Goal: Task Accomplishment & Management: Manage account settings

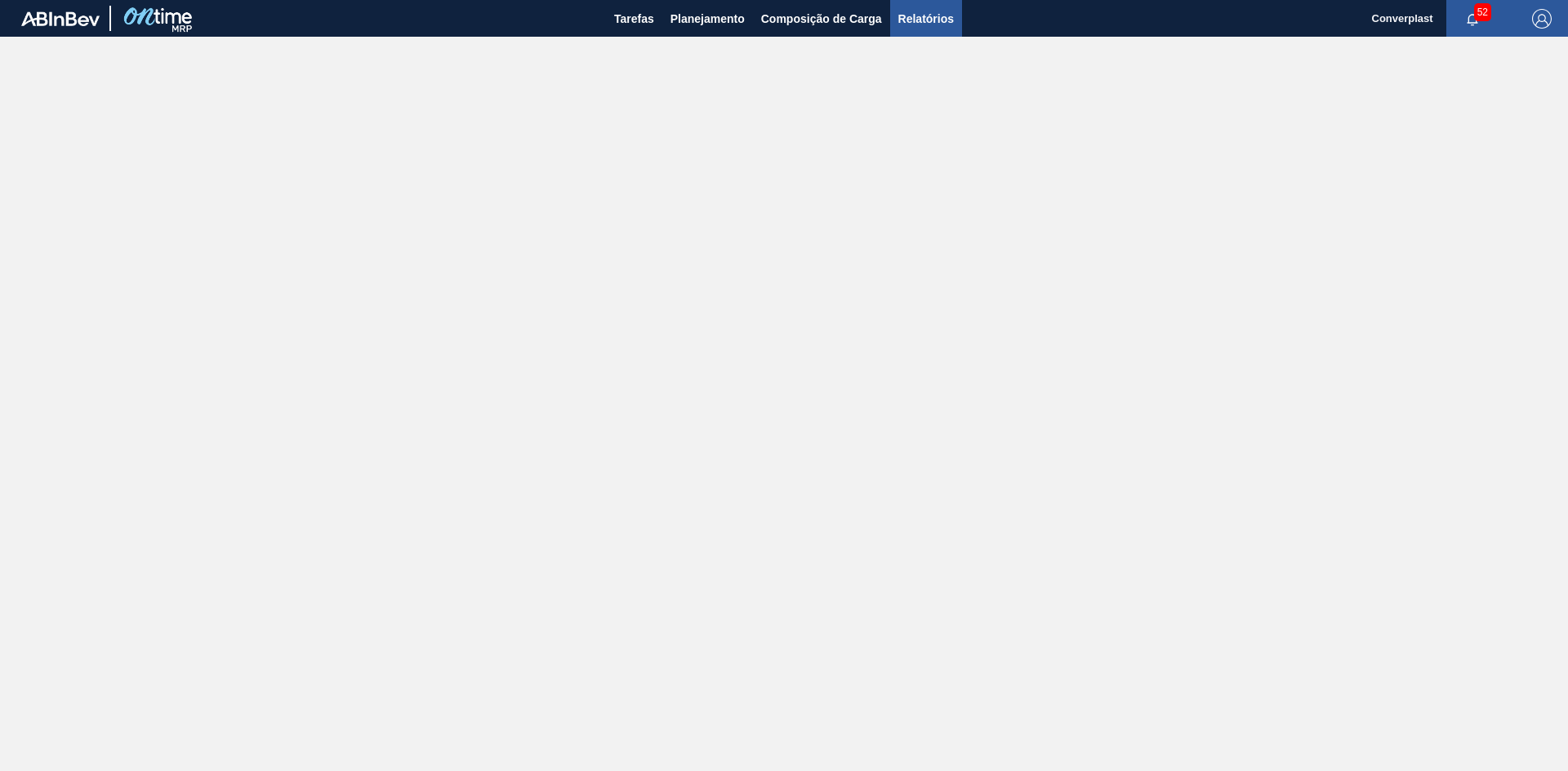
click at [912, 27] on span "Relatórios" at bounding box center [926, 19] width 56 height 20
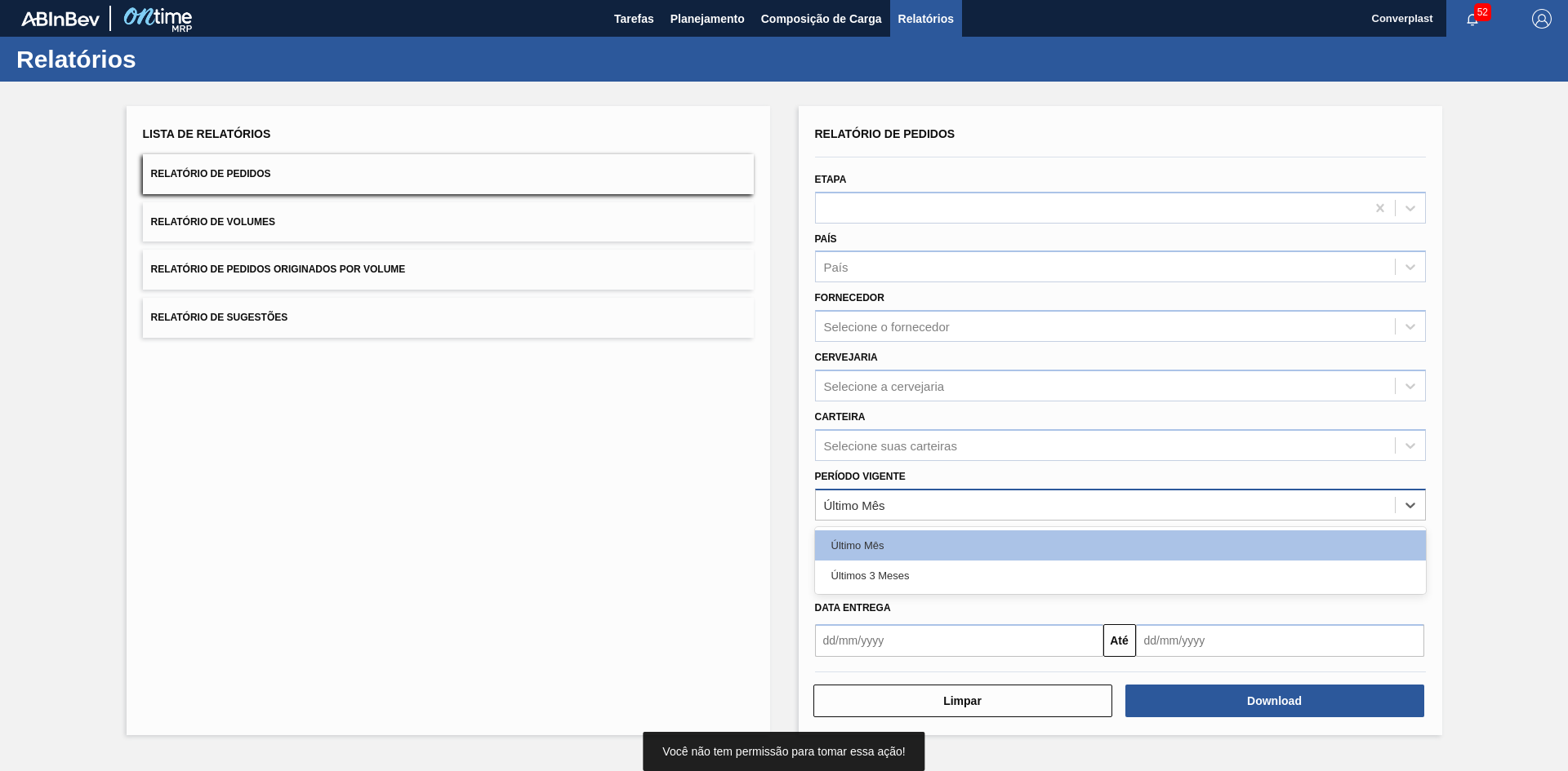
click at [886, 505] on div "Último Mês" at bounding box center [1104, 505] width 578 height 23
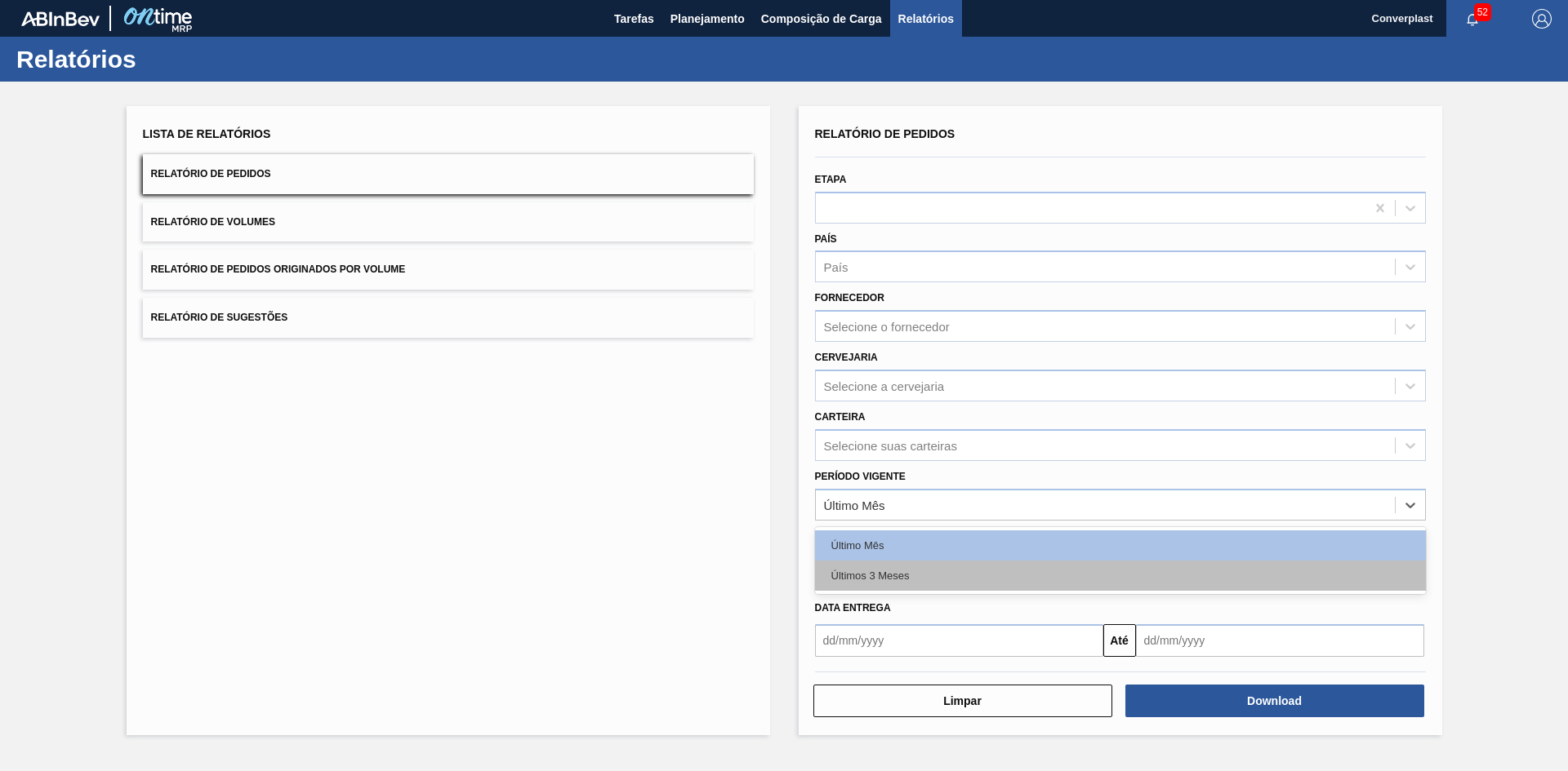
click at [879, 568] on div "Últimos 3 Meses" at bounding box center [1121, 575] width 611 height 30
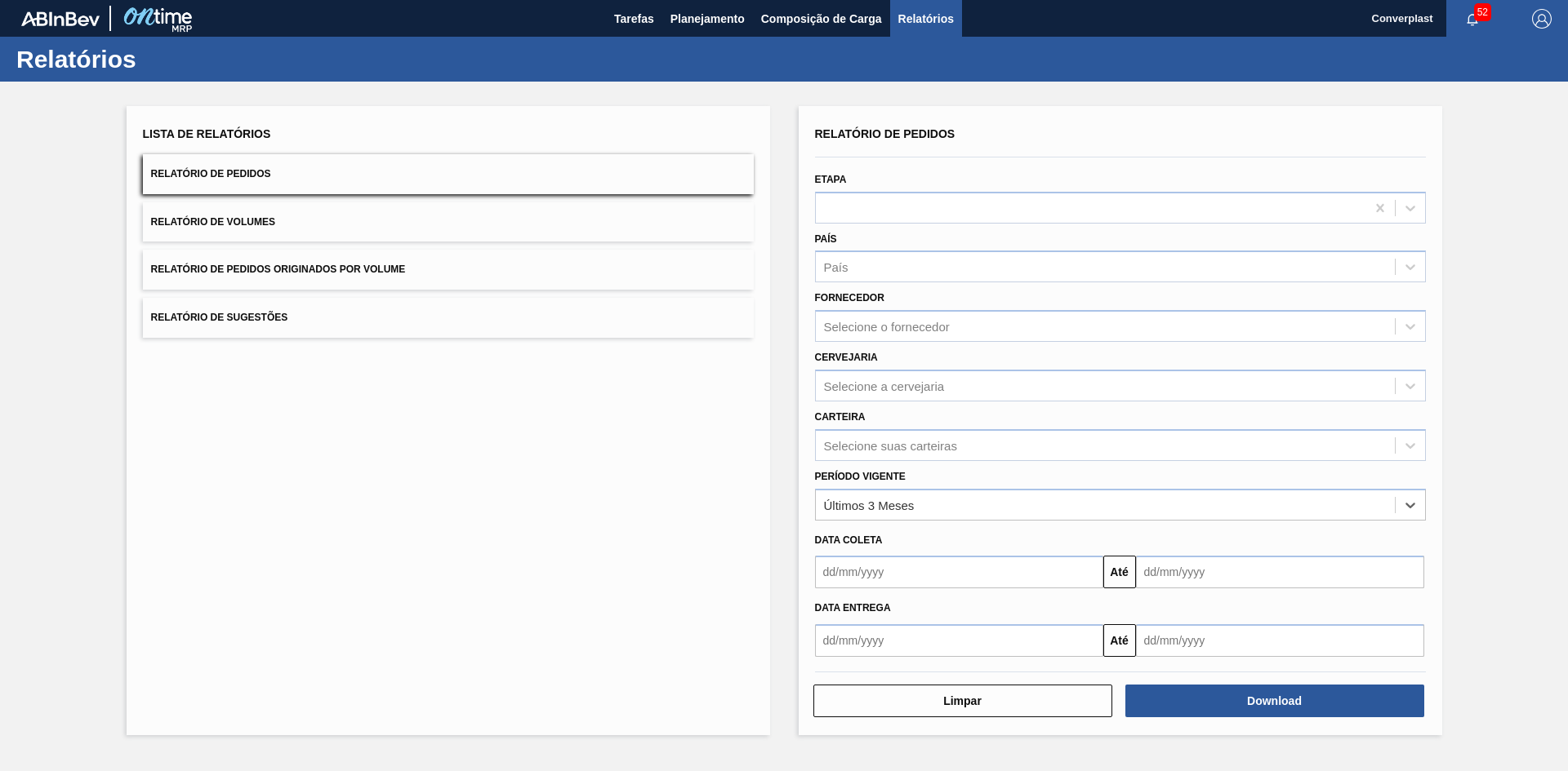
click at [903, 563] on input "text" at bounding box center [959, 571] width 288 height 32
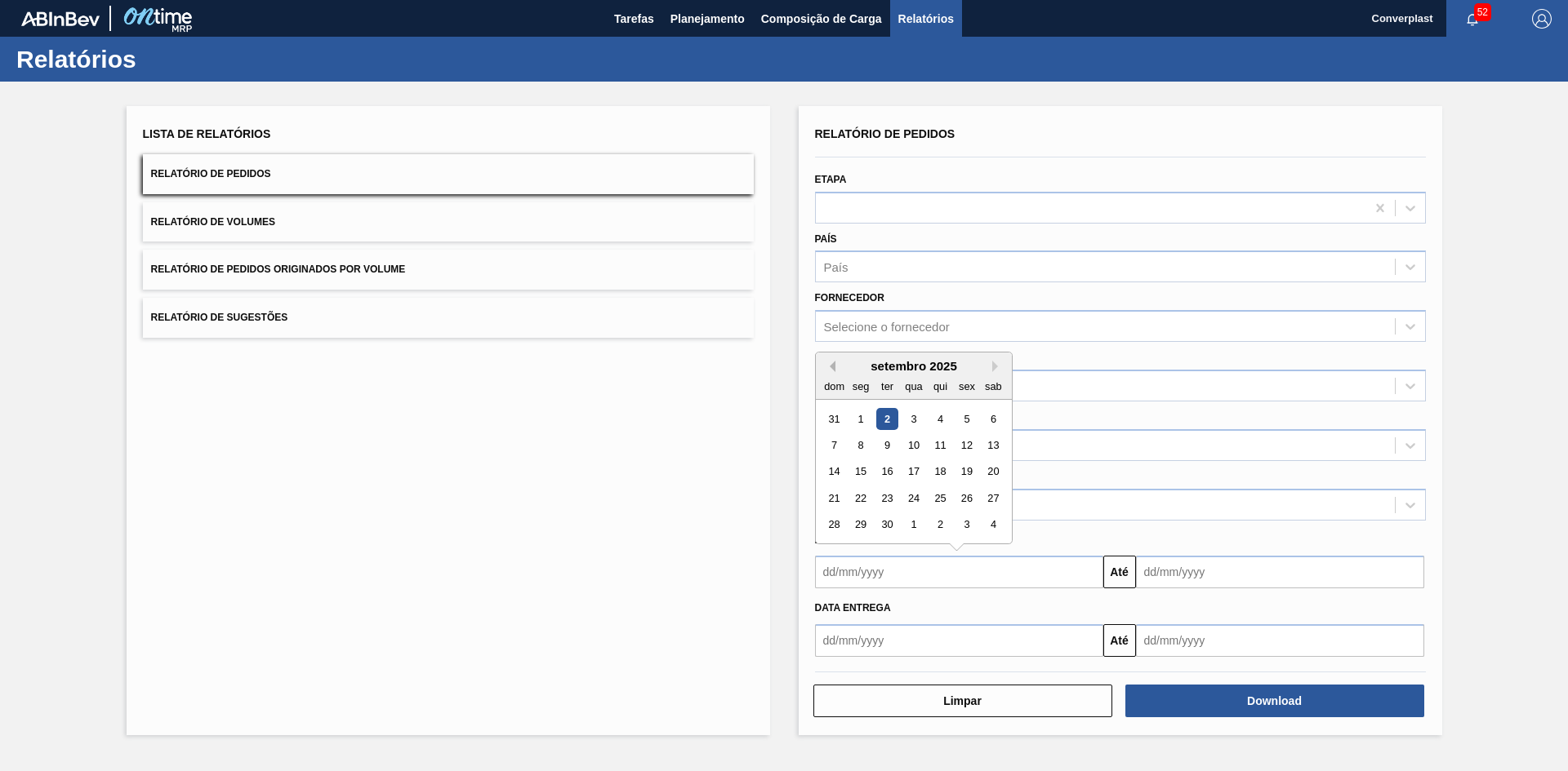
click at [833, 369] on button "Previous Month" at bounding box center [830, 367] width 12 height 12
click at [939, 416] on div "1" at bounding box center [940, 419] width 23 height 23
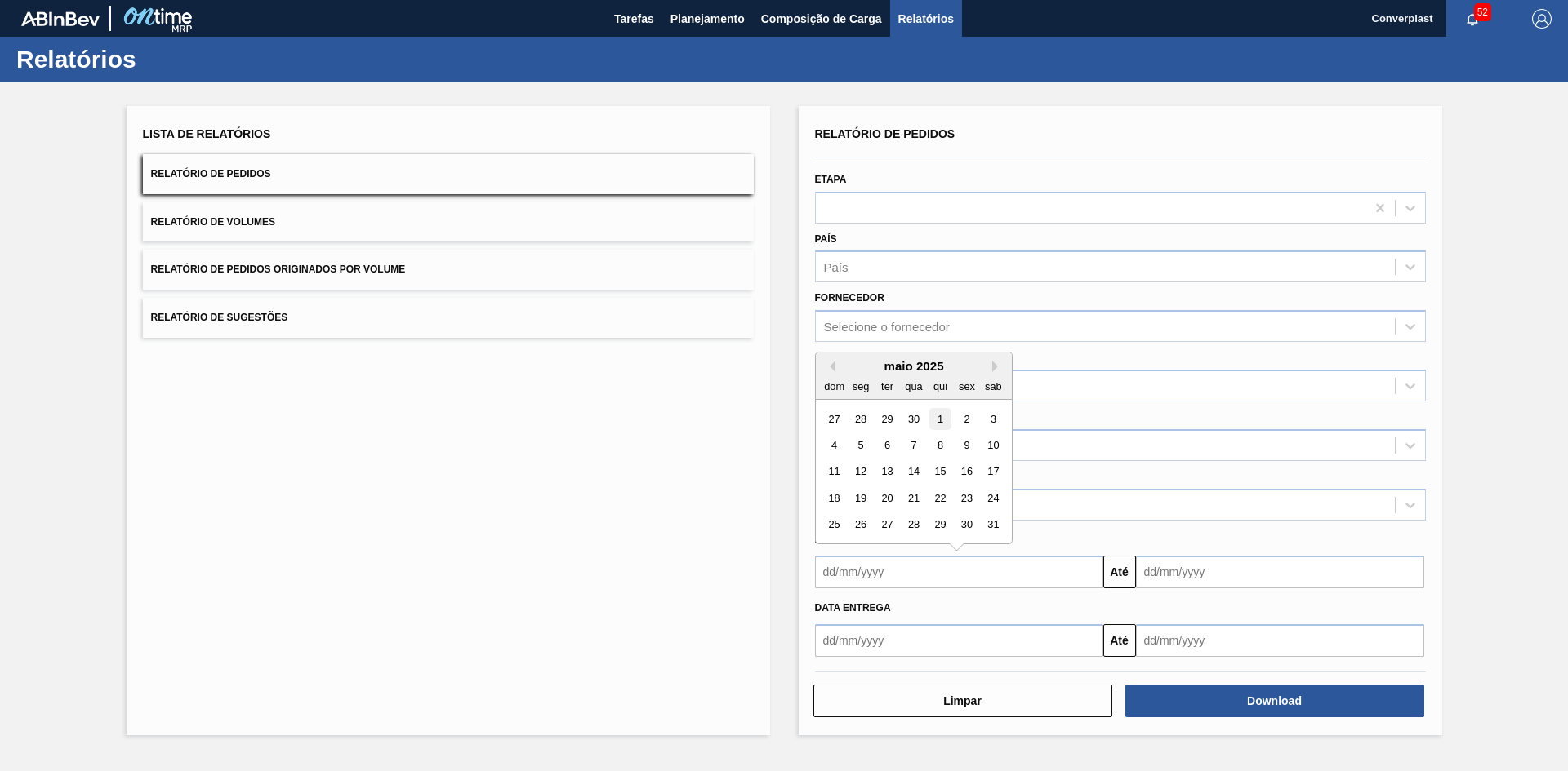
type input "[DATE]"
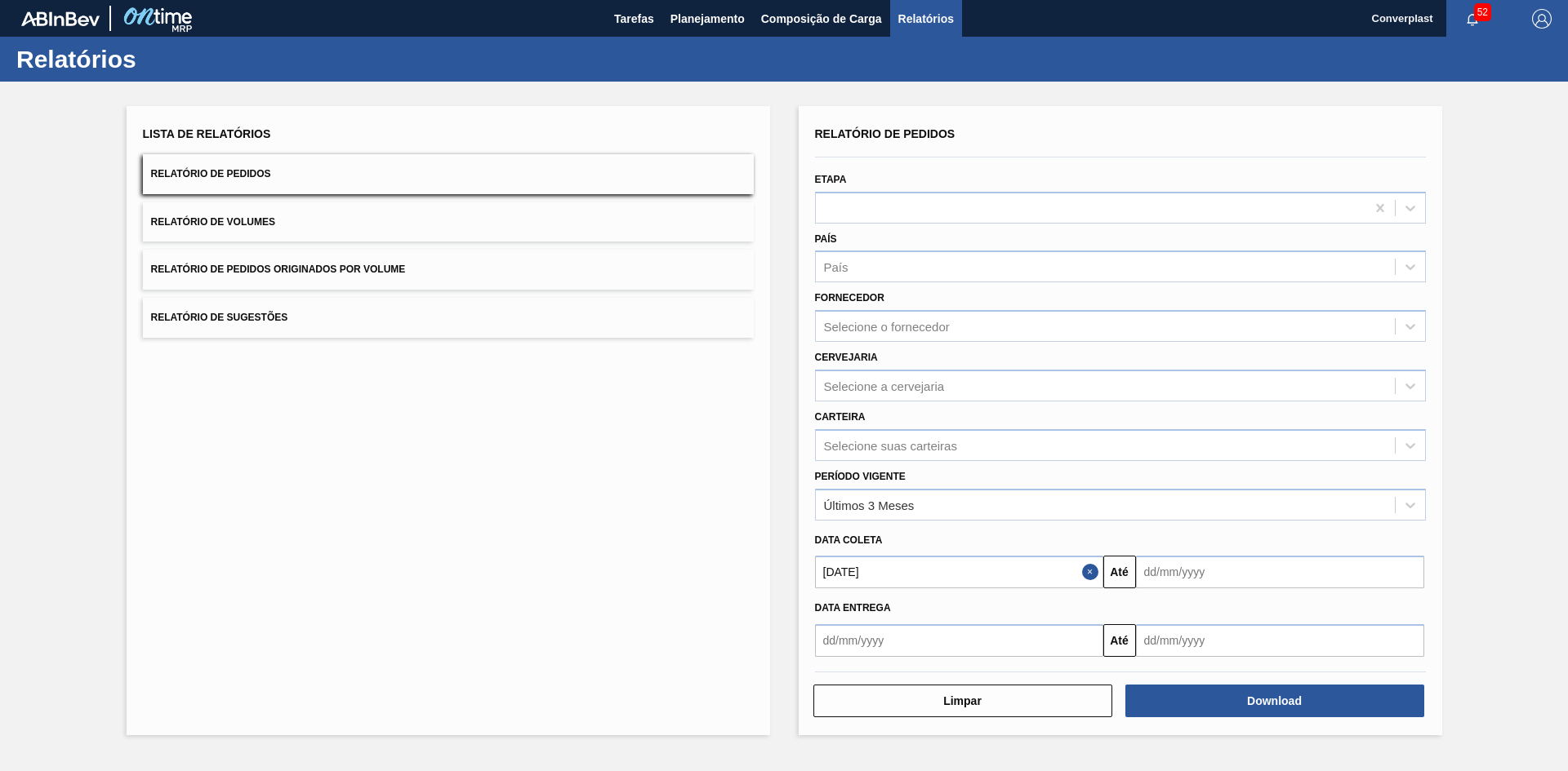
click at [1290, 583] on input "text" at bounding box center [1279, 571] width 288 height 32
click at [1319, 367] on button "Next Month" at bounding box center [1318, 367] width 12 height 12
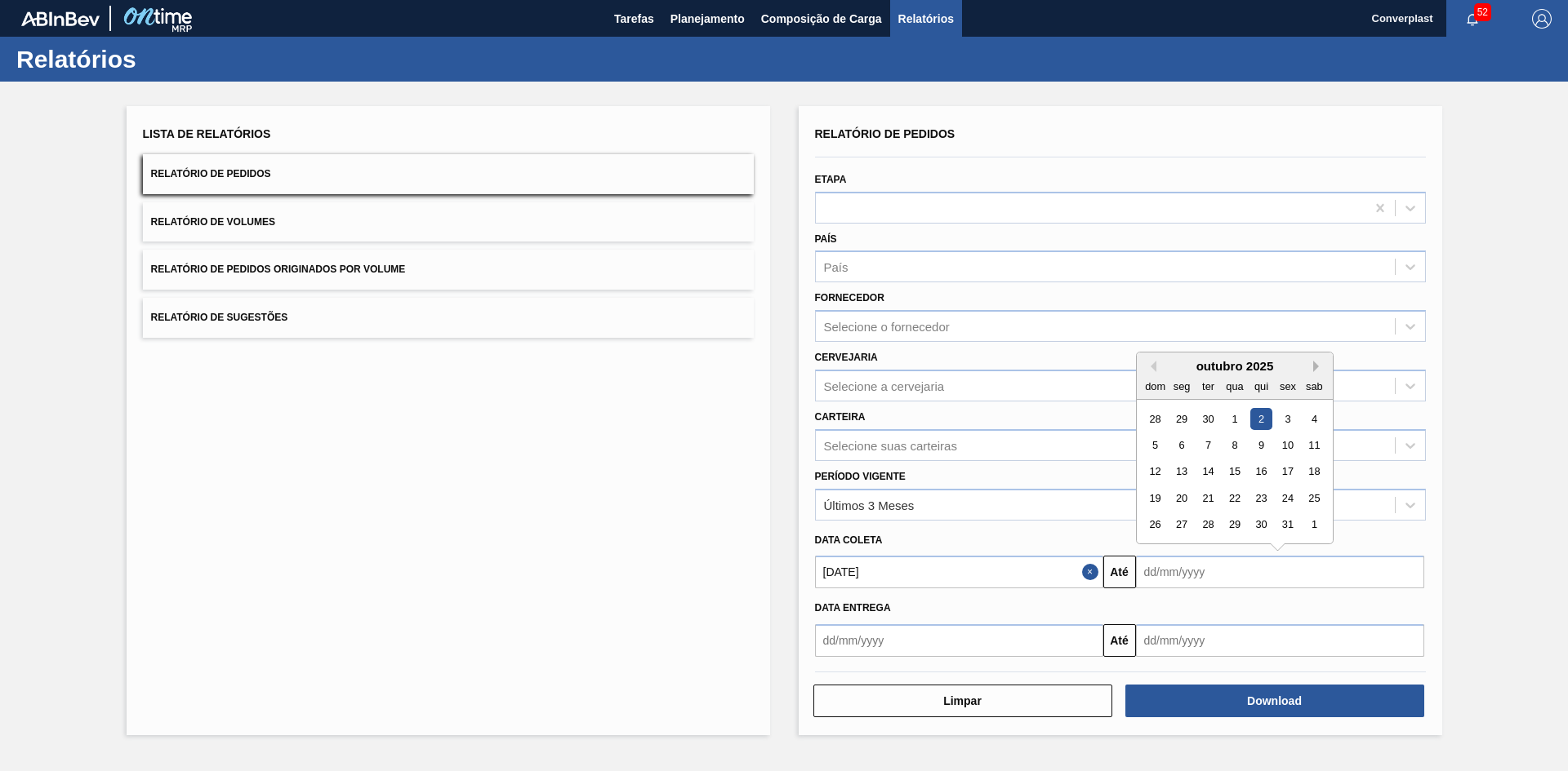
click at [1317, 367] on button "Next Month" at bounding box center [1318, 367] width 12 height 12
click at [1311, 493] on div "28" at bounding box center [1314, 498] width 23 height 23
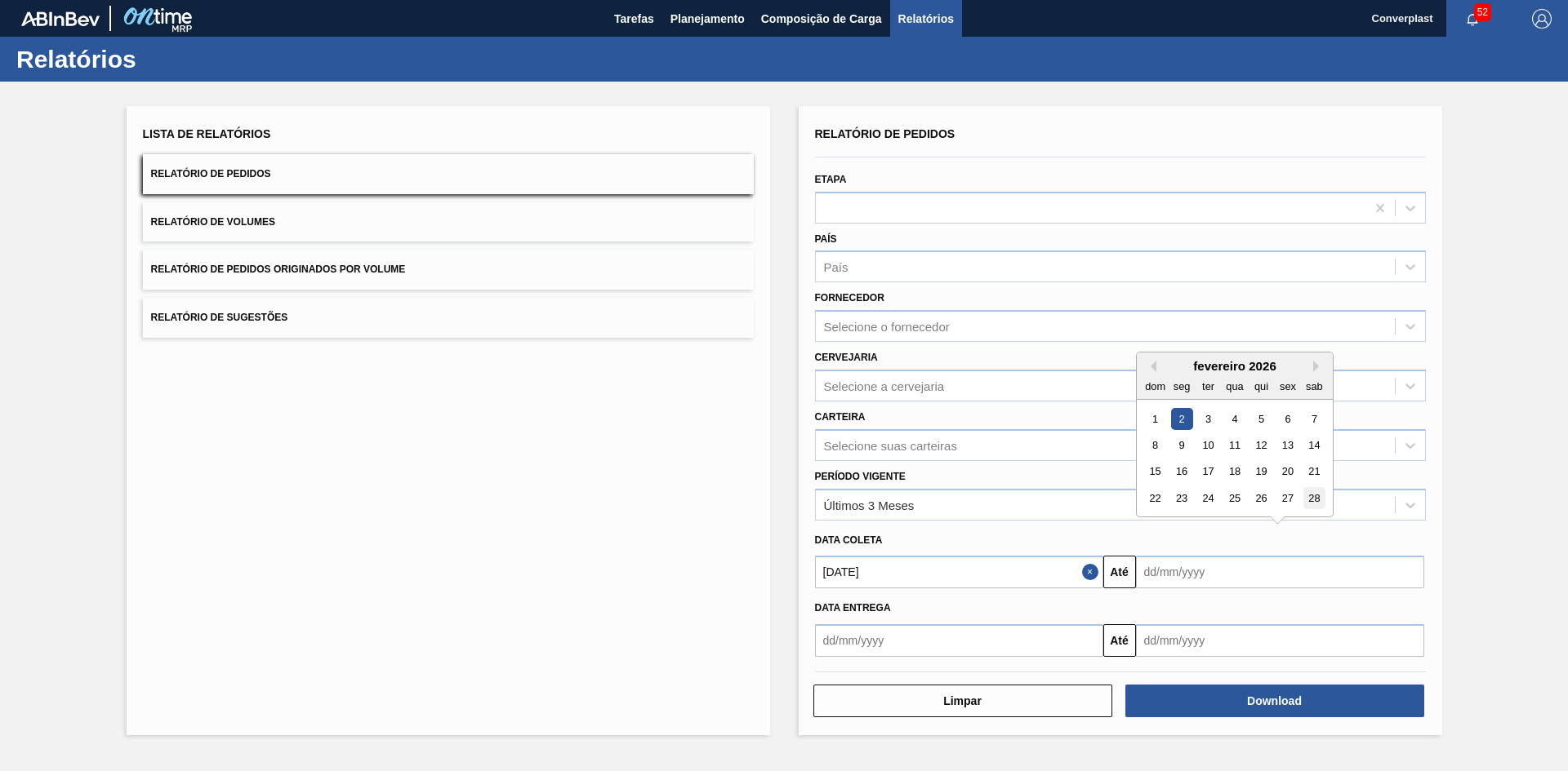
type input "[DATE]"
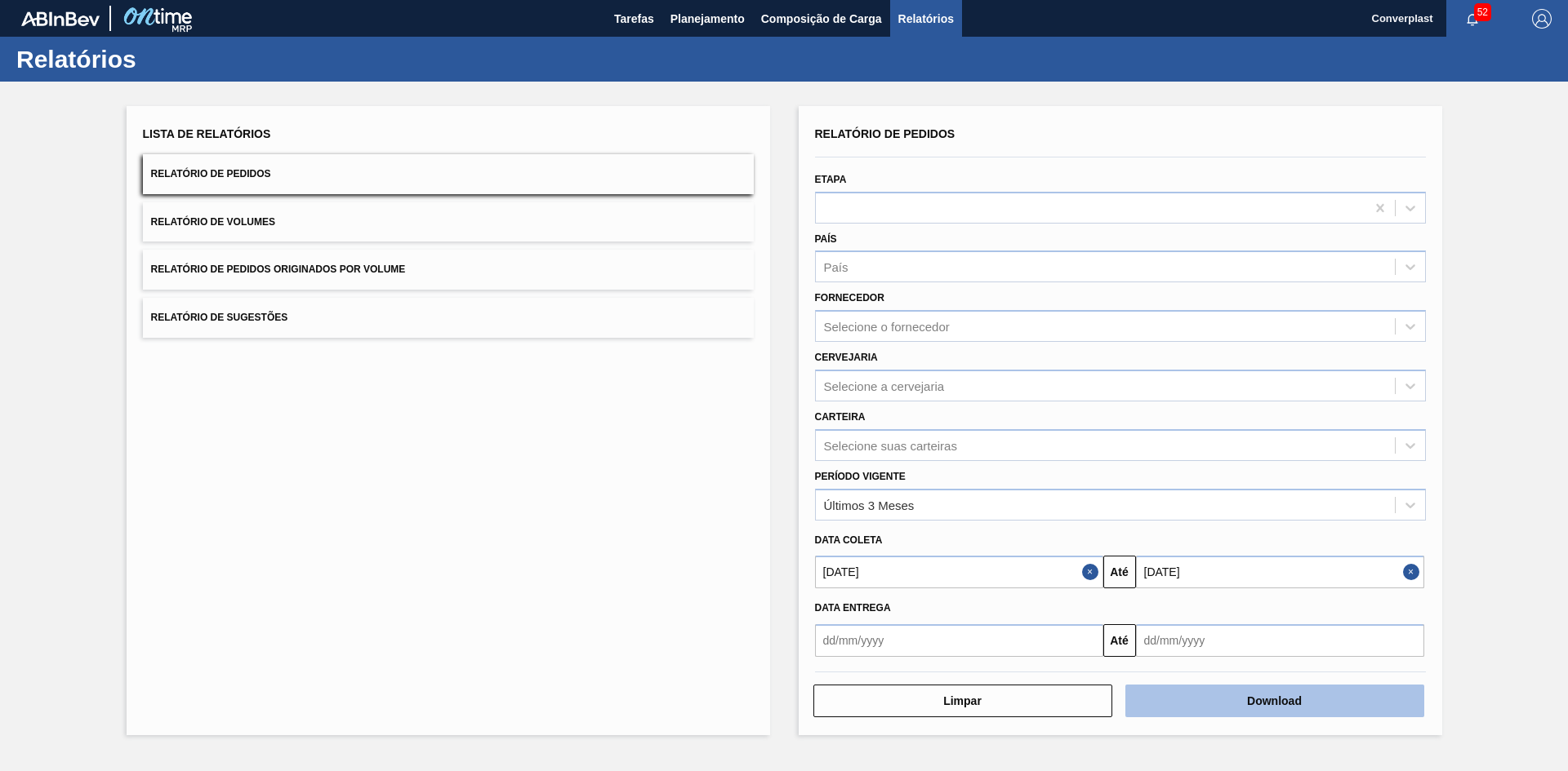
click at [1255, 706] on button "Download" at bounding box center [1274, 701] width 299 height 32
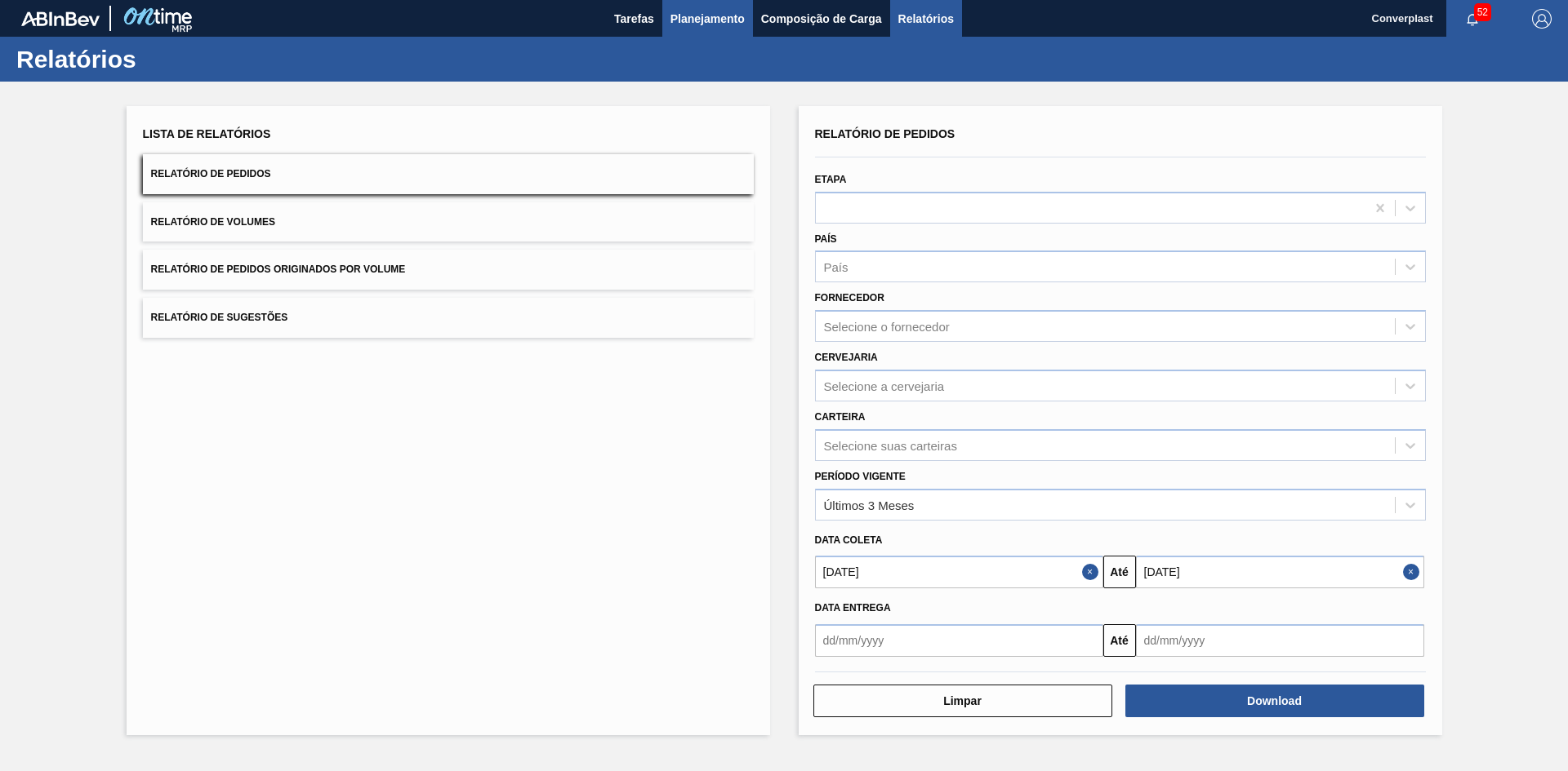
click at [701, 18] on span "Planejamento" at bounding box center [708, 19] width 74 height 20
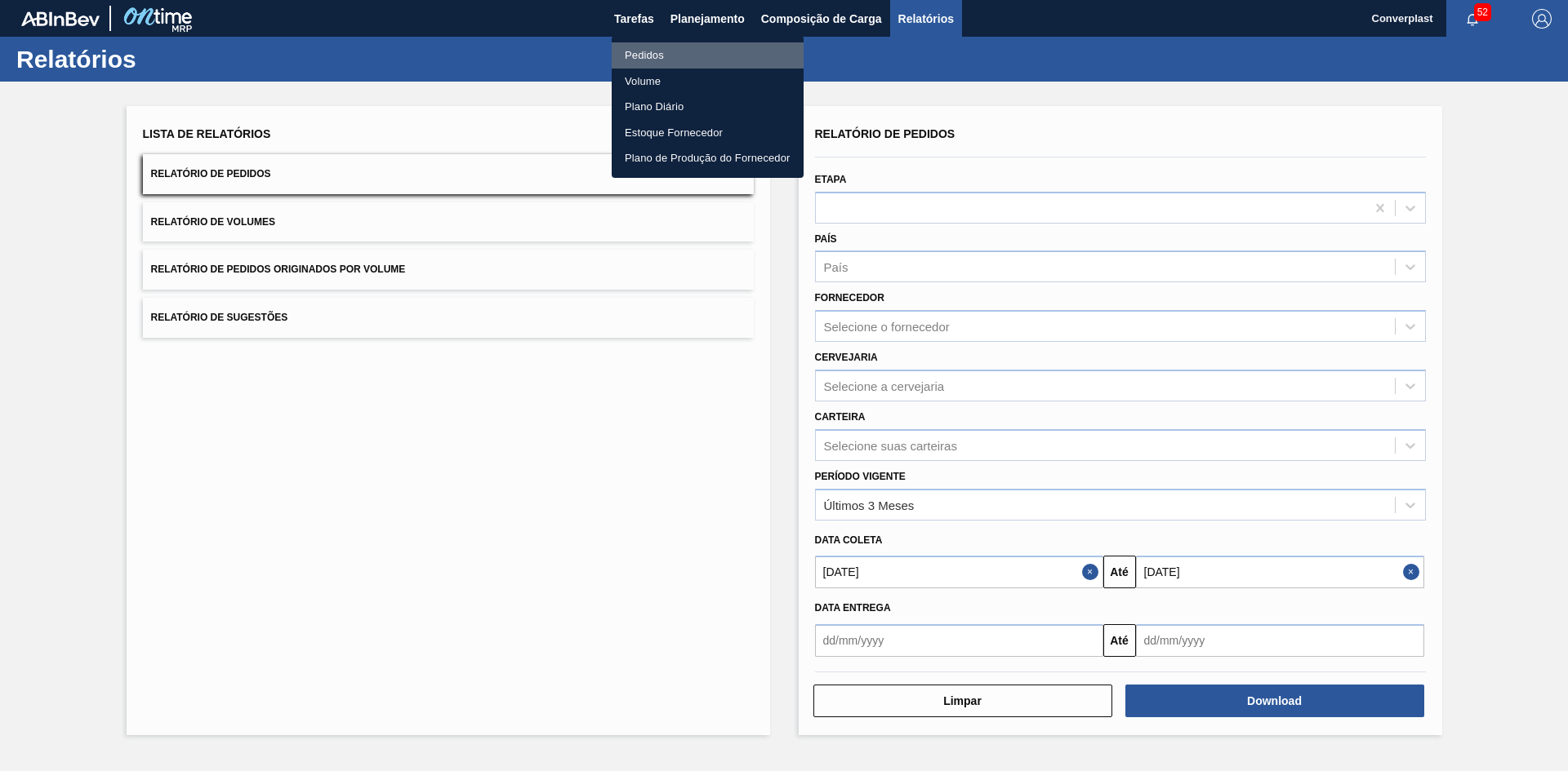
click at [675, 46] on li "Pedidos" at bounding box center [708, 55] width 192 height 26
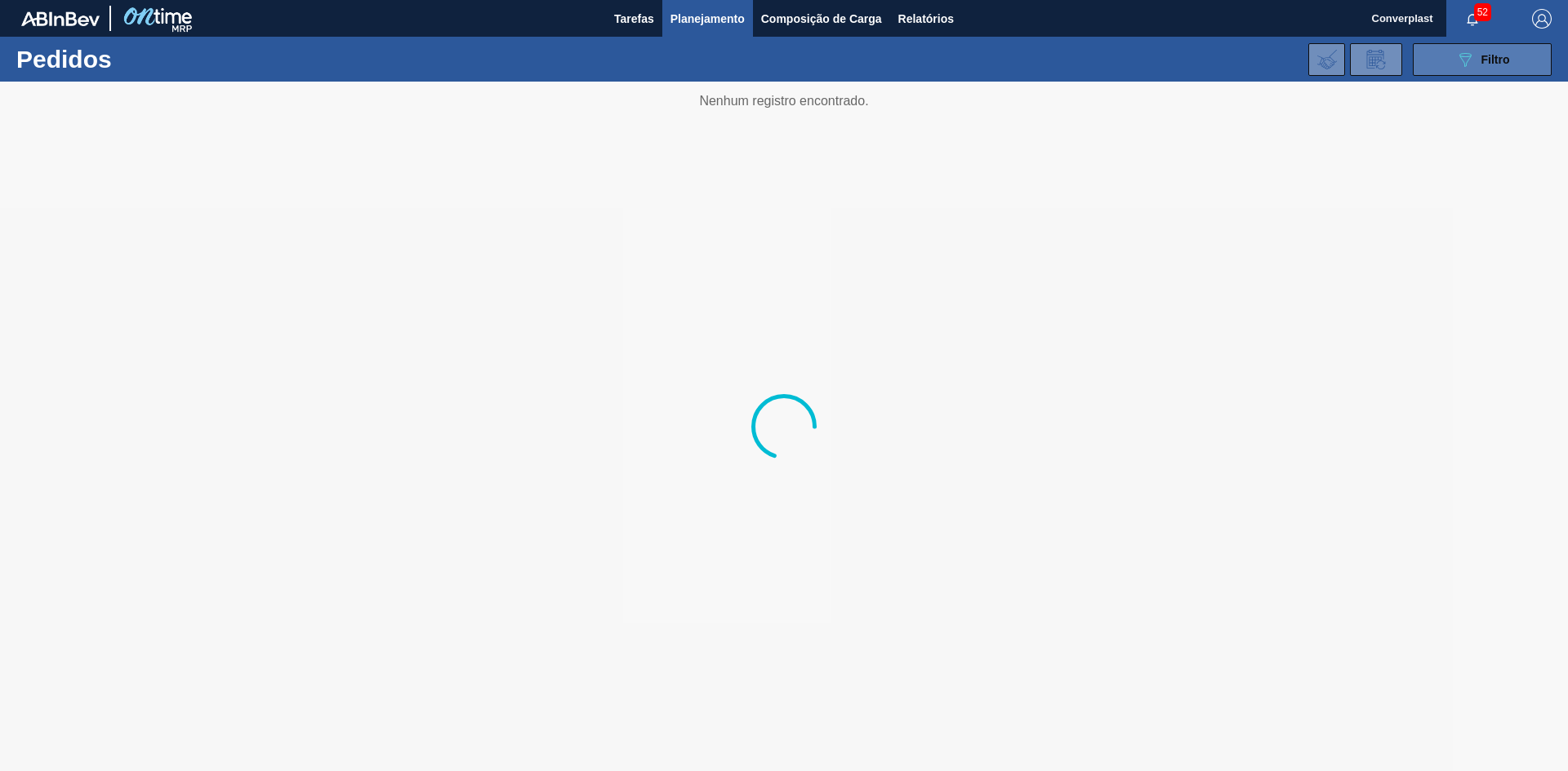
click at [1489, 67] on div "089F7B8B-B2A5-4AFE-B5C0-19BA573D28AC Filtro" at bounding box center [1483, 60] width 55 height 20
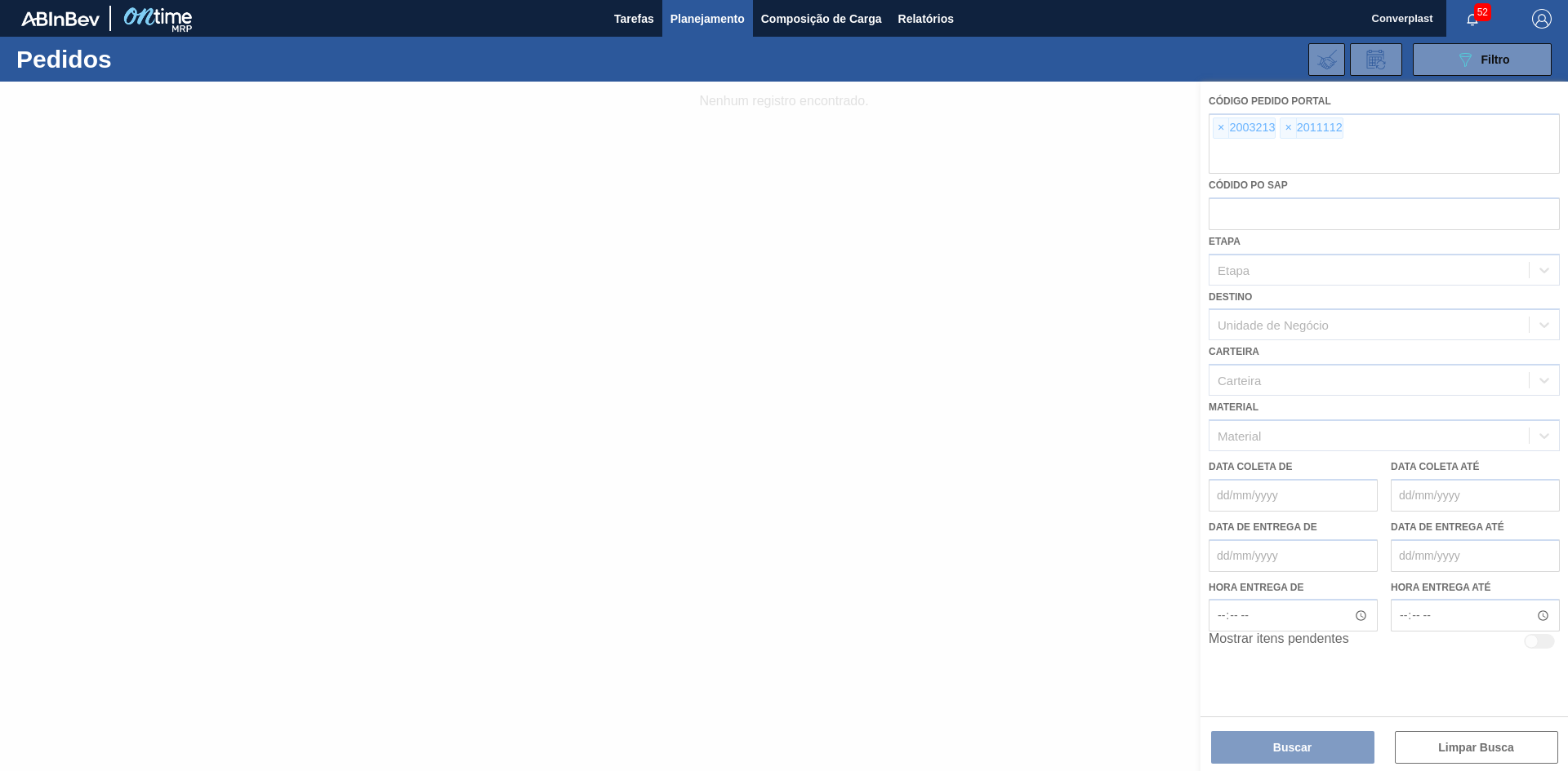
click at [1221, 130] on div at bounding box center [784, 426] width 1568 height 690
click at [1220, 130] on div at bounding box center [784, 426] width 1568 height 690
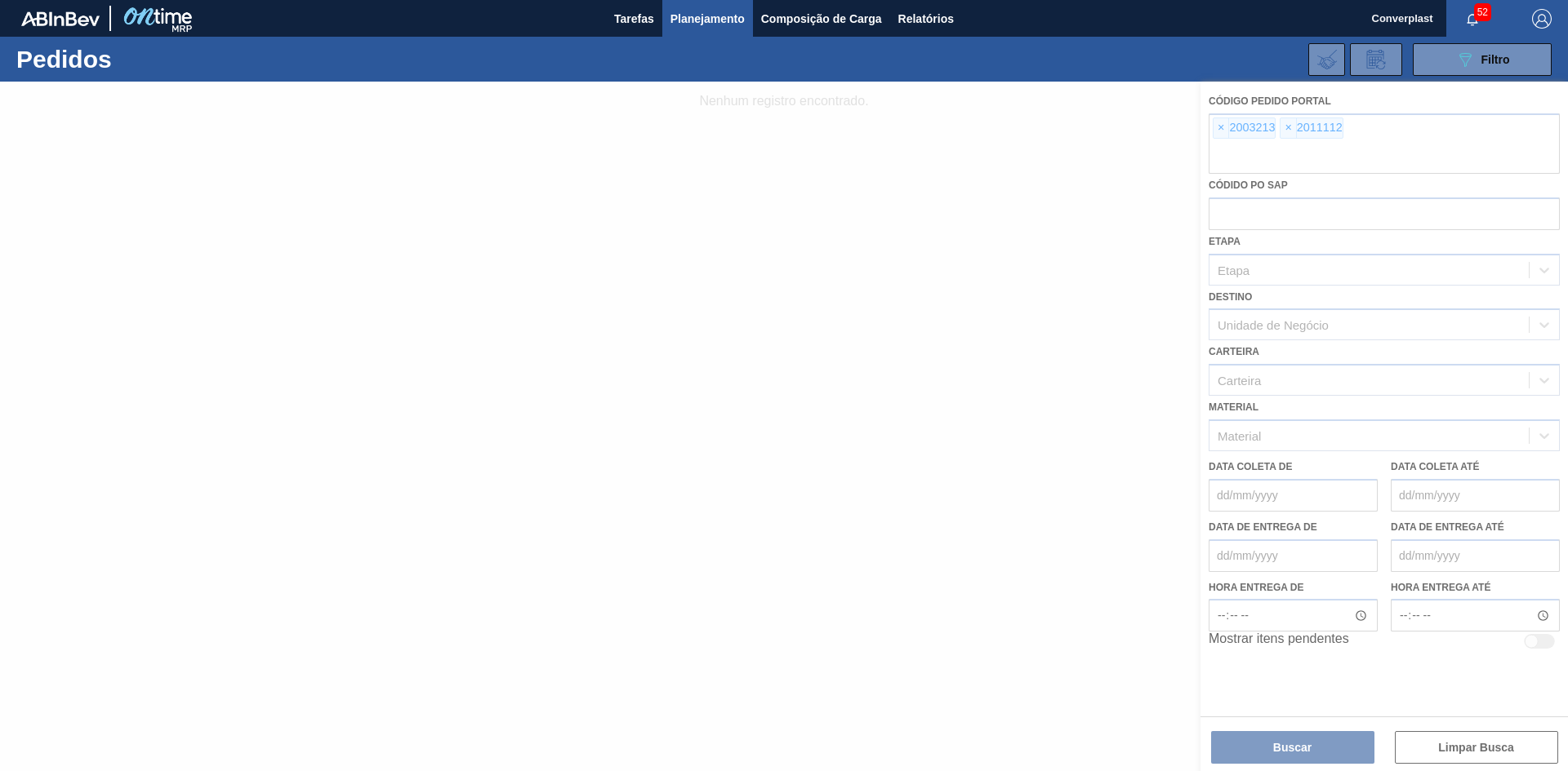
click at [1220, 130] on div at bounding box center [784, 426] width 1568 height 690
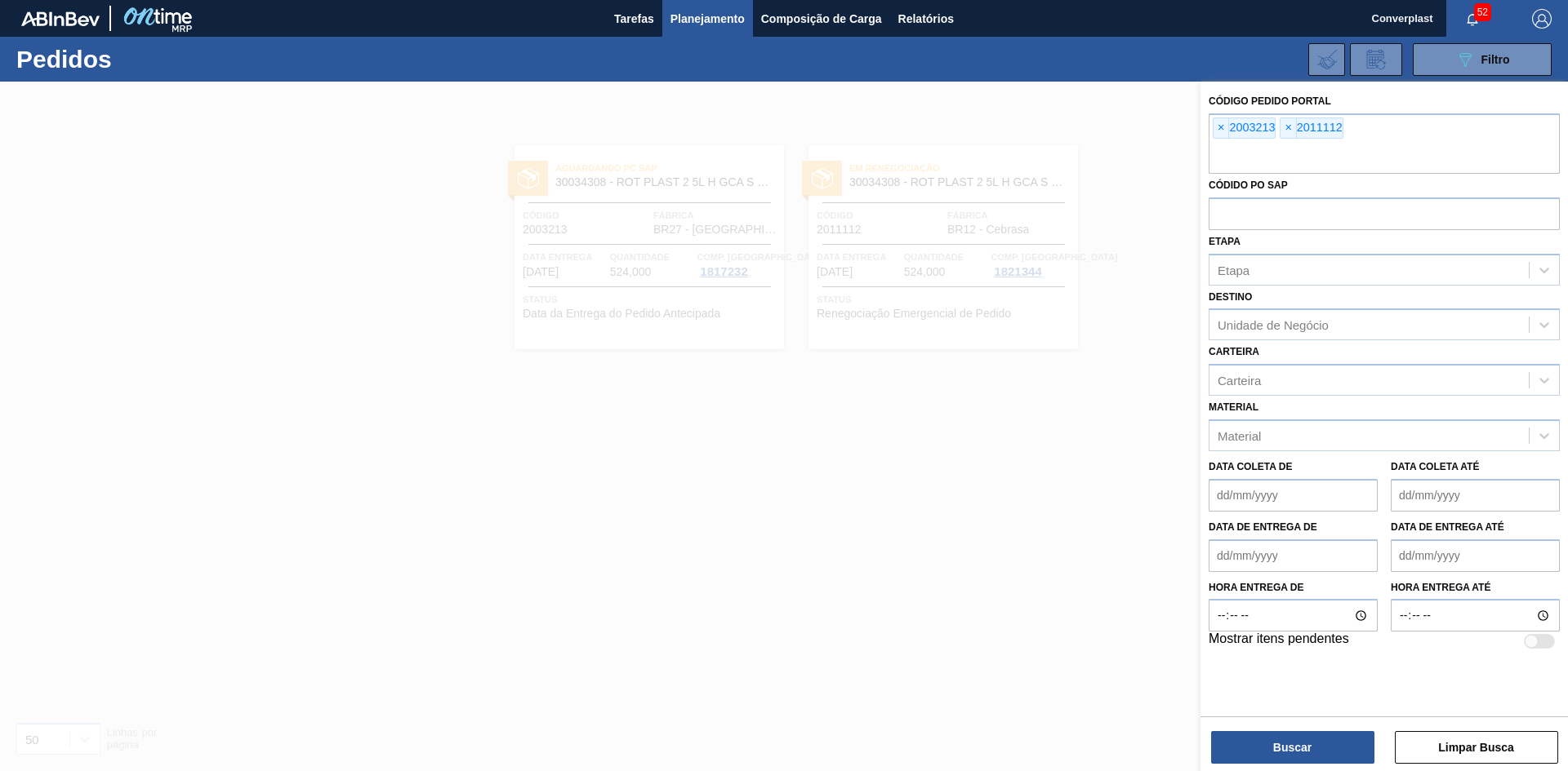
click at [1220, 130] on span "×" at bounding box center [1222, 128] width 16 height 20
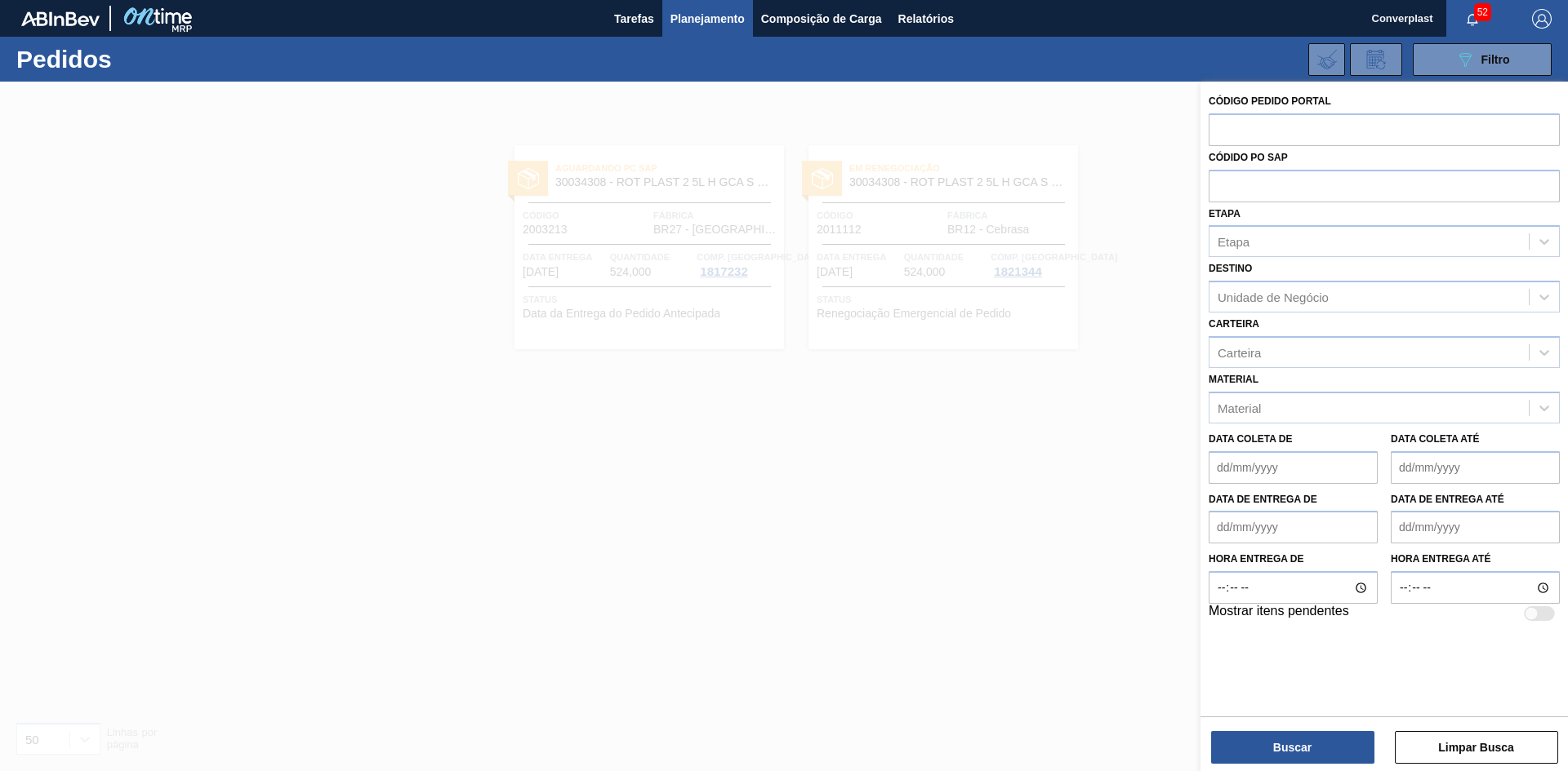
click at [1220, 130] on input "text" at bounding box center [1384, 129] width 351 height 31
paste input "2003267"
type input "2003267"
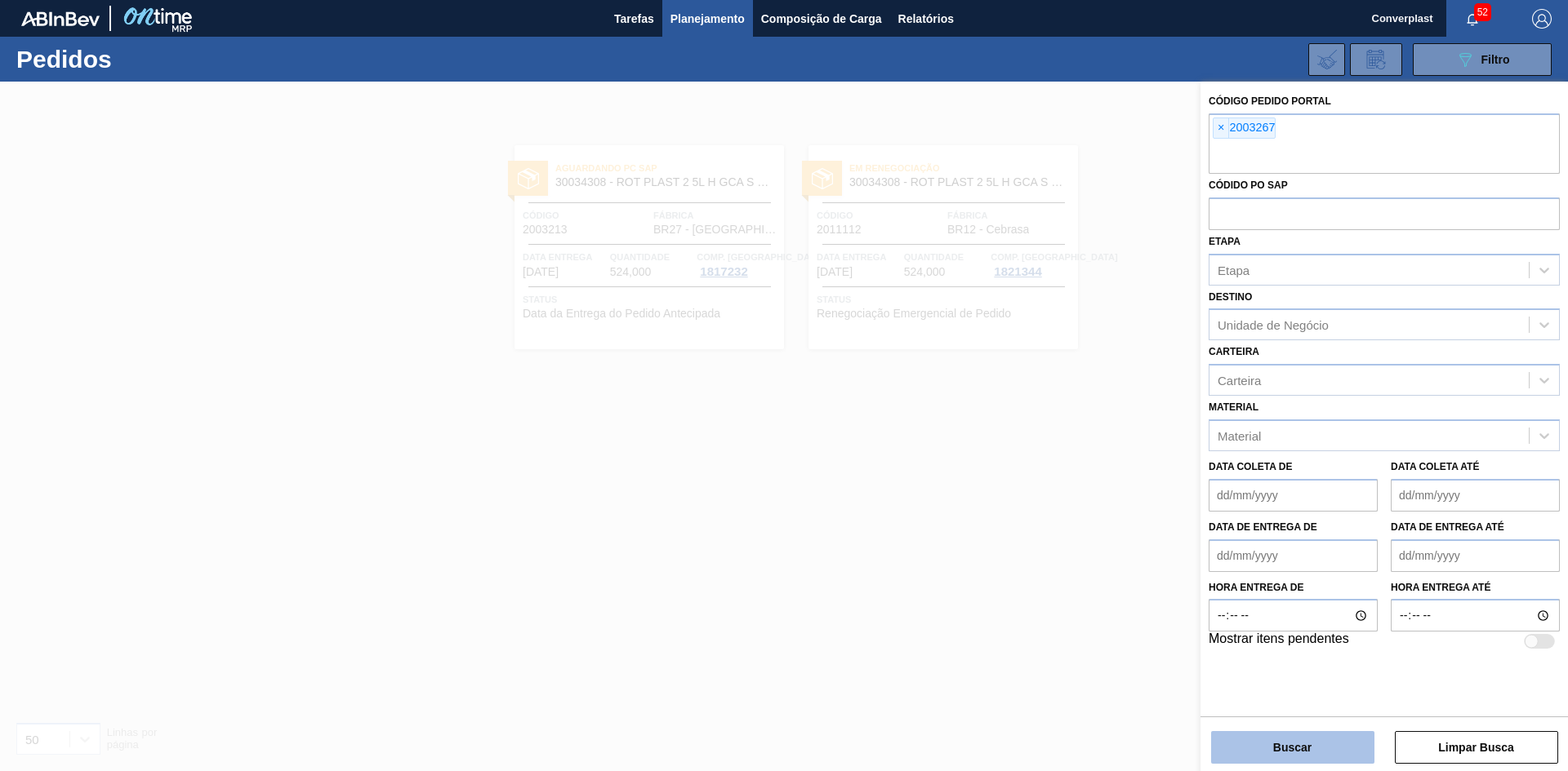
click at [1322, 742] on button "Buscar" at bounding box center [1292, 747] width 163 height 32
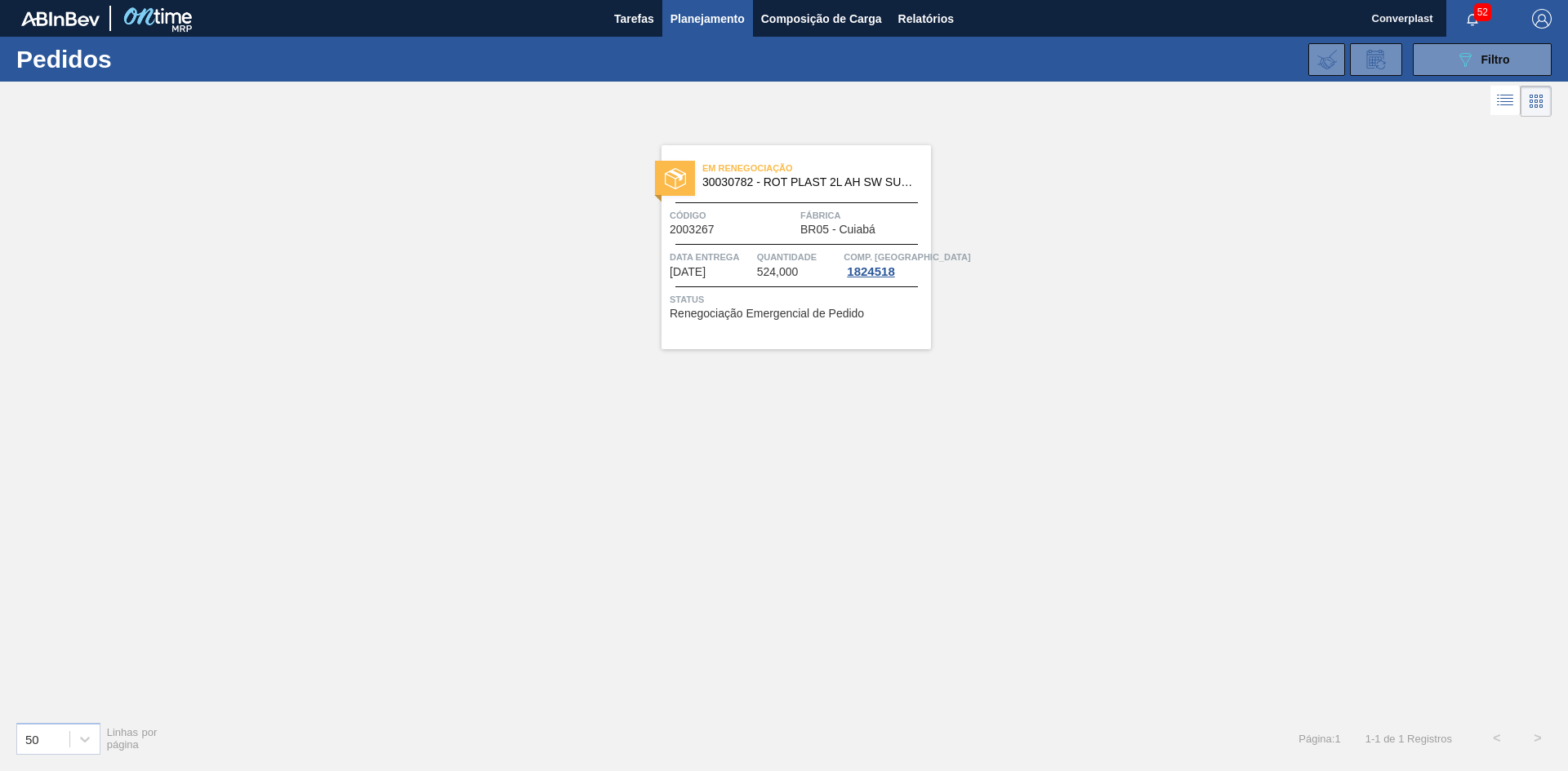
click at [796, 232] on div "Código 2003267" at bounding box center [732, 221] width 126 height 28
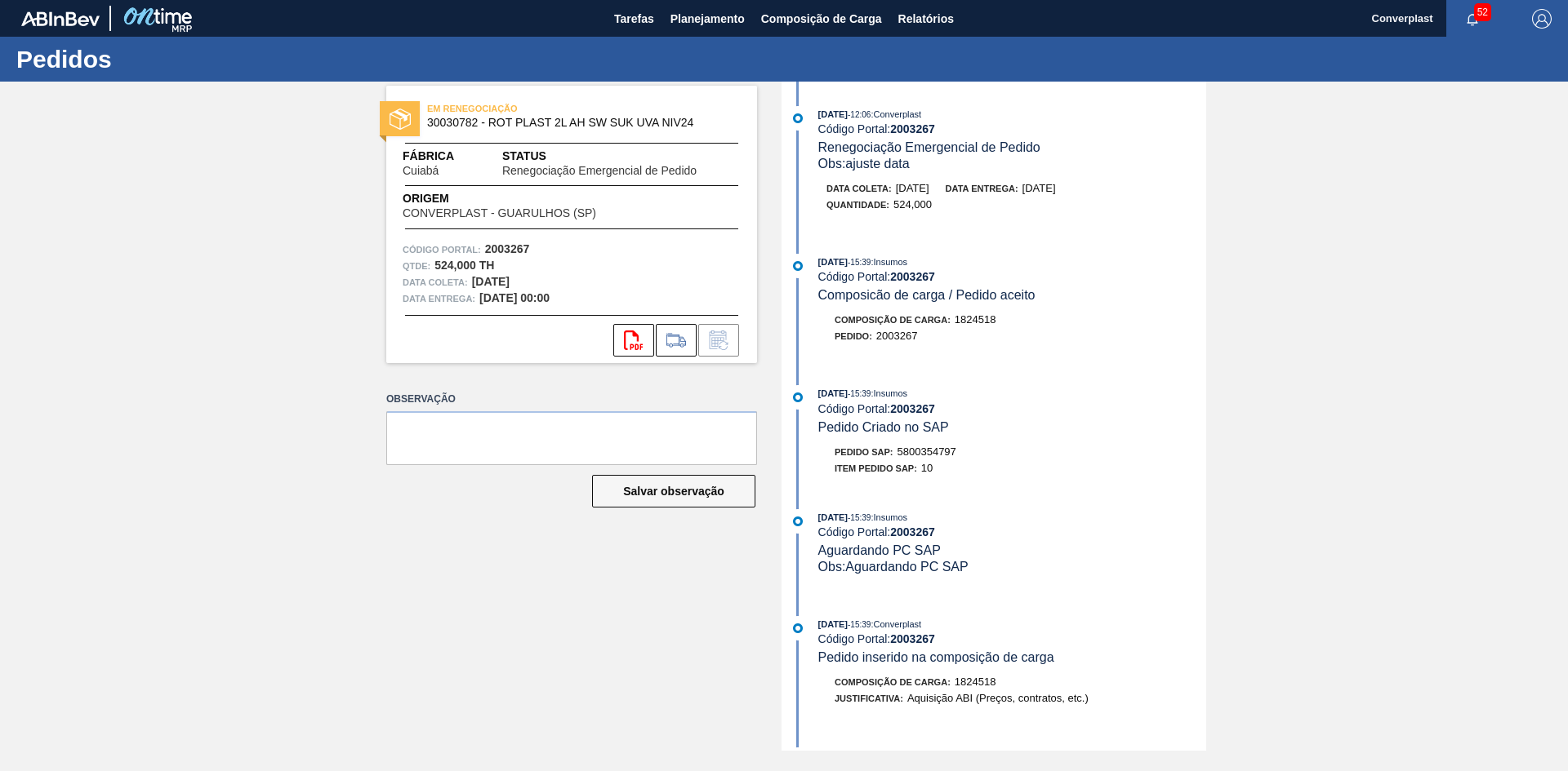
click at [918, 129] on strong "2003267" at bounding box center [912, 128] width 45 height 13
copy strong "2003267"
click at [708, 21] on span "Planejamento" at bounding box center [708, 19] width 74 height 20
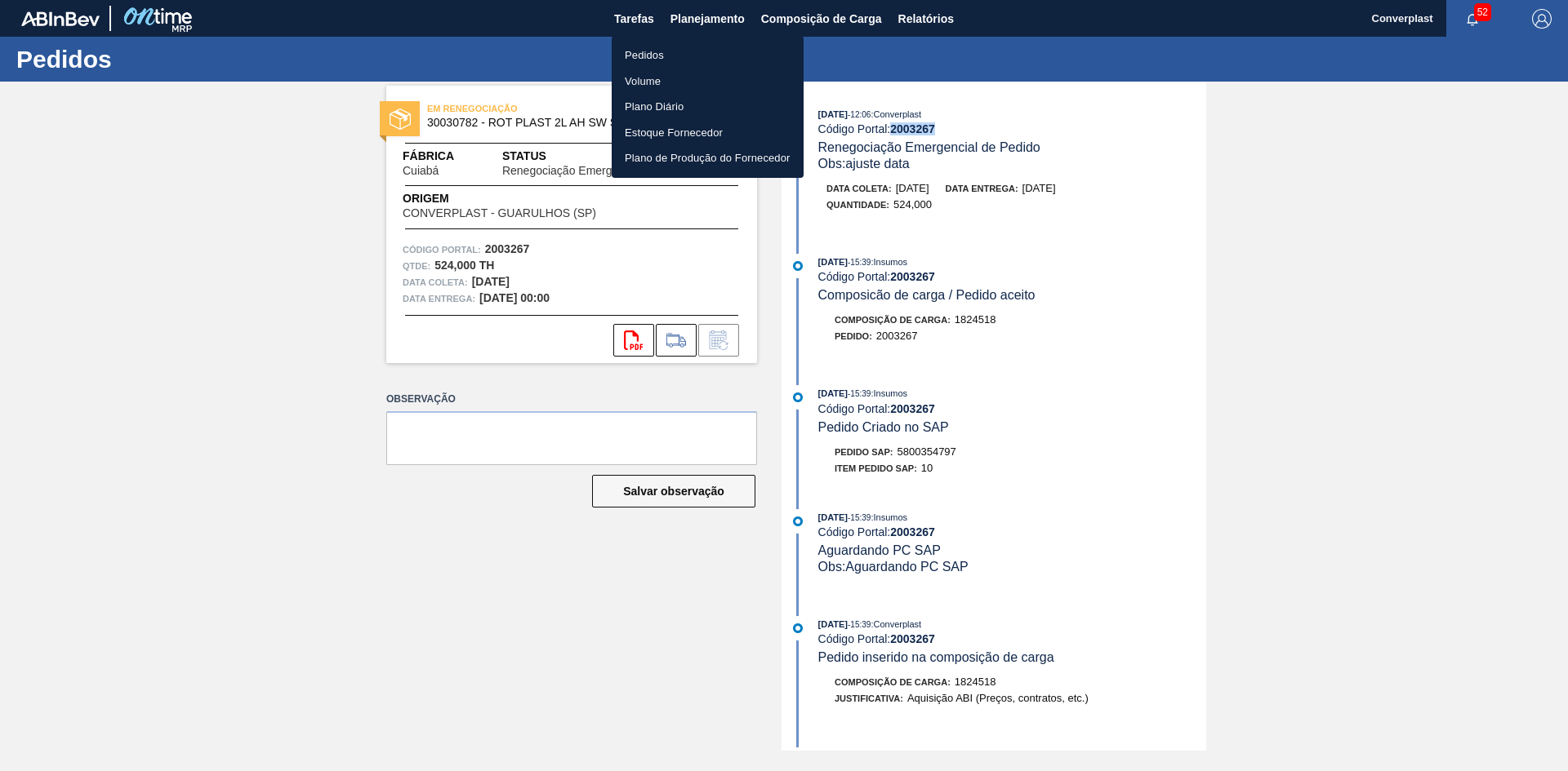
click at [705, 62] on li "Pedidos" at bounding box center [708, 55] width 192 height 26
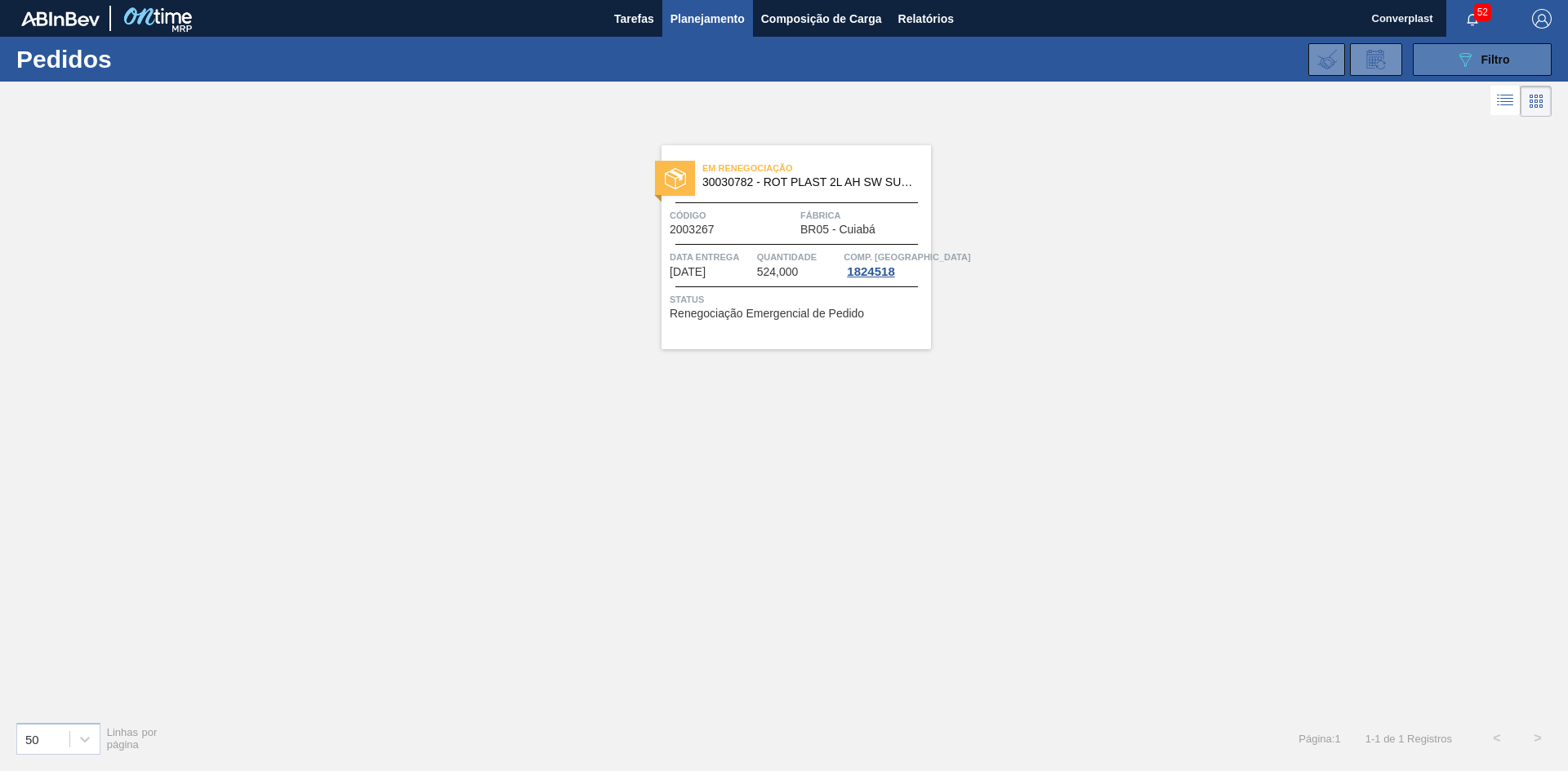
click at [1486, 57] on span "Filtro" at bounding box center [1495, 59] width 28 height 13
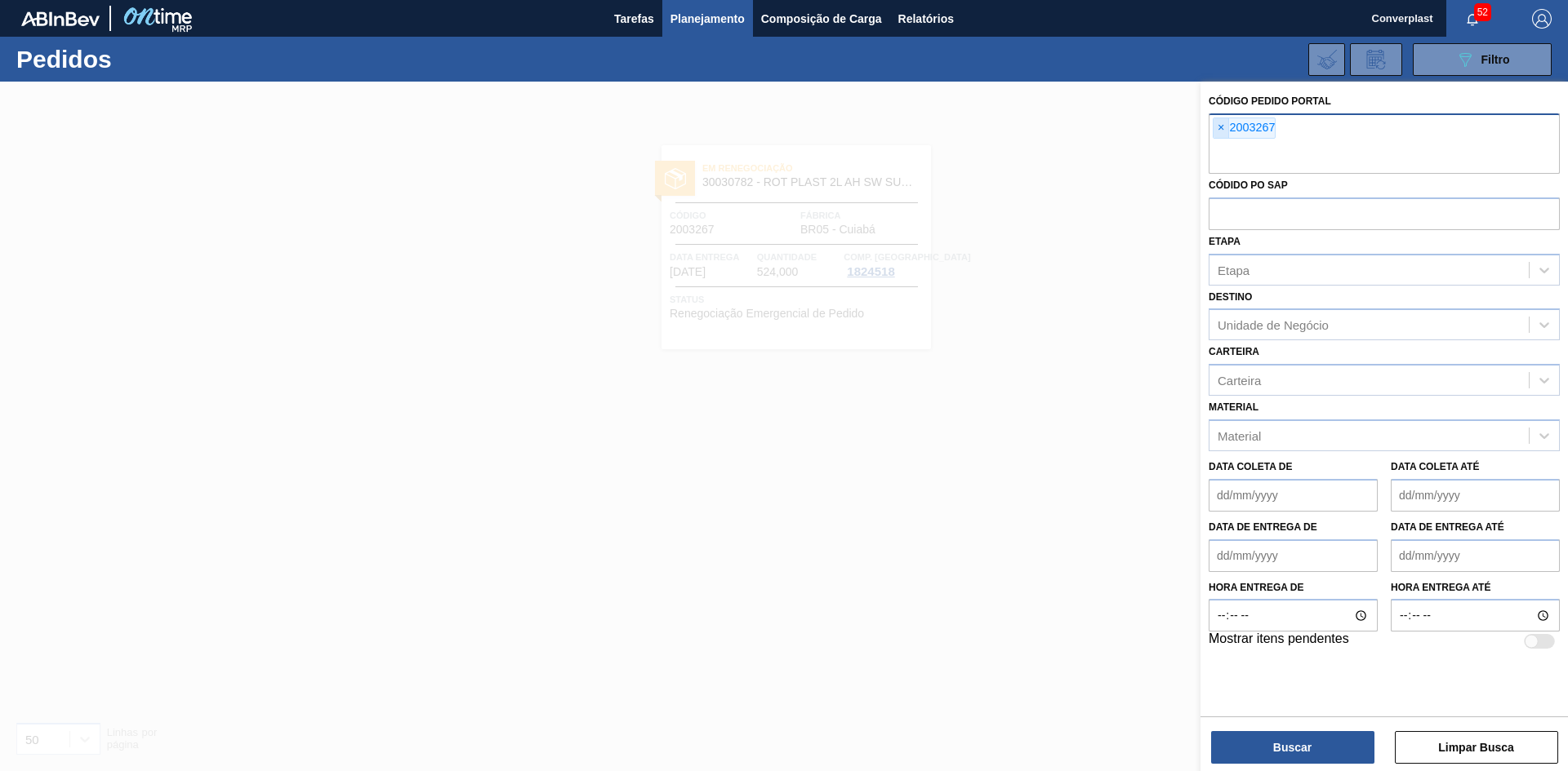
click at [1222, 126] on span "×" at bounding box center [1222, 128] width 16 height 20
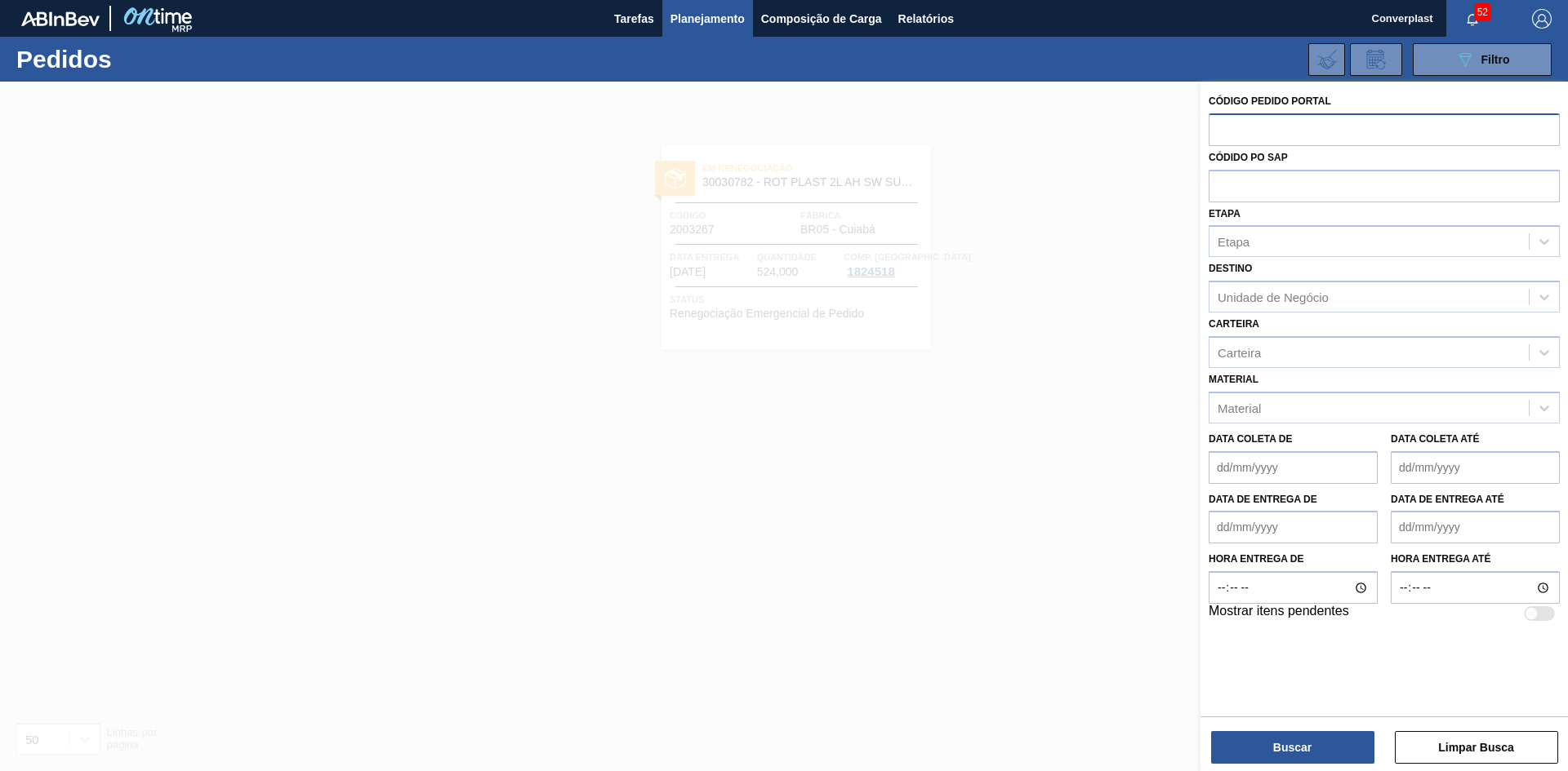
paste input "2014816"
type input "2014816"
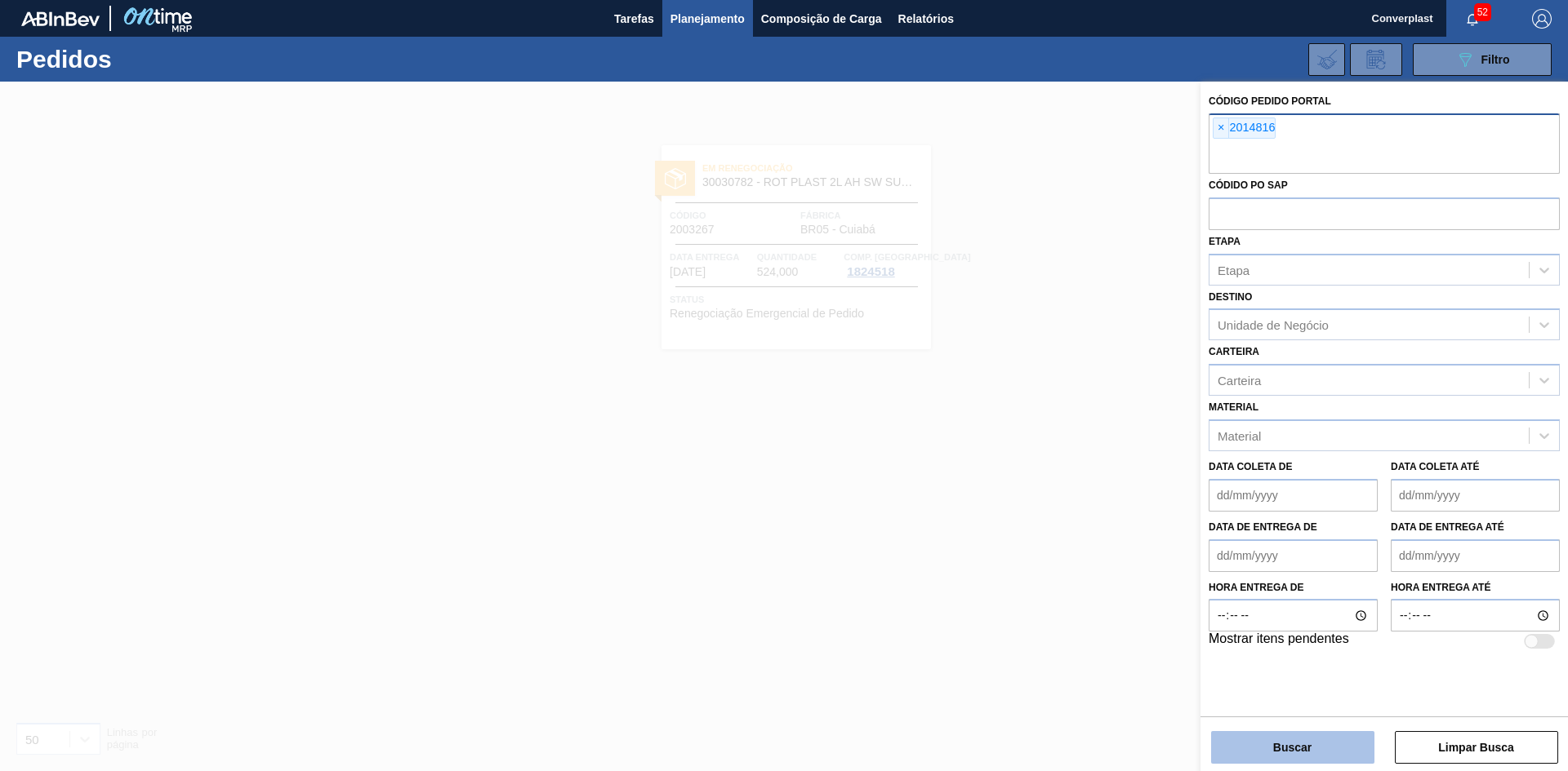
click at [1303, 754] on button "Buscar" at bounding box center [1292, 747] width 163 height 32
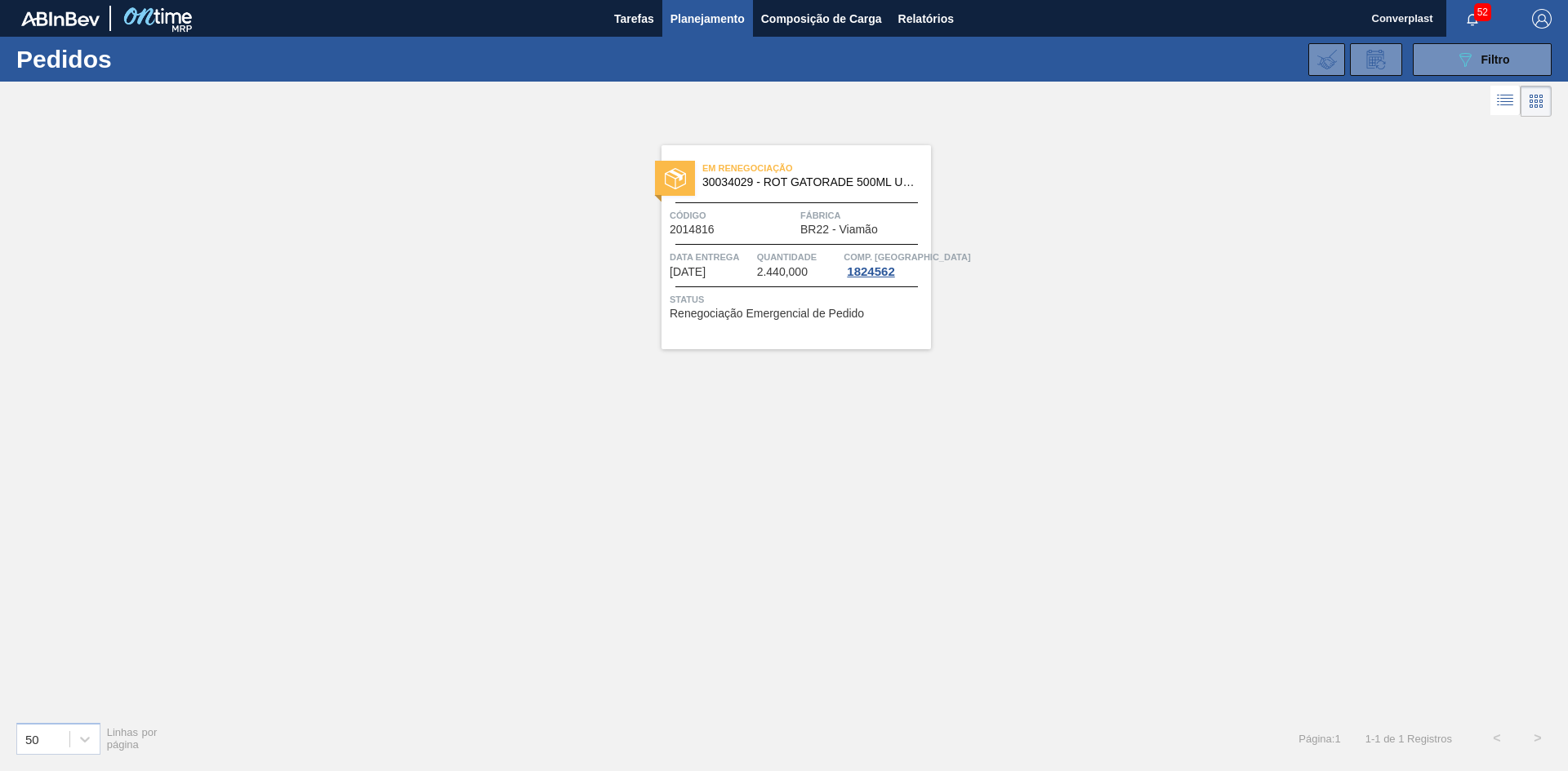
click at [816, 205] on div "Em renegociação 30034029 - ROT GATORADE 500ML UVA H NIV25 Código 2014816 Fábric…" at bounding box center [796, 247] width 269 height 204
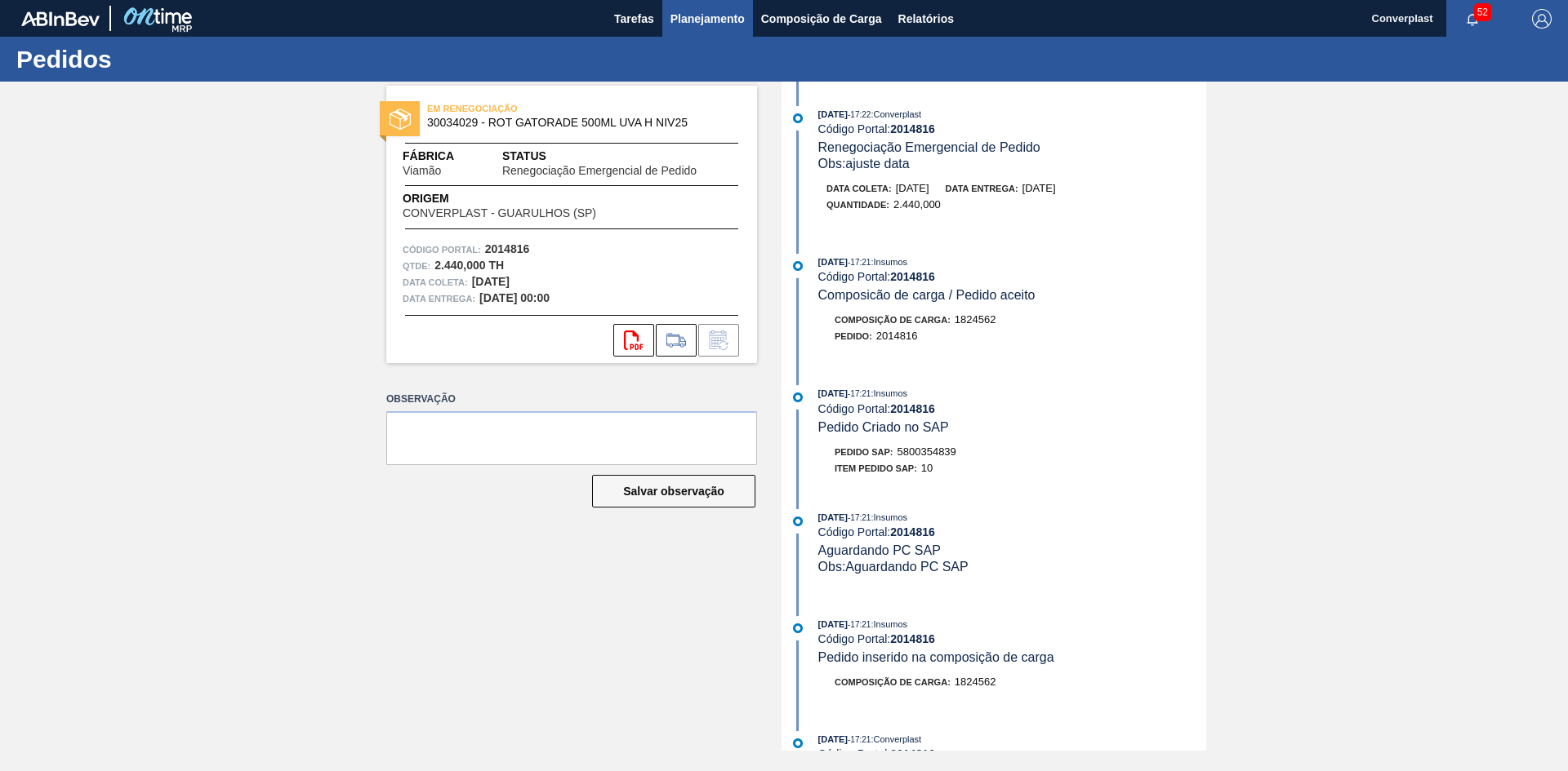
click at [711, 24] on span "Planejamento" at bounding box center [708, 19] width 74 height 20
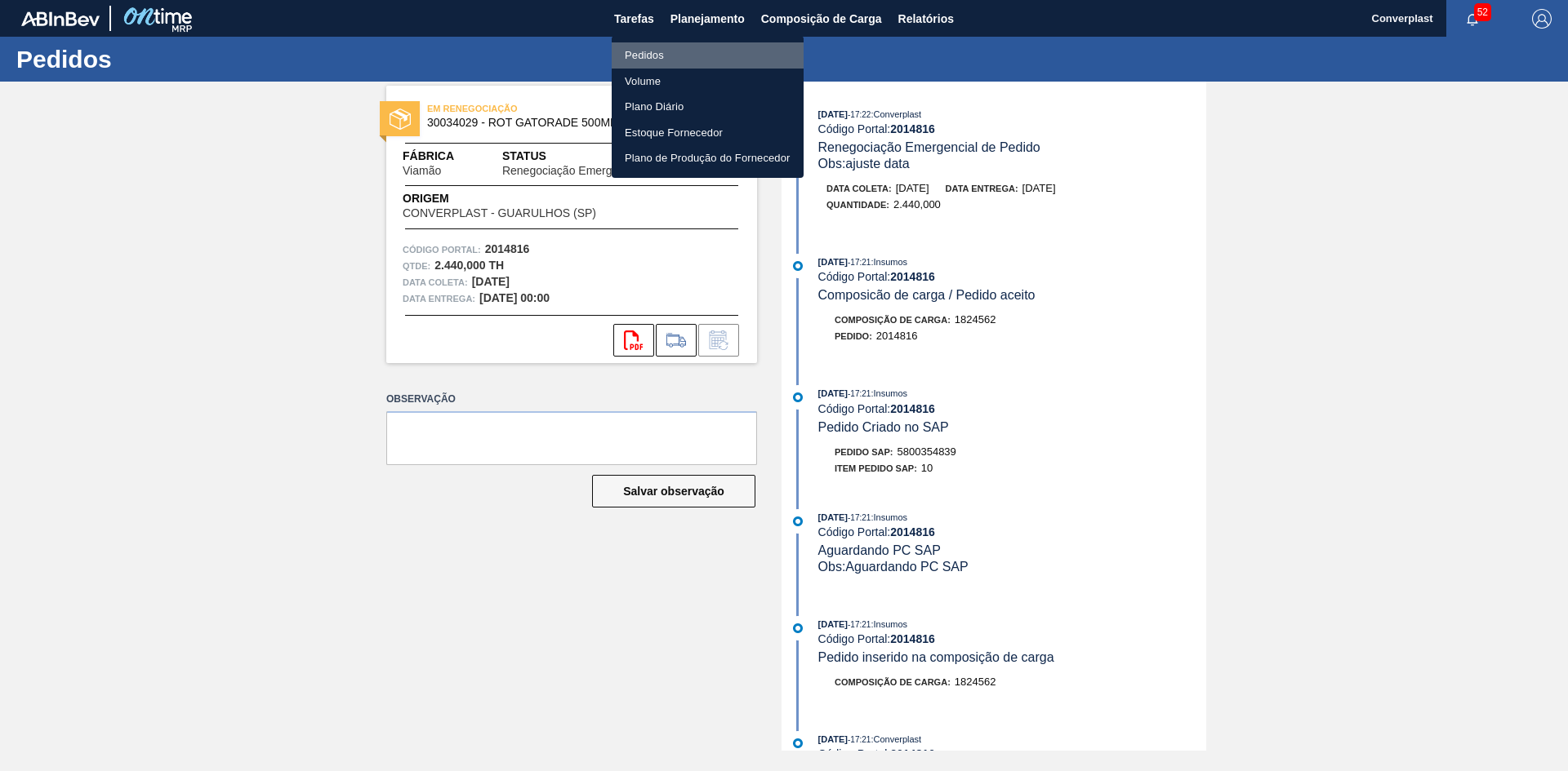
click at [696, 58] on li "Pedidos" at bounding box center [708, 55] width 192 height 26
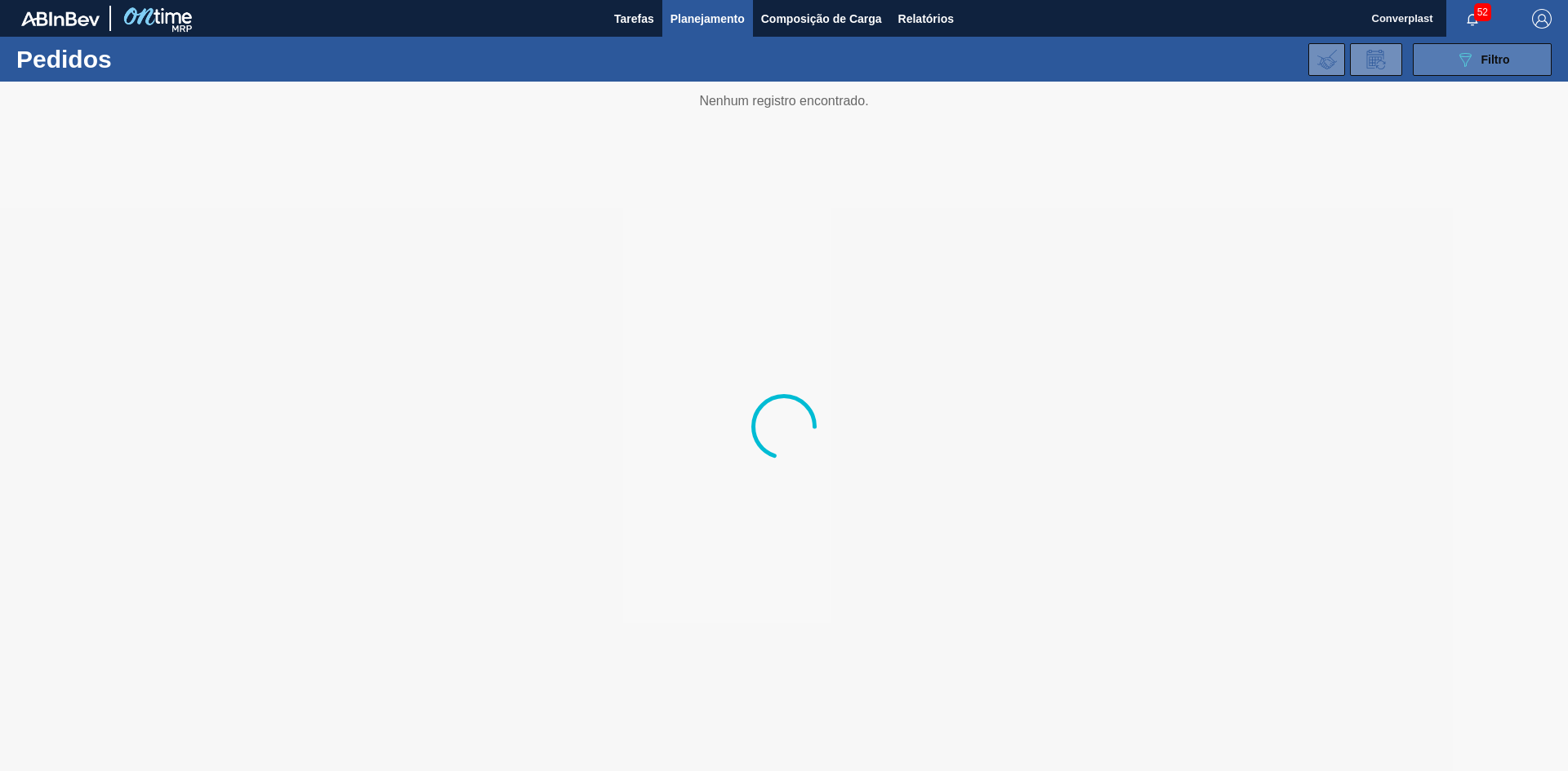
click at [1459, 63] on icon "089F7B8B-B2A5-4AFE-B5C0-19BA573D28AC" at bounding box center [1465, 60] width 20 height 20
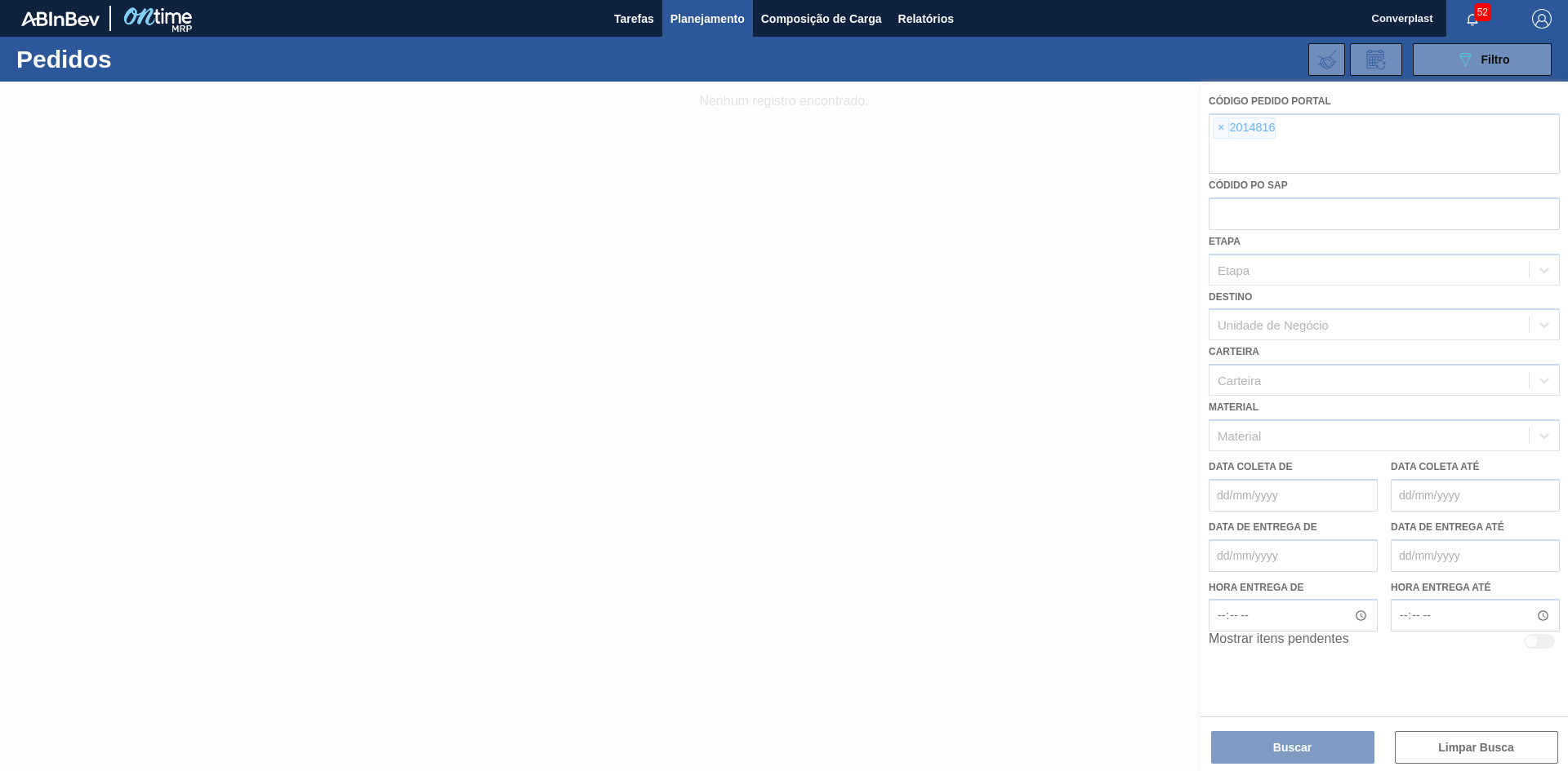
click at [1219, 135] on div at bounding box center [784, 426] width 1568 height 690
click at [1219, 133] on div at bounding box center [784, 426] width 1568 height 690
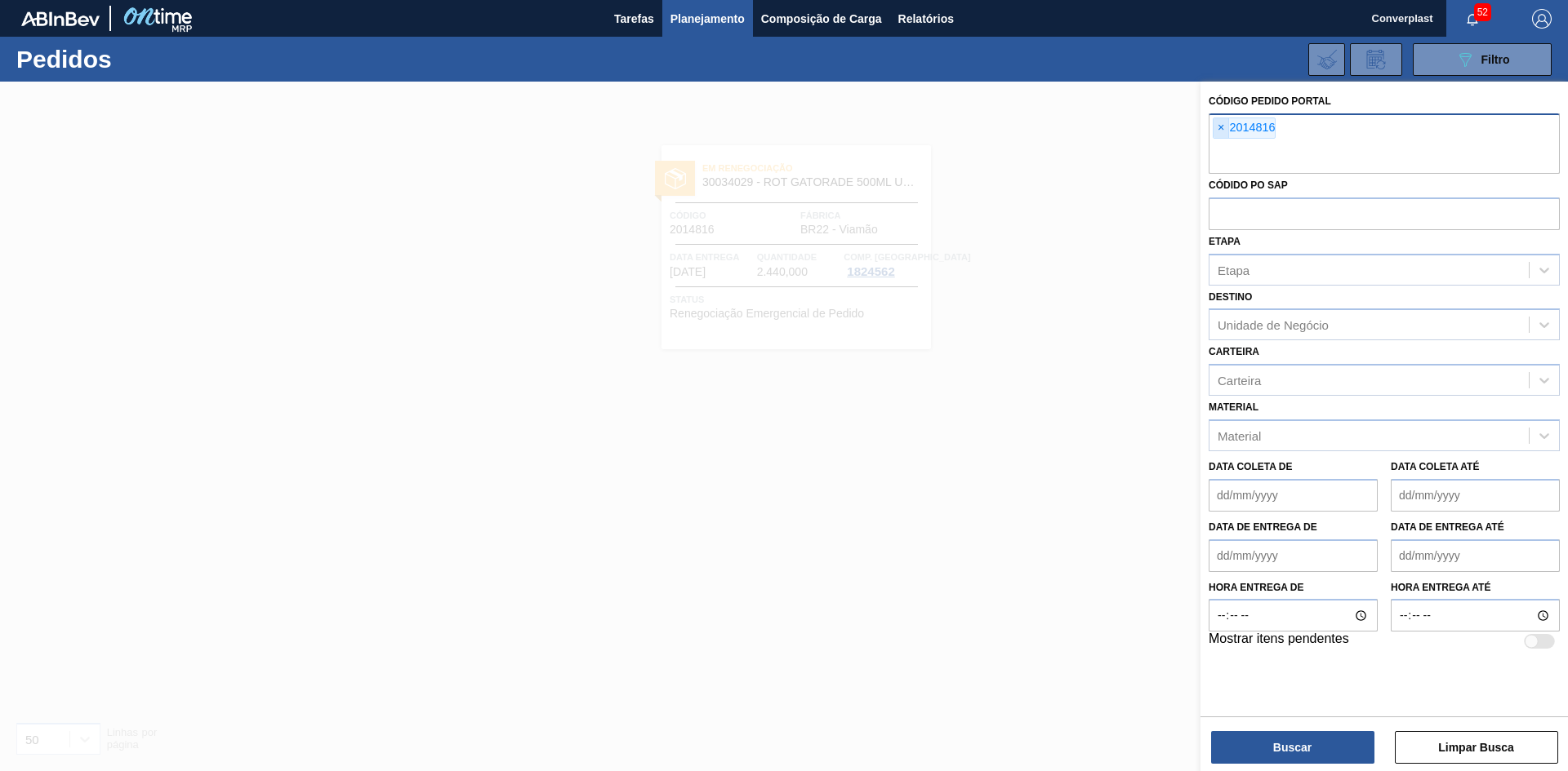
click at [1220, 132] on span "×" at bounding box center [1222, 128] width 16 height 20
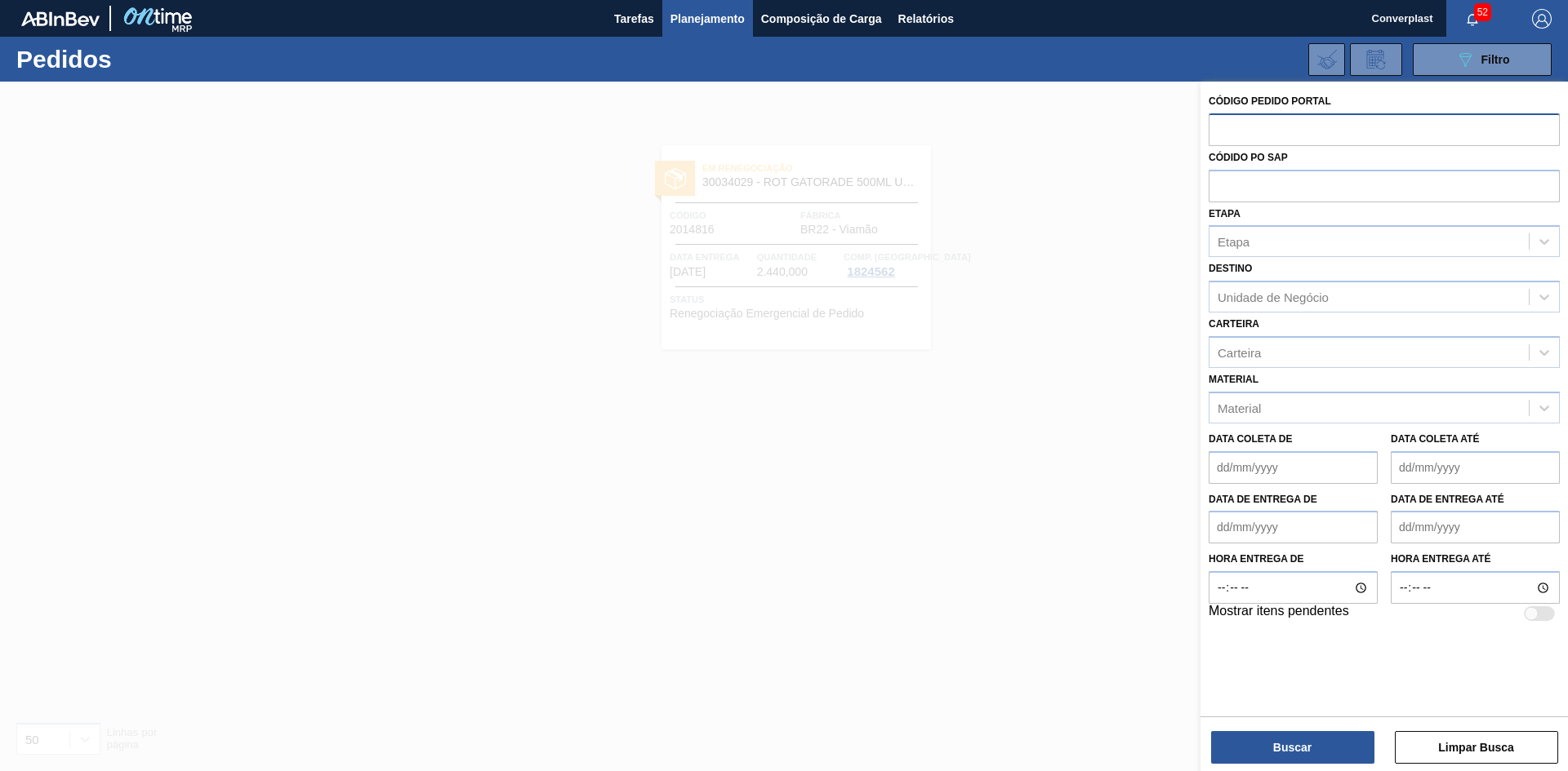
paste input "2015088"
type input "2015088"
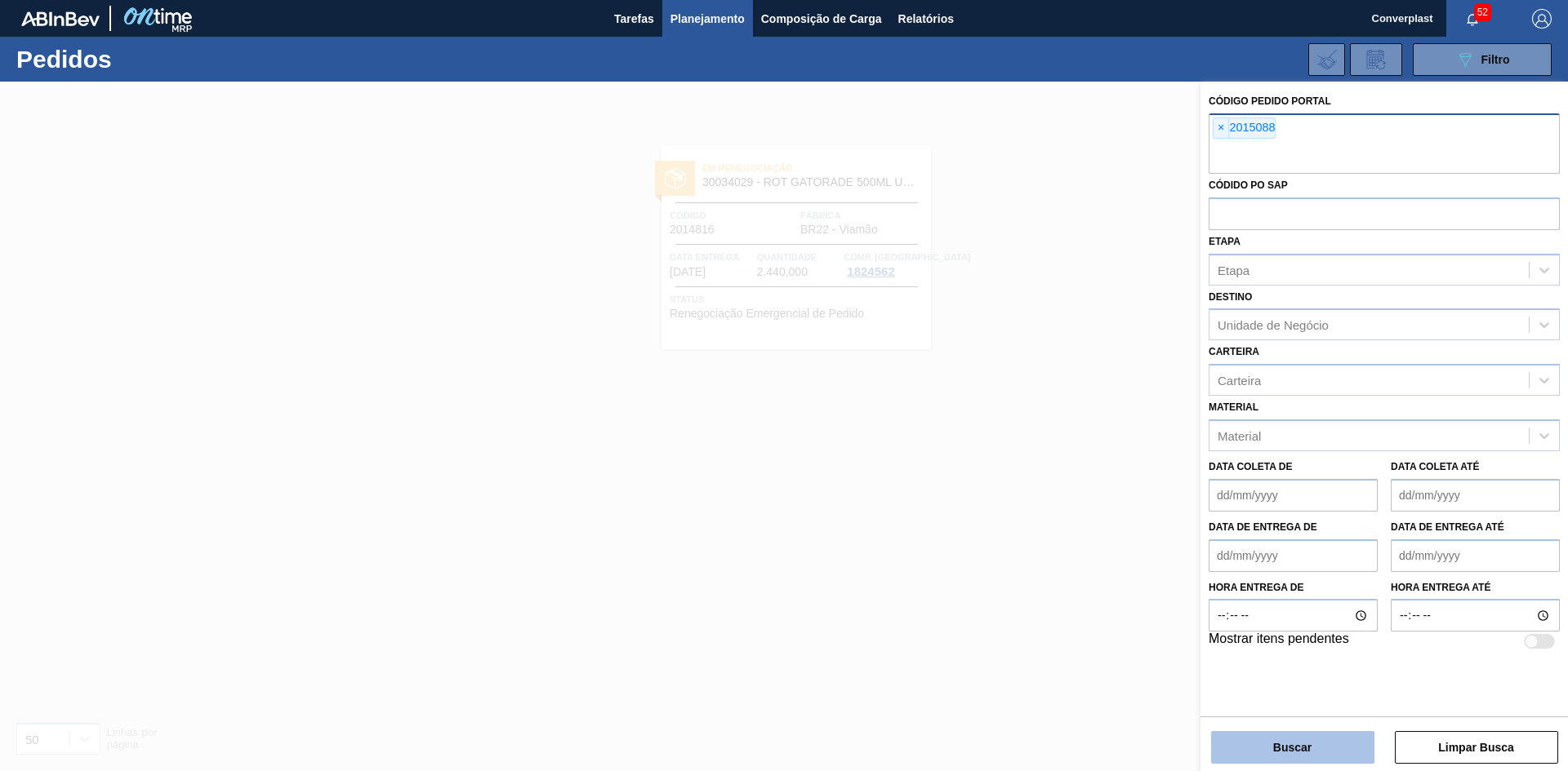
click at [1253, 748] on button "Buscar" at bounding box center [1292, 747] width 163 height 32
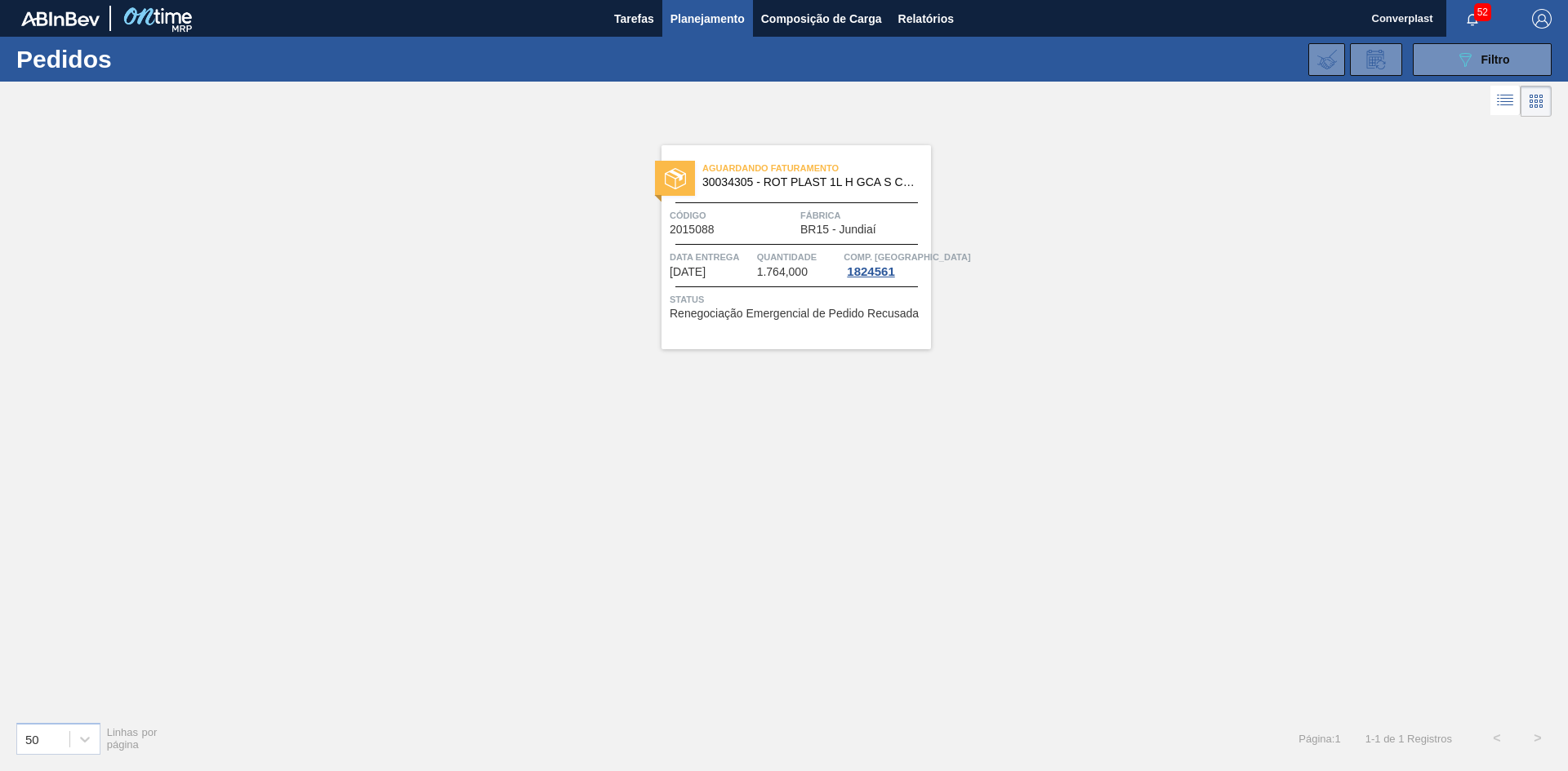
click at [781, 340] on div "Aguardando Faturamento 30034305 - ROT PLAST 1L H GCA S CL NIV25 Código 2015088 …" at bounding box center [796, 247] width 269 height 204
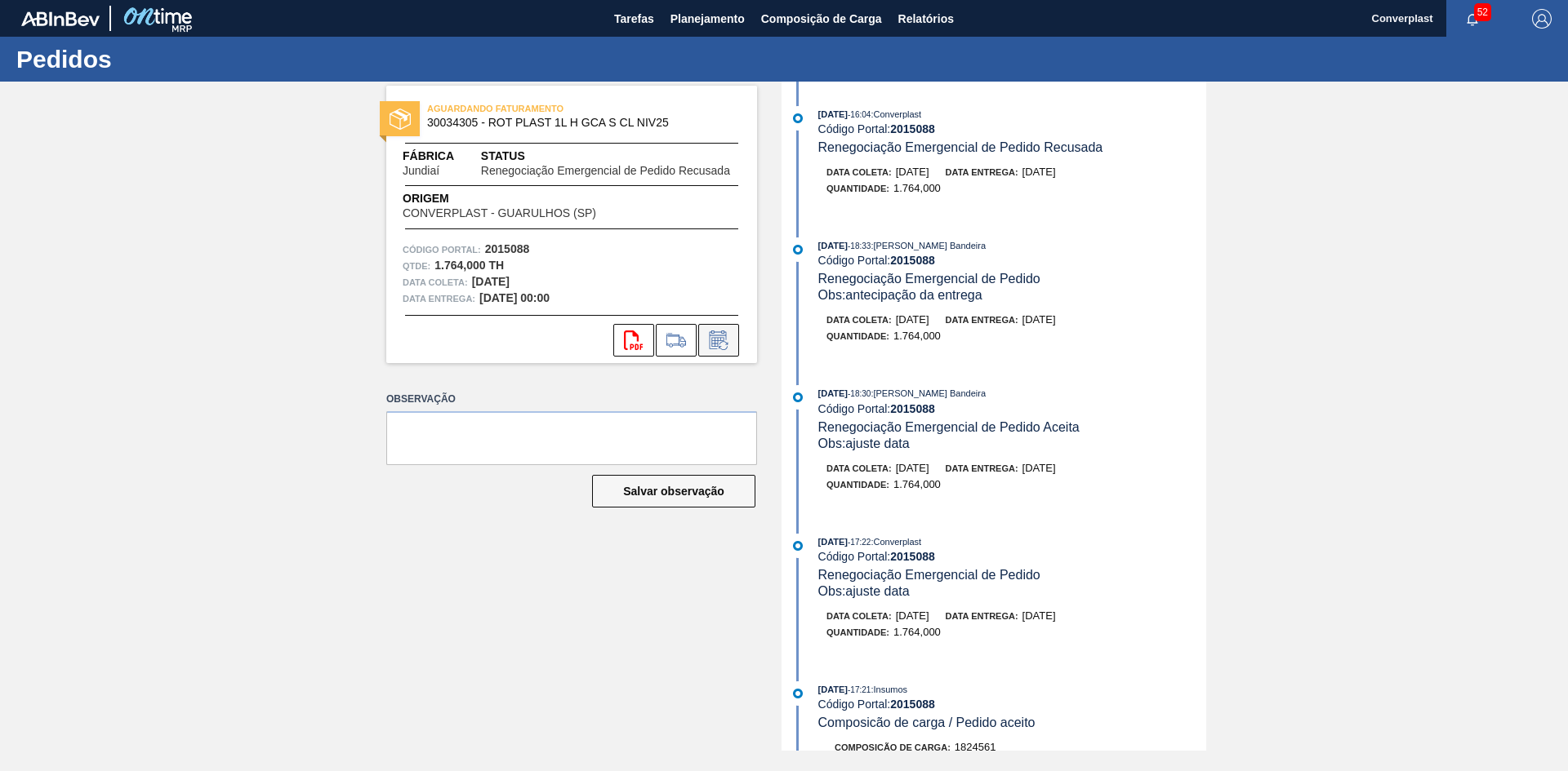
click at [719, 351] on button at bounding box center [718, 340] width 41 height 32
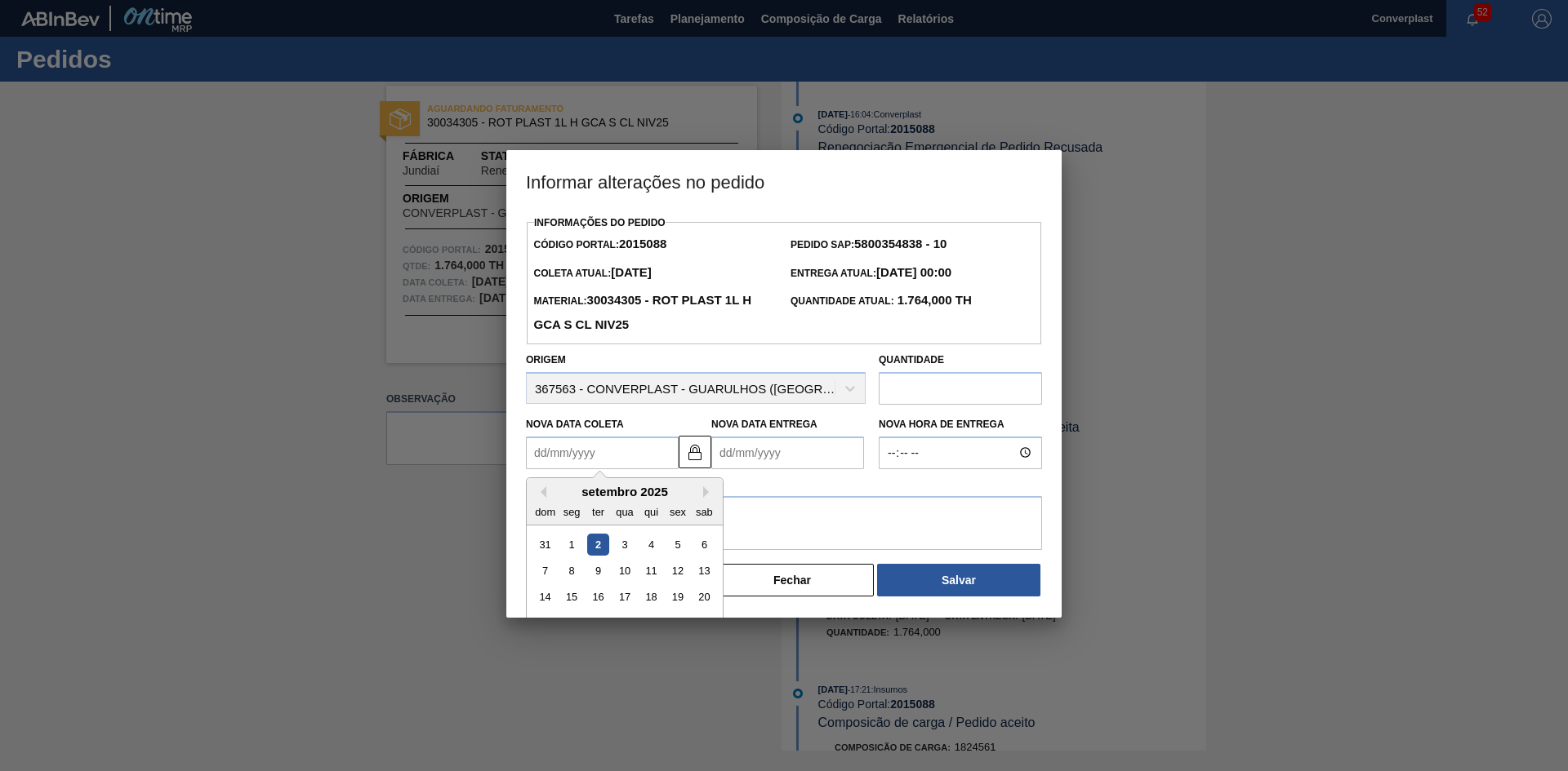
click at [600, 455] on Coleta2015088 "Nova Data Coleta" at bounding box center [602, 452] width 153 height 32
type Coleta2015088 "1"
type Entrega2015088 "[DATE]"
type Coleta2015088 "19"
type Entrega2015088 "[DATE]"
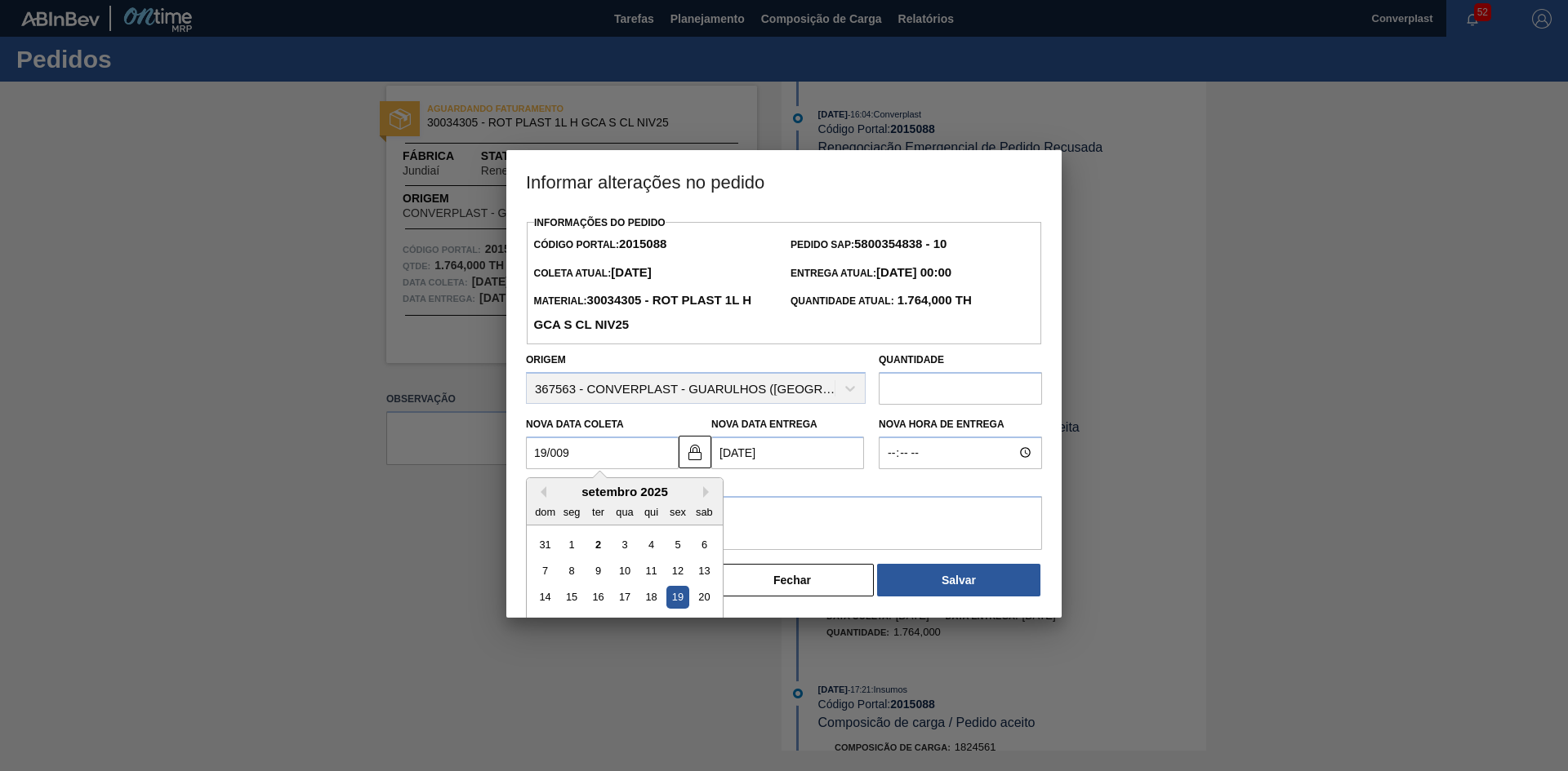
drag, startPoint x: 593, startPoint y: 454, endPoint x: 456, endPoint y: 449, distance: 137.1
click at [456, 449] on div "Informar alterações no pedido Informações do Pedido Código Portal: 2015088 Pedi…" at bounding box center [784, 386] width 1568 height 771
type Coleta2015088 "1"
type Entrega2015088 "[DATE]"
type Coleta2015088 "15"
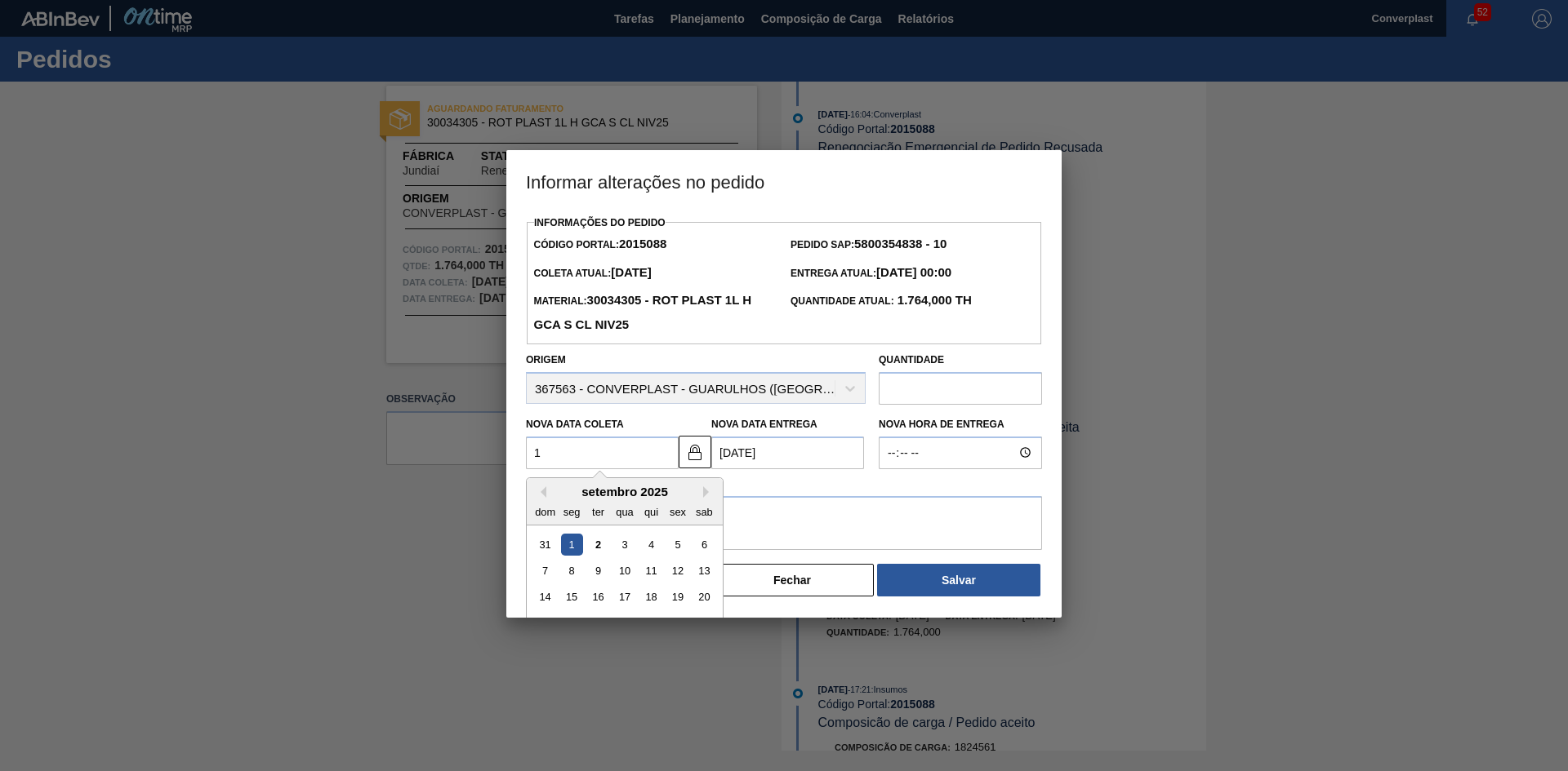
type Entrega2015088 "[DATE]"
click at [571, 598] on div "15" at bounding box center [572, 597] width 23 height 23
type Coleta2015088 "[DATE]"
click at [598, 544] on textarea at bounding box center [783, 522] width 516 height 54
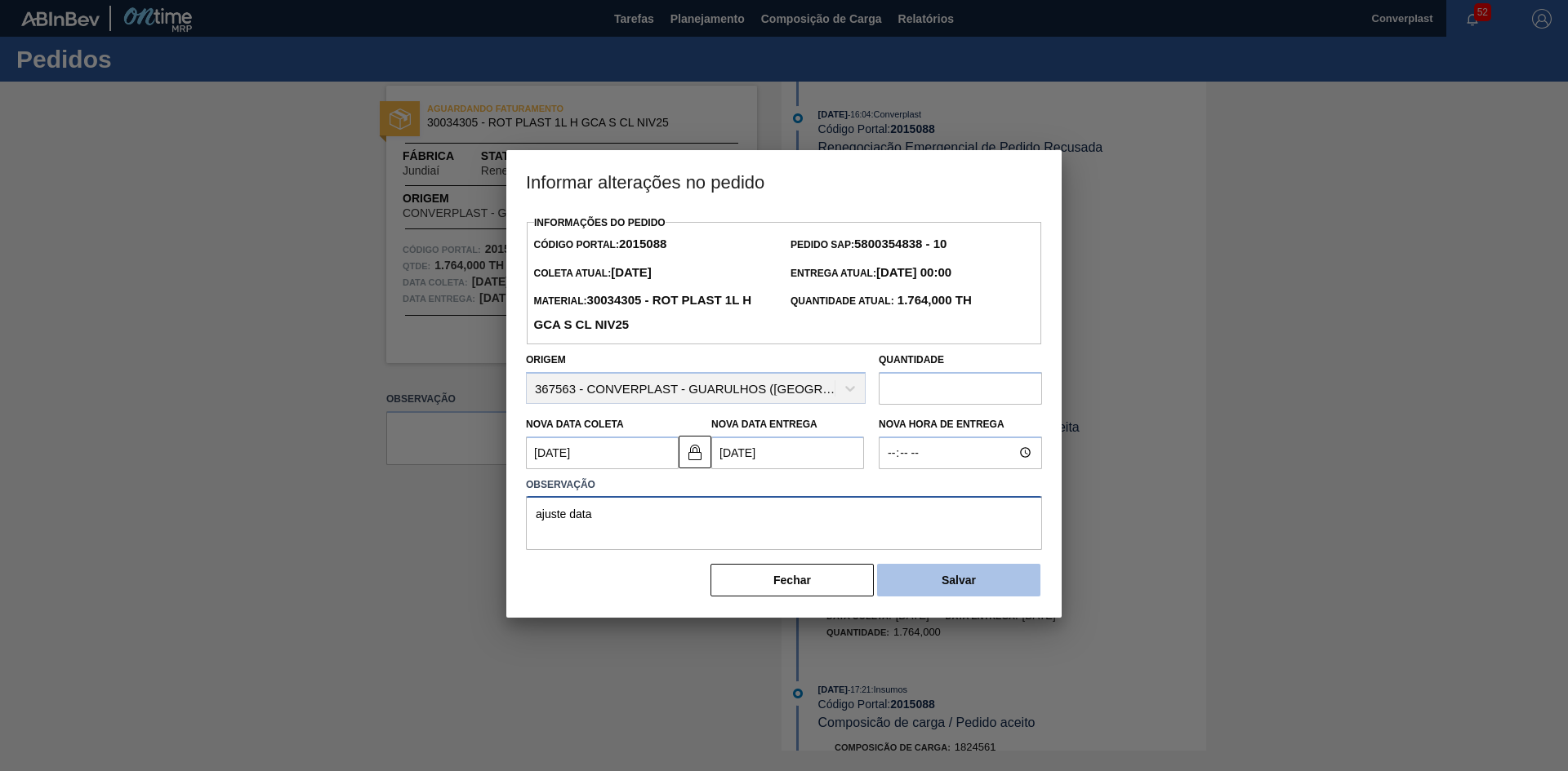
type textarea "ajuste data"
click at [930, 584] on button "Salvar" at bounding box center [958, 579] width 163 height 32
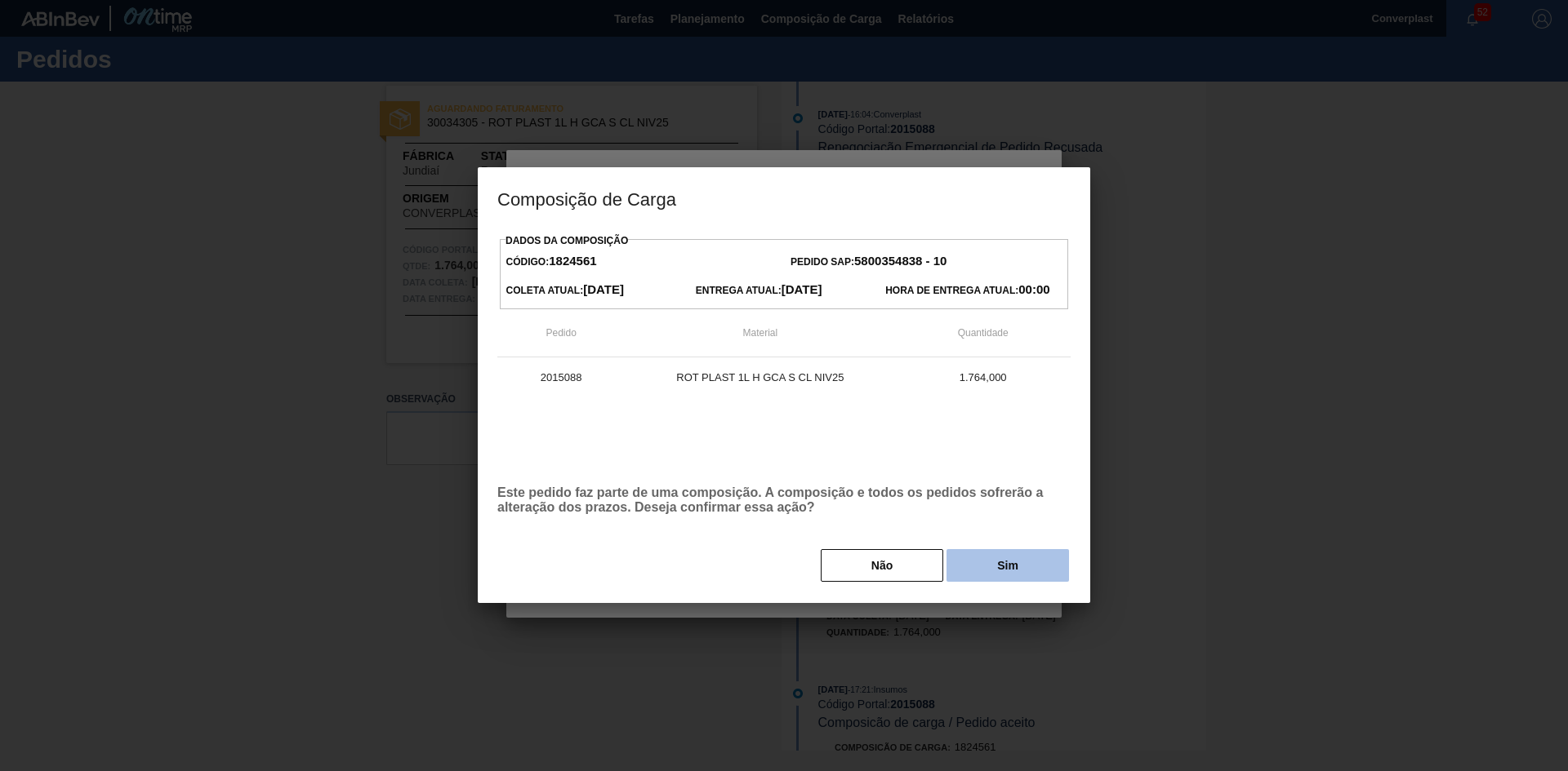
click at [993, 568] on button "Sim" at bounding box center [1007, 565] width 122 height 32
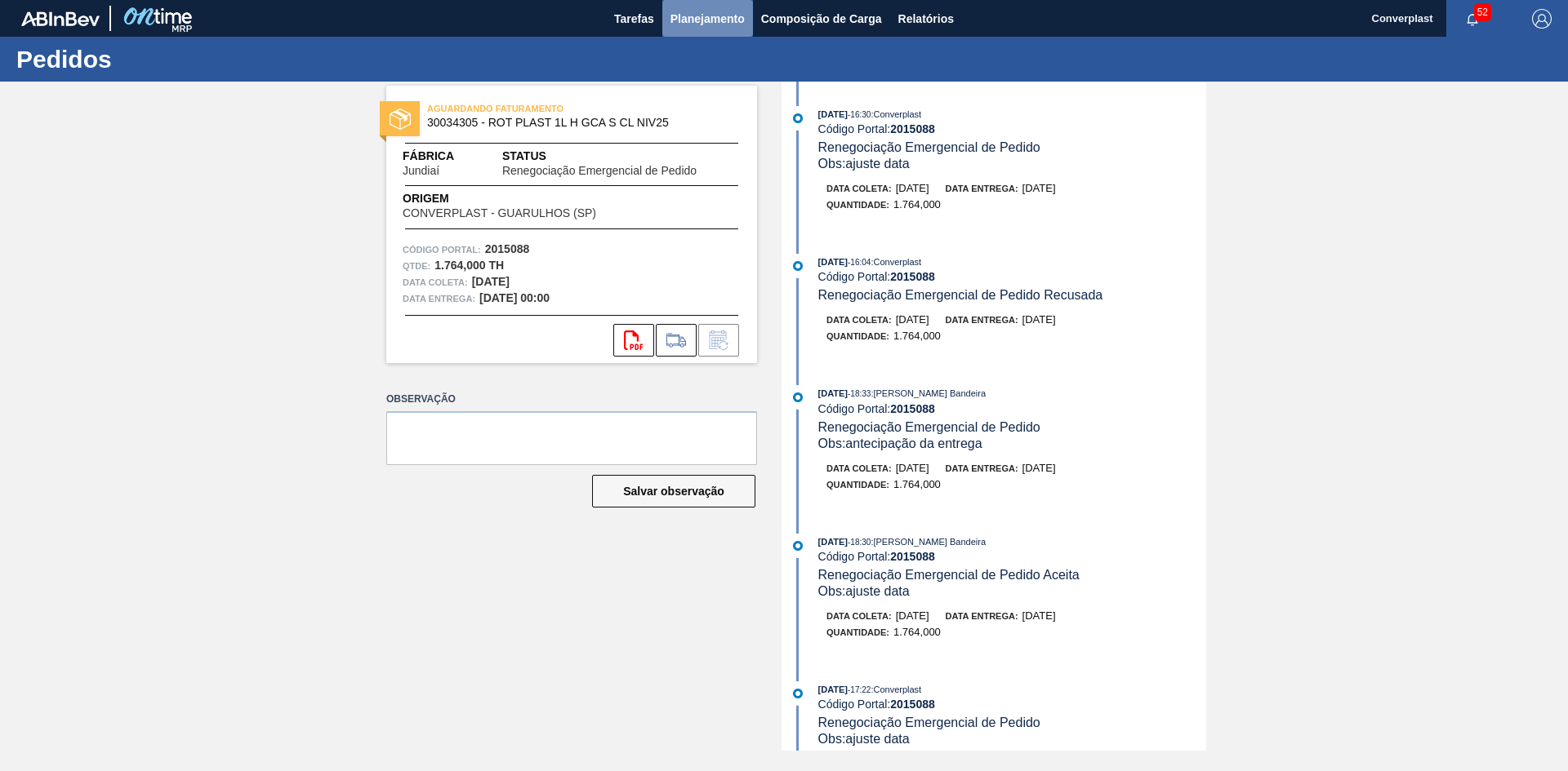
click at [700, 23] on span "Planejamento" at bounding box center [708, 19] width 74 height 20
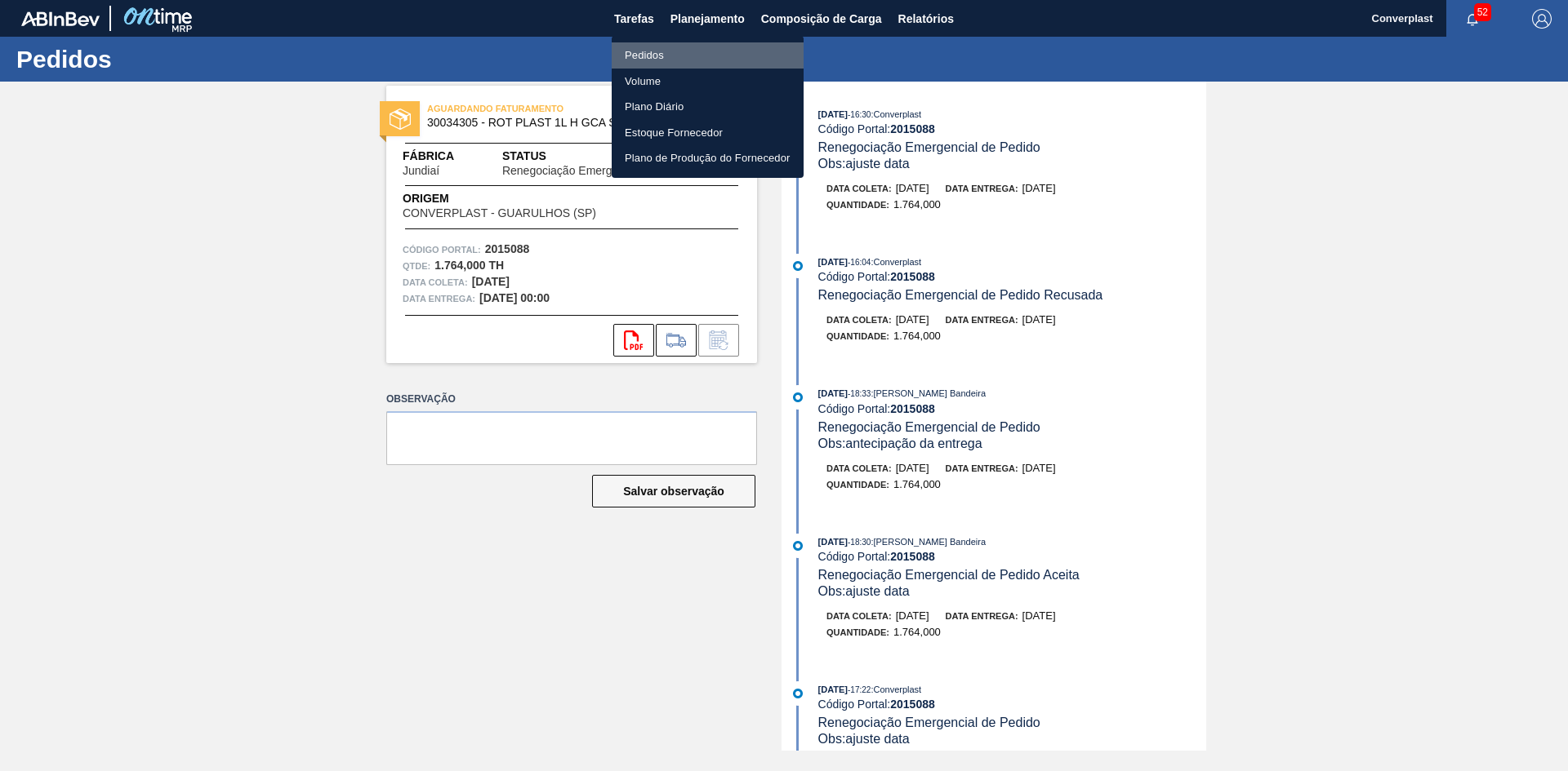
click at [689, 56] on li "Pedidos" at bounding box center [708, 55] width 192 height 26
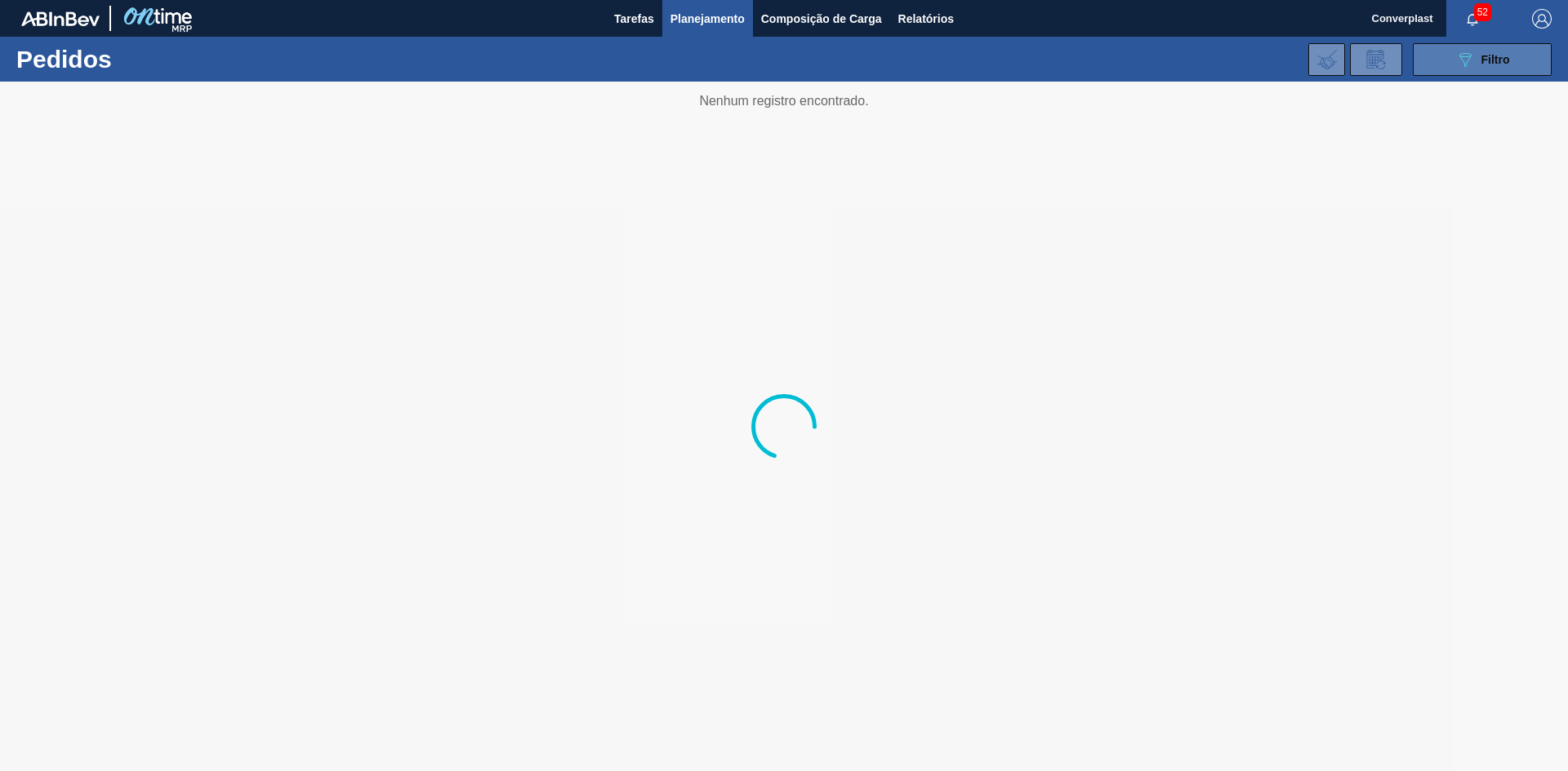
click at [1494, 58] on span "Filtro" at bounding box center [1495, 59] width 28 height 13
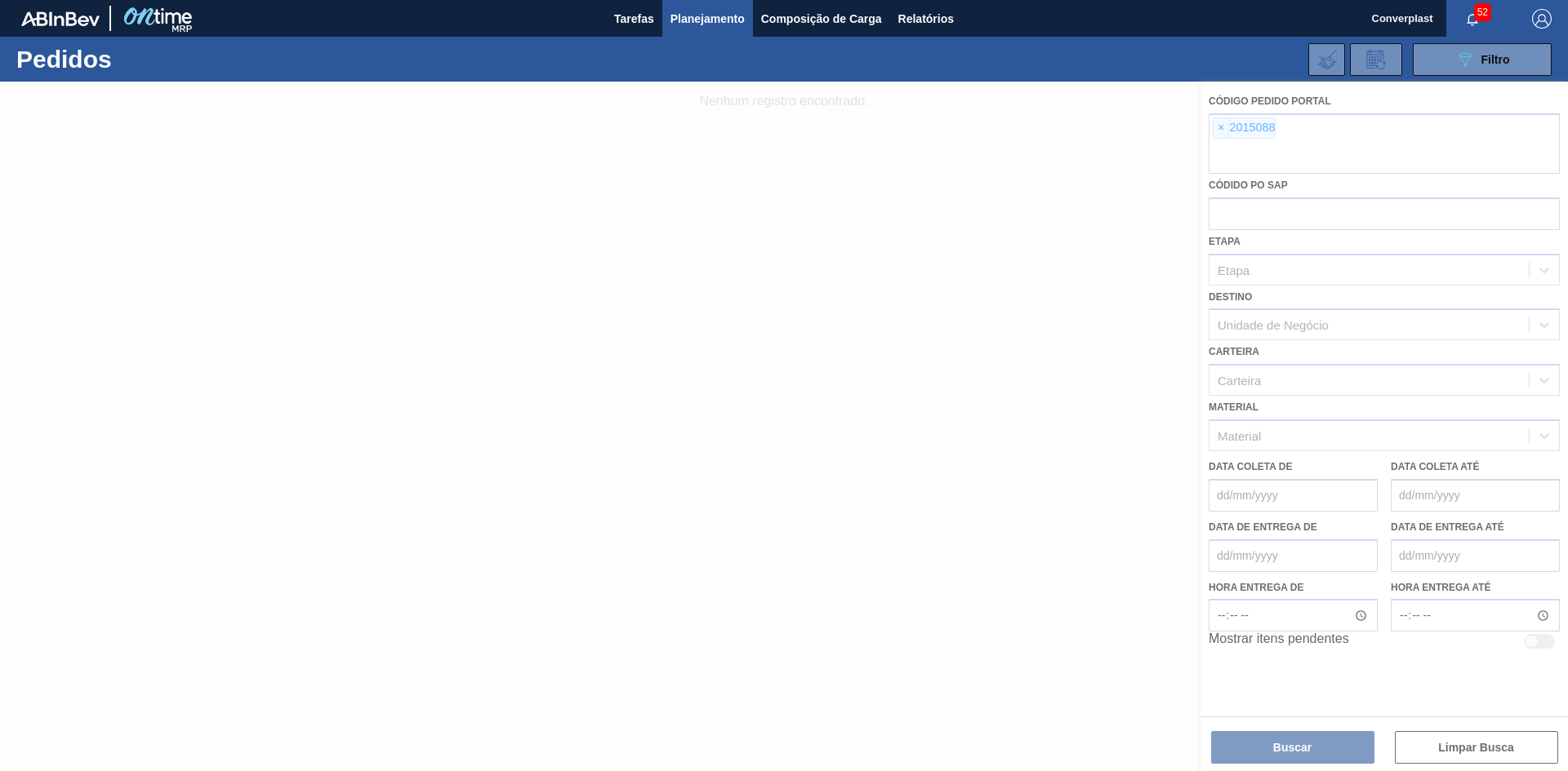
click at [1219, 130] on div at bounding box center [784, 426] width 1568 height 690
click at [1218, 130] on div at bounding box center [784, 426] width 1568 height 690
click at [1221, 130] on div at bounding box center [784, 426] width 1568 height 690
click at [1219, 131] on div at bounding box center [784, 426] width 1568 height 690
click at [1222, 131] on div at bounding box center [784, 426] width 1568 height 690
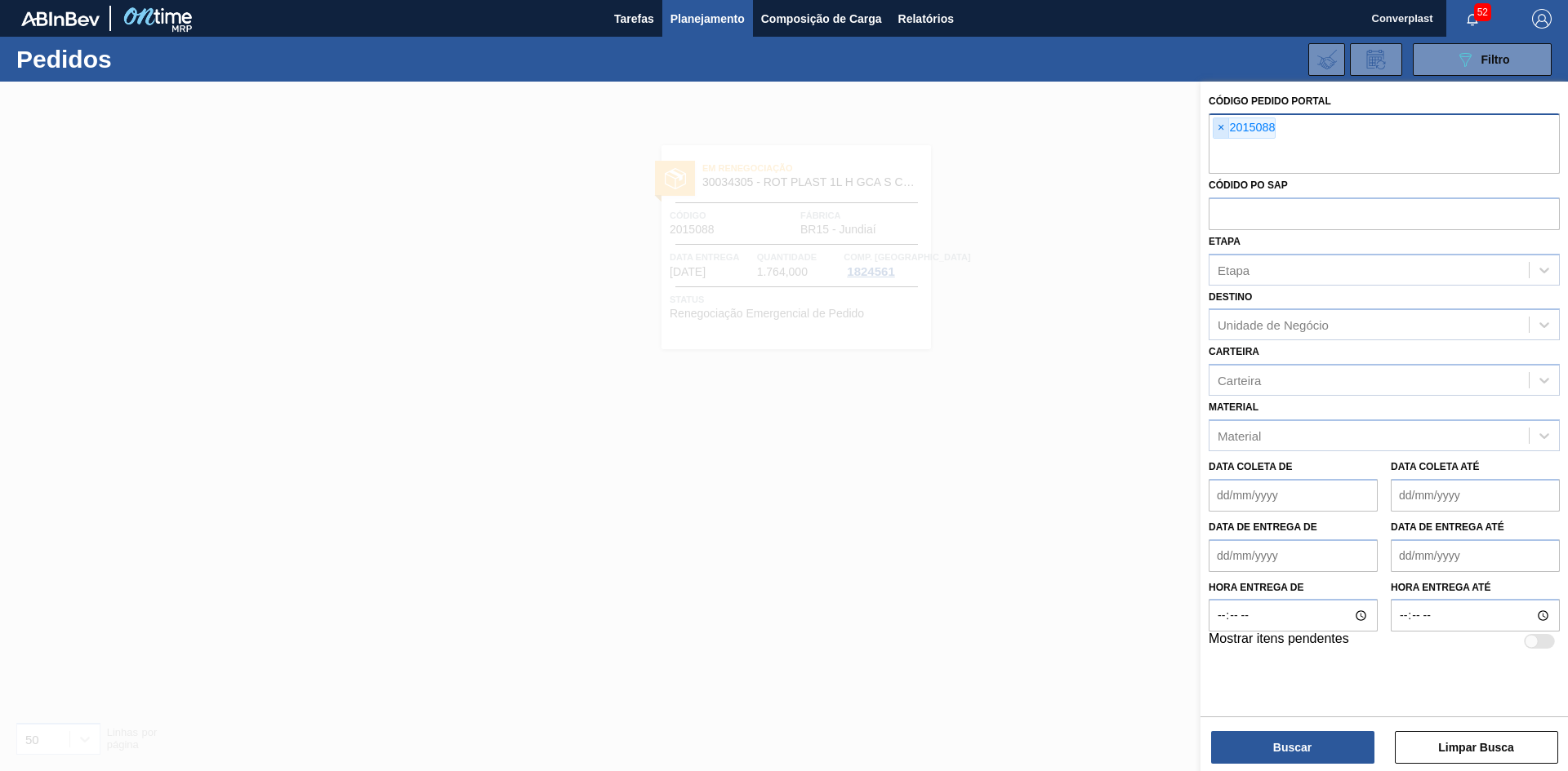
click at [1222, 125] on span "×" at bounding box center [1222, 128] width 16 height 20
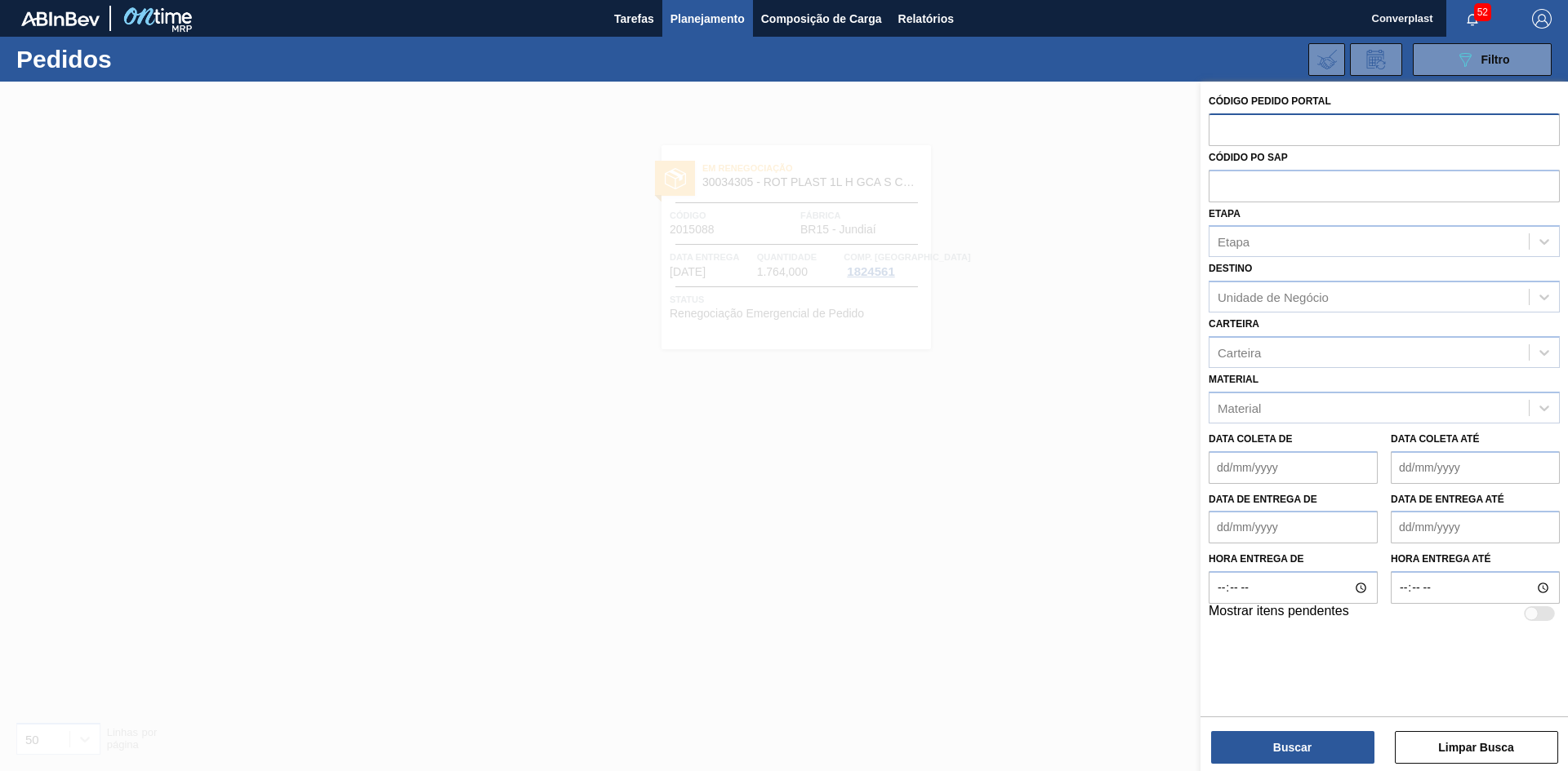
paste input "2003213"
type input "2003213"
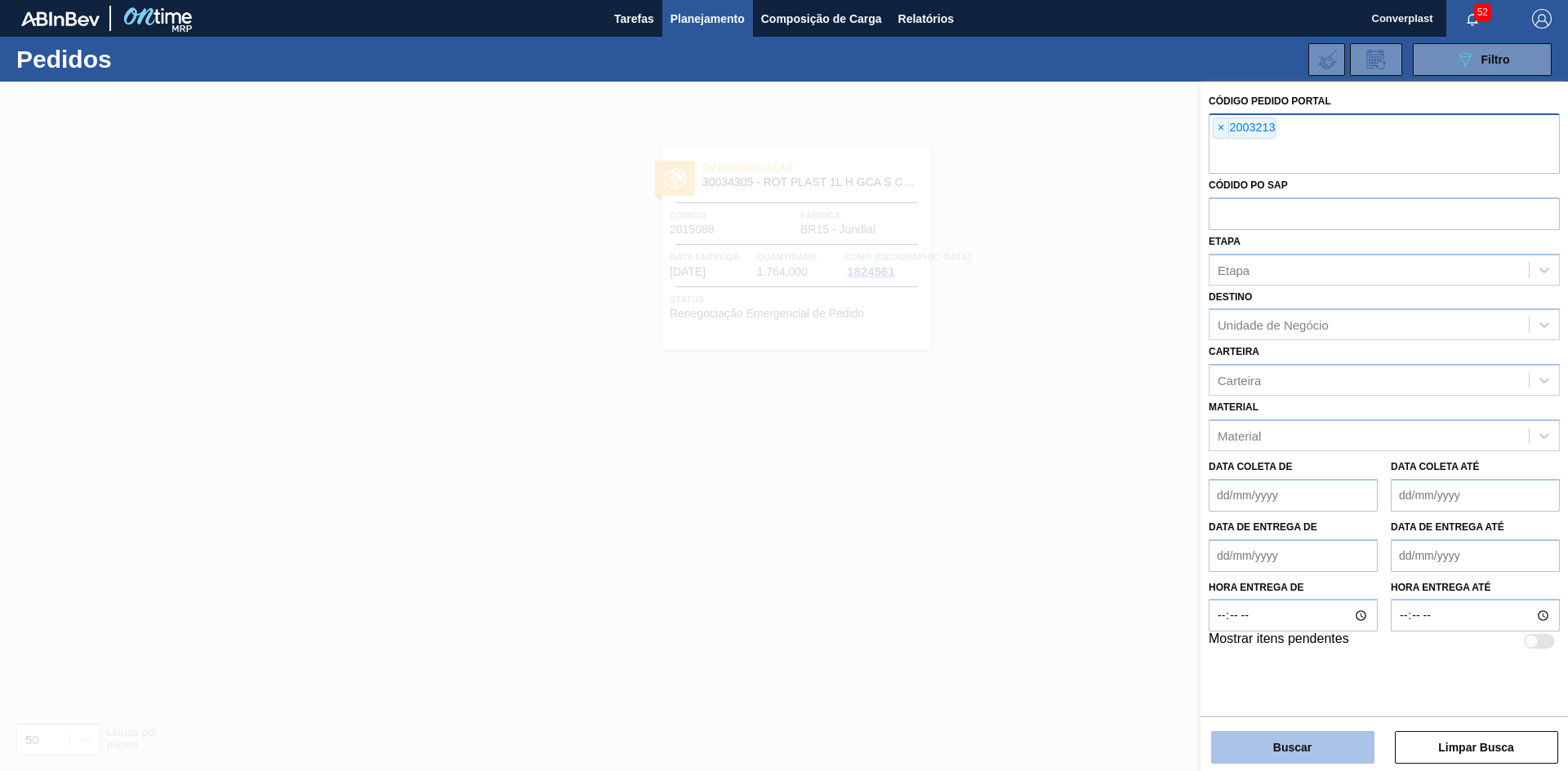
click at [1249, 760] on button "Buscar" at bounding box center [1292, 747] width 163 height 32
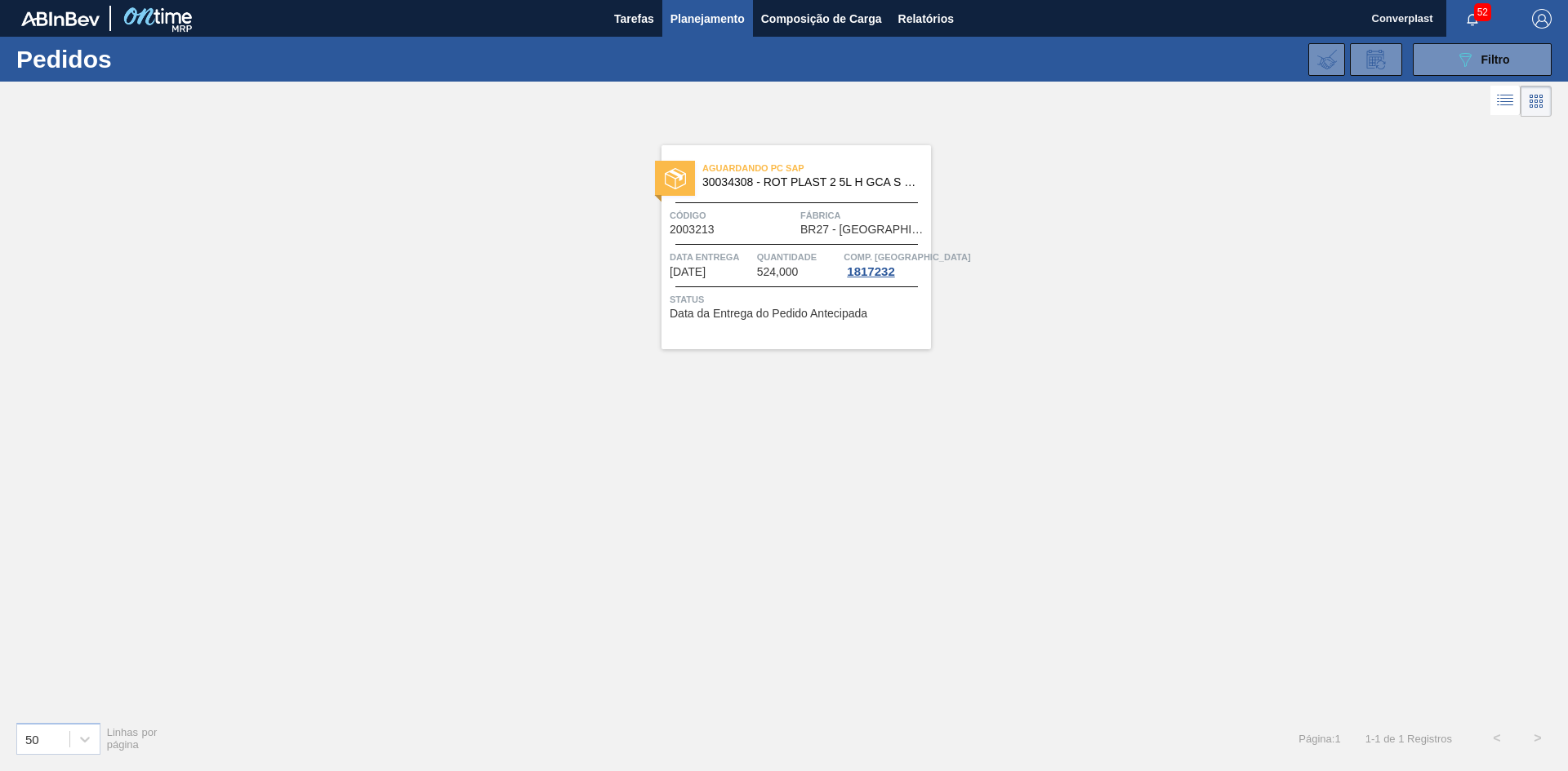
click at [749, 228] on div "Código 2003213" at bounding box center [732, 221] width 126 height 28
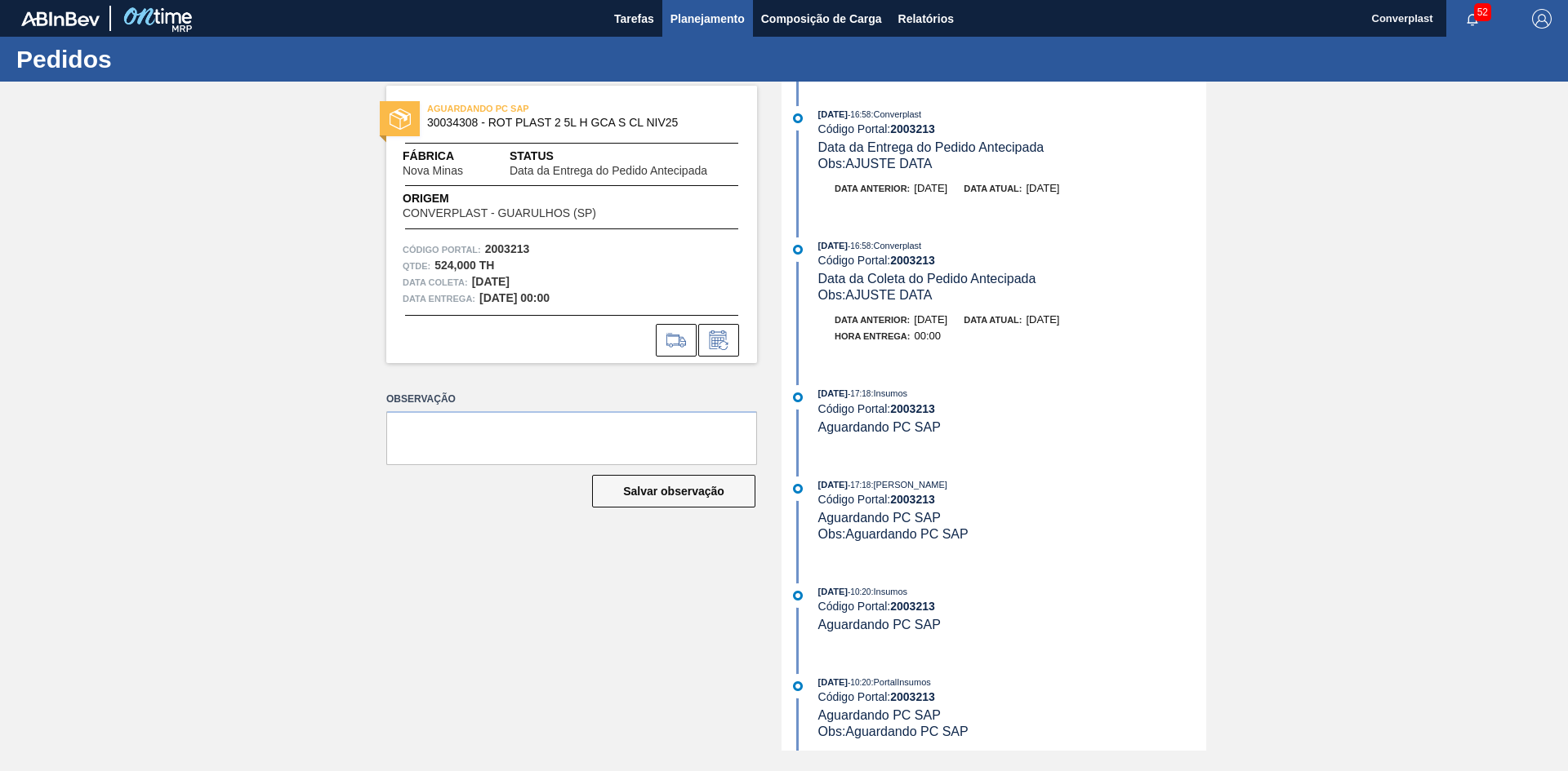
click at [715, 17] on span "Planejamento" at bounding box center [708, 19] width 74 height 20
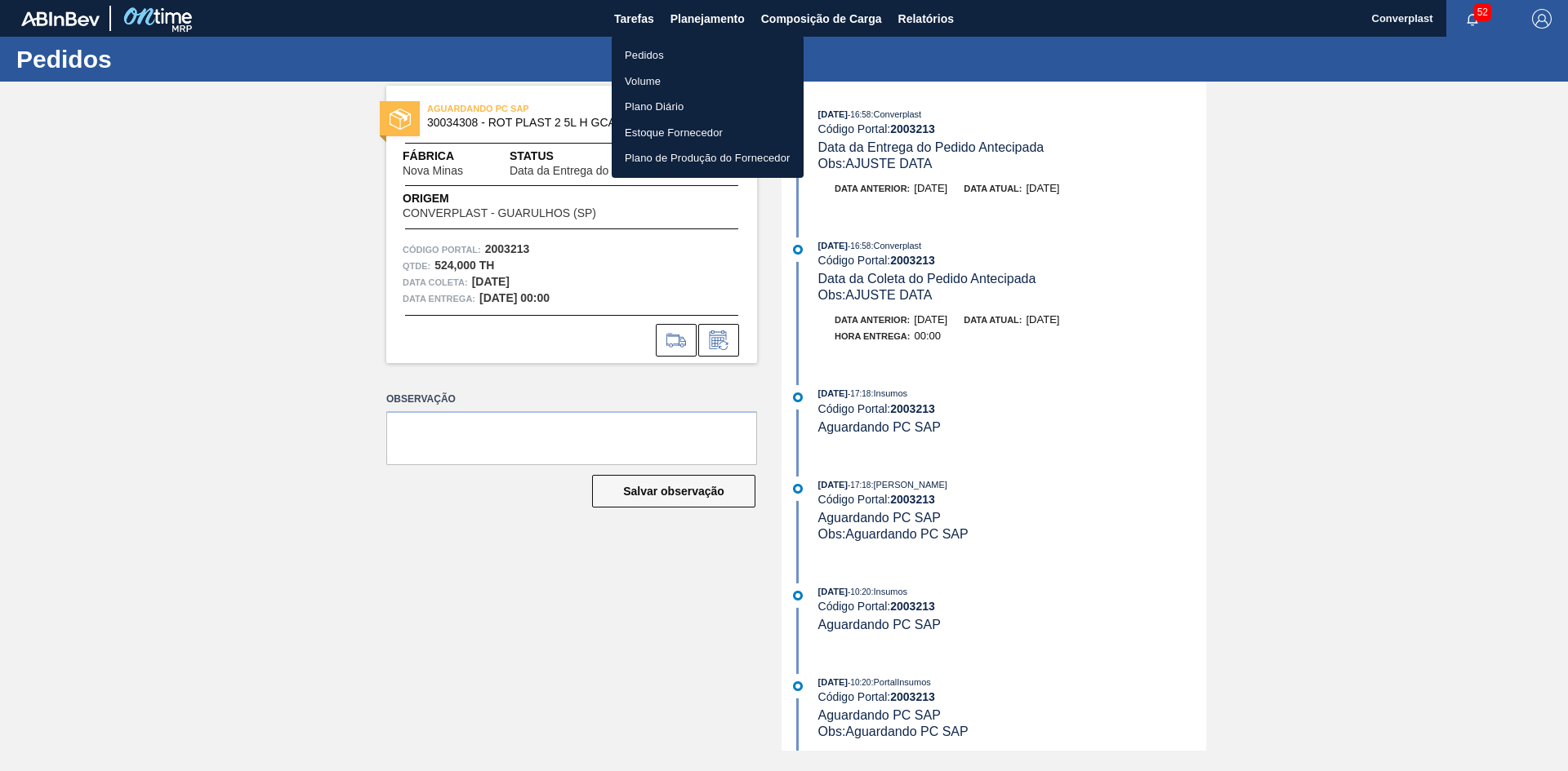
click at [688, 62] on li "Pedidos" at bounding box center [708, 55] width 192 height 26
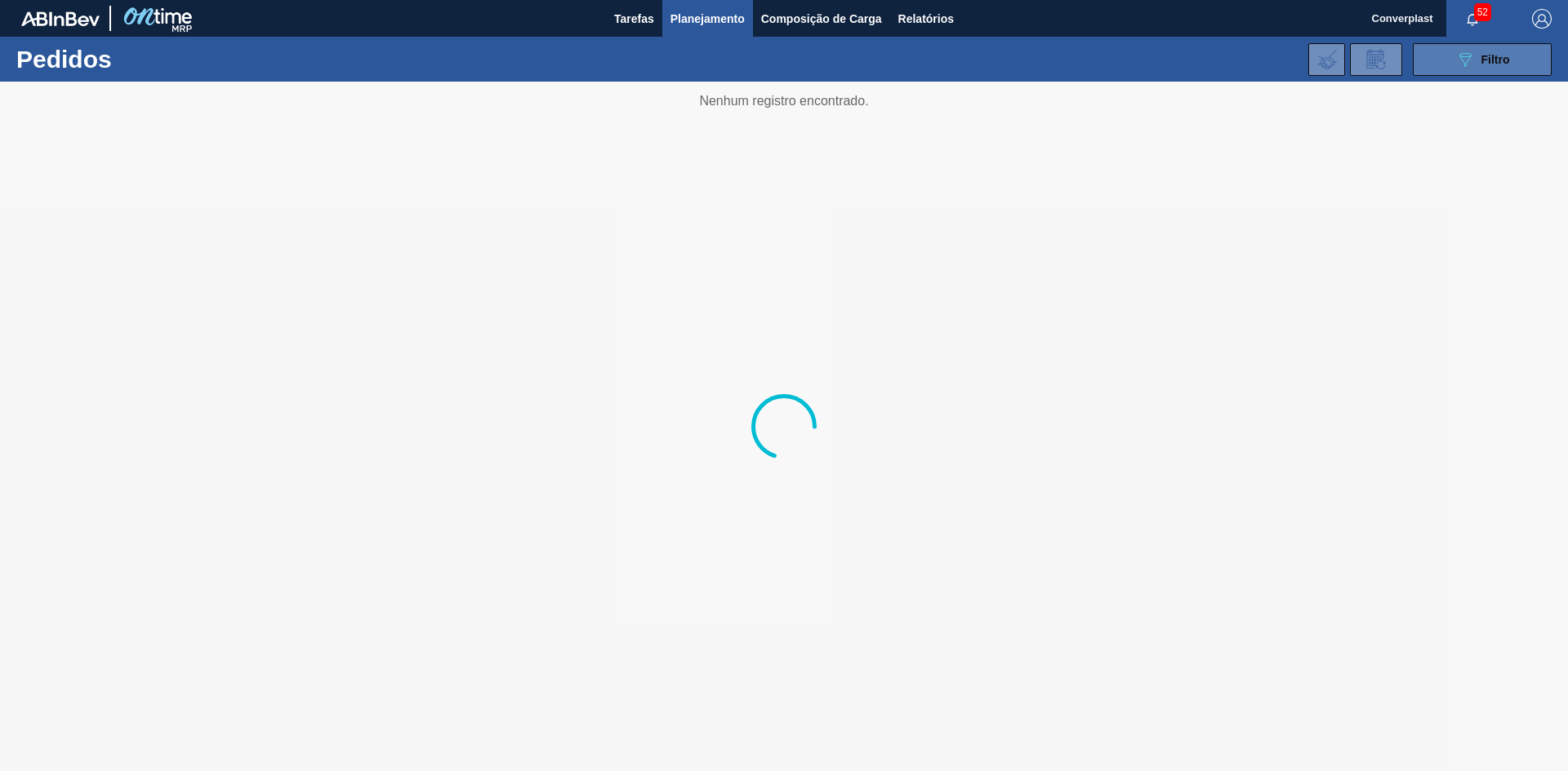
click at [1455, 68] on icon "089F7B8B-B2A5-4AFE-B5C0-19BA573D28AC" at bounding box center [1465, 60] width 20 height 20
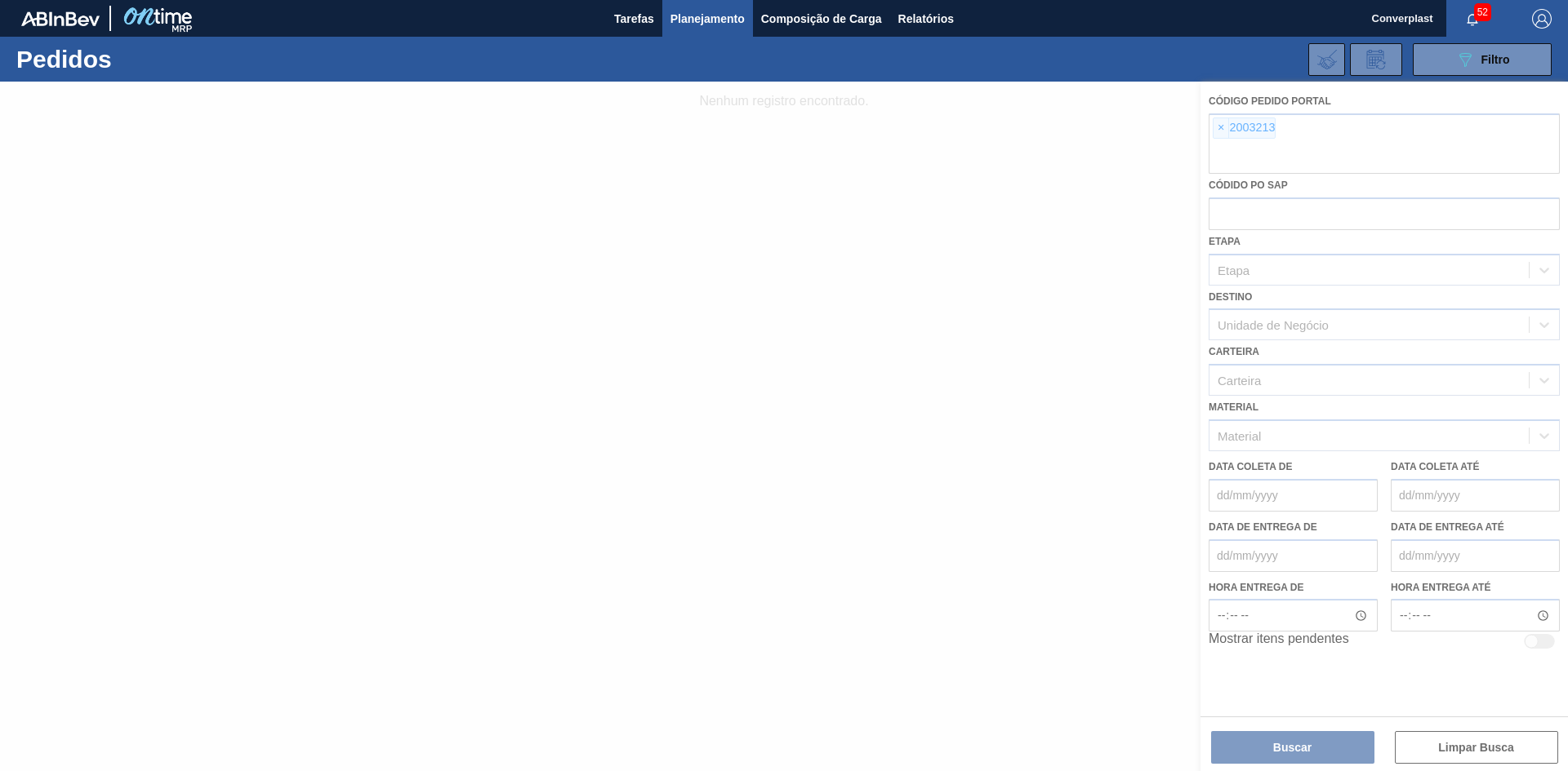
click at [1220, 132] on div at bounding box center [784, 426] width 1568 height 690
click at [1220, 130] on div at bounding box center [784, 426] width 1568 height 690
click at [1217, 128] on div at bounding box center [784, 426] width 1568 height 690
click at [1217, 130] on div at bounding box center [784, 426] width 1568 height 690
click at [1219, 131] on div at bounding box center [784, 426] width 1568 height 690
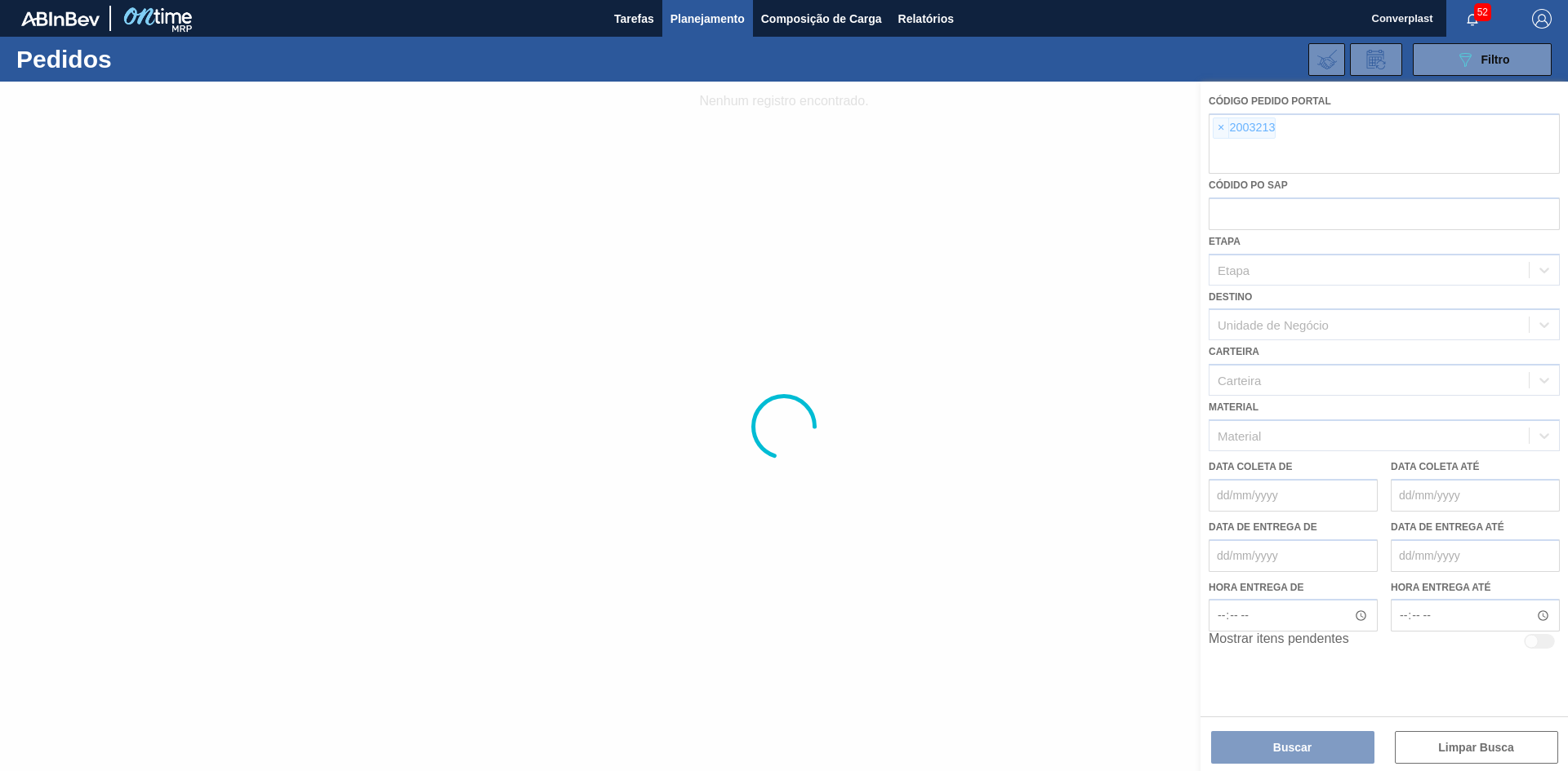
click at [1220, 132] on div at bounding box center [784, 426] width 1568 height 690
click at [960, 236] on div at bounding box center [784, 426] width 1568 height 690
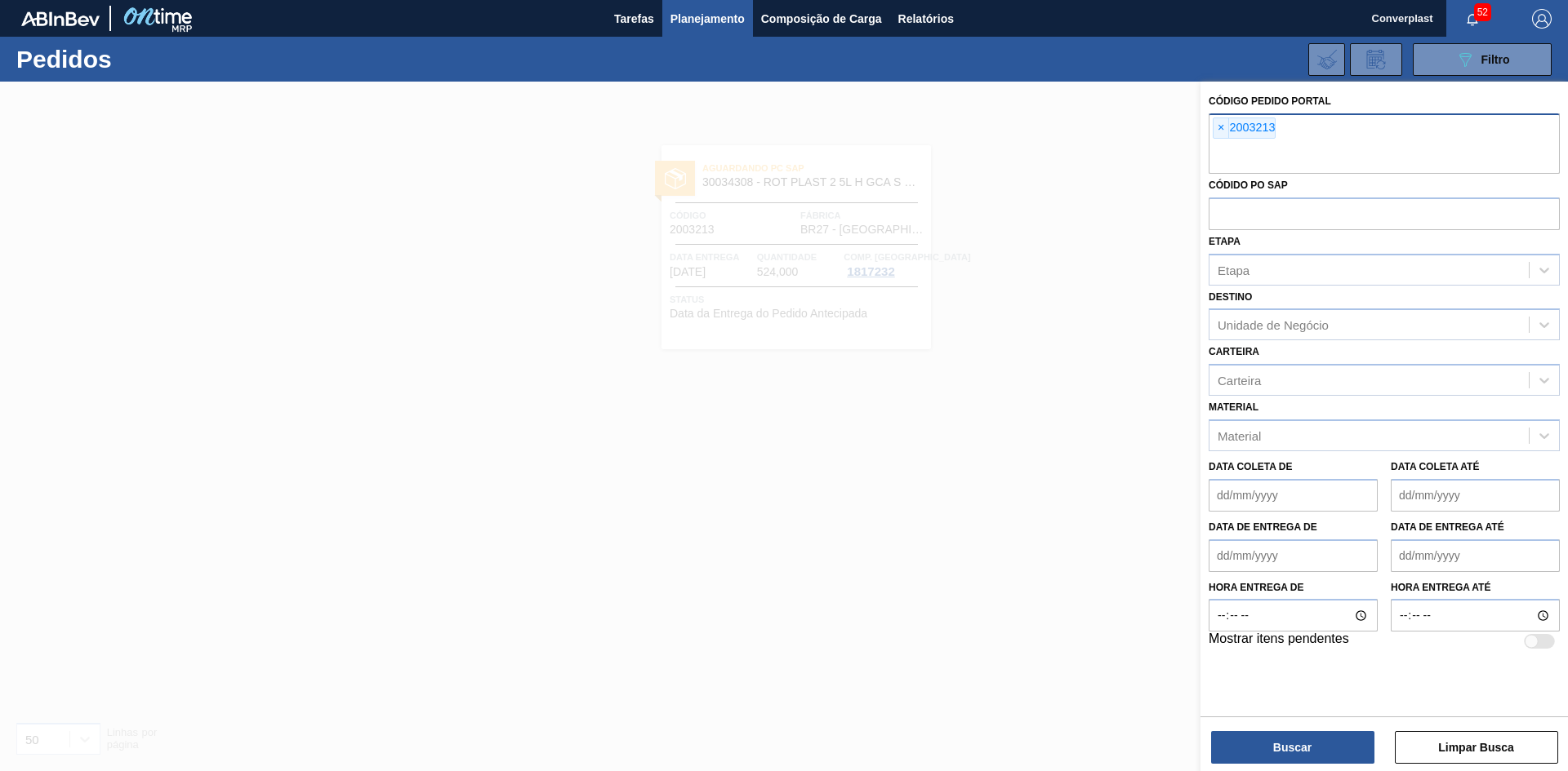
click at [1214, 138] on div "× 2003213" at bounding box center [1244, 128] width 63 height 22
click at [1220, 127] on span "×" at bounding box center [1222, 128] width 16 height 20
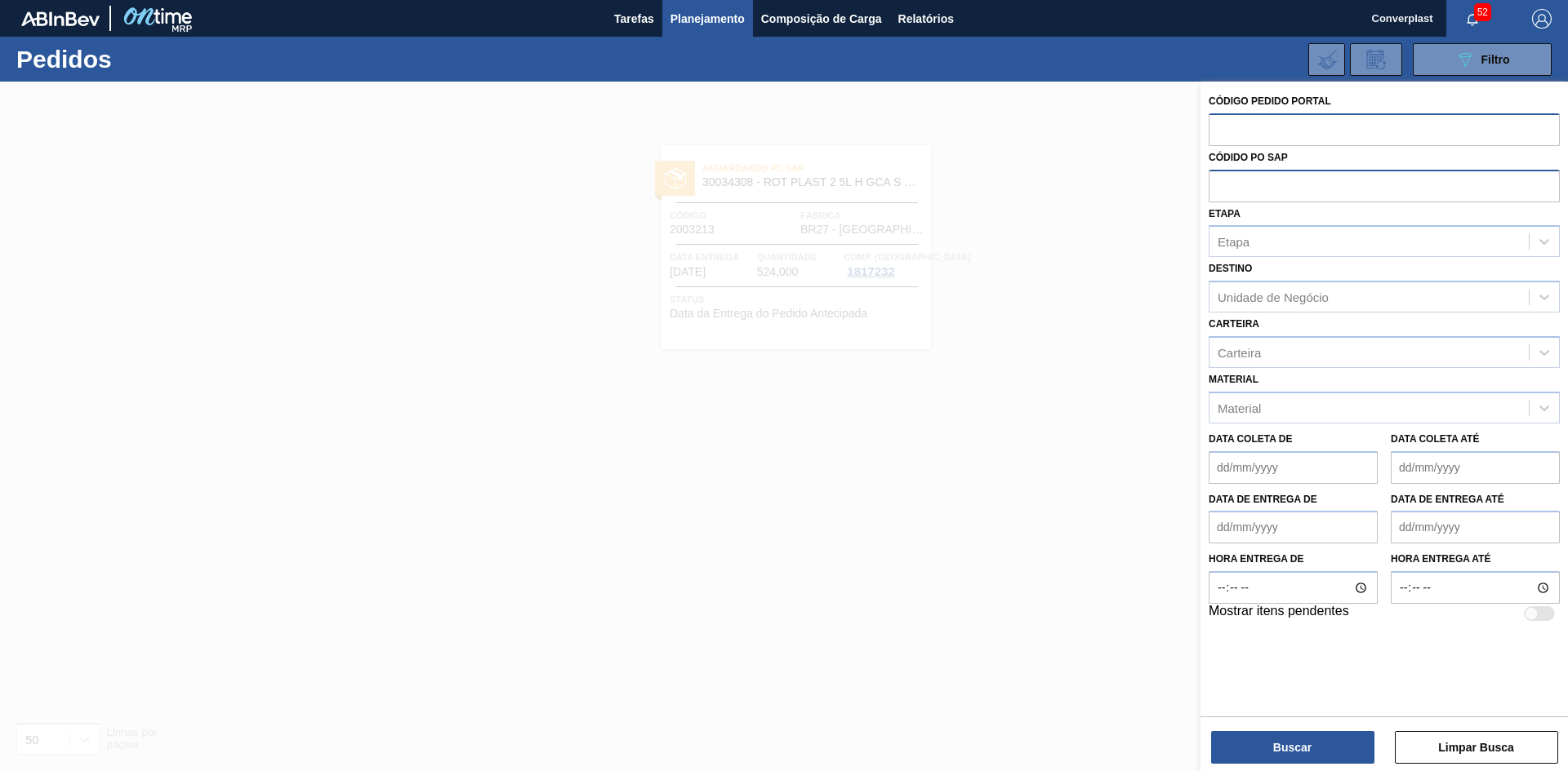
paste input "text"
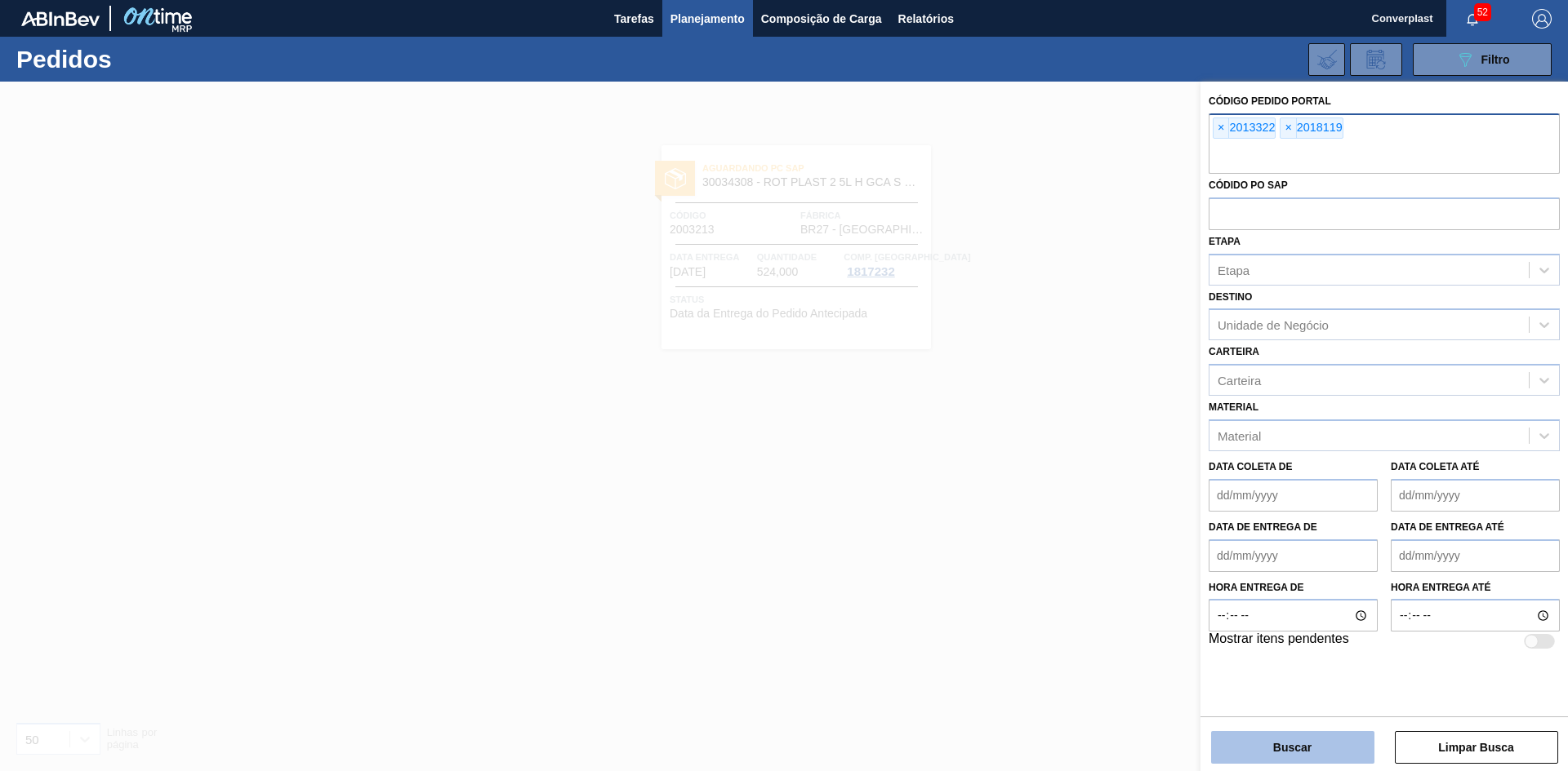
click at [1254, 751] on button "Buscar" at bounding box center [1292, 747] width 163 height 32
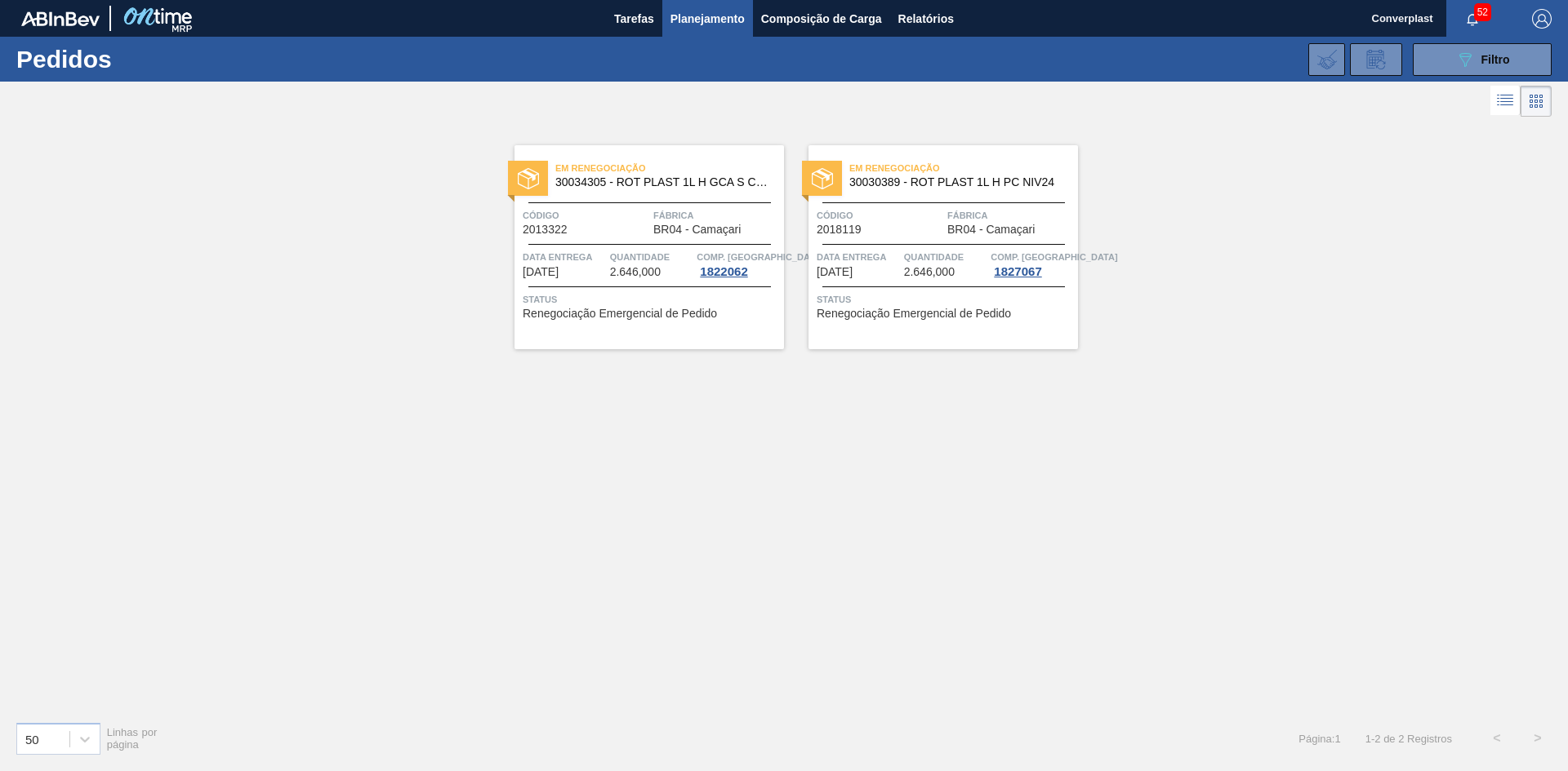
click at [691, 352] on div "Em renegociação 30034305 - ROT PLAST 1L H GCA S CL NIV25 Código 2013322 Fábrica…" at bounding box center [784, 414] width 1568 height 588
click at [690, 335] on div "Em renegociação 30034305 - ROT PLAST 1L H GCA S CL NIV25 Código 2013322 Fábrica…" at bounding box center [649, 247] width 269 height 204
click at [836, 334] on div "Em renegociação 30030389 - ROT PLAST 1L H PC NIV24 Código 2018119 Fábrica BR04 …" at bounding box center [943, 247] width 269 height 204
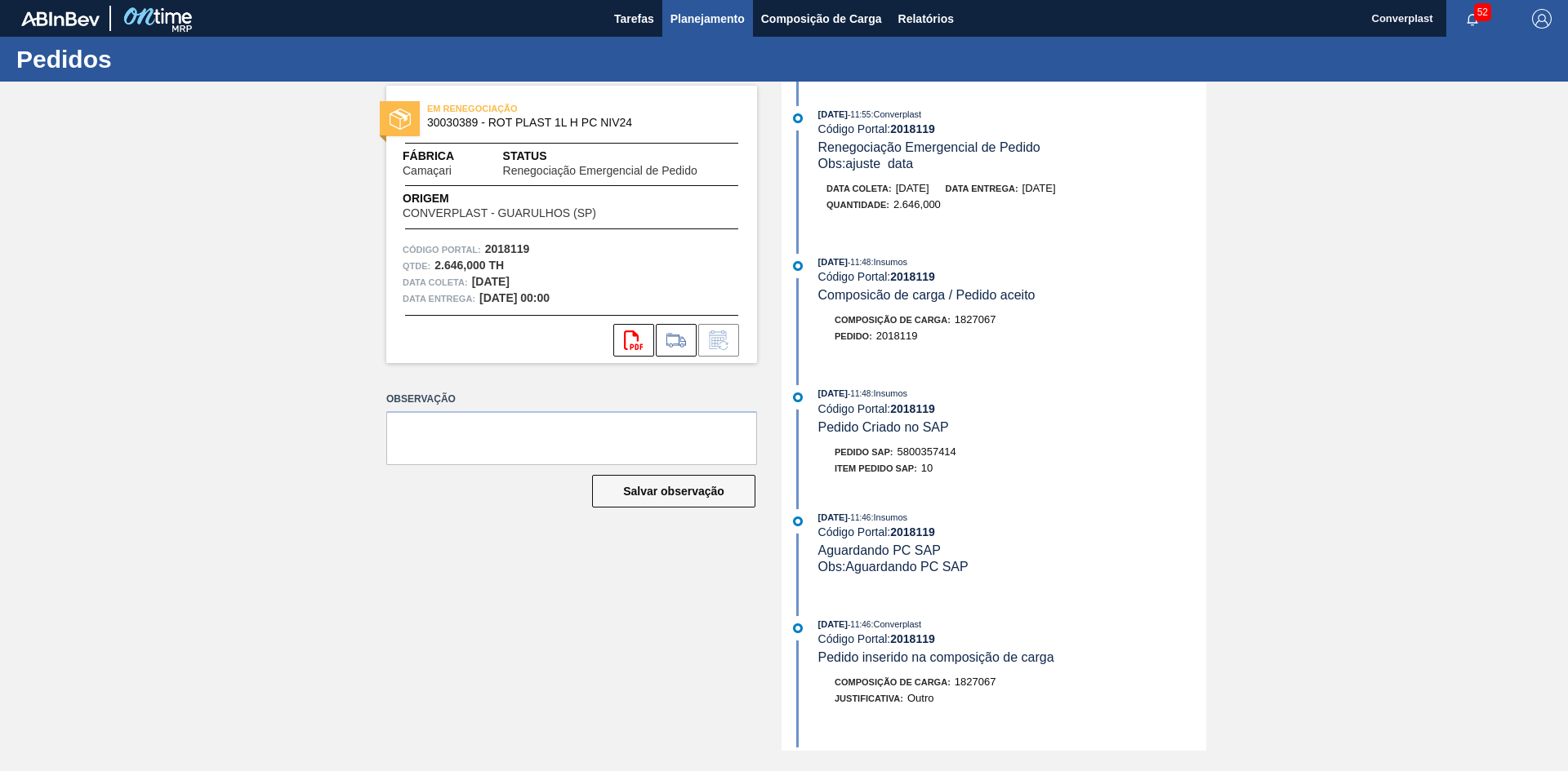
click at [724, 27] on span "Planejamento" at bounding box center [708, 19] width 74 height 20
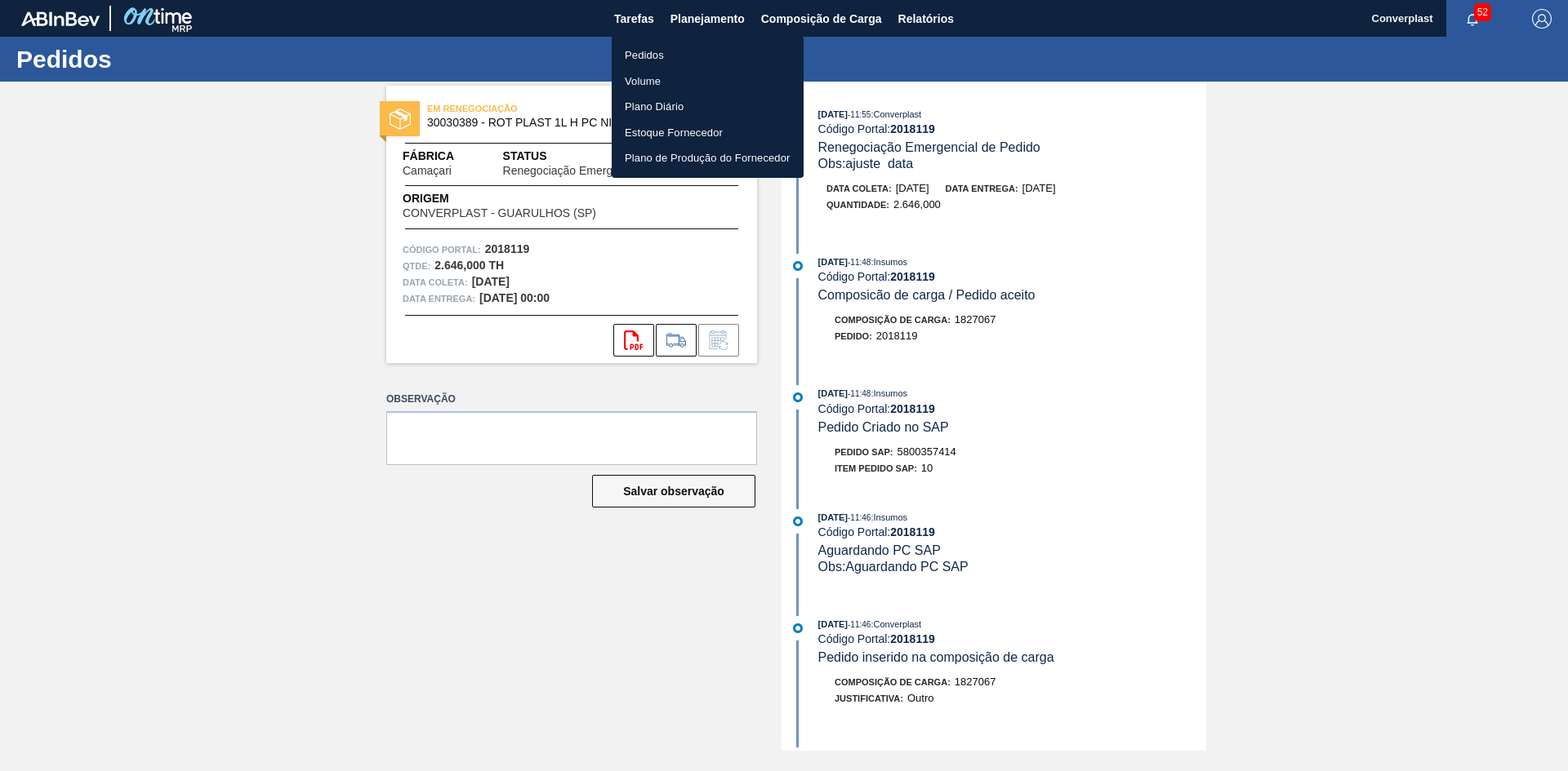
click at [702, 57] on li "Pedidos" at bounding box center [708, 55] width 192 height 26
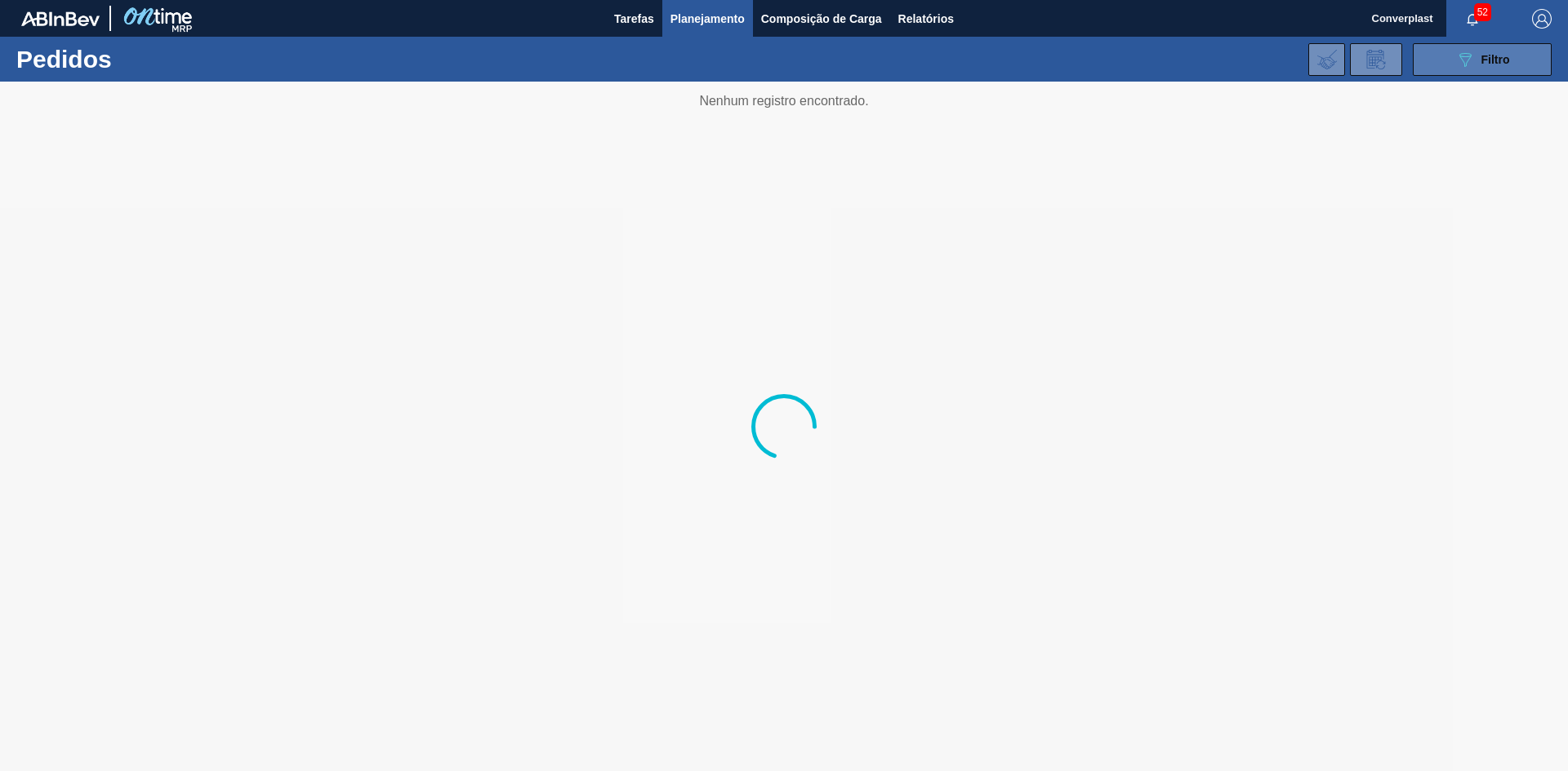
click at [1490, 64] on span "Filtro" at bounding box center [1495, 59] width 28 height 13
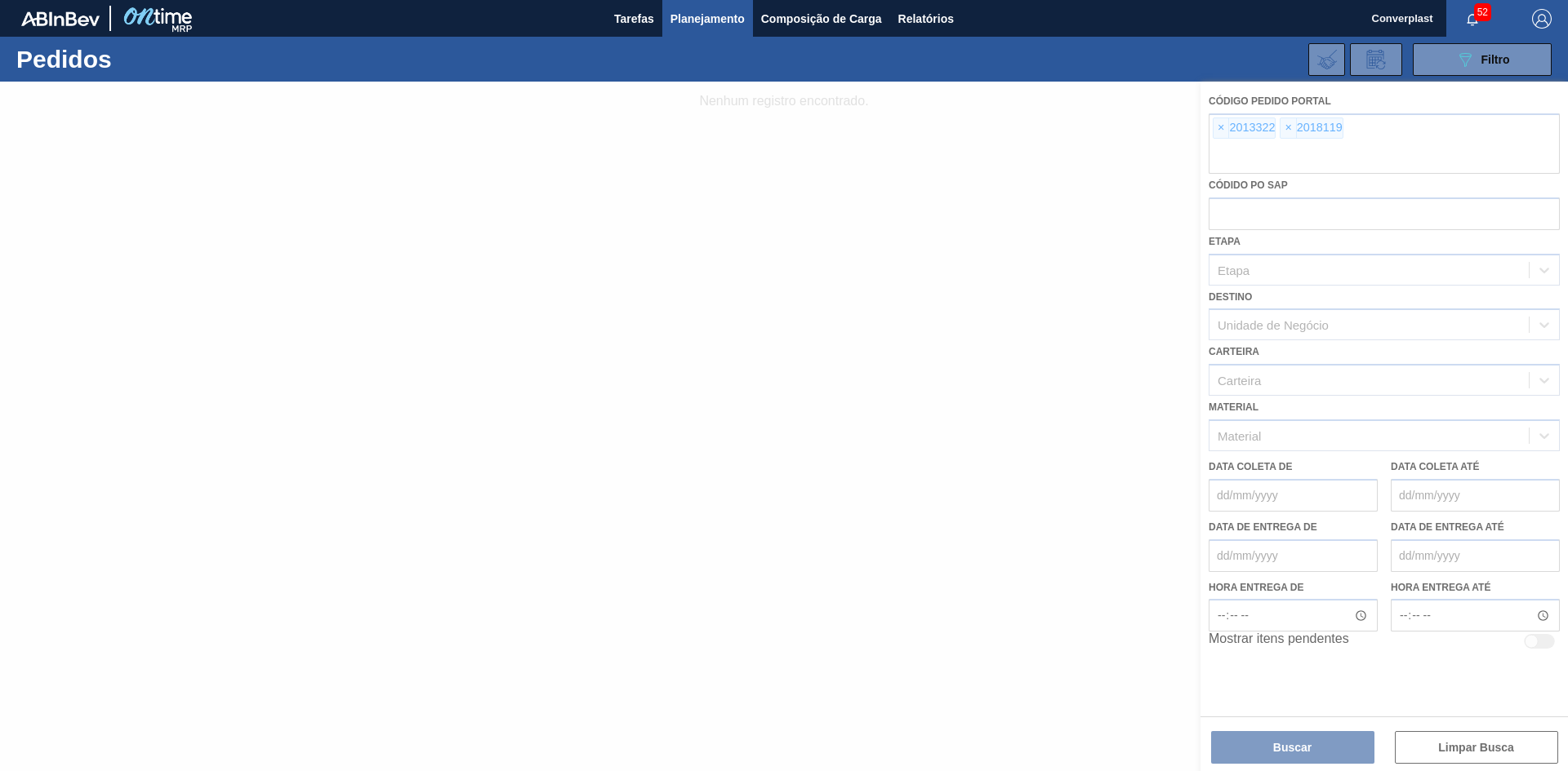
click at [1220, 127] on div at bounding box center [784, 426] width 1568 height 690
click at [1217, 130] on div at bounding box center [784, 426] width 1568 height 690
click at [1218, 130] on div at bounding box center [784, 426] width 1568 height 690
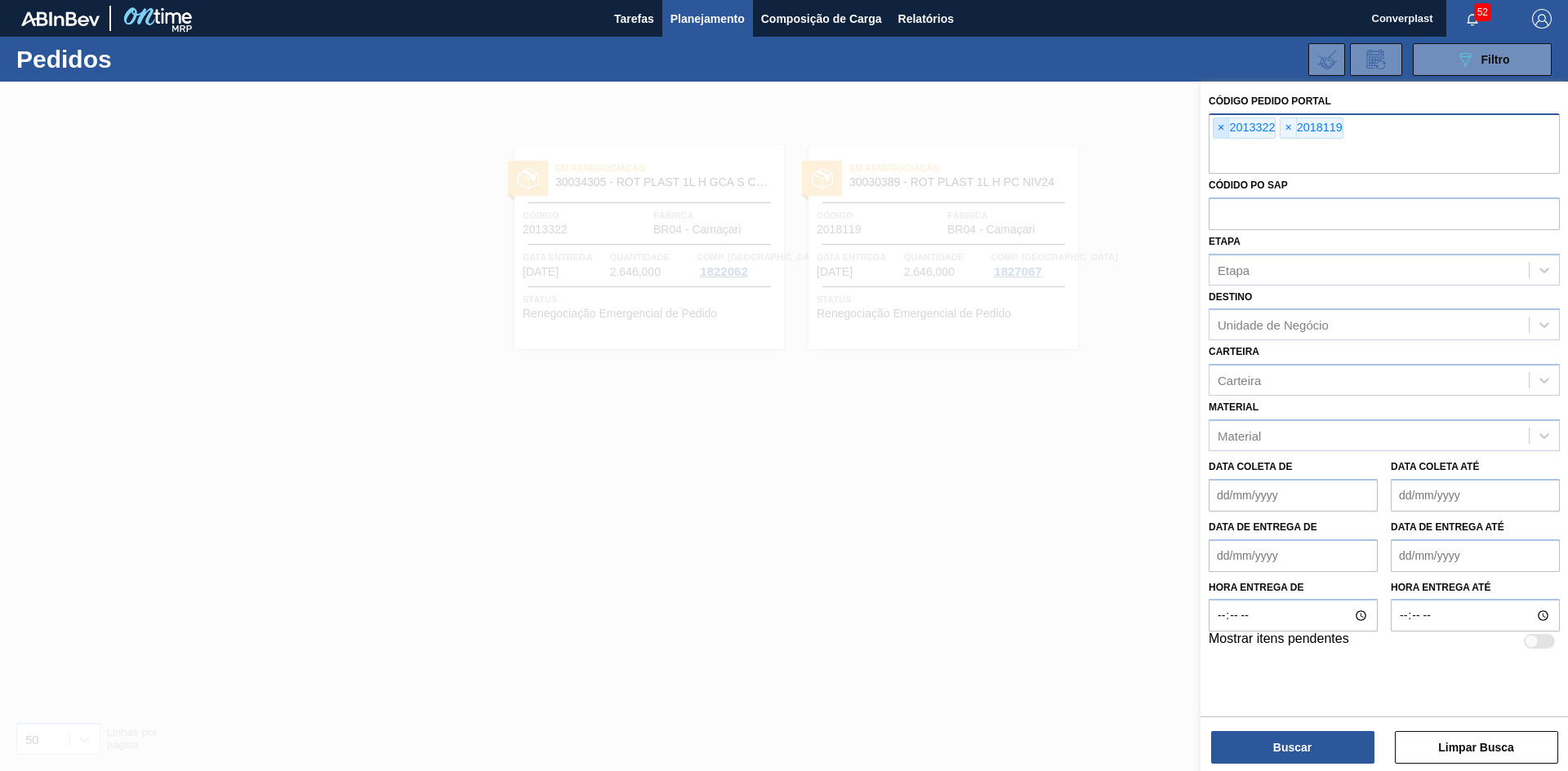
click at [1222, 135] on span "×" at bounding box center [1222, 128] width 16 height 20
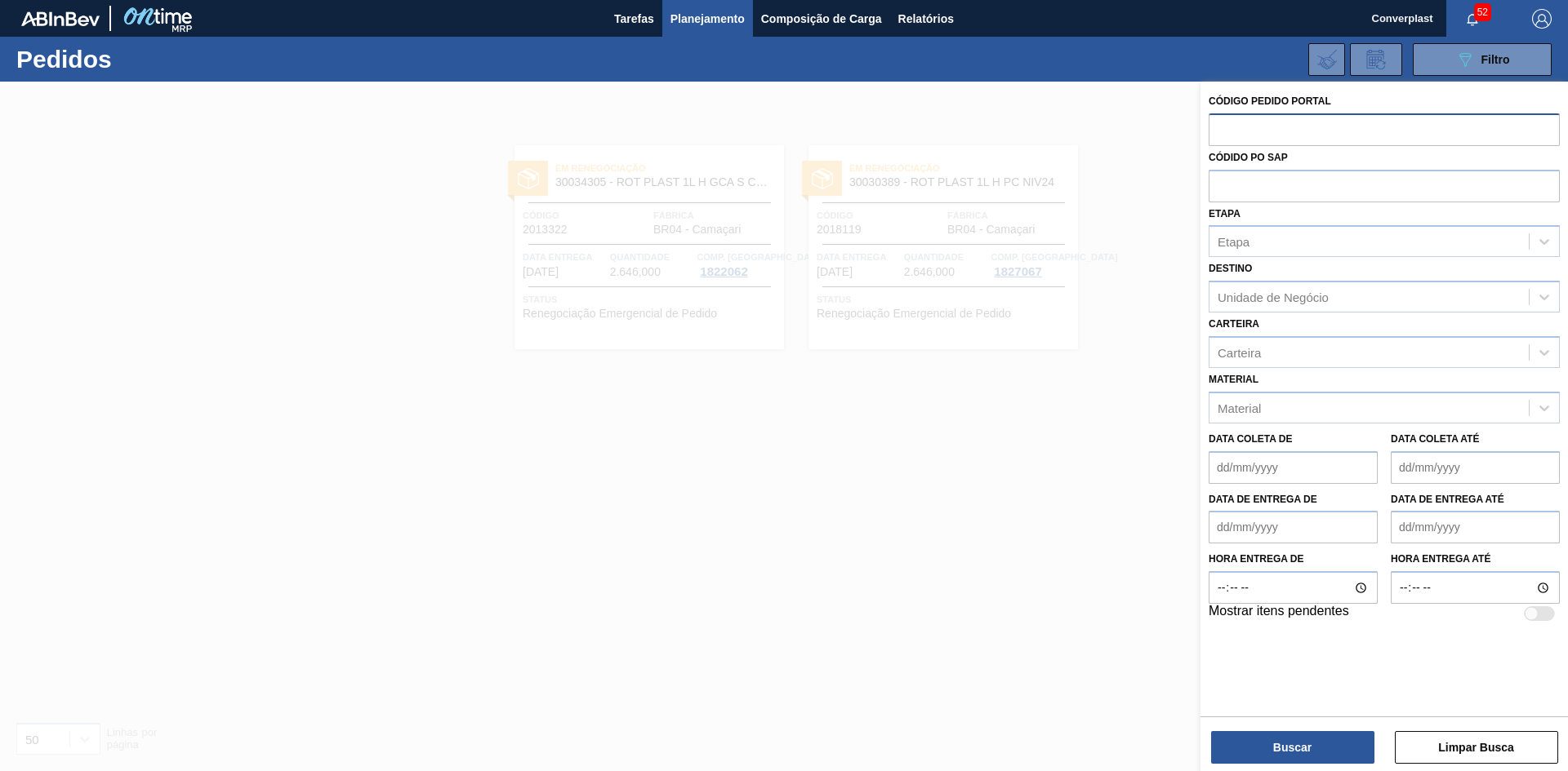
paste input "2001608"
type input "2001608"
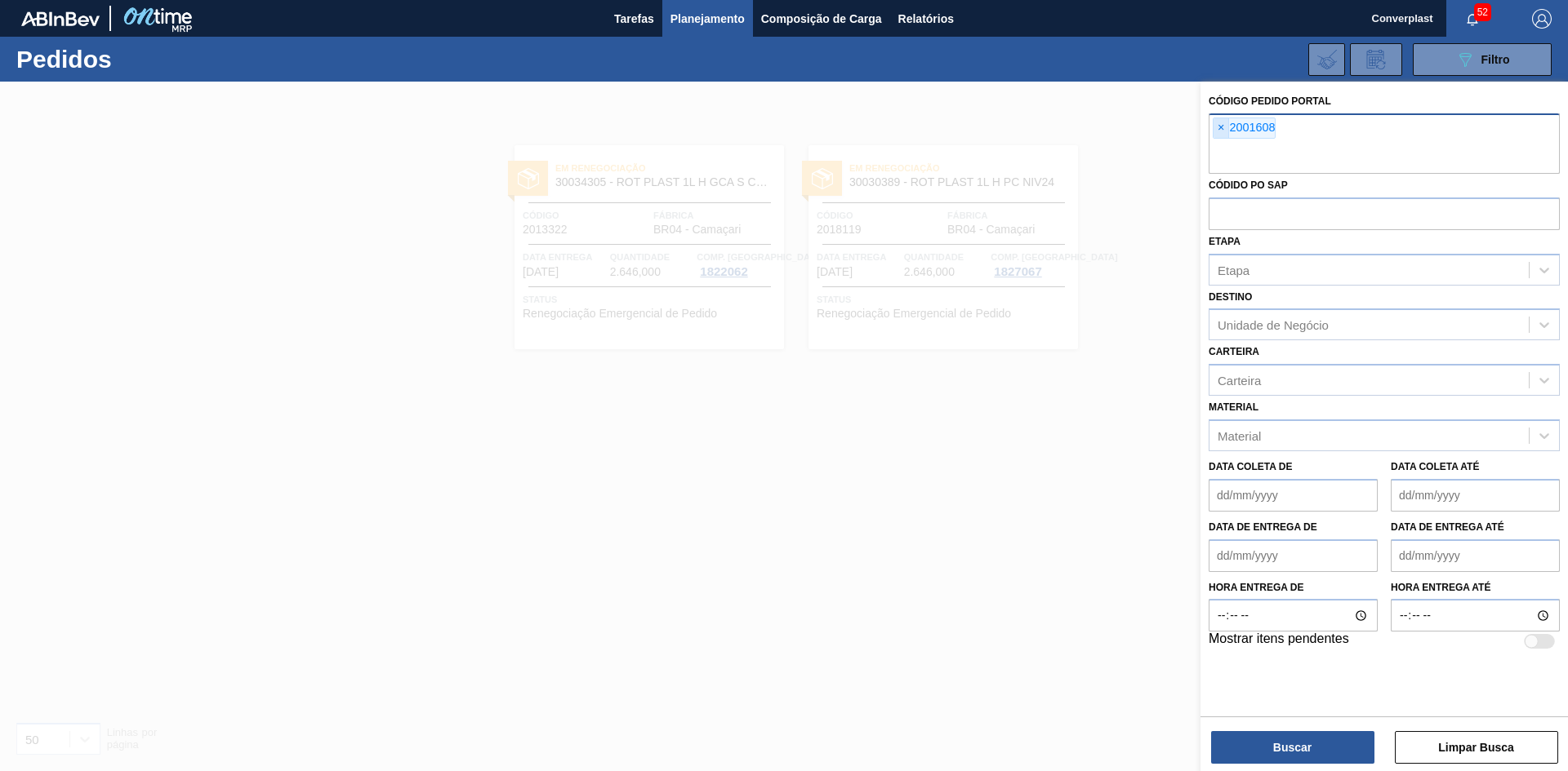
click at [1222, 133] on span "×" at bounding box center [1222, 128] width 16 height 20
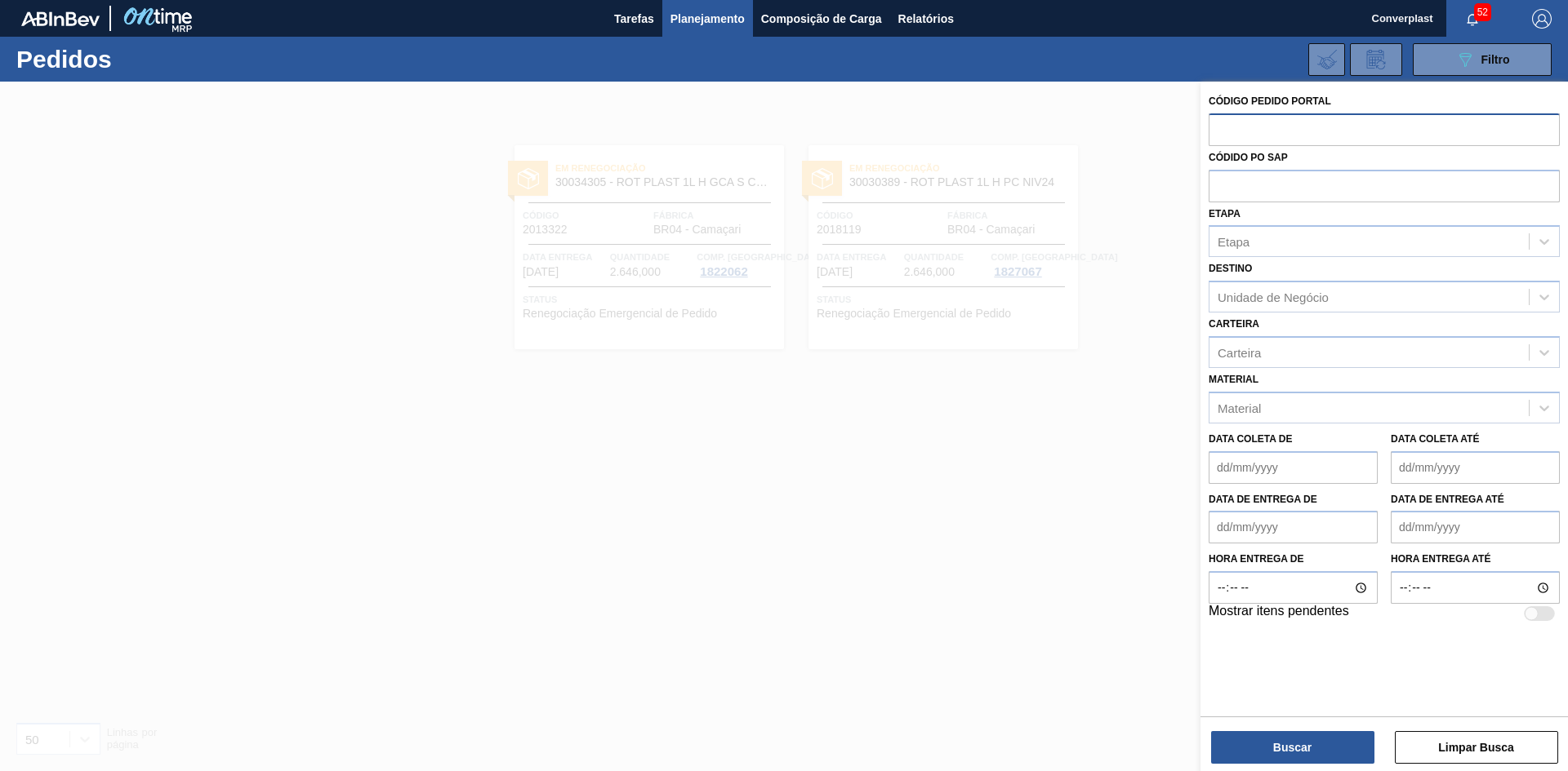
paste input "2001608"
type input "2001608"
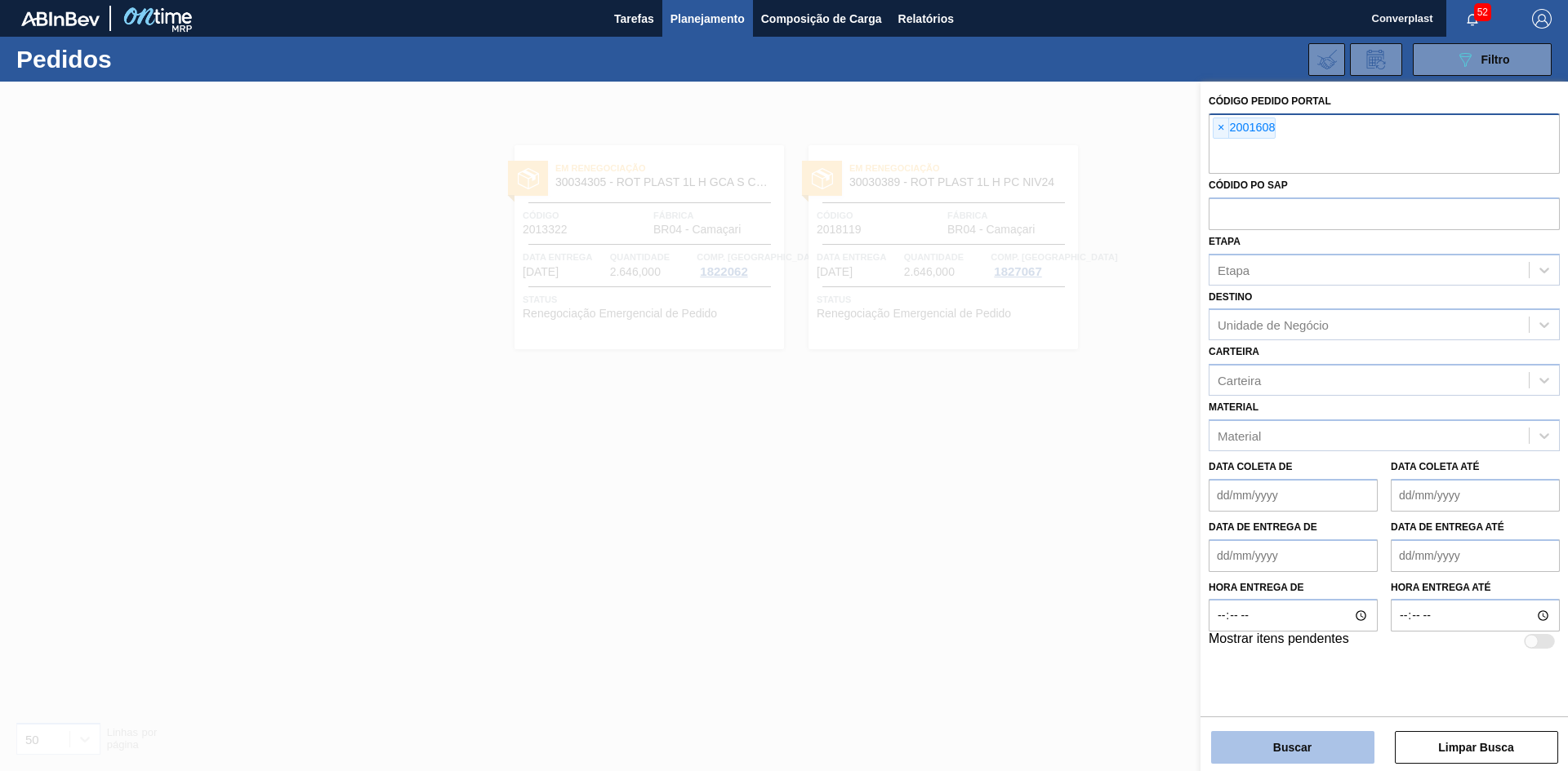
click at [1310, 749] on button "Buscar" at bounding box center [1292, 747] width 163 height 32
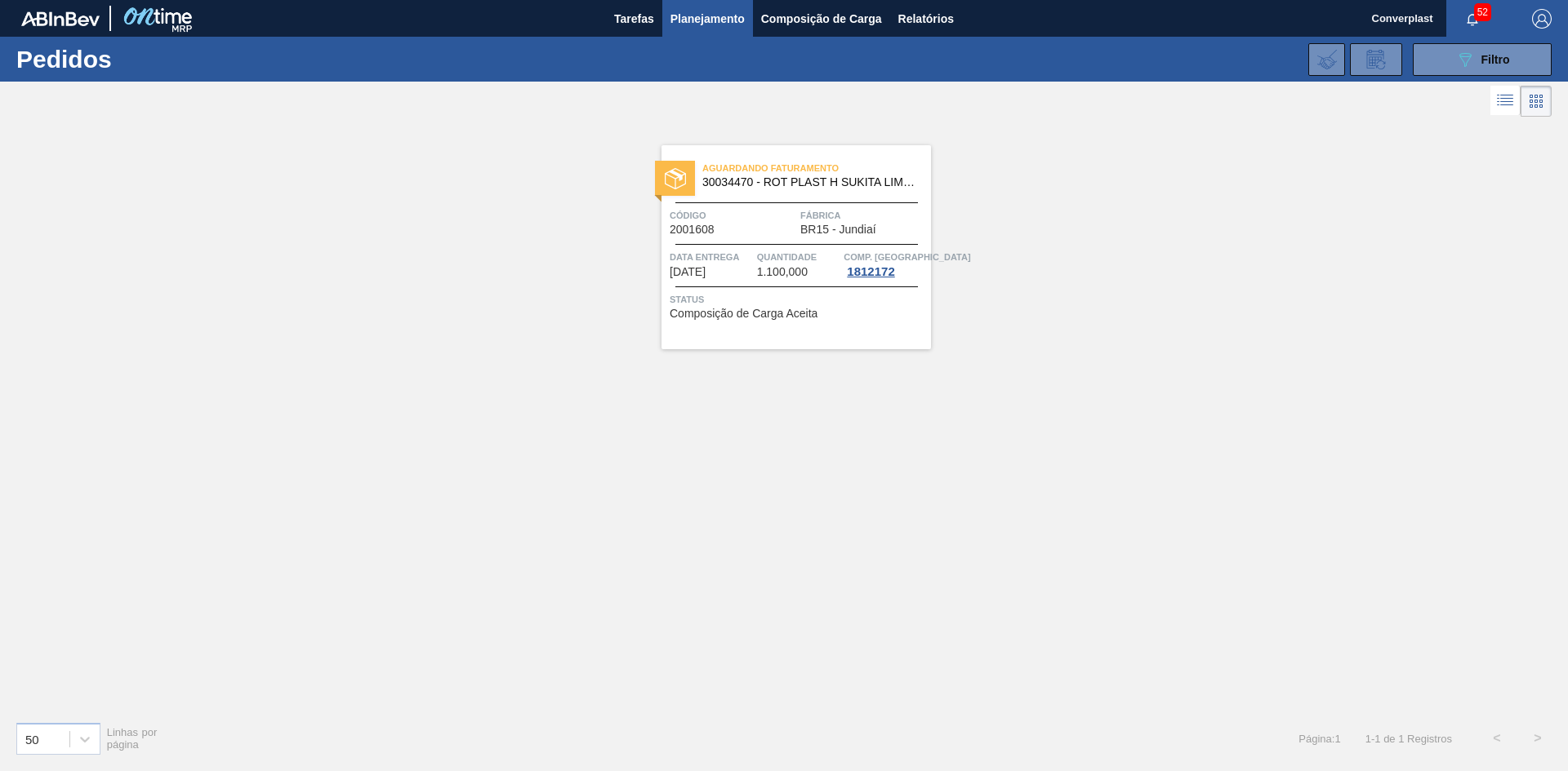
click at [698, 316] on span "Composição de Carga Aceita" at bounding box center [743, 313] width 148 height 13
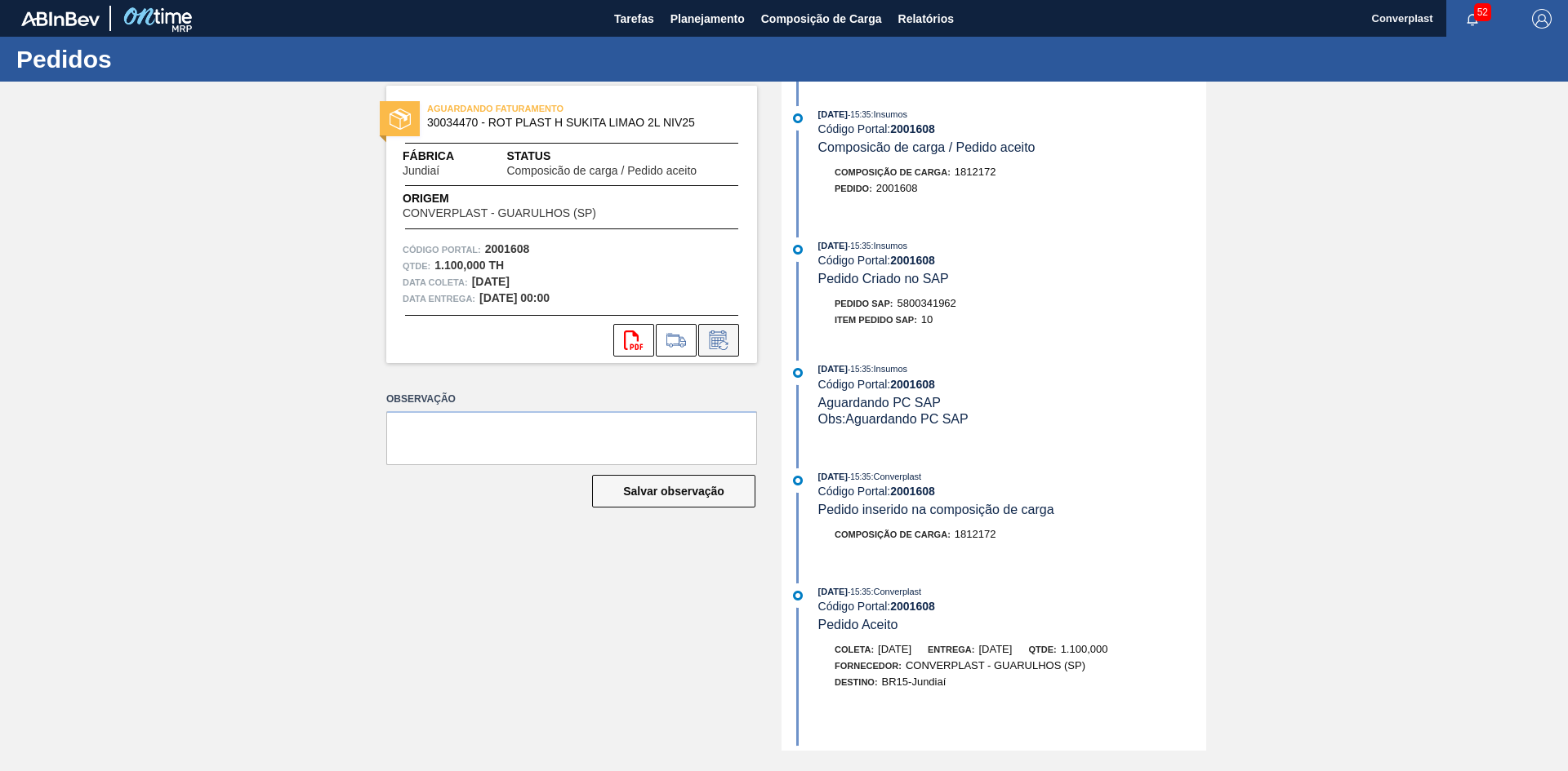
click at [726, 347] on icon at bounding box center [718, 340] width 26 height 20
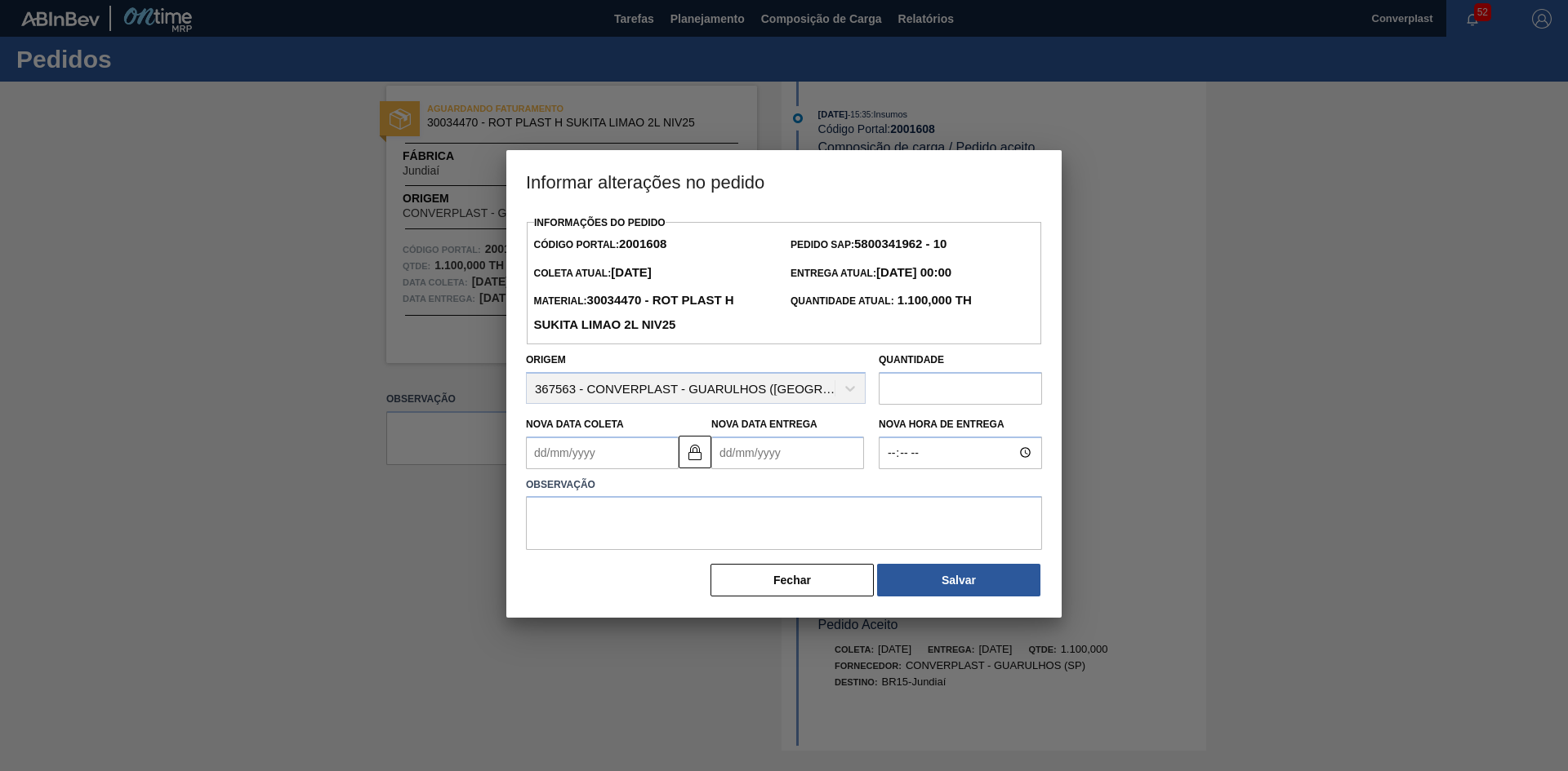
click at [771, 448] on Entrega2001608 "Nova Data Entrega" at bounding box center [788, 452] width 153 height 32
type Coleta2001608 "[DATE]"
type Entrega2001608 "1"
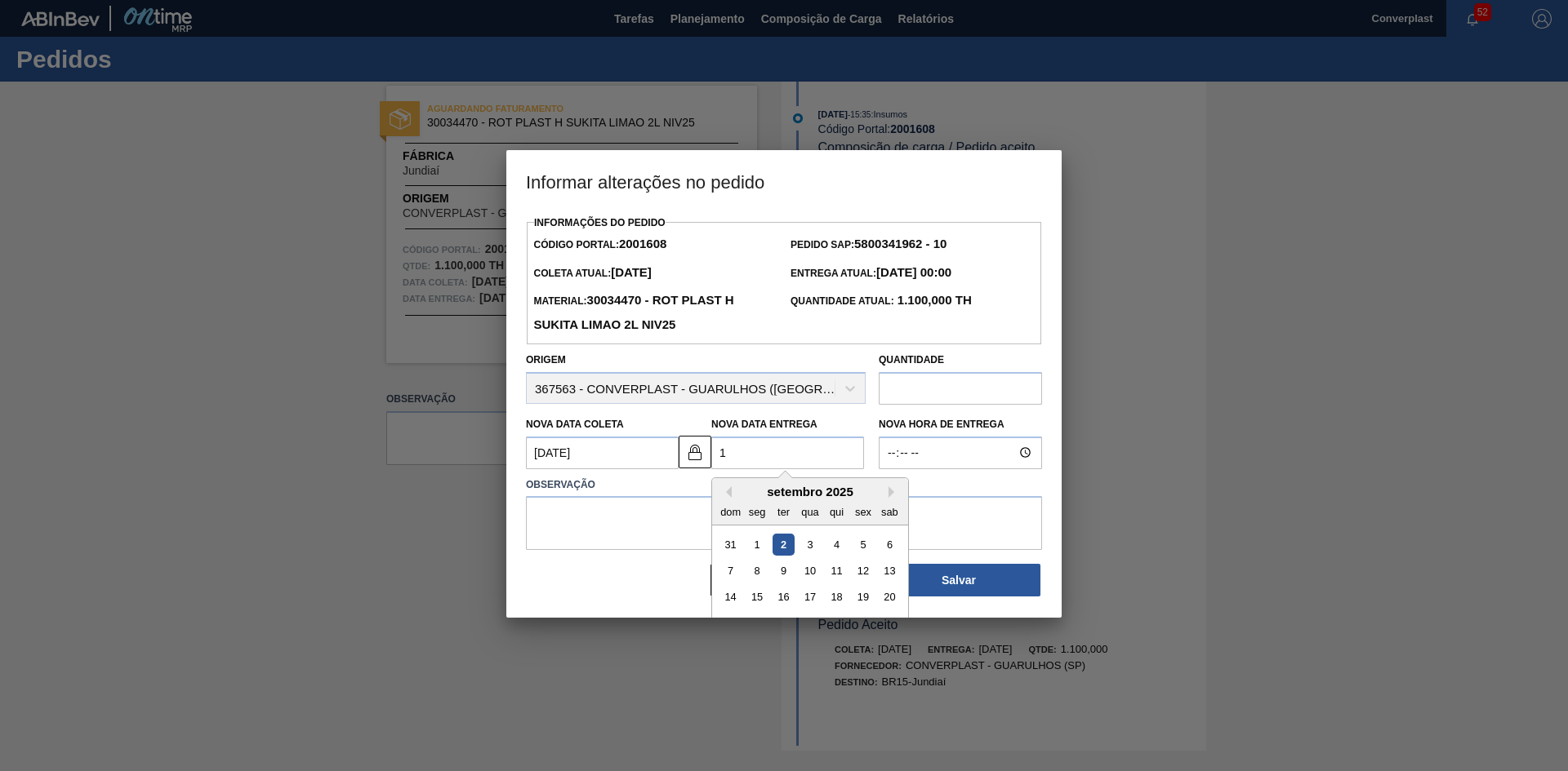
type Coleta2001608 "[DATE]"
type Entrega2001608 "14/09"
click at [757, 602] on div "15" at bounding box center [757, 597] width 23 height 23
type Coleta2001608 "[DATE]"
type Entrega2001608 "[DATE]"
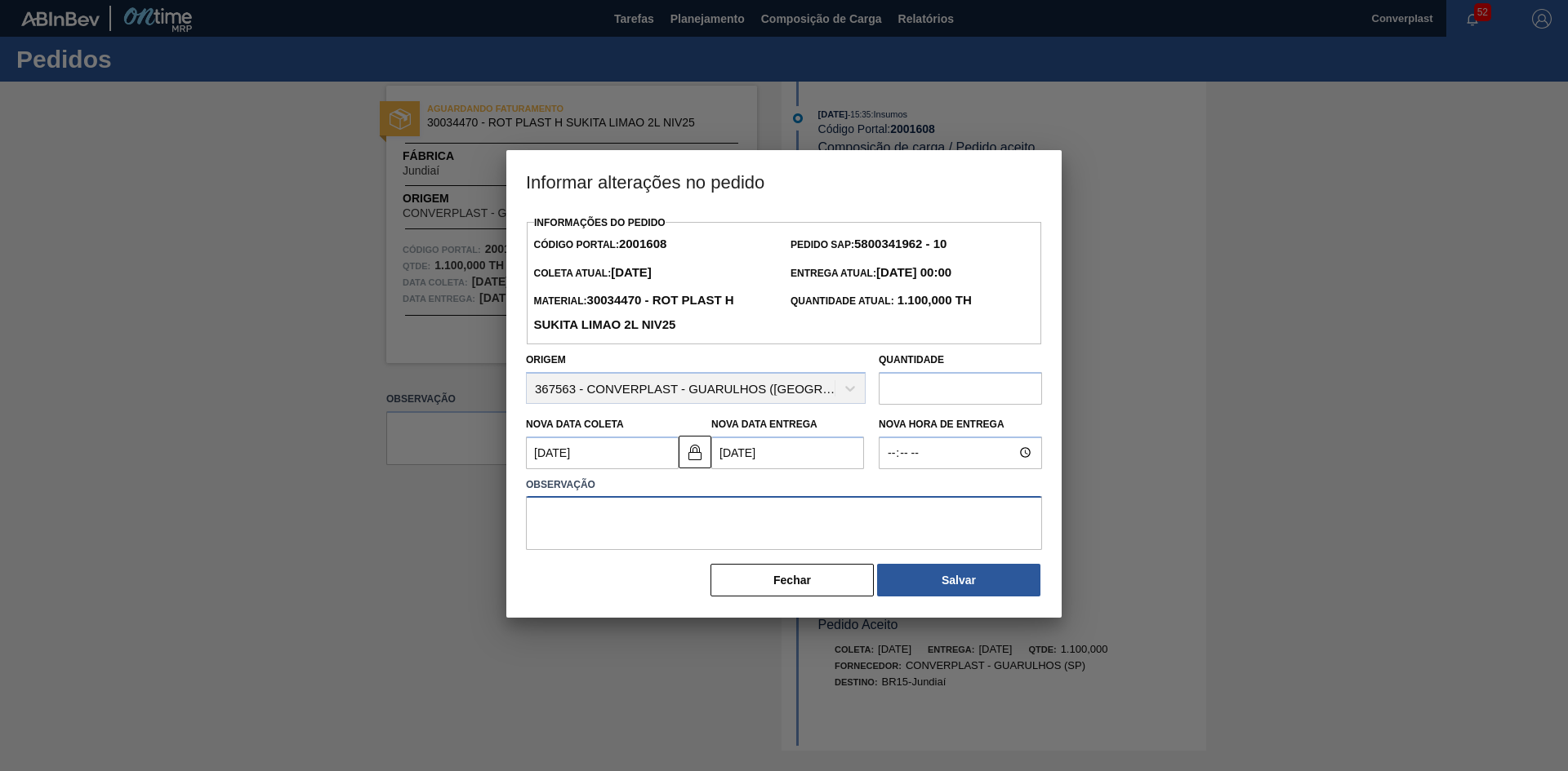
click at [694, 546] on textarea at bounding box center [783, 522] width 516 height 54
type textarea "ajuste data"
click at [924, 578] on button "Salvar" at bounding box center [958, 579] width 163 height 32
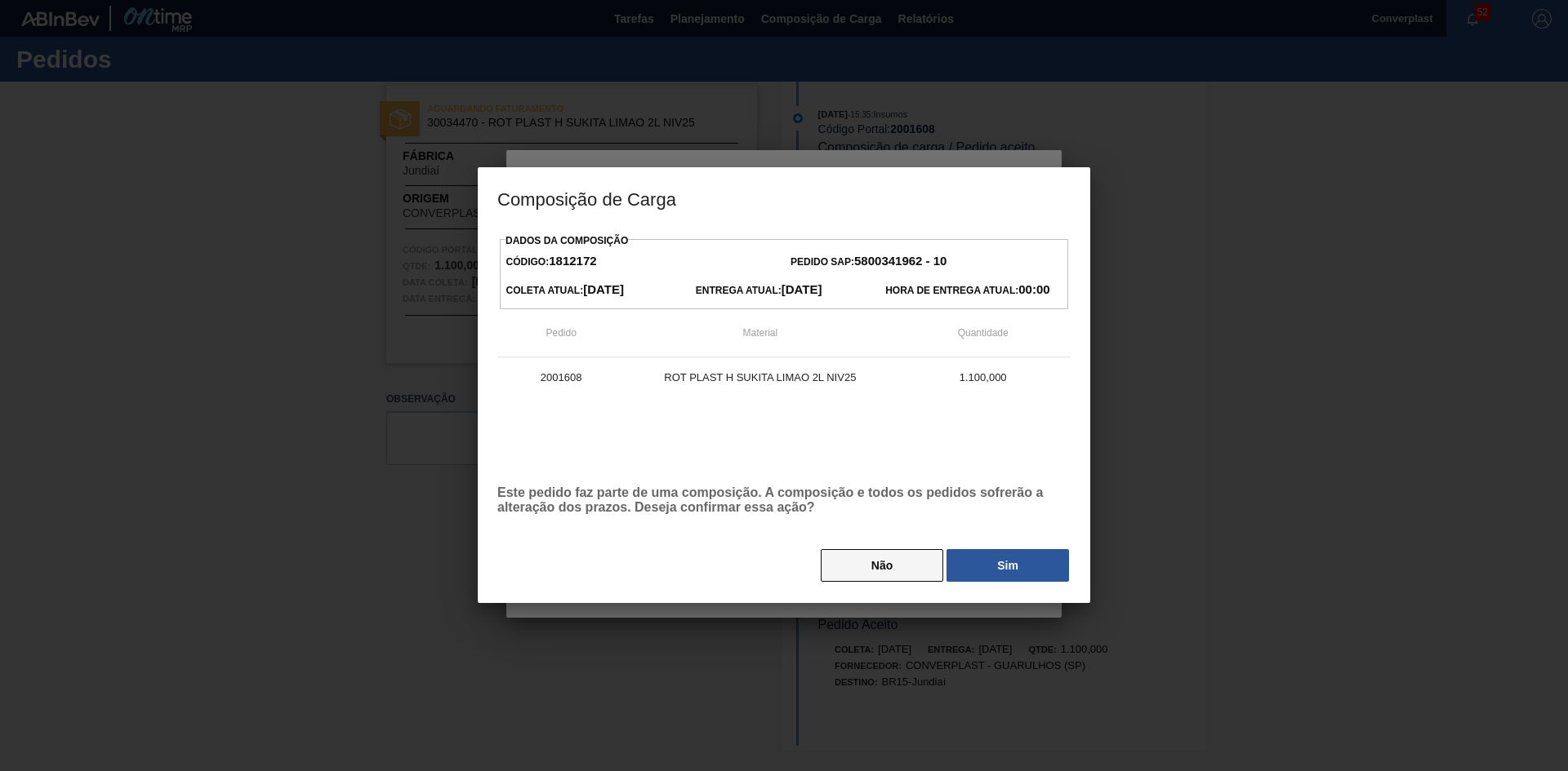
click at [919, 571] on button "Não" at bounding box center [881, 565] width 122 height 32
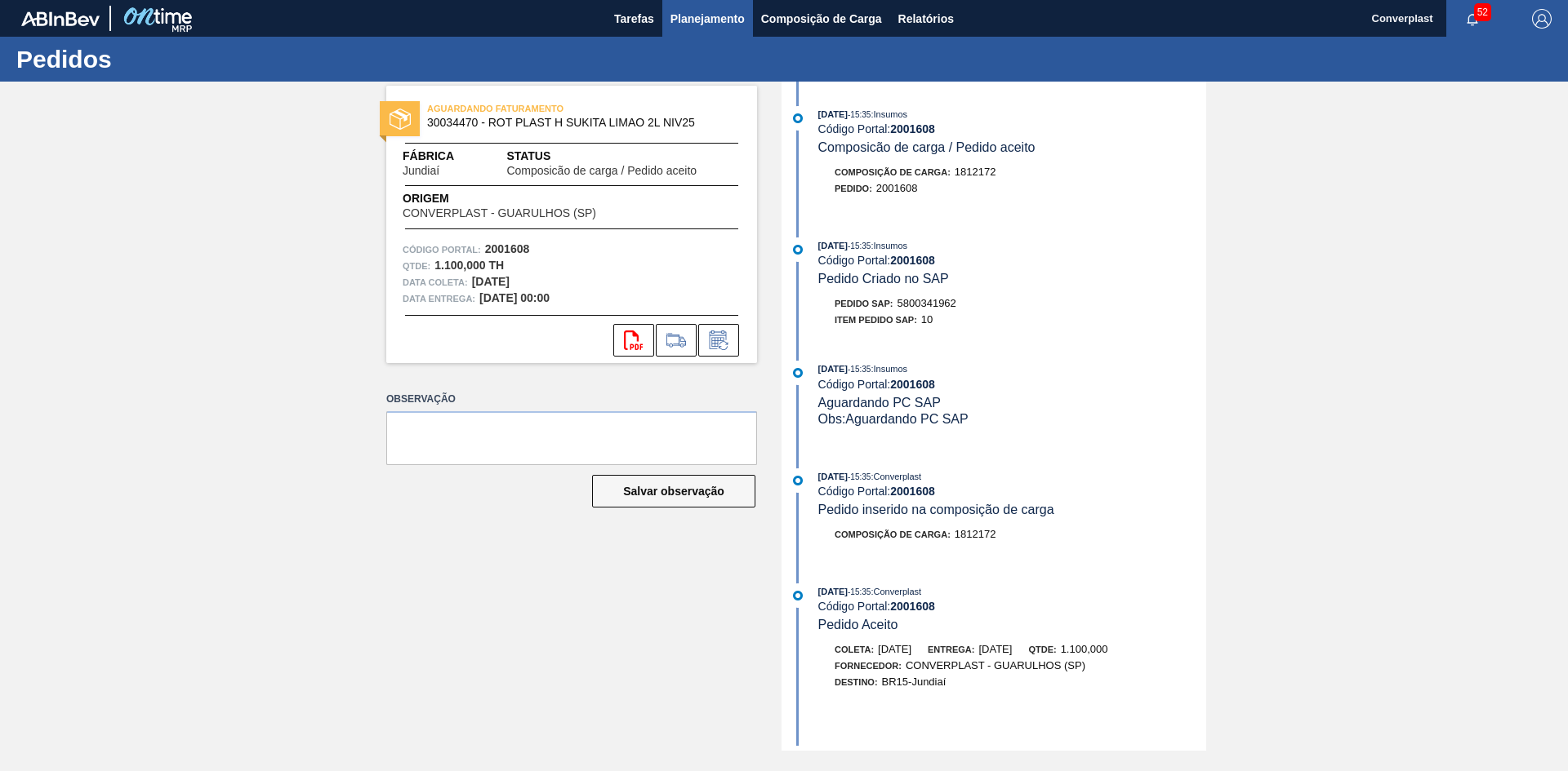
click at [723, 16] on span "Planejamento" at bounding box center [708, 19] width 74 height 20
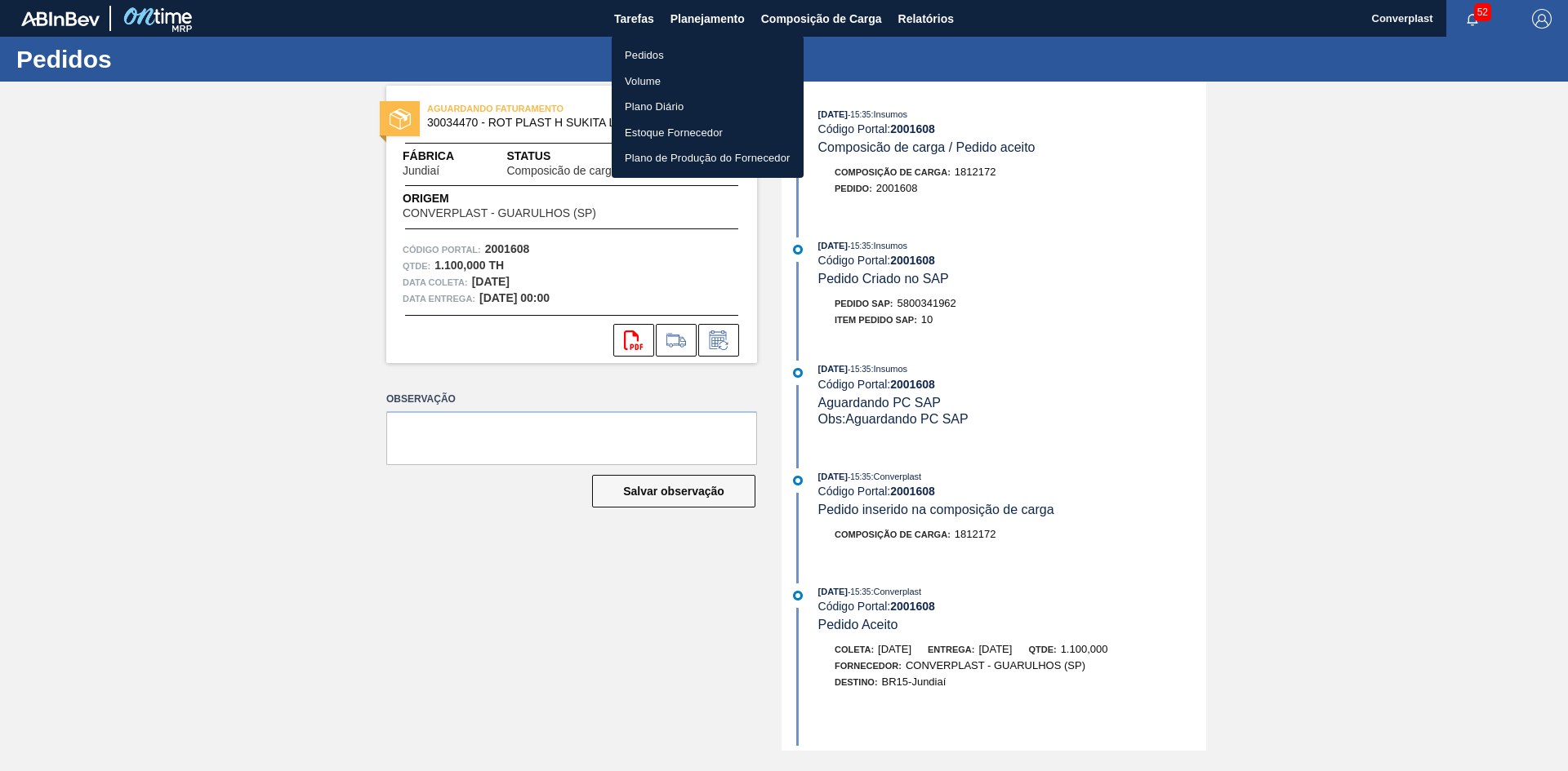
click at [683, 56] on li "Pedidos" at bounding box center [708, 55] width 192 height 26
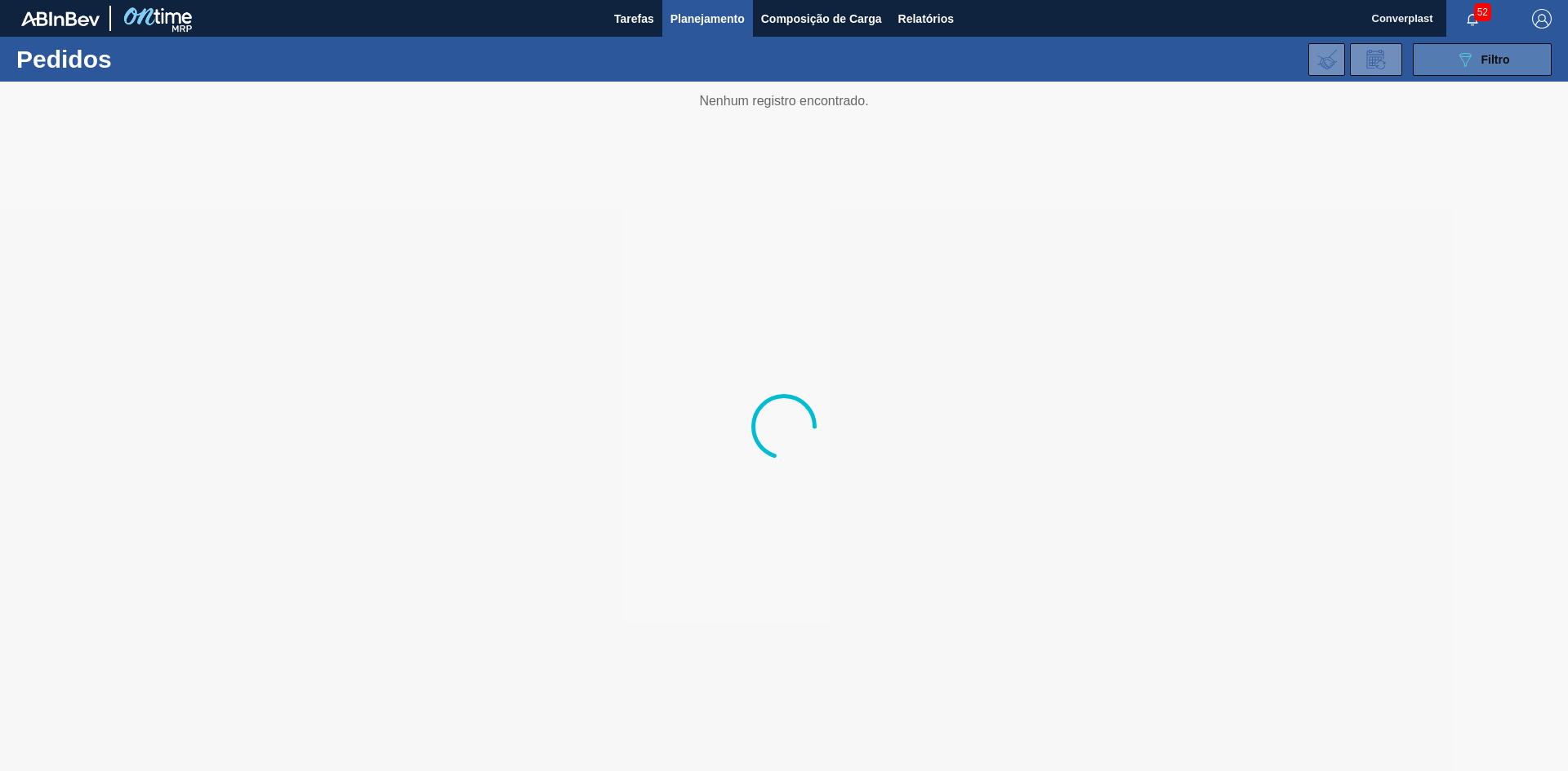
click at [1450, 65] on button "089F7B8B-B2A5-4AFE-B5C0-19BA573D28AC Filtro" at bounding box center [1482, 59] width 139 height 32
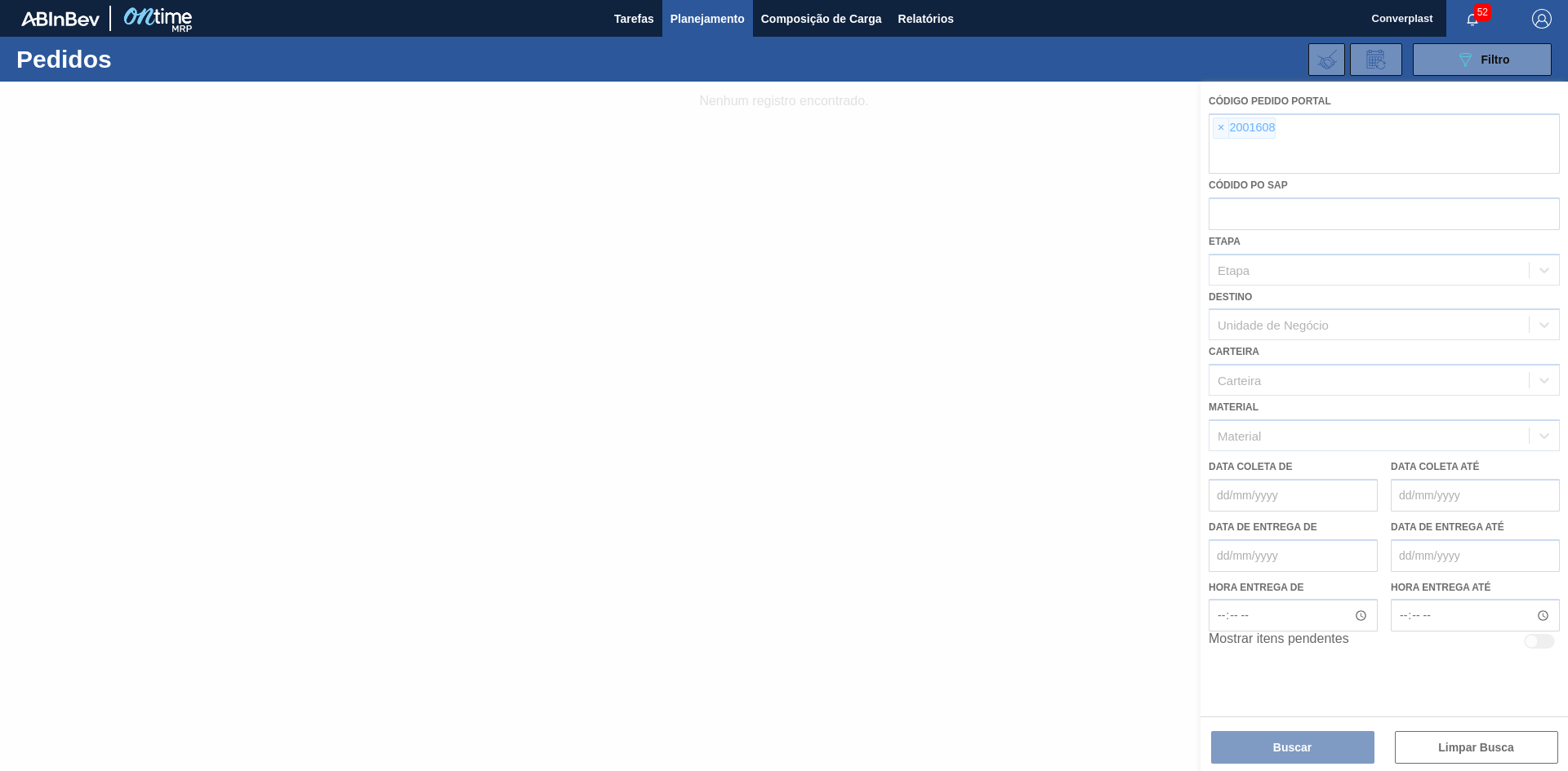
click at [1219, 125] on div at bounding box center [784, 426] width 1568 height 690
click at [1218, 129] on div at bounding box center [784, 426] width 1568 height 690
click at [1220, 130] on div at bounding box center [784, 426] width 1568 height 690
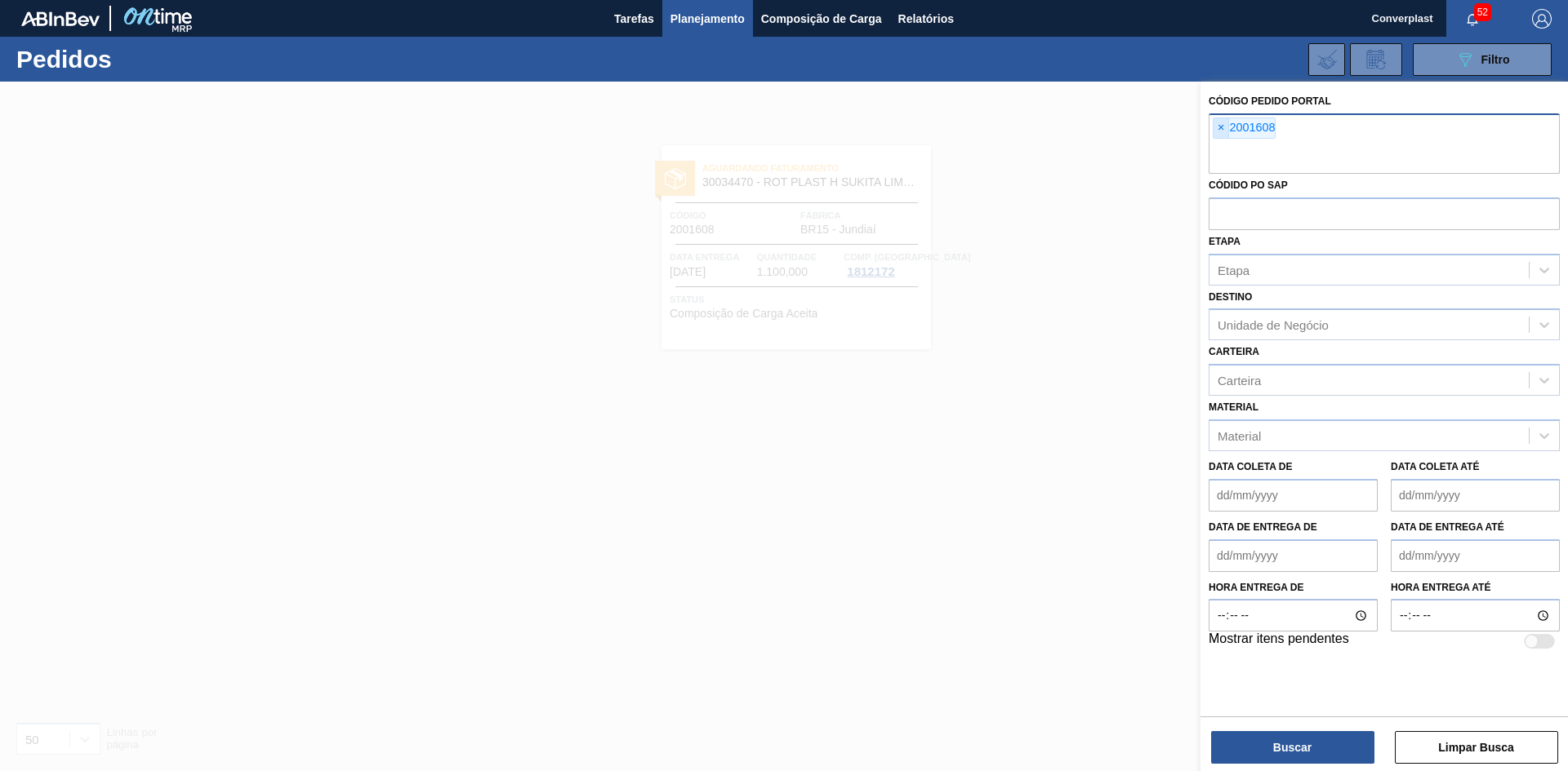
click at [1216, 129] on span "×" at bounding box center [1222, 128] width 16 height 20
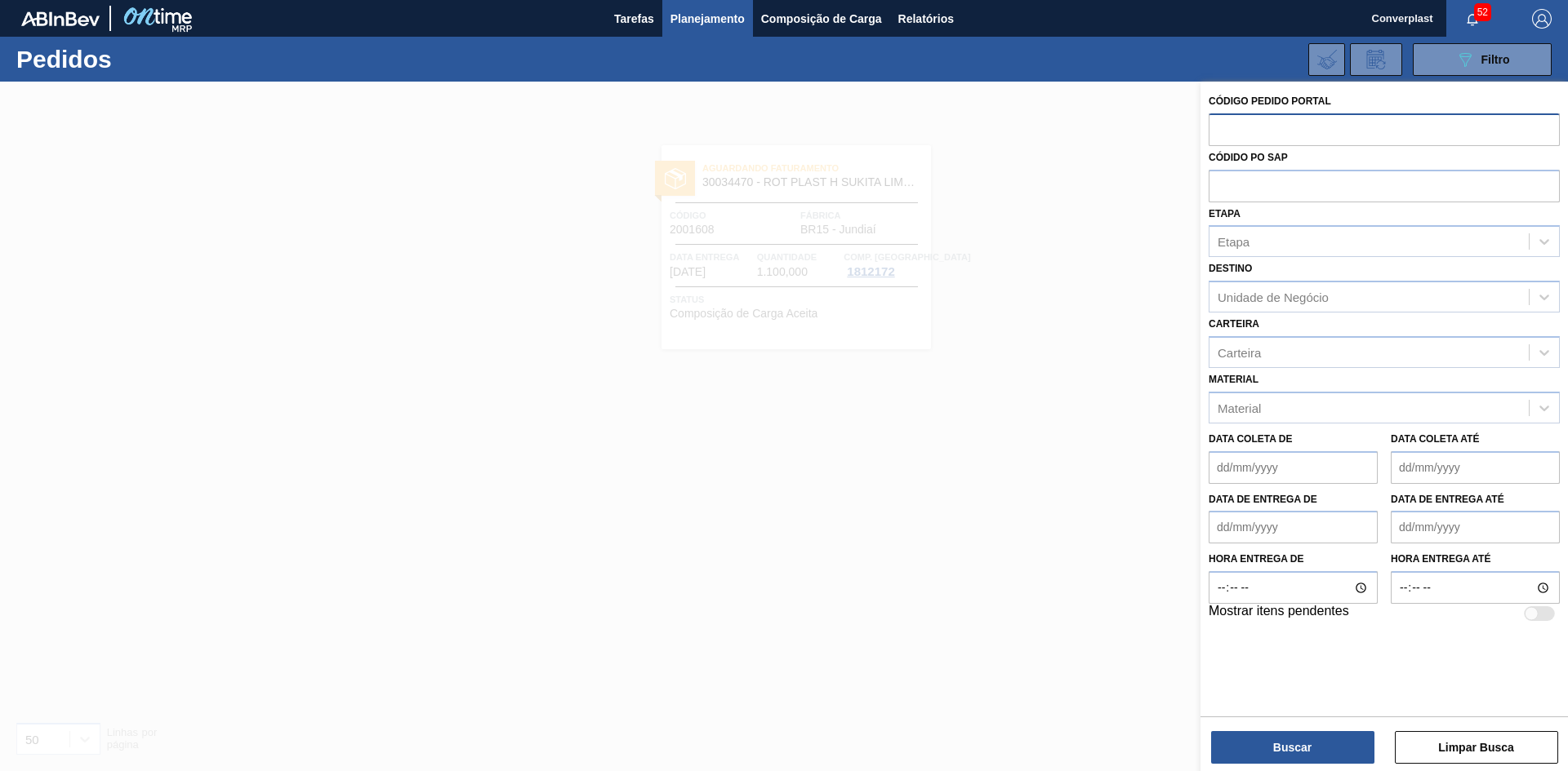
paste input "[DATE] [DATE]"
type input "[DATE] [DATE]"
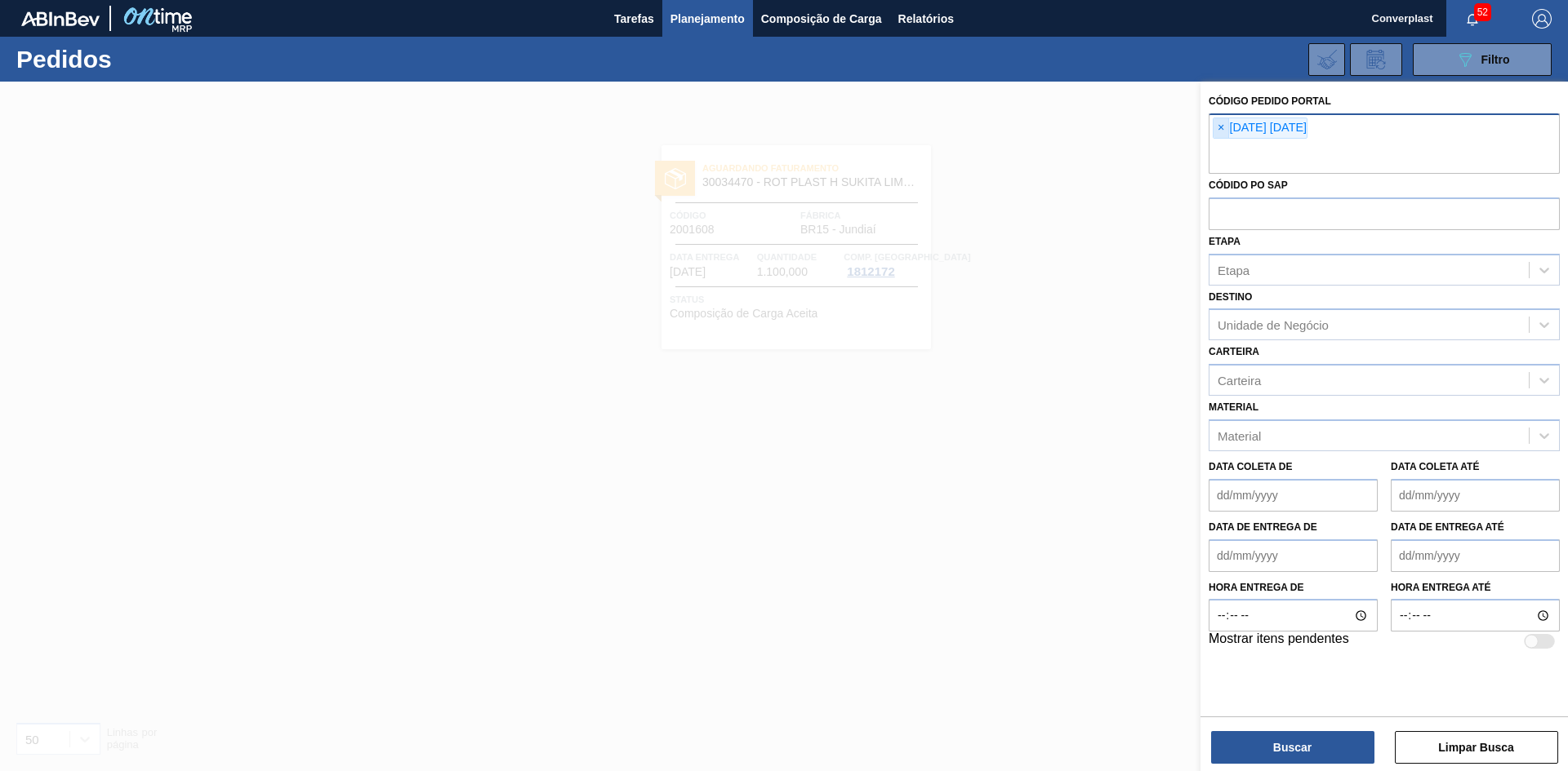
click at [1221, 128] on span "×" at bounding box center [1222, 128] width 16 height 20
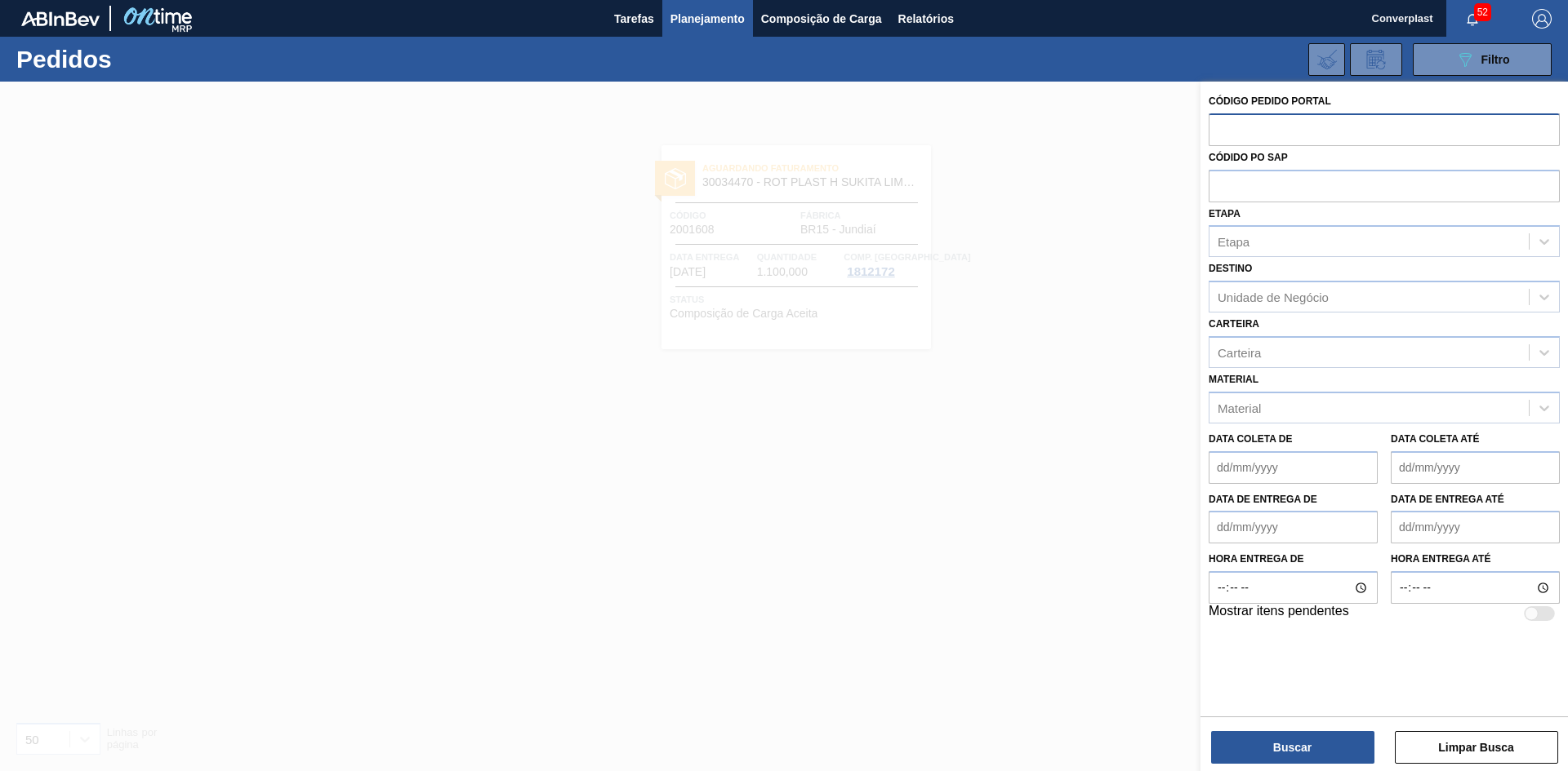
paste input "2003213"
type input "2003213"
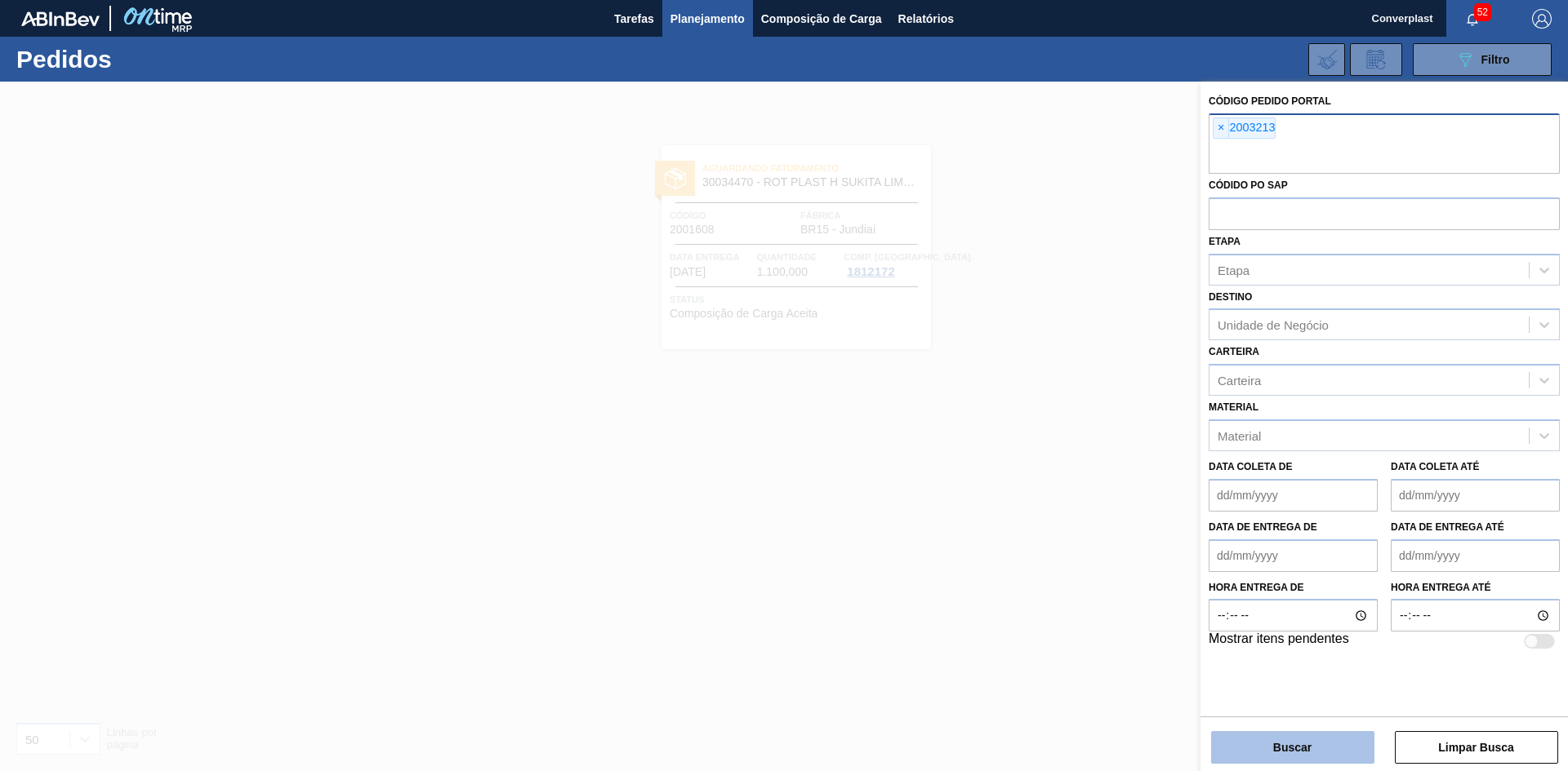
click at [1277, 747] on button "Buscar" at bounding box center [1292, 747] width 163 height 32
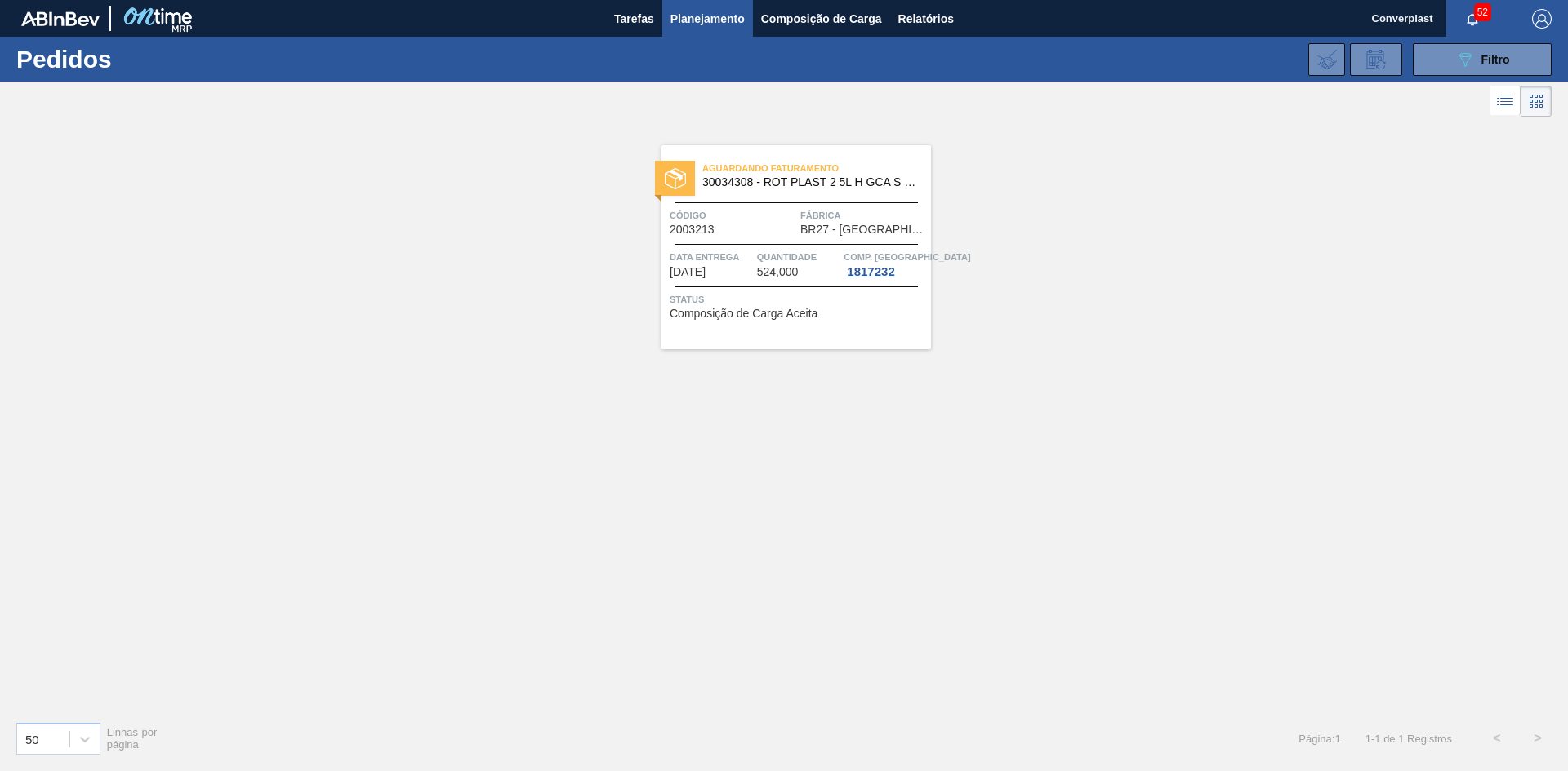
click at [784, 314] on span "Composição de Carga Aceita" at bounding box center [743, 313] width 148 height 13
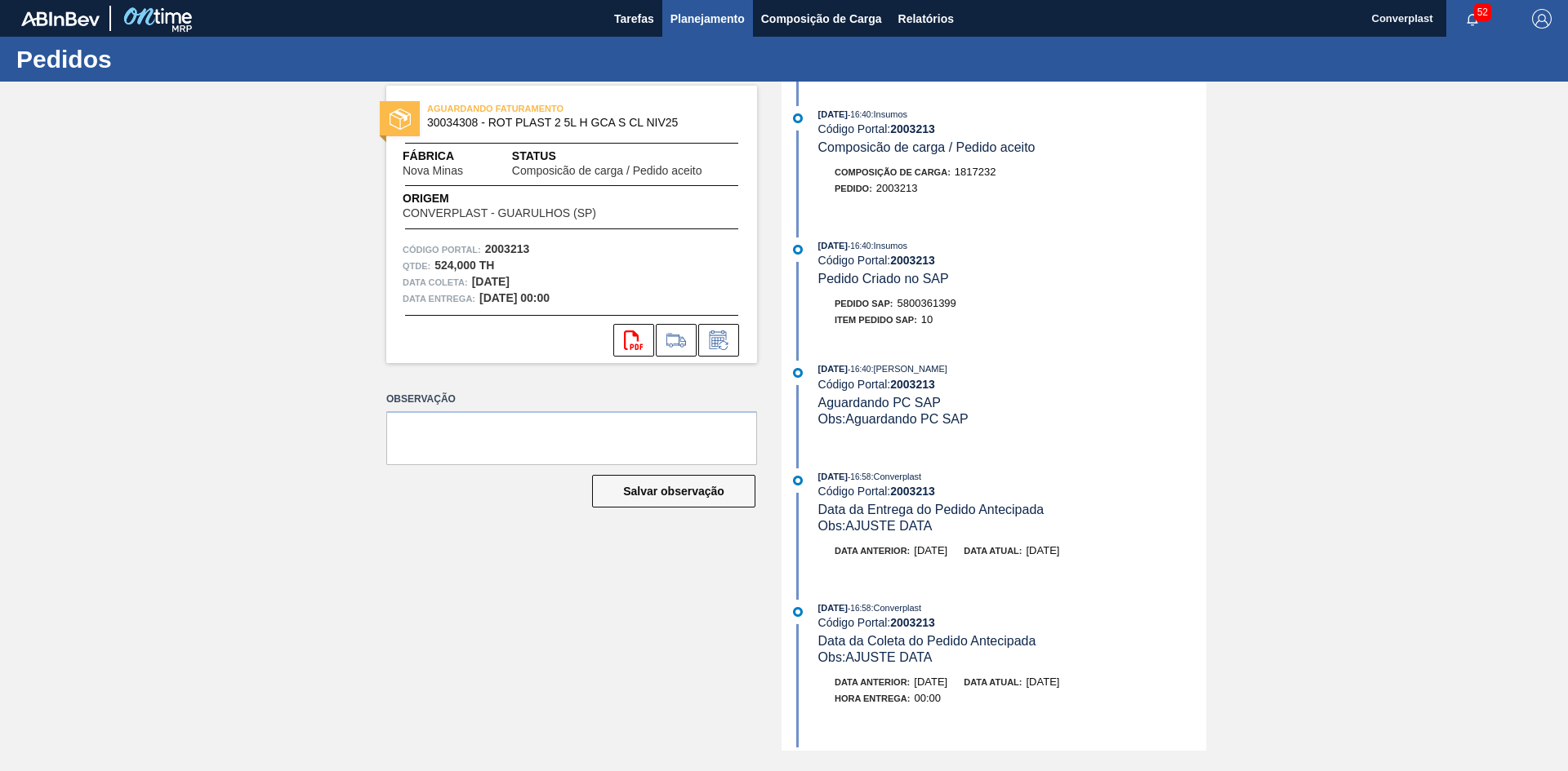
click at [682, 15] on span "Planejamento" at bounding box center [708, 19] width 74 height 20
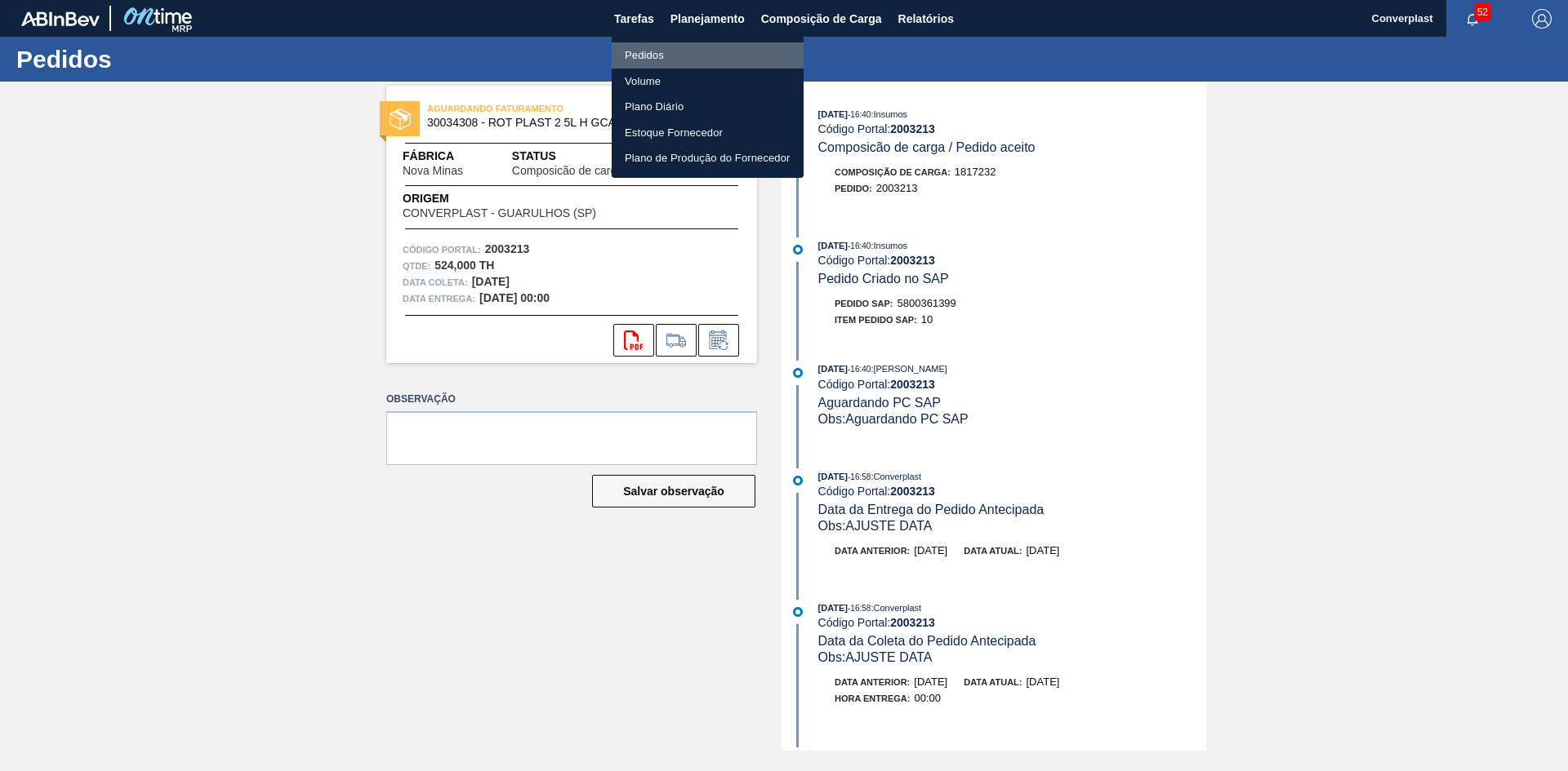
click at [676, 62] on li "Pedidos" at bounding box center [708, 55] width 192 height 26
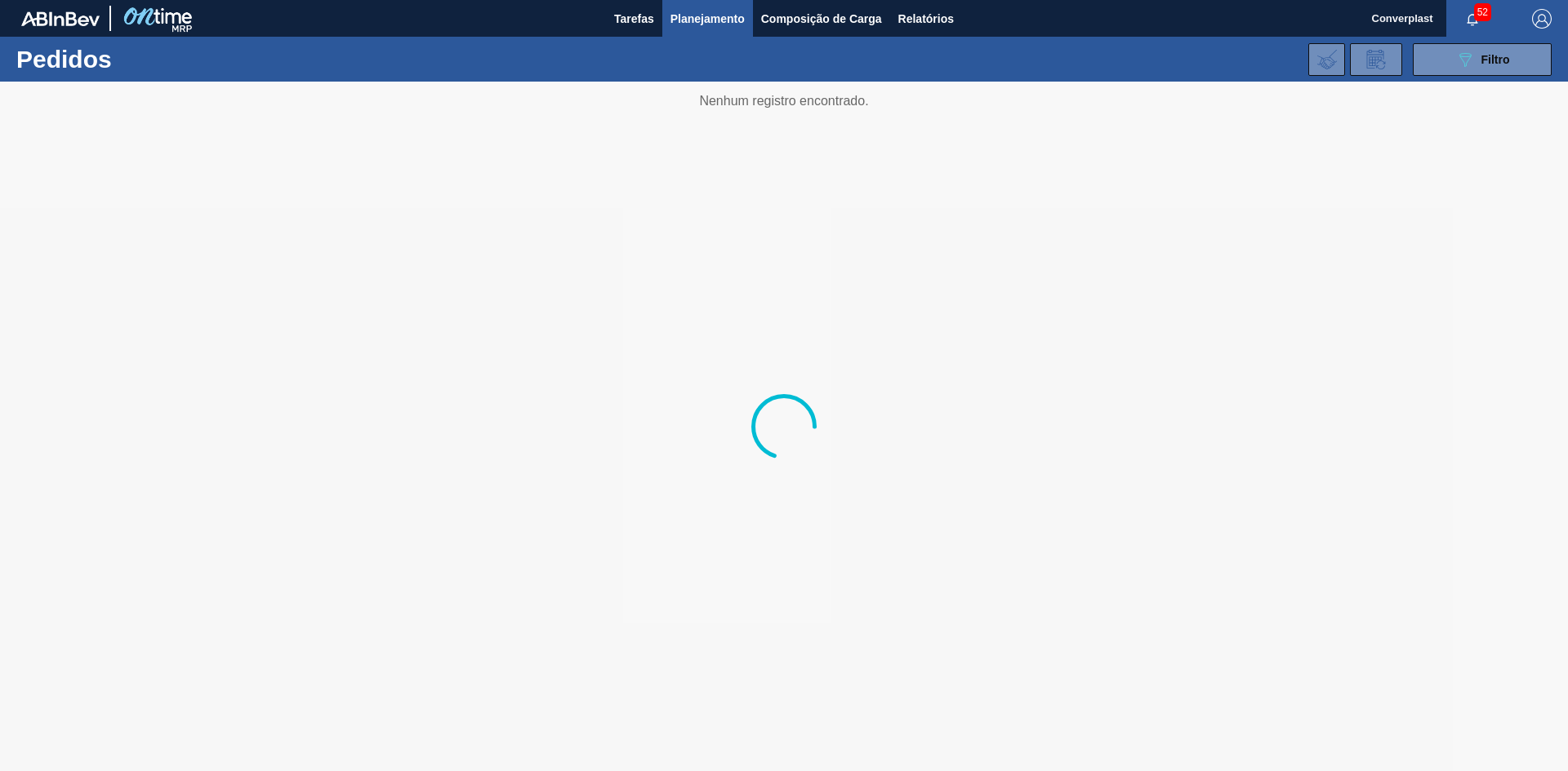
click at [1479, 76] on div "089F7B8B-B2A5-4AFE-B5C0-19BA573D28AC Filtro Código Pedido Portal × 2003213 Códi…" at bounding box center [909, 60] width 1299 height 49
click at [1481, 68] on div "089F7B8B-B2A5-4AFE-B5C0-19BA573D28AC Filtro" at bounding box center [1483, 60] width 55 height 20
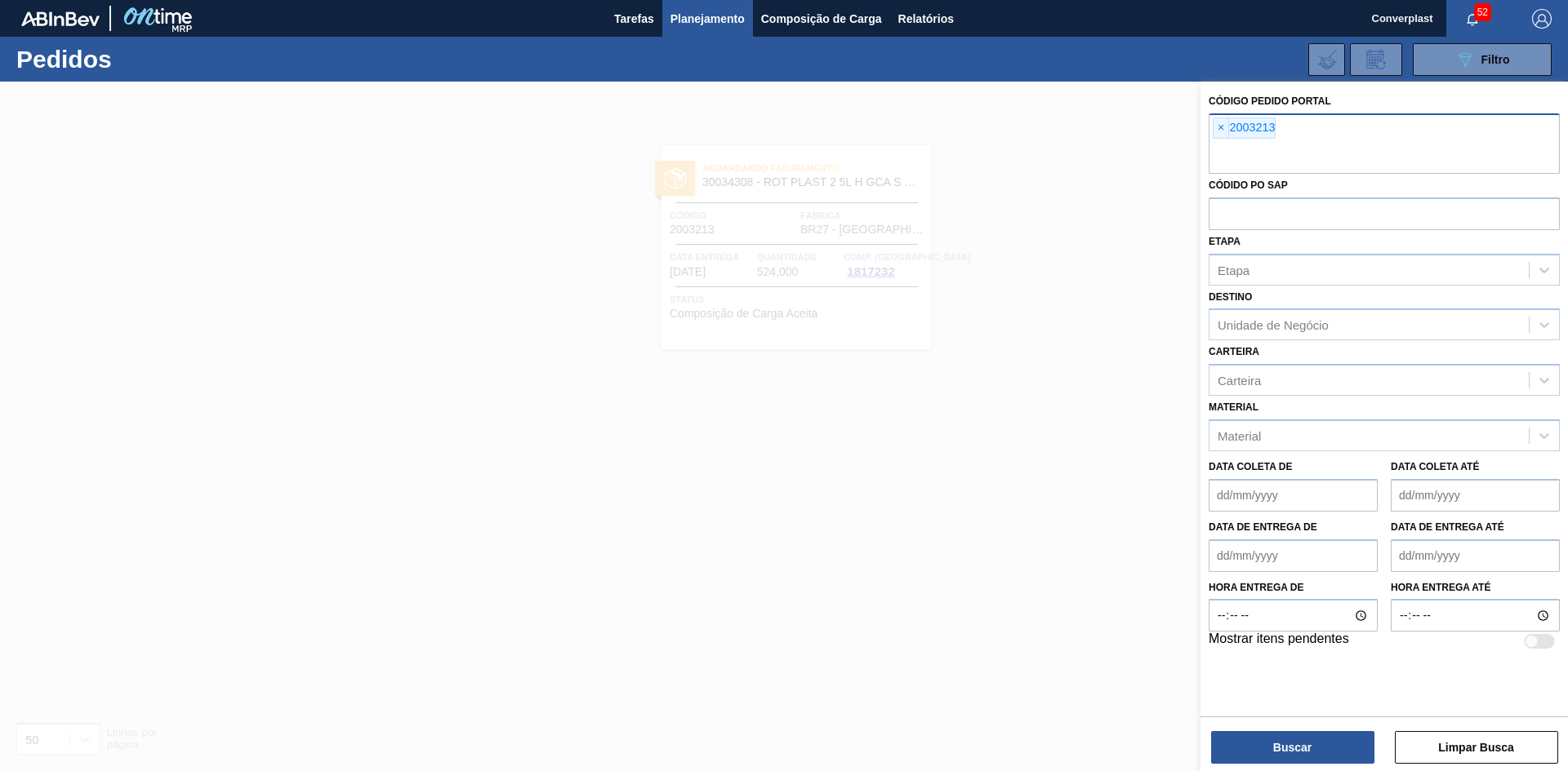
click at [1222, 133] on span "×" at bounding box center [1222, 128] width 16 height 20
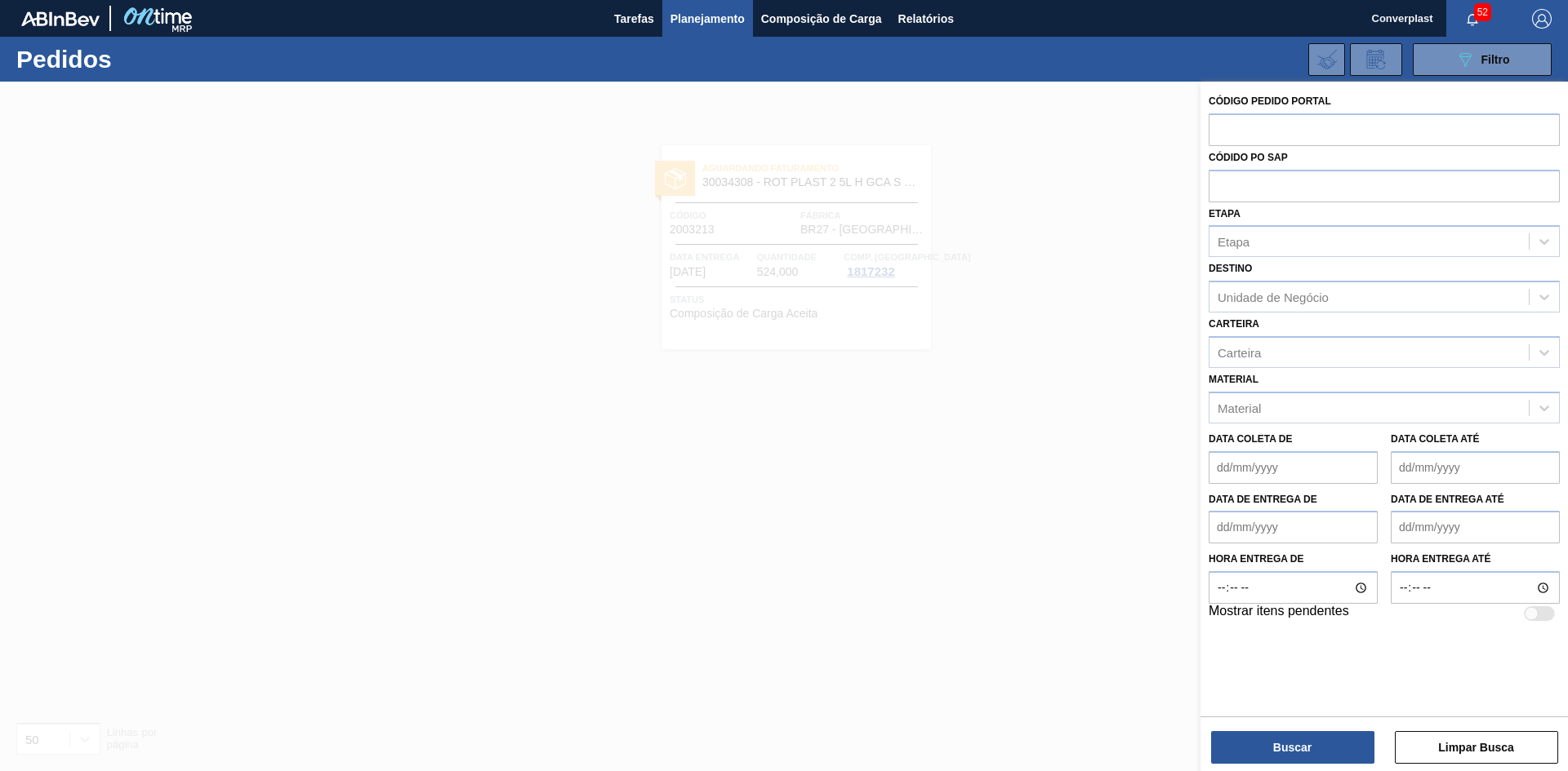
paste input "2018141"
type input "2018141"
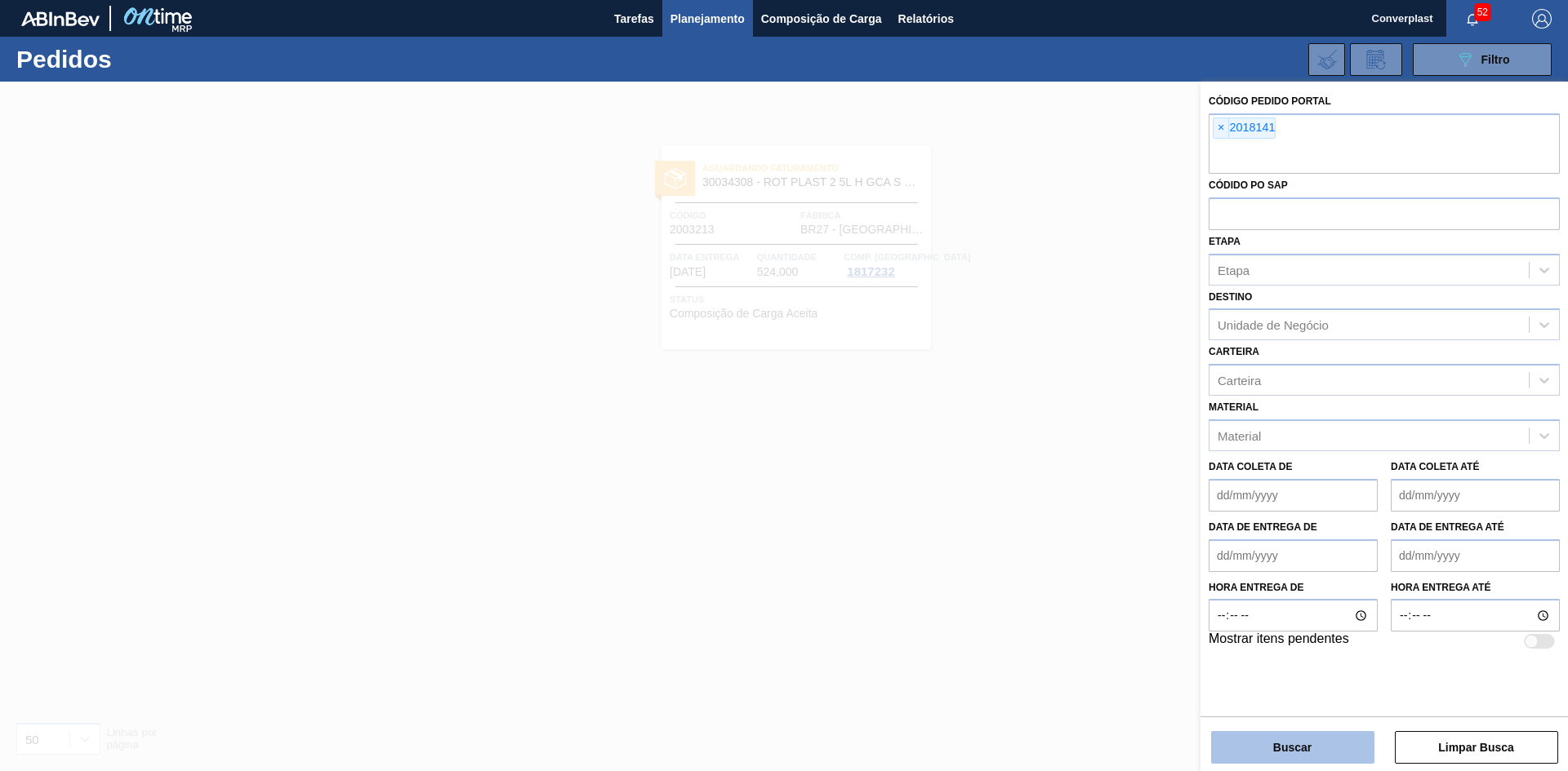
click at [1323, 750] on button "Buscar" at bounding box center [1292, 747] width 163 height 32
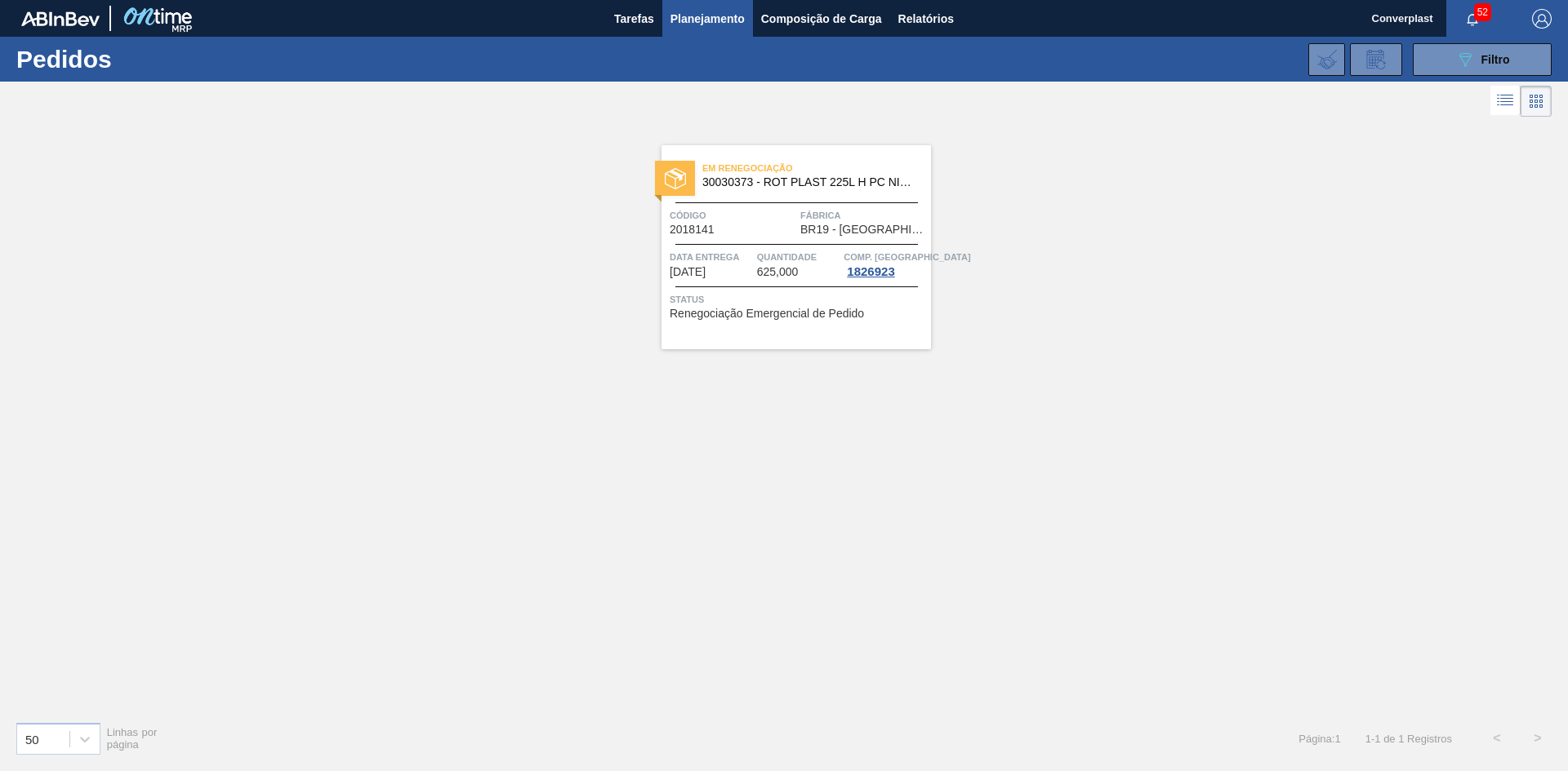
click at [712, 240] on div "Em renegociação 30030373 - ROT PLAST 225L H PC NIV24 Código 2018141 Fábrica BR1…" at bounding box center [796, 247] width 269 height 204
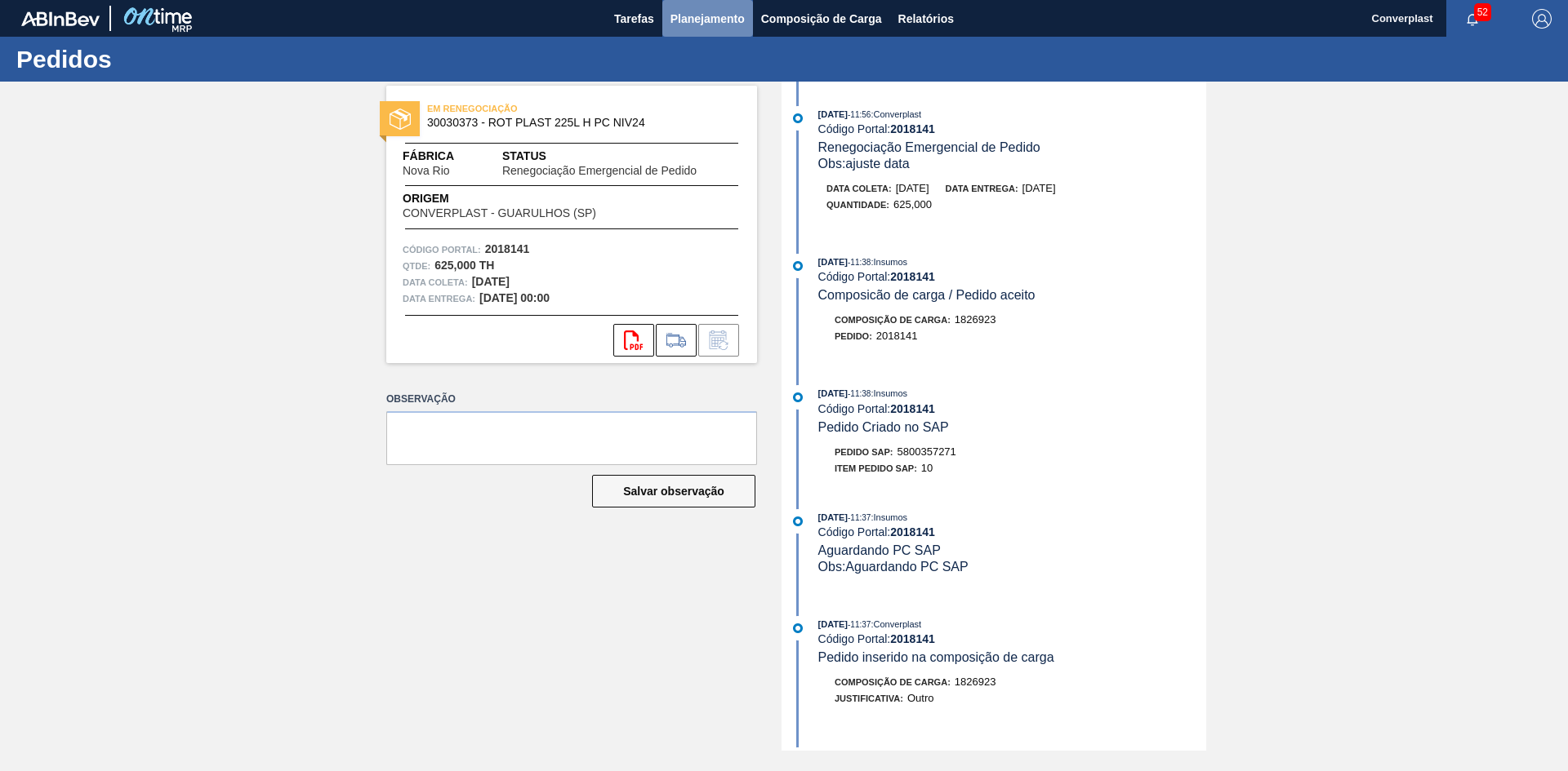
click at [707, 13] on span "Planejamento" at bounding box center [708, 19] width 74 height 20
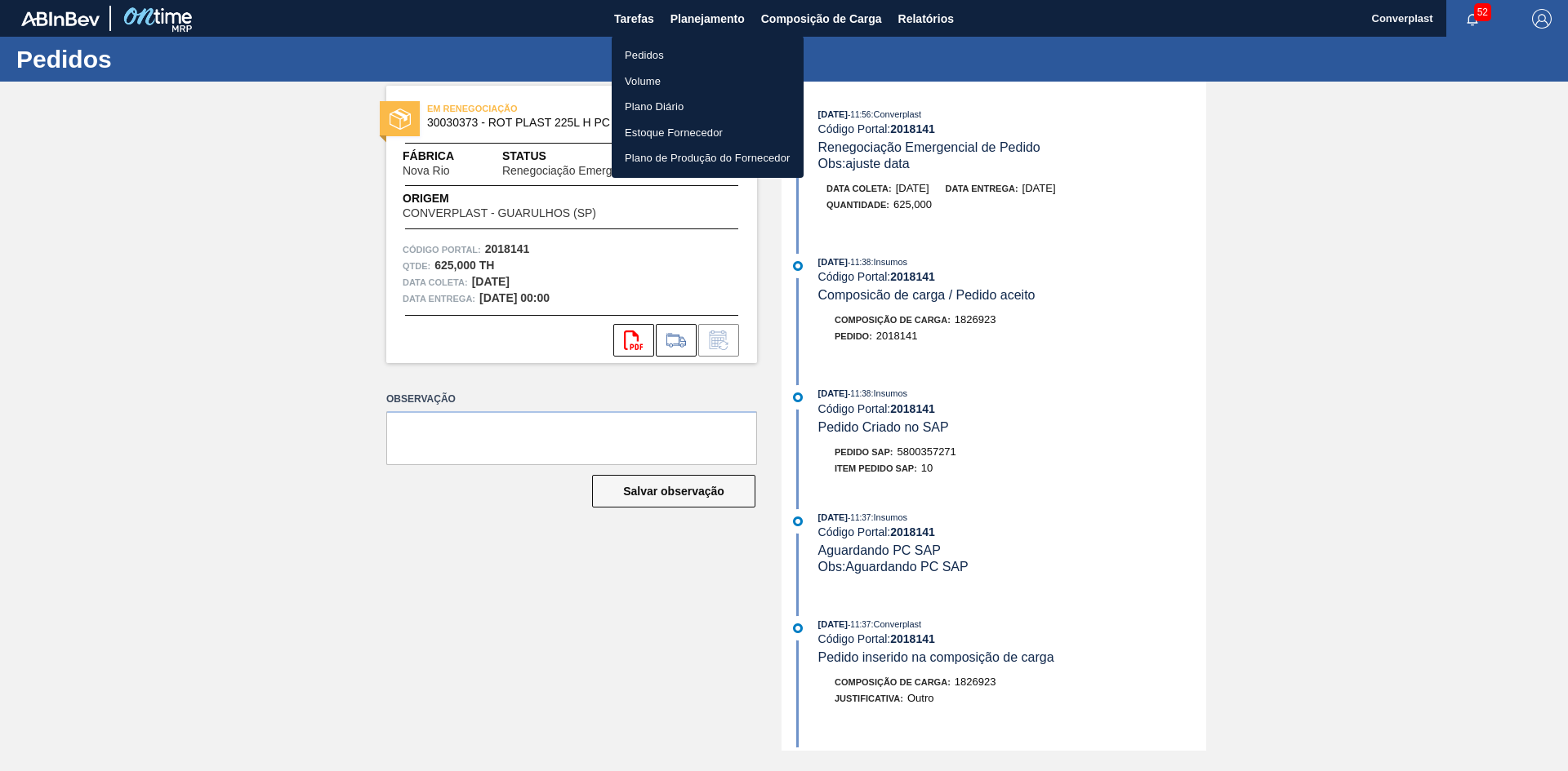
click at [677, 61] on li "Pedidos" at bounding box center [708, 55] width 192 height 26
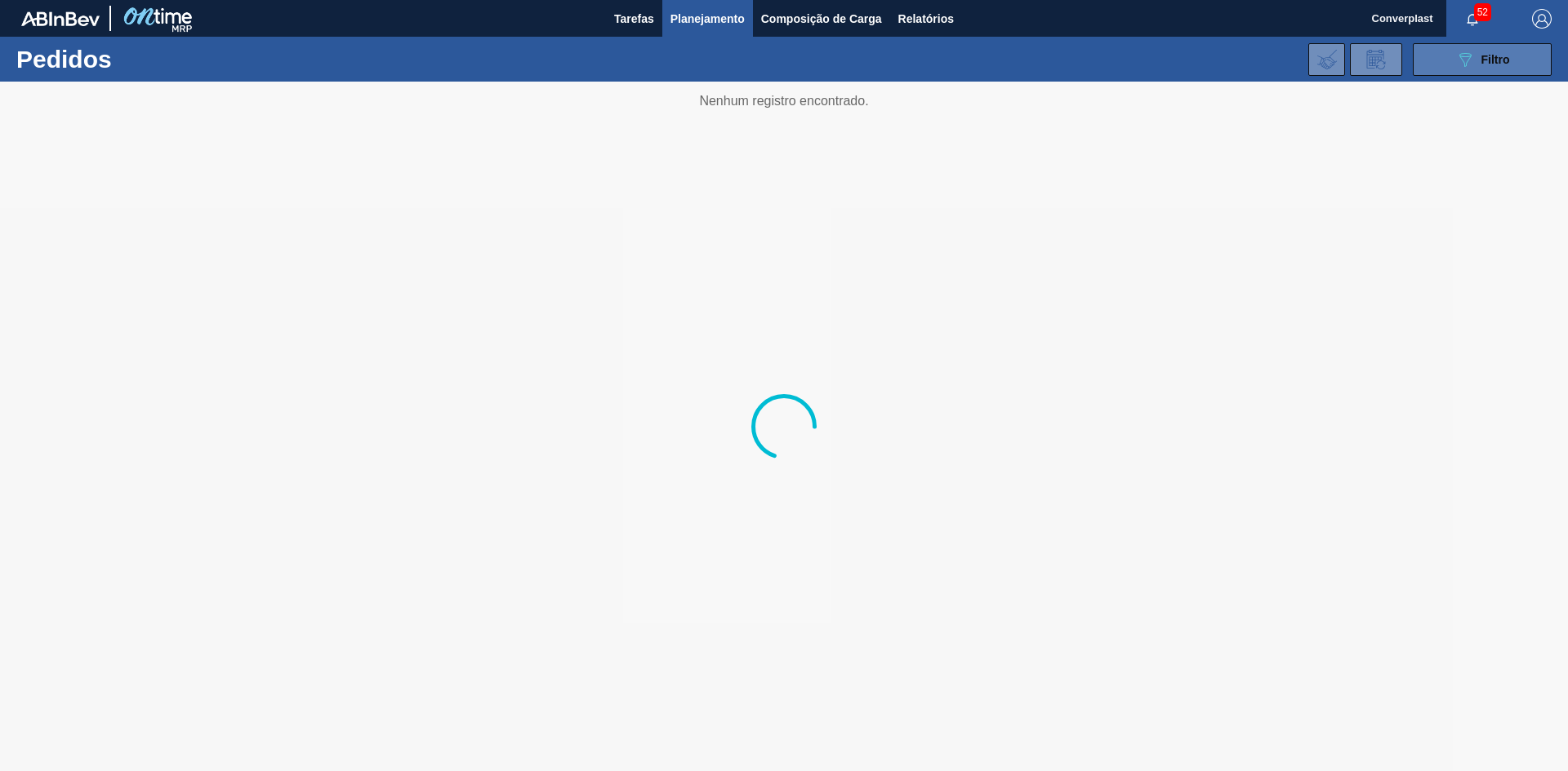
click at [1464, 62] on icon "089F7B8B-B2A5-4AFE-B5C0-19BA573D28AC" at bounding box center [1465, 60] width 20 height 20
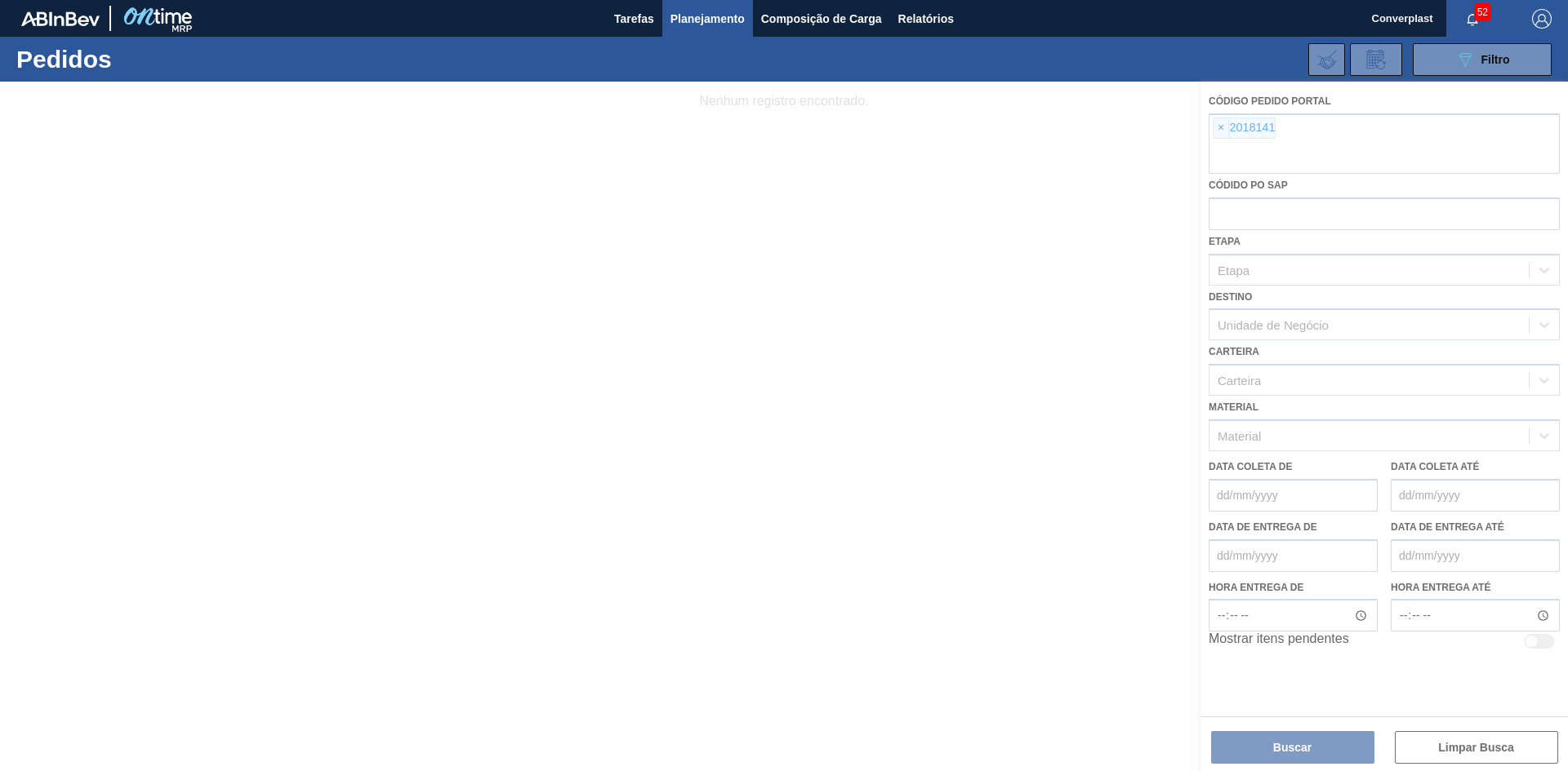
click at [1228, 135] on div at bounding box center [784, 426] width 1568 height 690
click at [1222, 135] on div at bounding box center [784, 426] width 1568 height 690
click at [1220, 133] on div at bounding box center [784, 426] width 1568 height 690
click at [1219, 131] on div at bounding box center [784, 426] width 1568 height 690
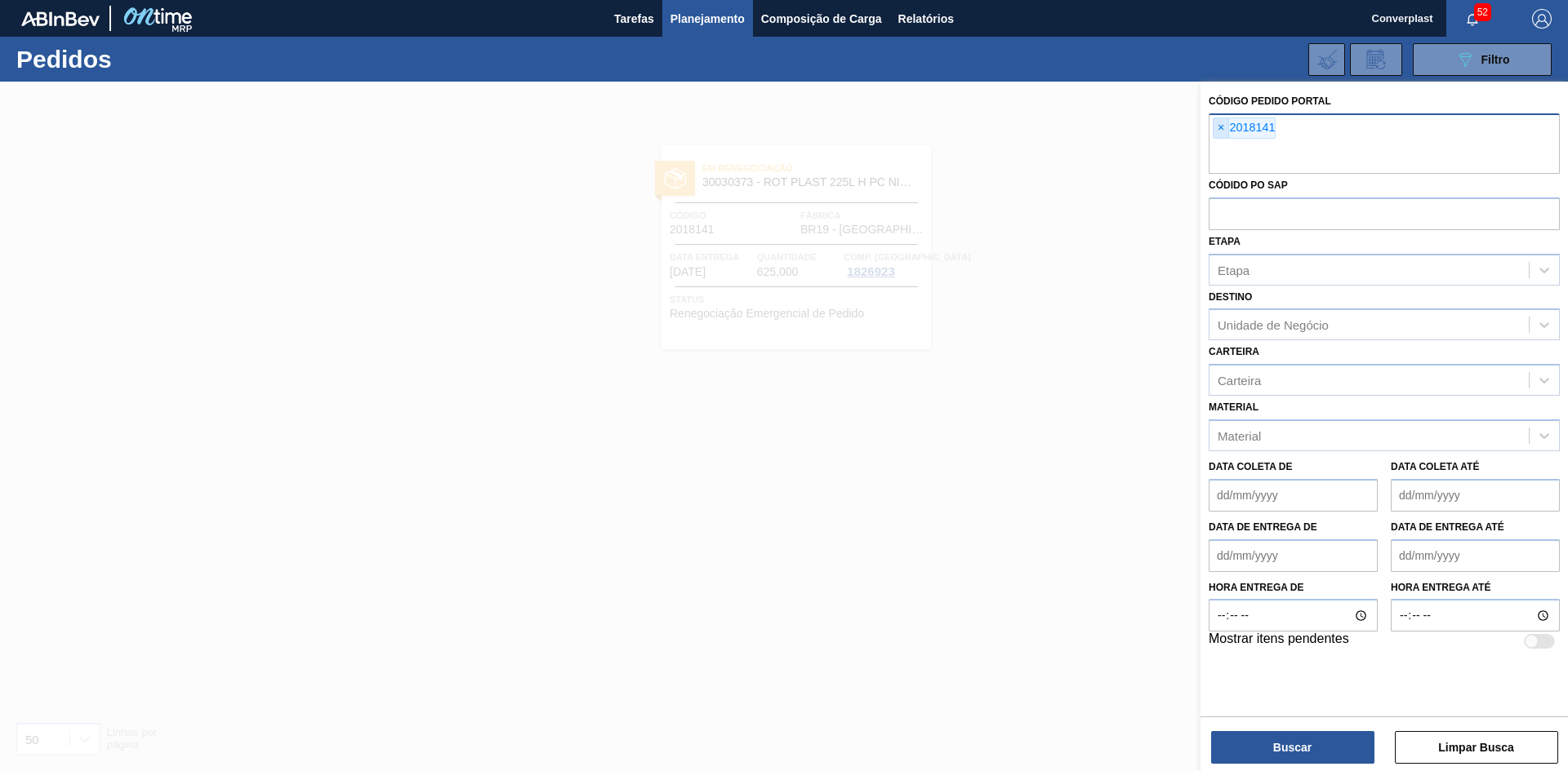
click at [1219, 128] on span "×" at bounding box center [1222, 128] width 16 height 20
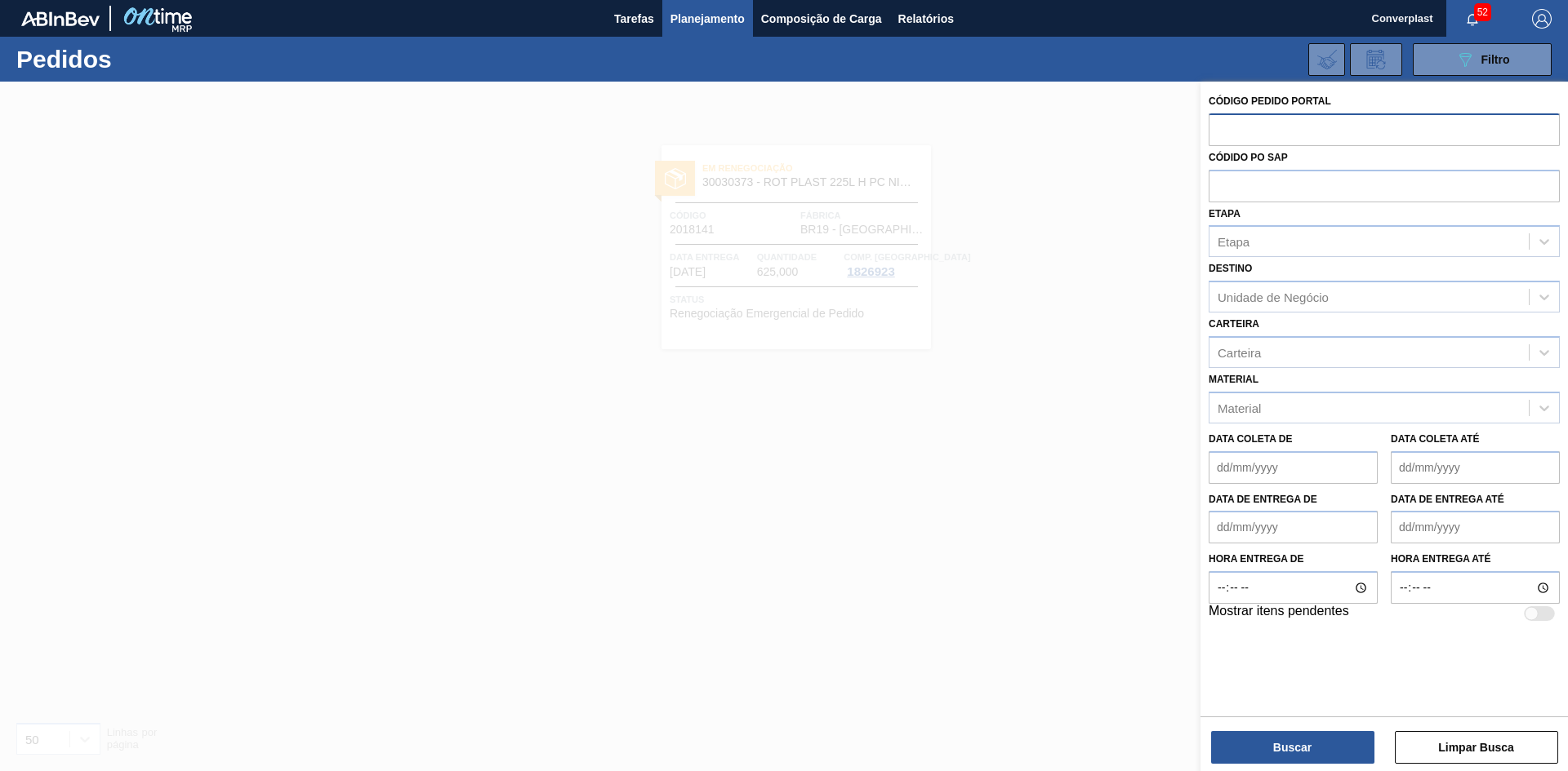
paste input "2008215"
type input "2008215"
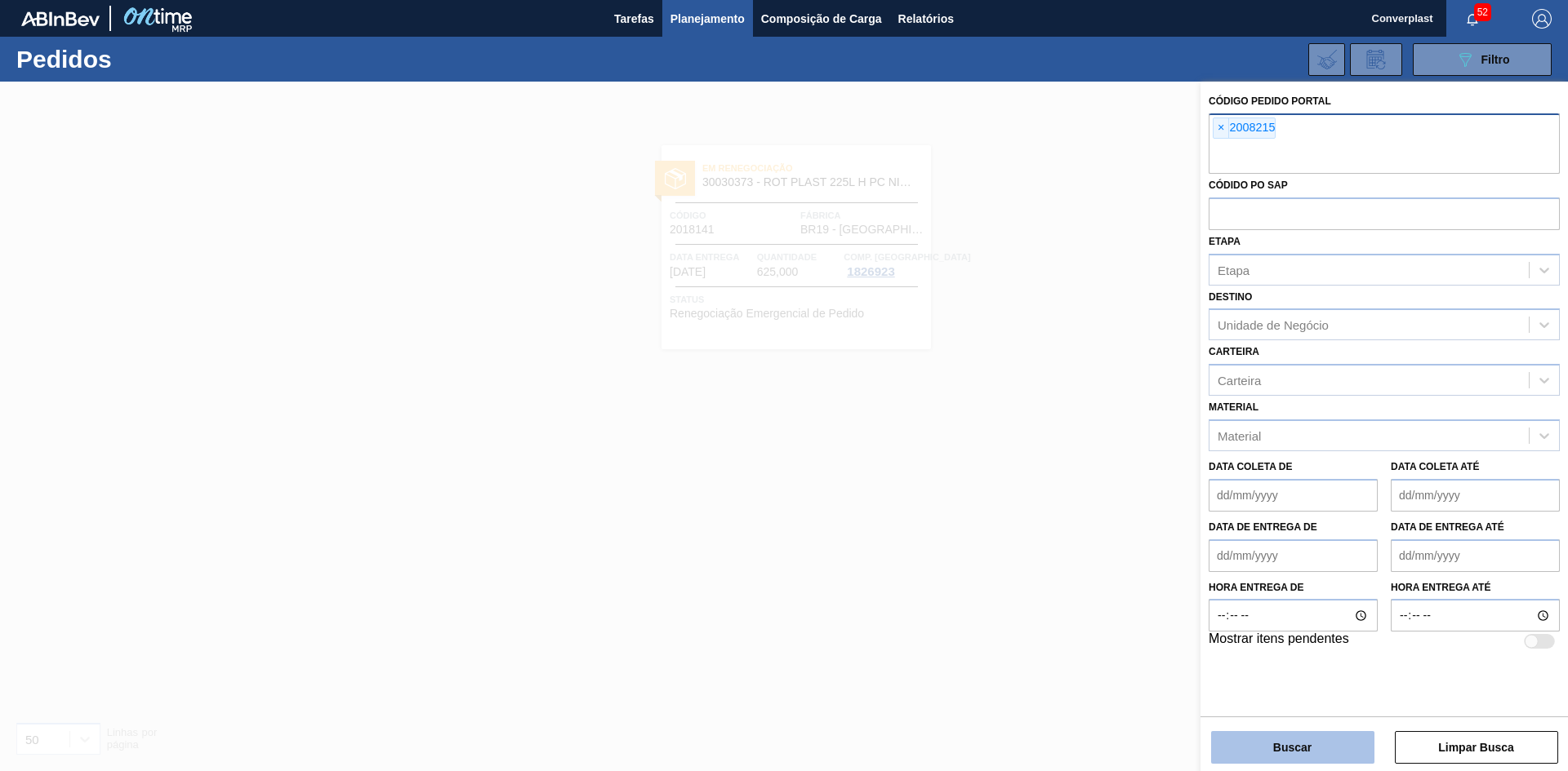
click at [1239, 755] on button "Buscar" at bounding box center [1292, 747] width 163 height 32
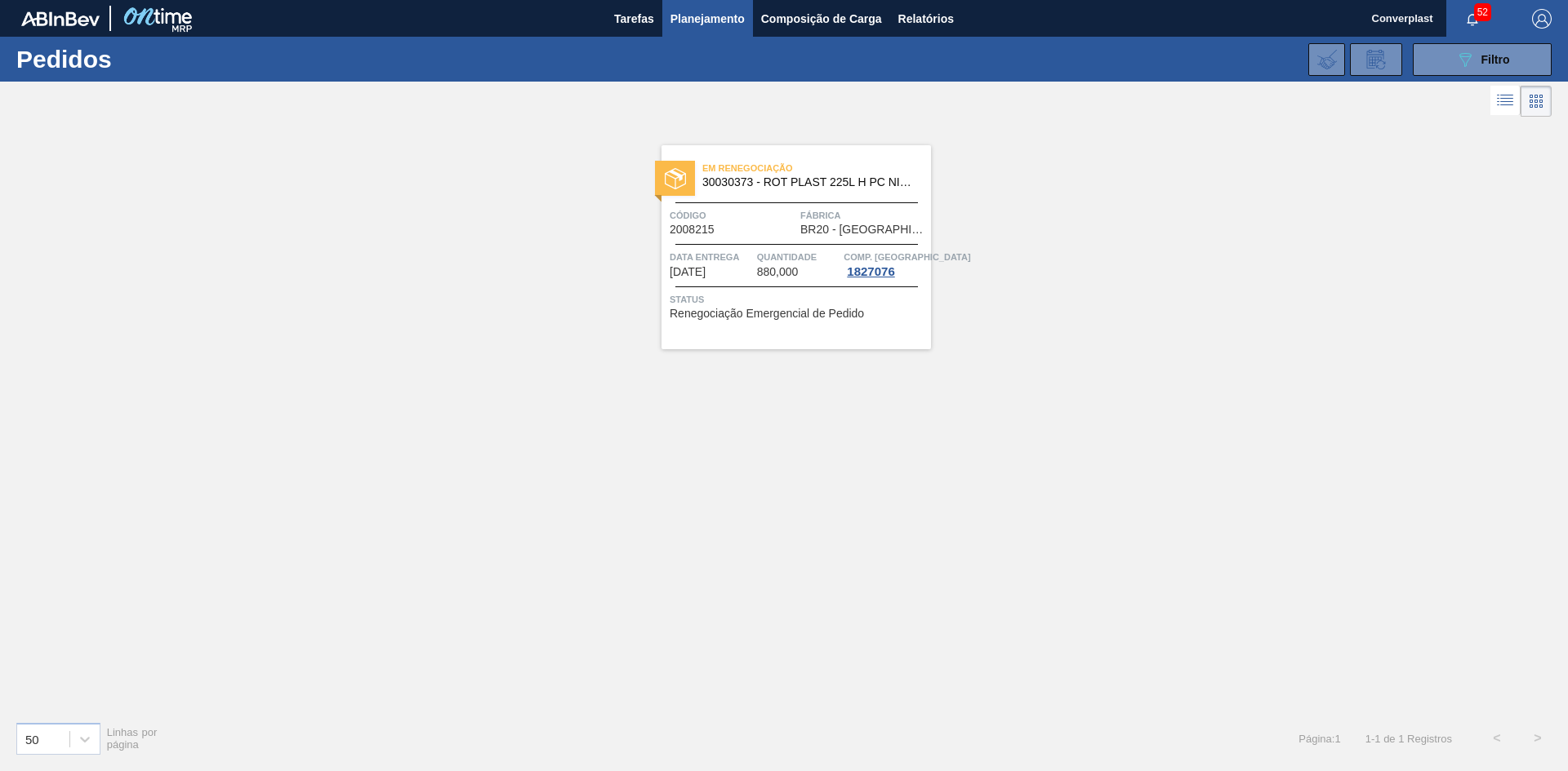
click at [850, 304] on span "Status" at bounding box center [798, 299] width 257 height 17
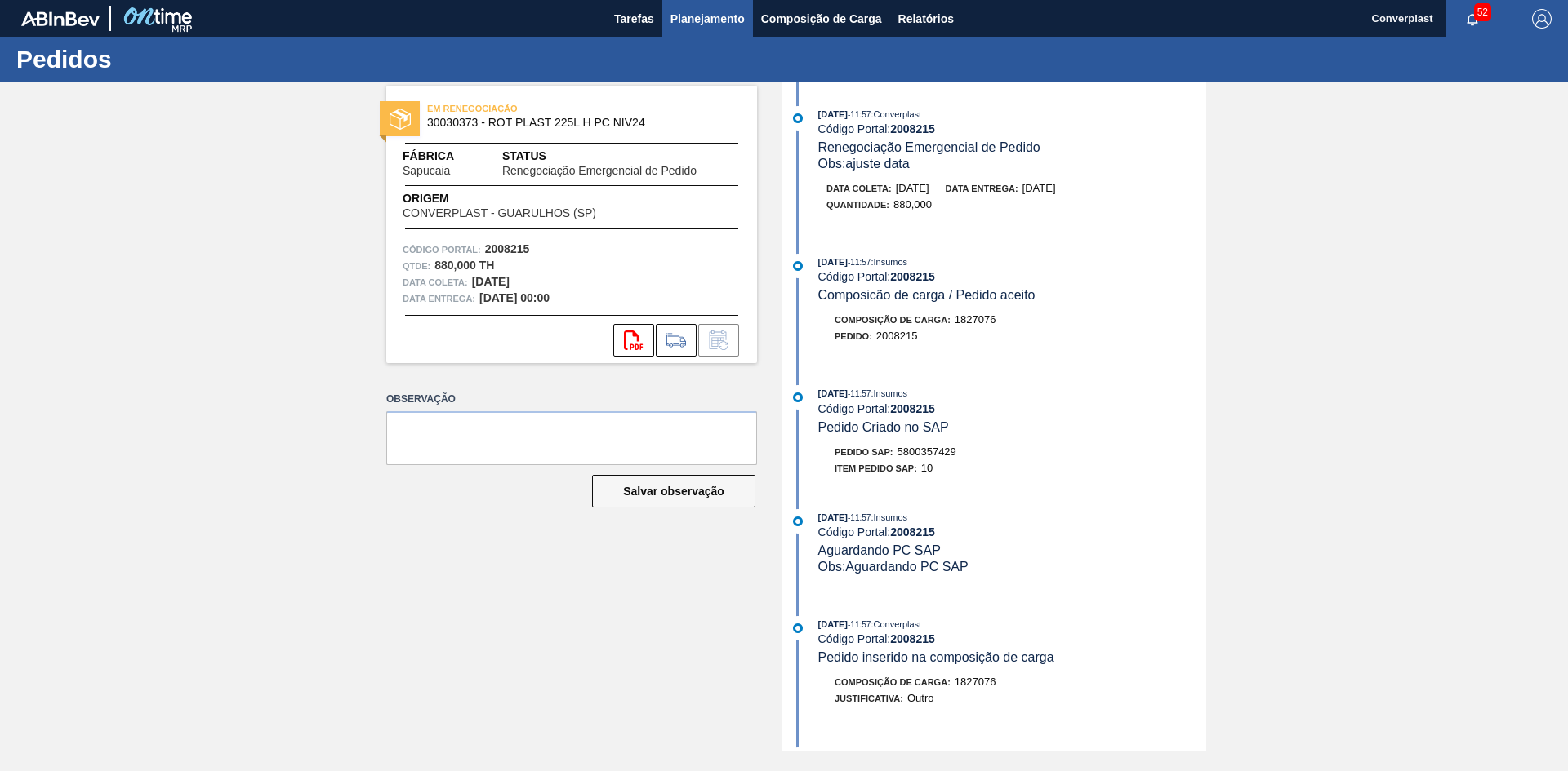
click at [729, 21] on span "Planejamento" at bounding box center [708, 19] width 74 height 20
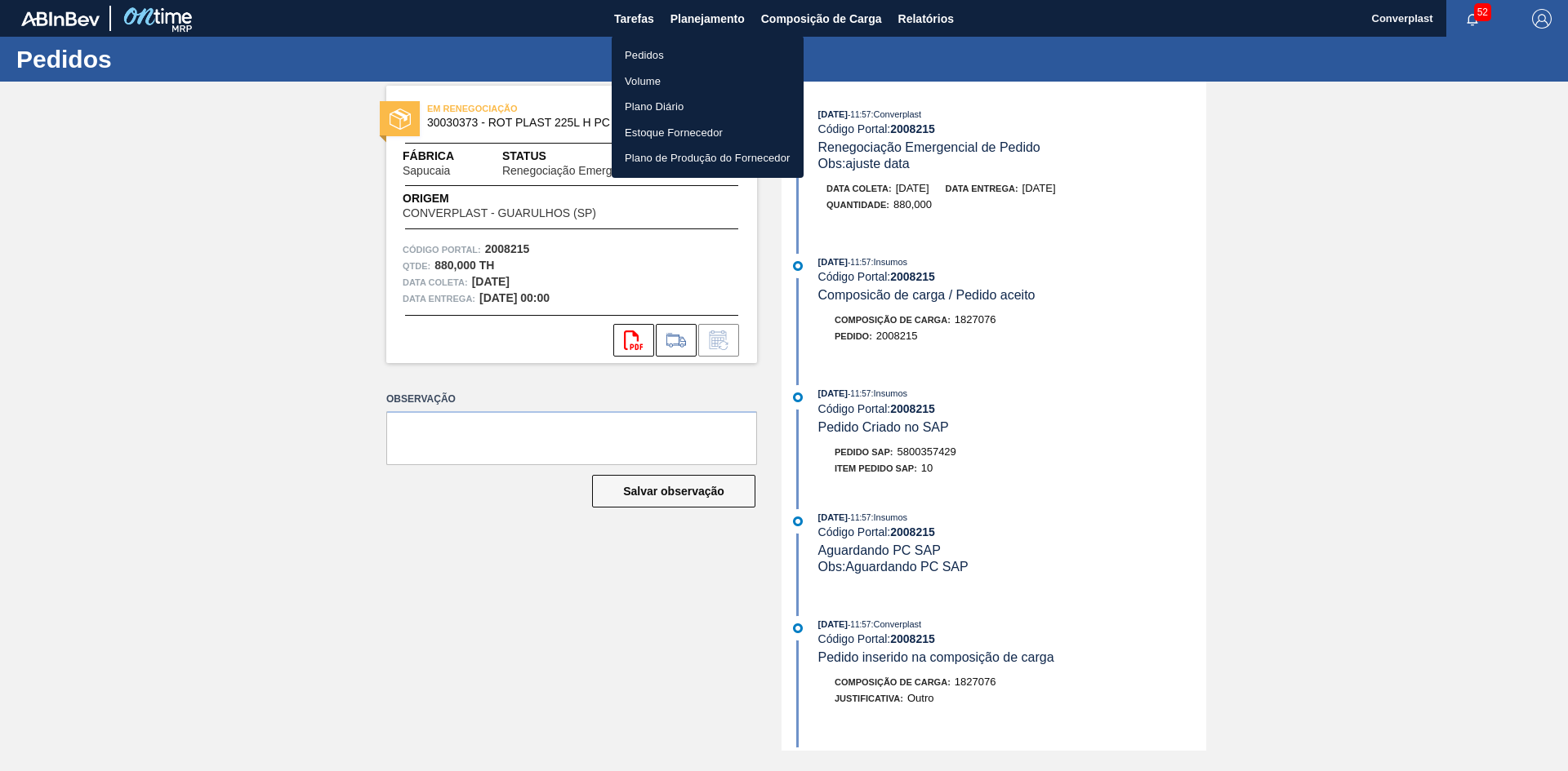
click at [703, 51] on li "Pedidos" at bounding box center [708, 55] width 192 height 26
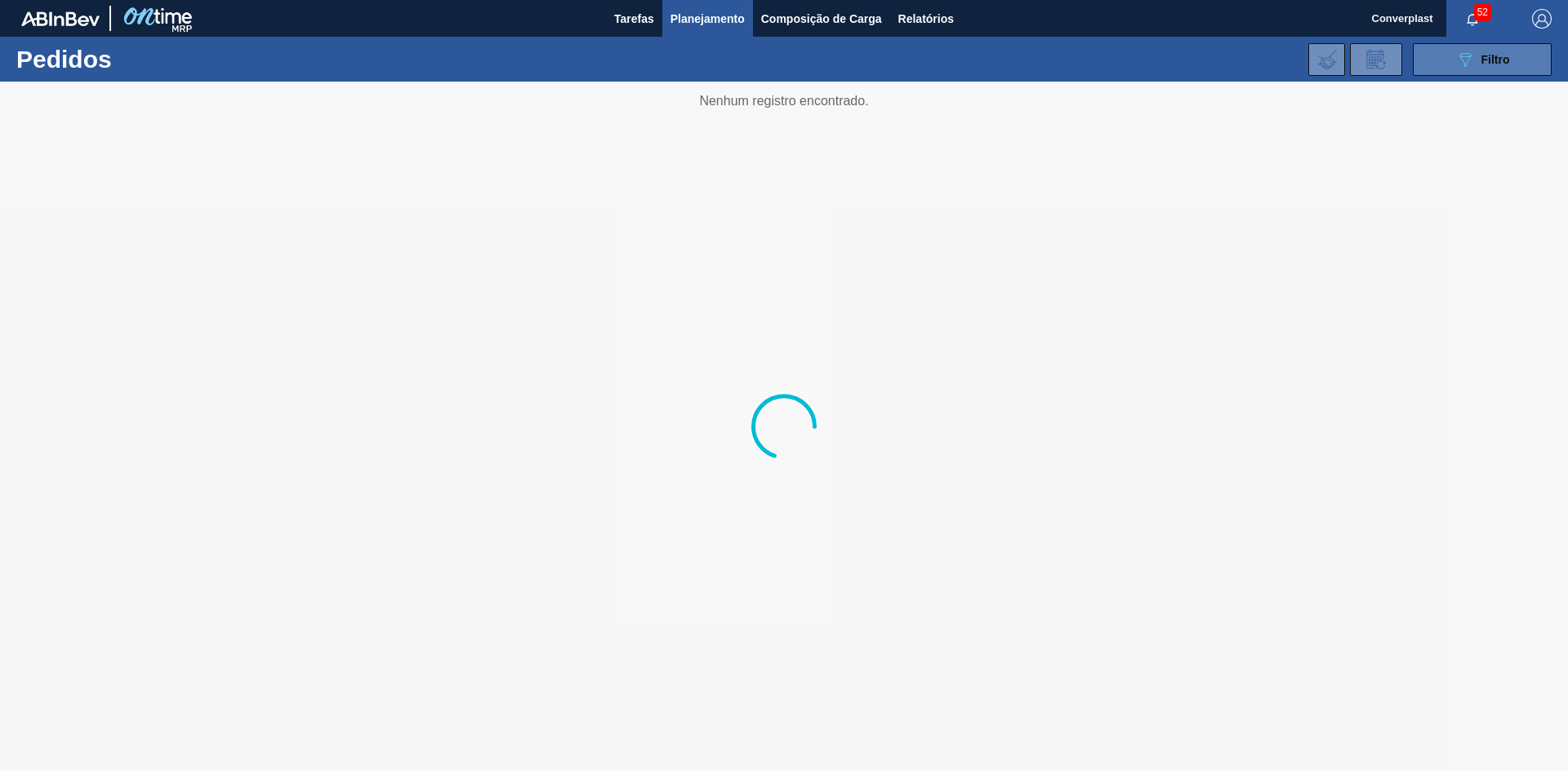
click at [1459, 60] on icon "089F7B8B-B2A5-4AFE-B5C0-19BA573D28AC" at bounding box center [1465, 60] width 20 height 20
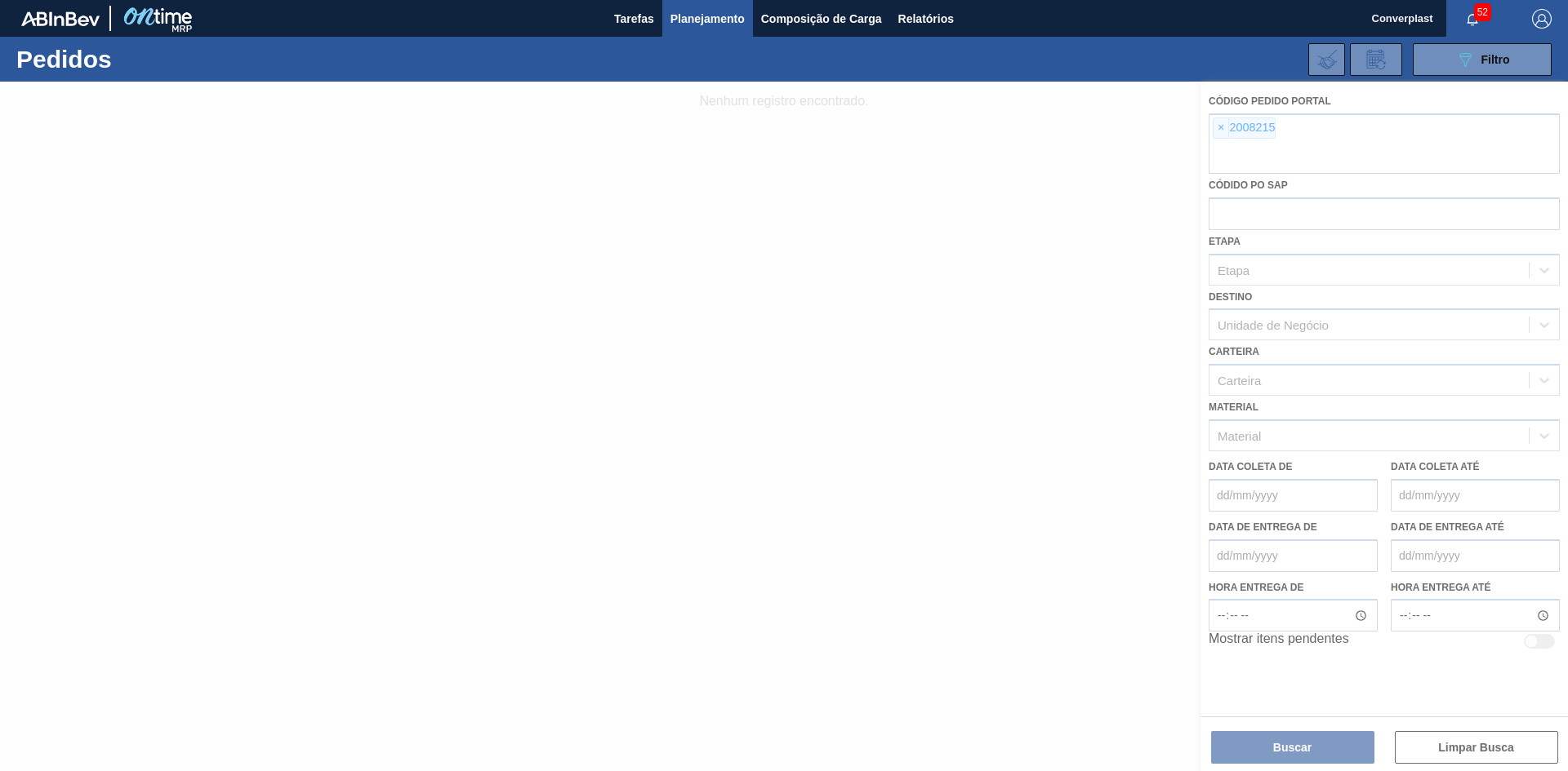
click at [1214, 126] on div at bounding box center [784, 426] width 1568 height 690
click at [1219, 128] on div at bounding box center [784, 426] width 1568 height 690
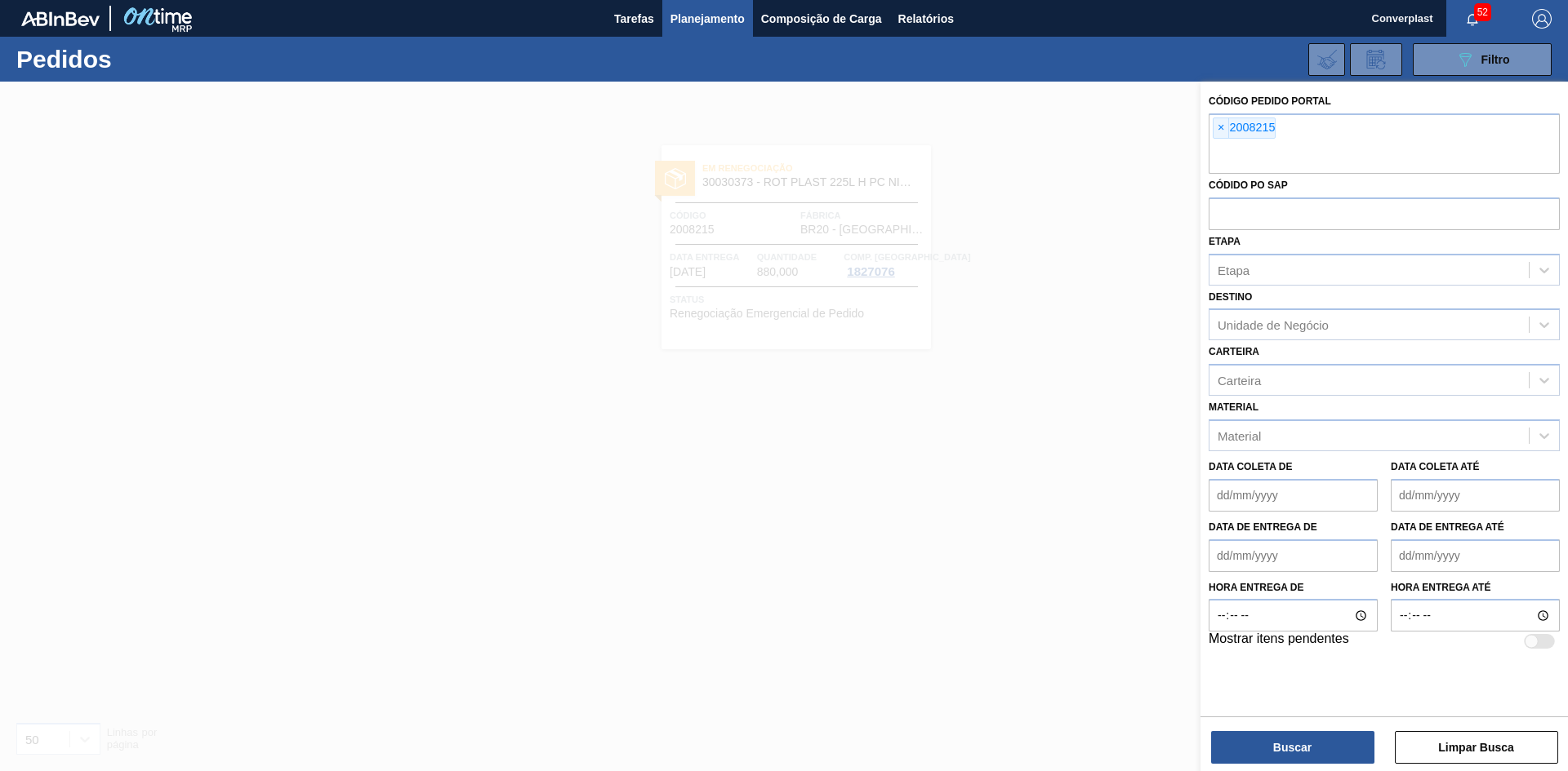
click at [1219, 131] on span "×" at bounding box center [1222, 128] width 16 height 20
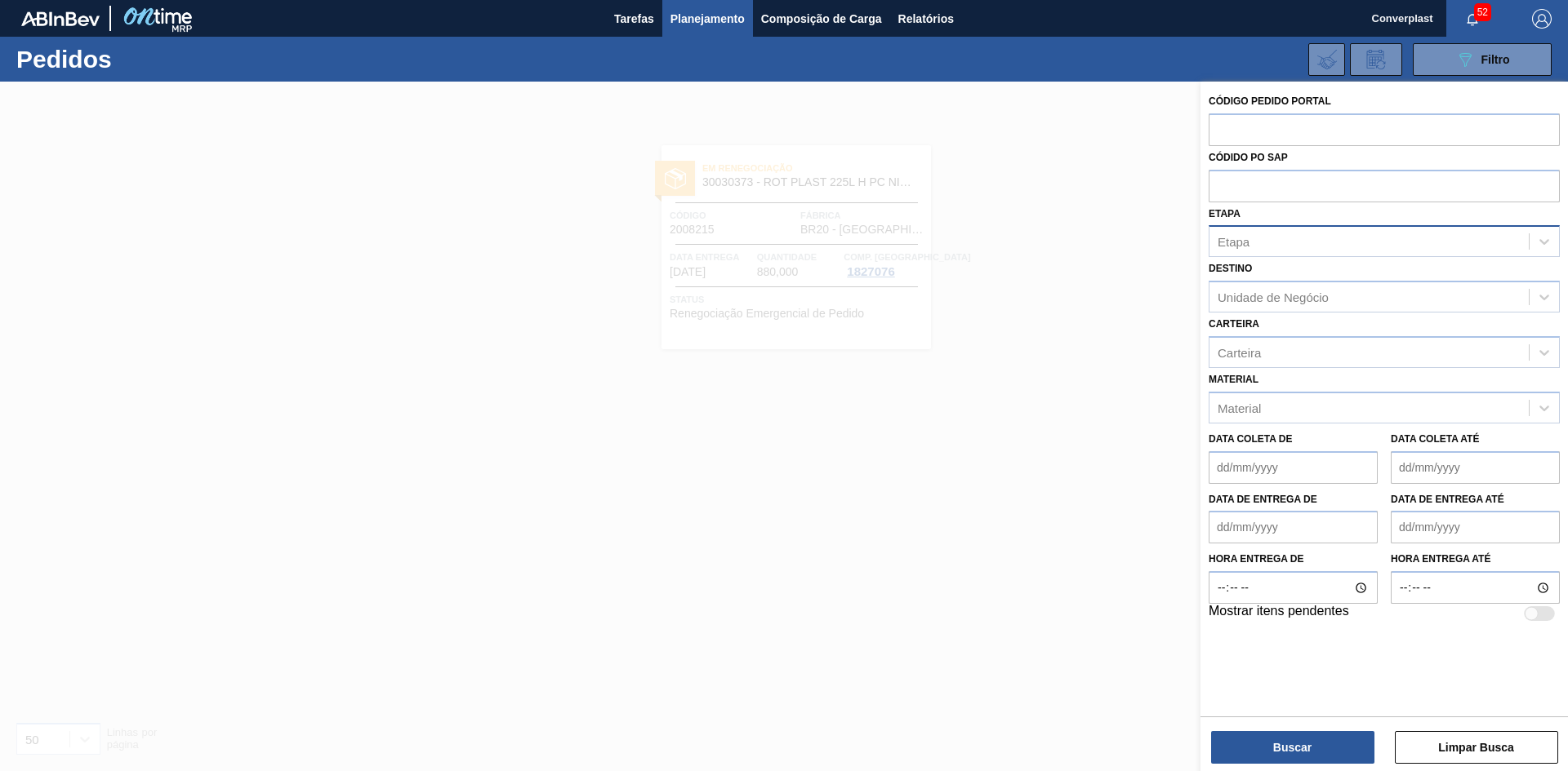
paste input "text"
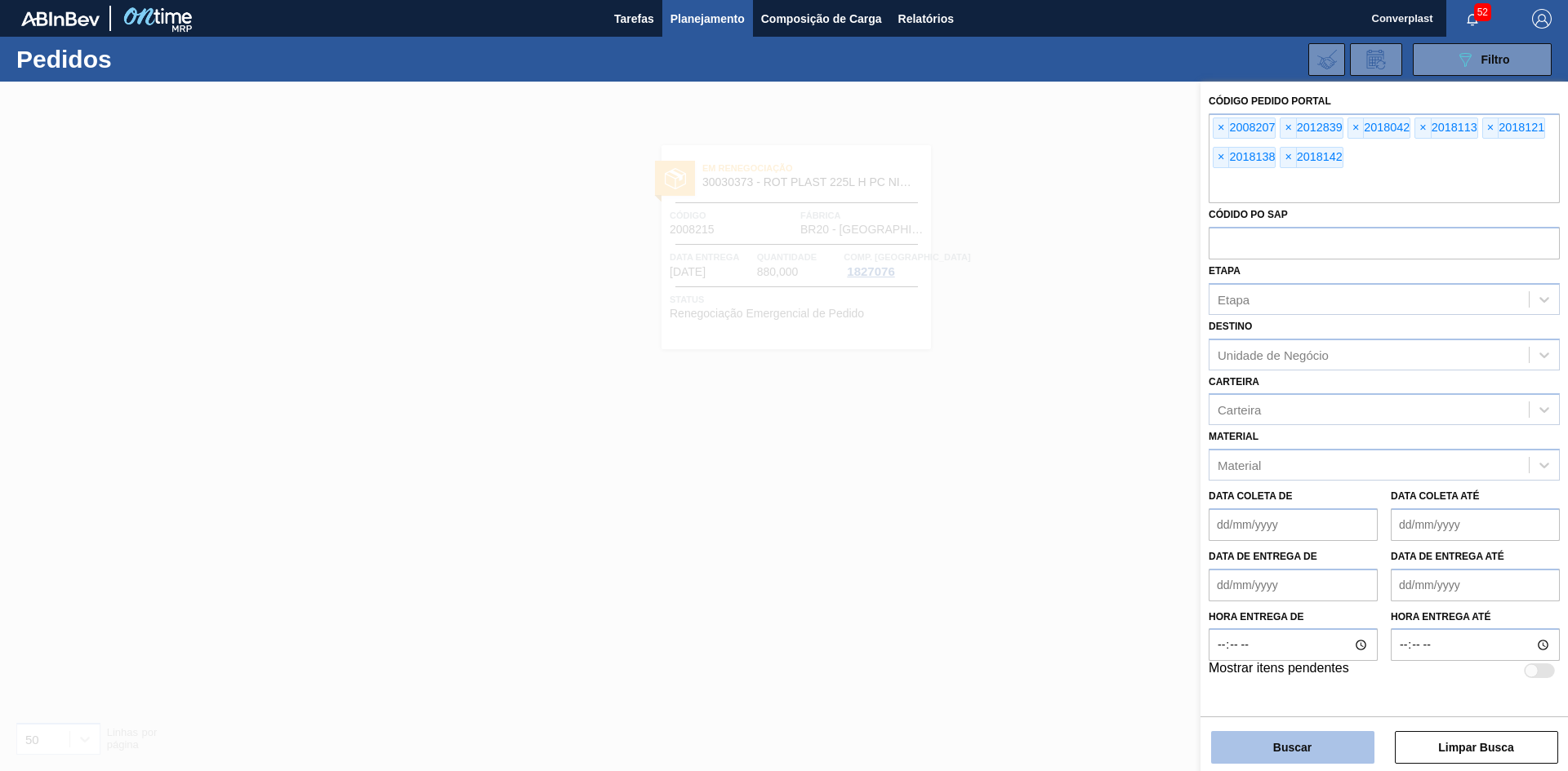
click at [1275, 752] on button "Buscar" at bounding box center [1292, 747] width 163 height 32
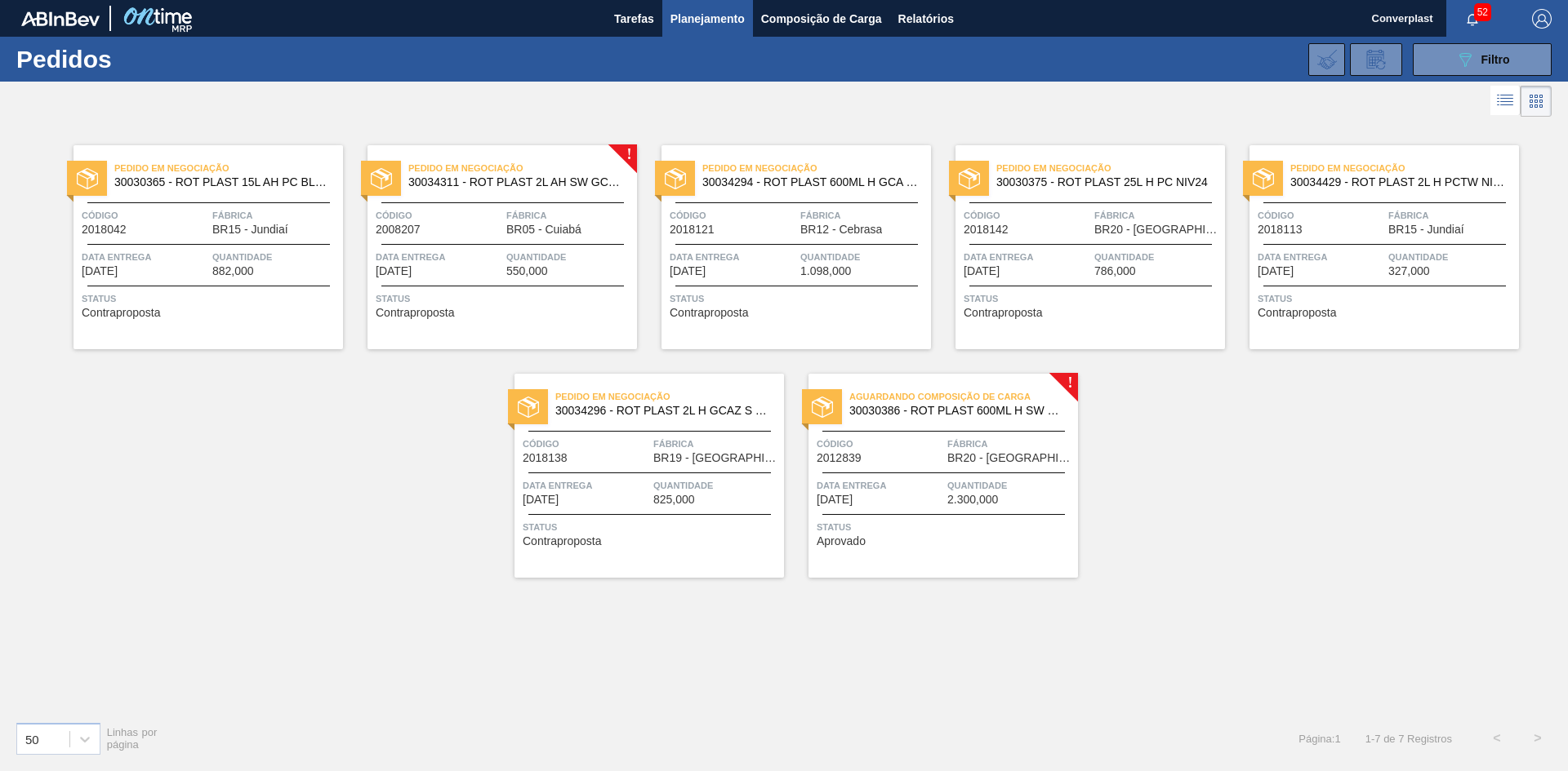
click at [587, 249] on span "Quantidade" at bounding box center [569, 256] width 126 height 17
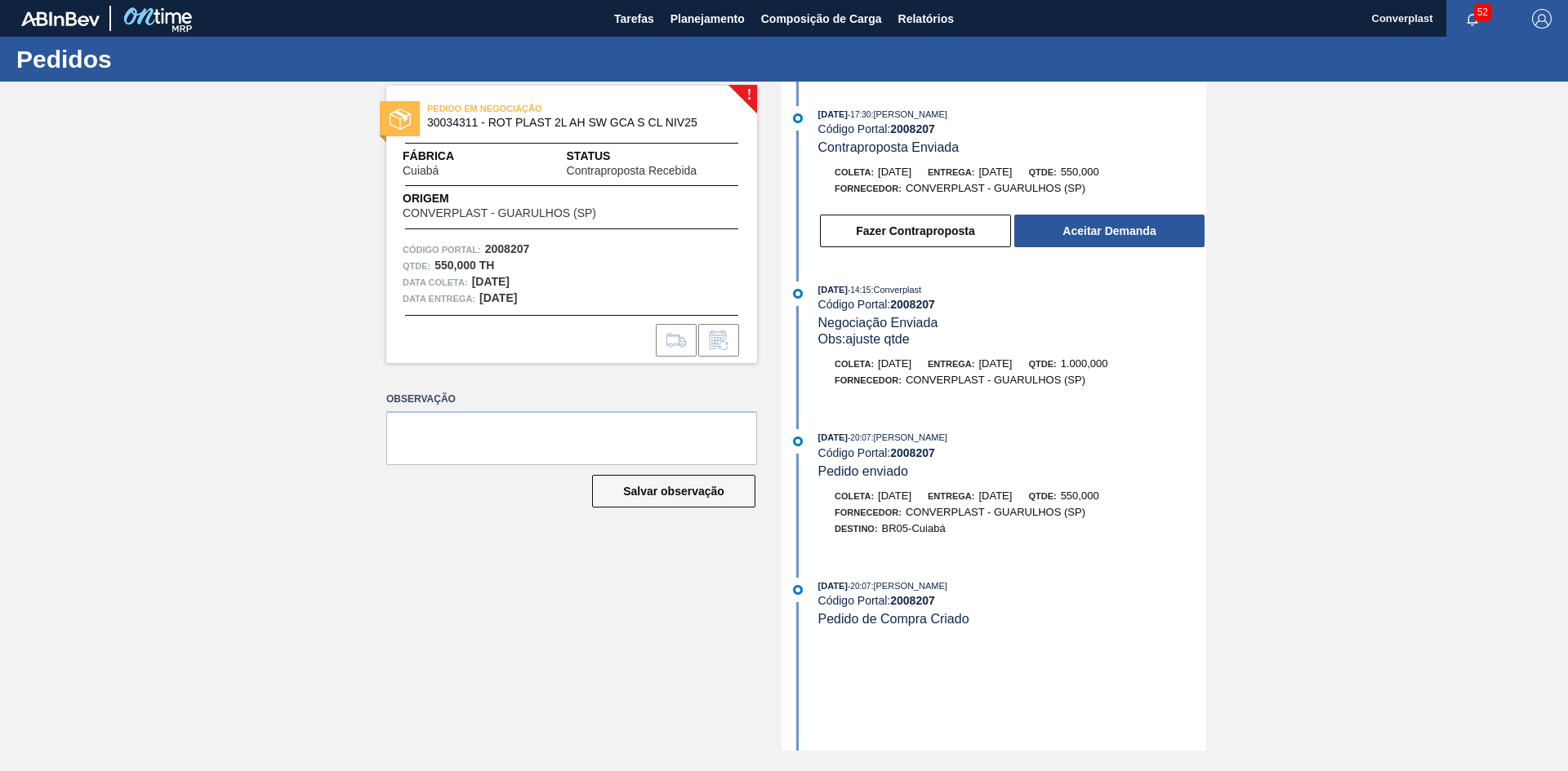
click at [917, 130] on strong "2008207" at bounding box center [912, 128] width 45 height 13
copy strong "2008207"
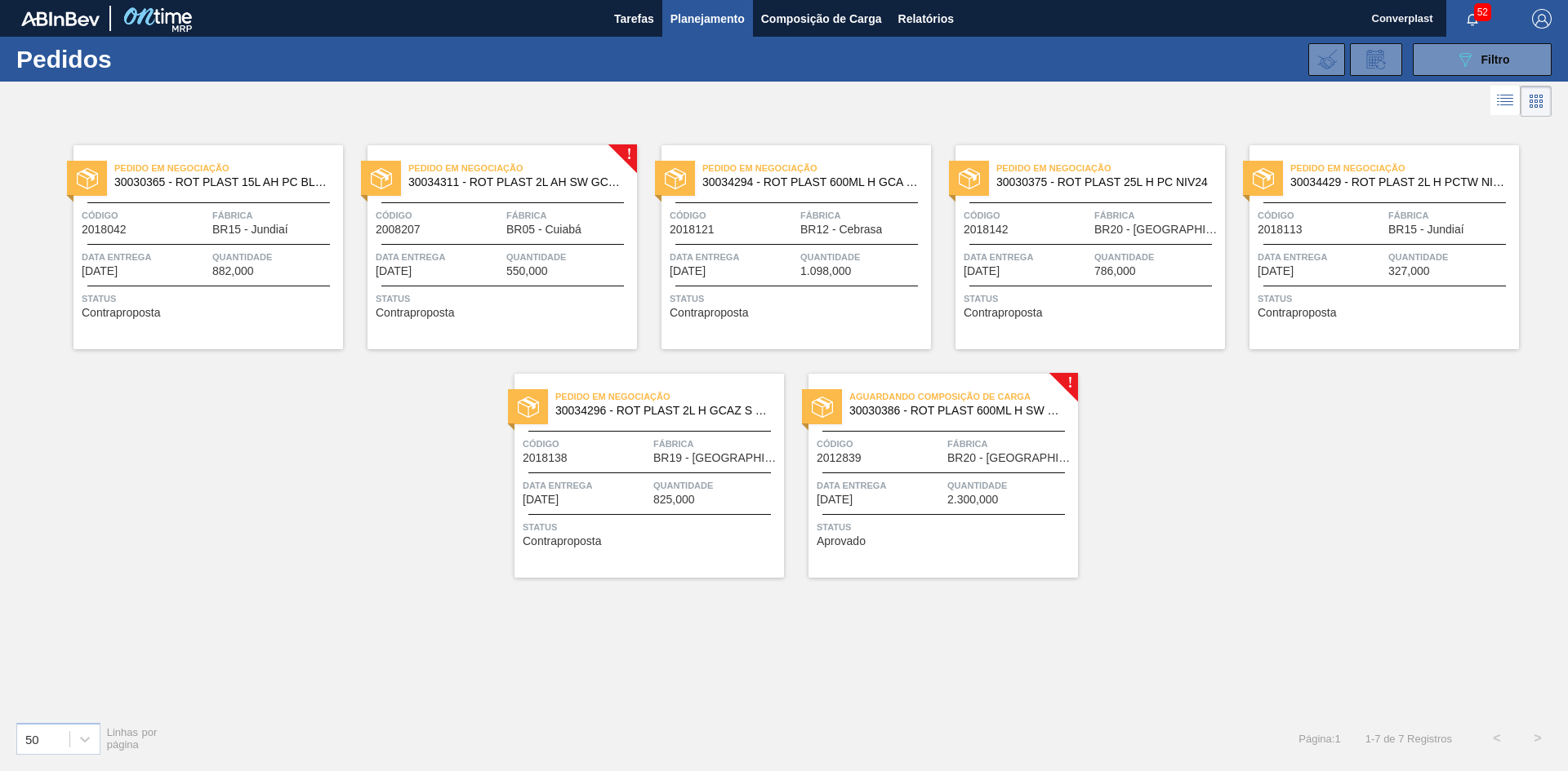
click at [888, 569] on div "Aguardando Composição de Carga 30030386 - ROT PLAST 600ML H SW PC NIV24 Código …" at bounding box center [943, 476] width 269 height 204
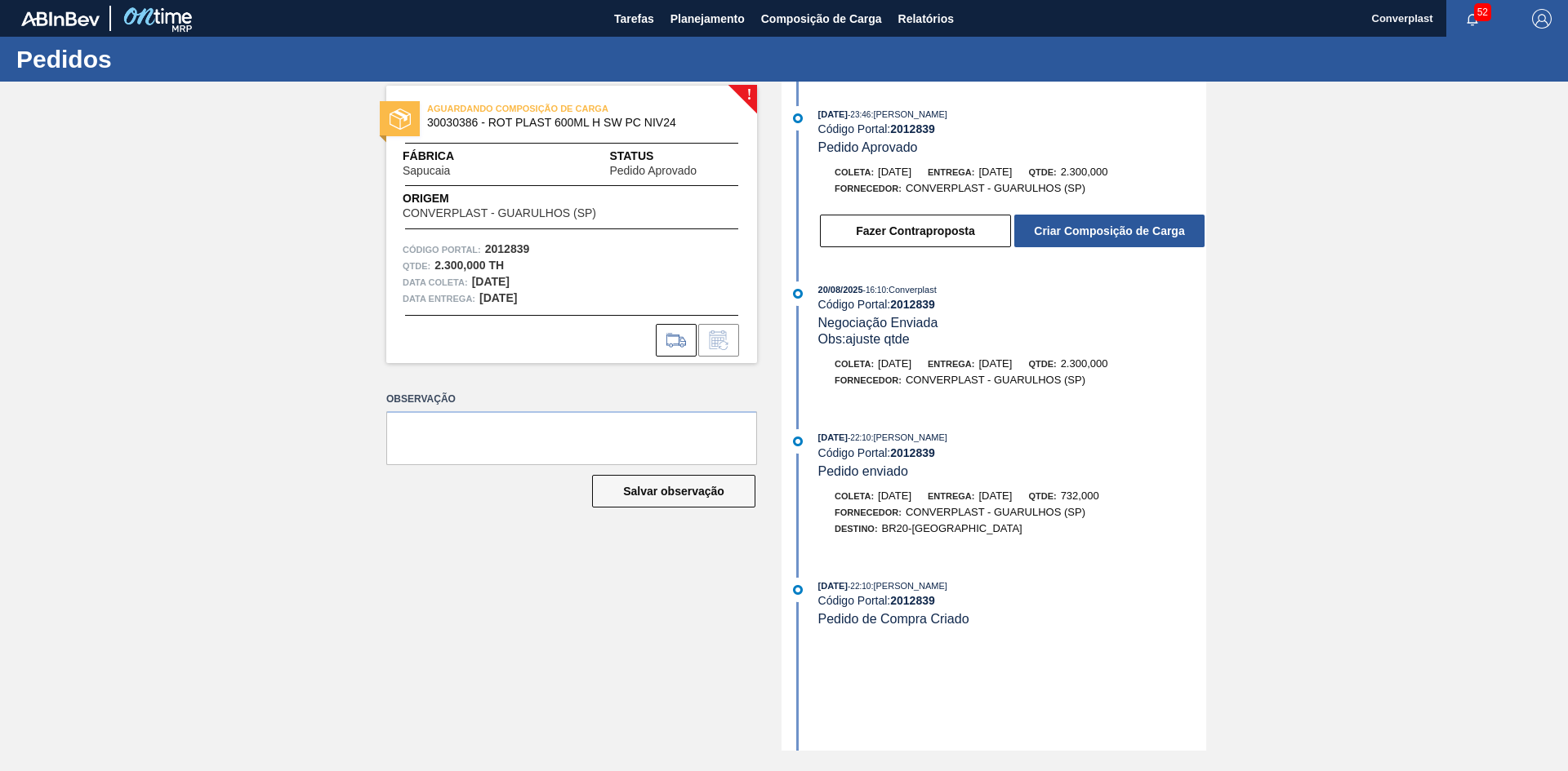
click at [910, 126] on strong "2012839" at bounding box center [912, 128] width 45 height 13
copy strong "2012839"
drag, startPoint x: 1099, startPoint y: 171, endPoint x: 1144, endPoint y: 175, distance: 45.2
click at [1107, 175] on div "Qtde: 2.300,000" at bounding box center [1067, 172] width 79 height 17
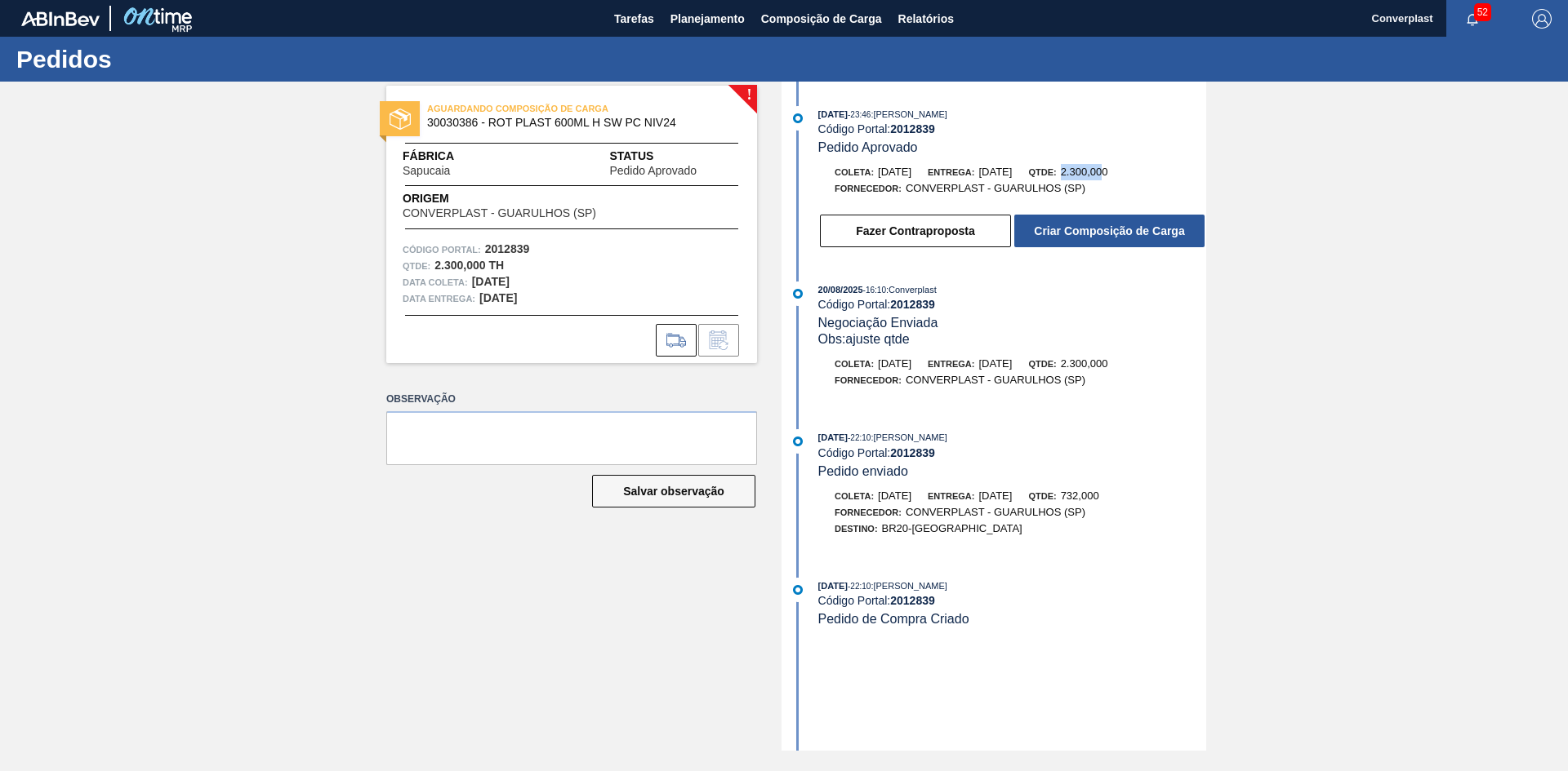
copy span "2.300,00"
drag, startPoint x: 1147, startPoint y: 175, endPoint x: 1100, endPoint y: 179, distance: 47.2
click at [1100, 179] on div "Coleta: [DATE] Entrega: [DATE] Qtde: 2.300,000" at bounding box center [1012, 172] width 388 height 17
copy span "2.300,000"
click at [705, 15] on span "Planejamento" at bounding box center [708, 19] width 74 height 20
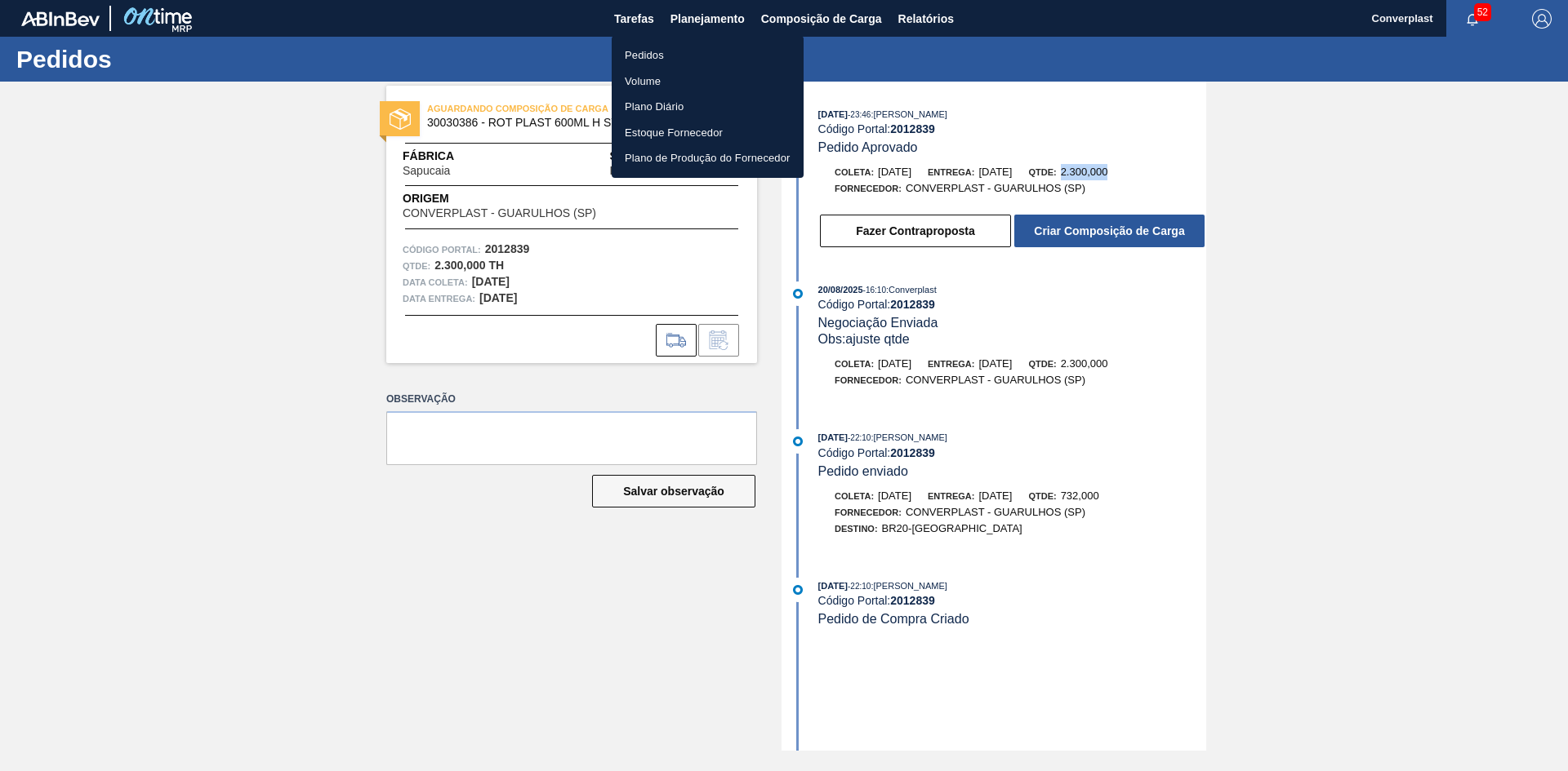
click at [692, 55] on li "Pedidos" at bounding box center [708, 55] width 192 height 26
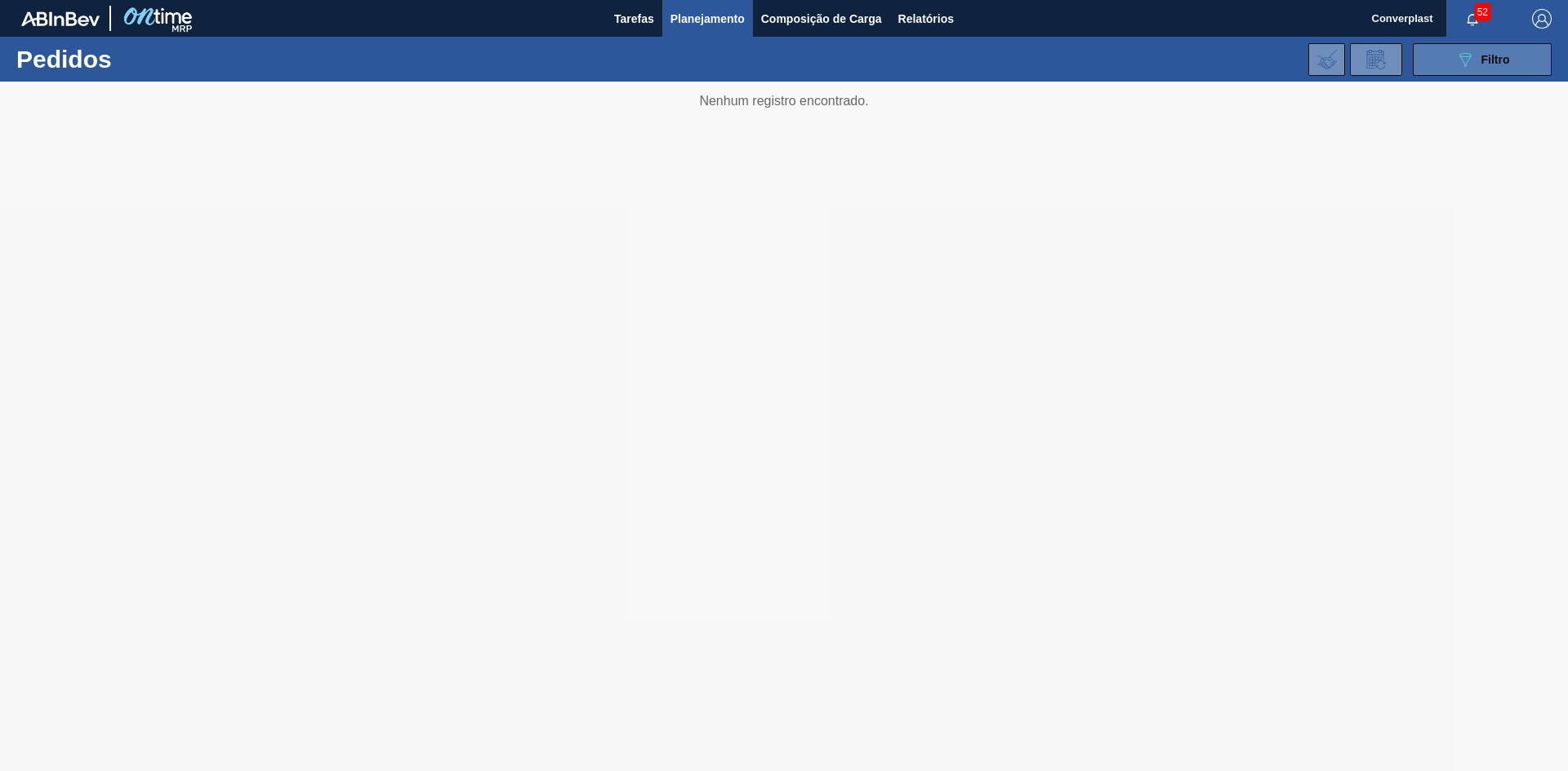
click at [1460, 65] on icon "089F7B8B-B2A5-4AFE-B5C0-19BA573D28AC" at bounding box center [1465, 60] width 20 height 20
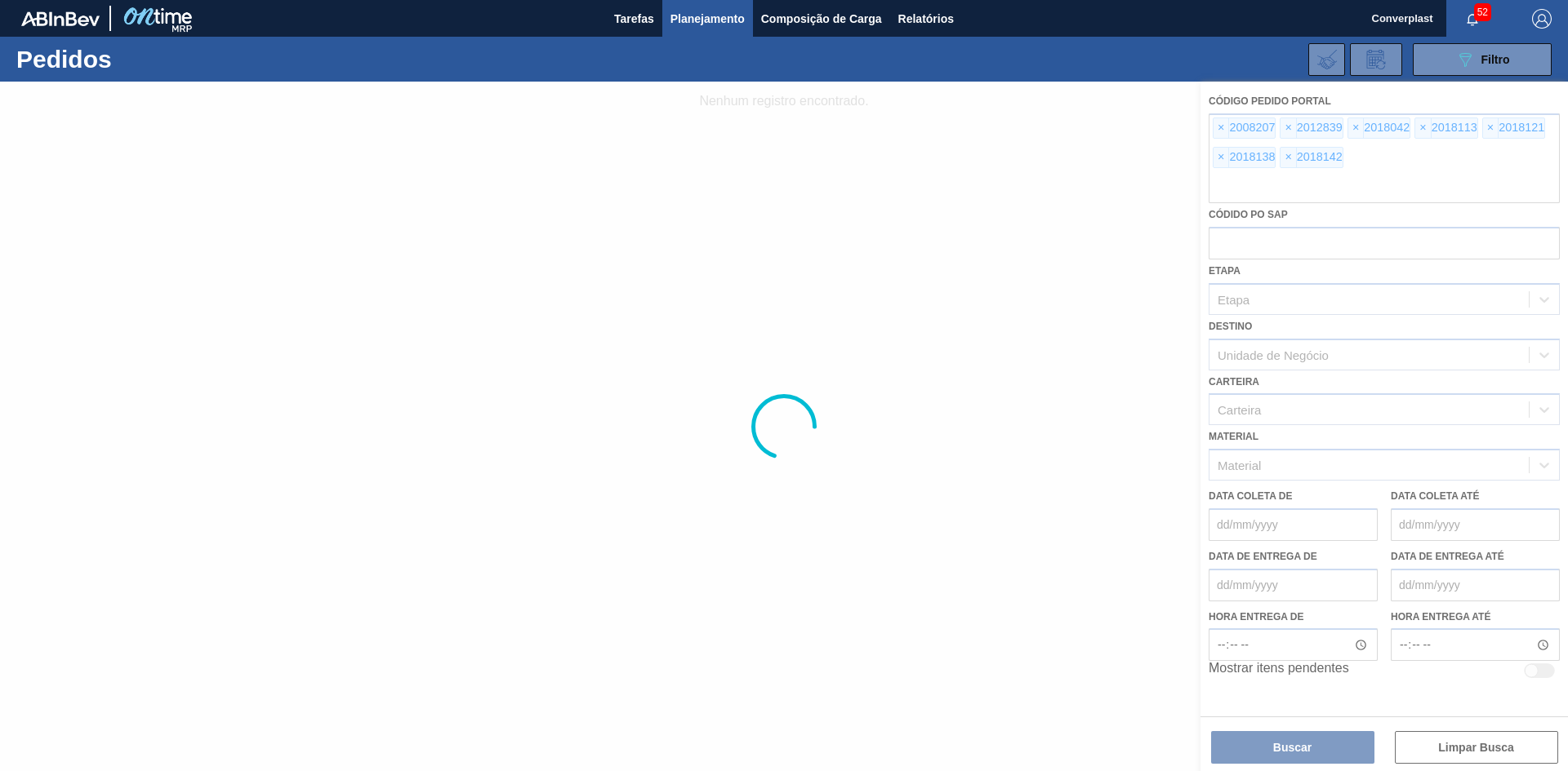
click at [1219, 130] on div at bounding box center [784, 426] width 1568 height 690
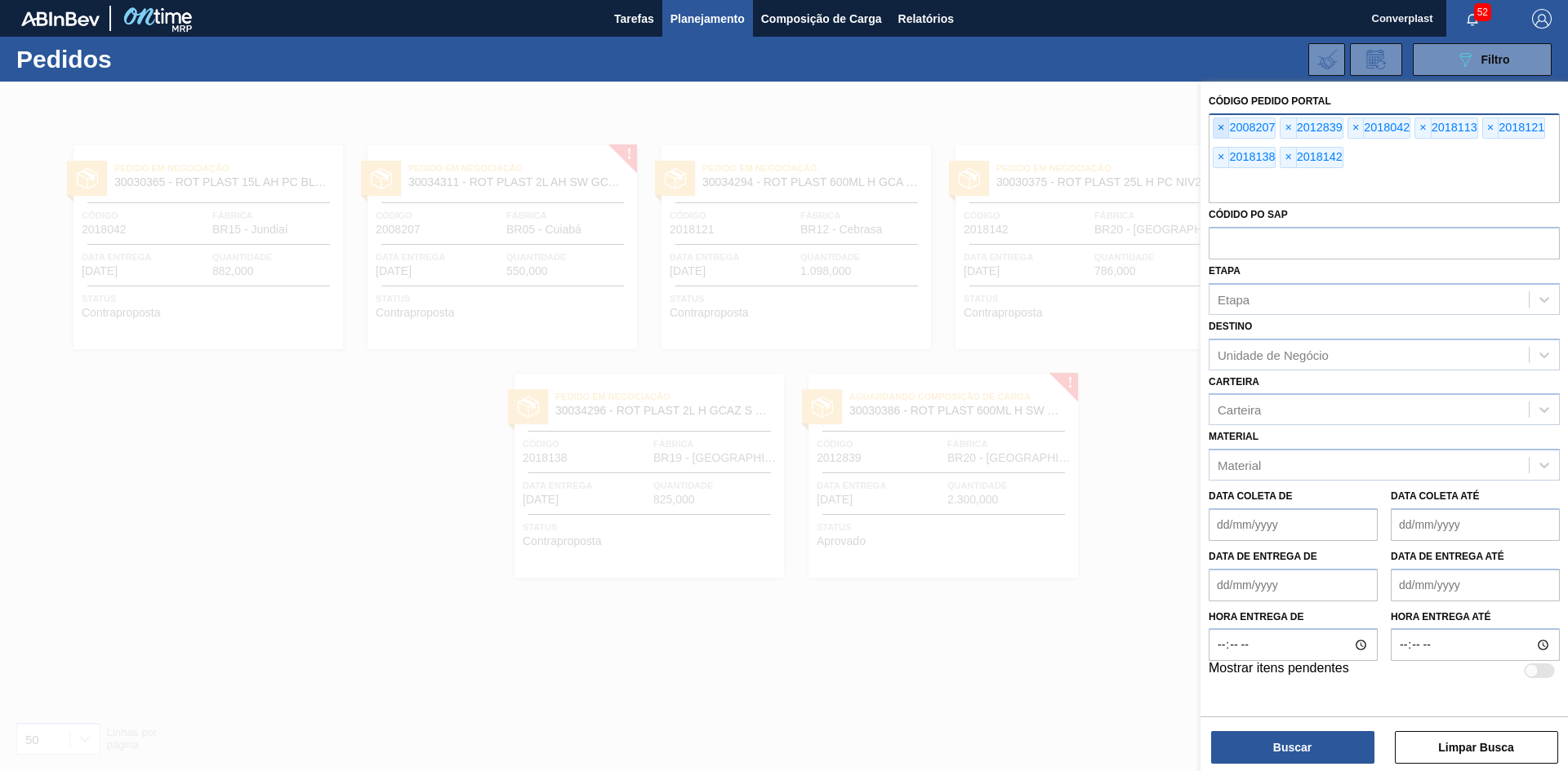
click at [1218, 131] on span "×" at bounding box center [1222, 128] width 16 height 20
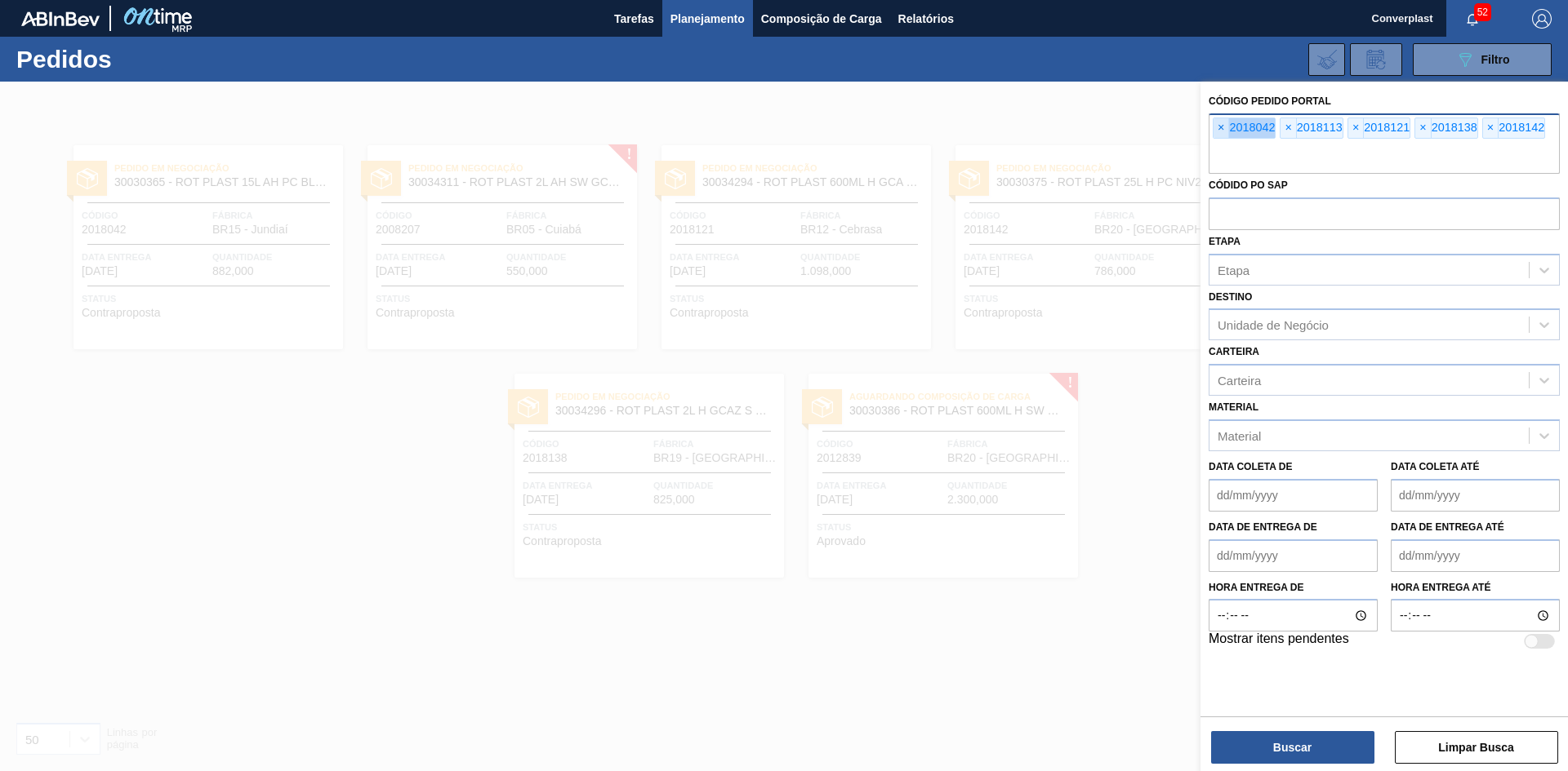
click at [1218, 131] on span "×" at bounding box center [1222, 128] width 16 height 20
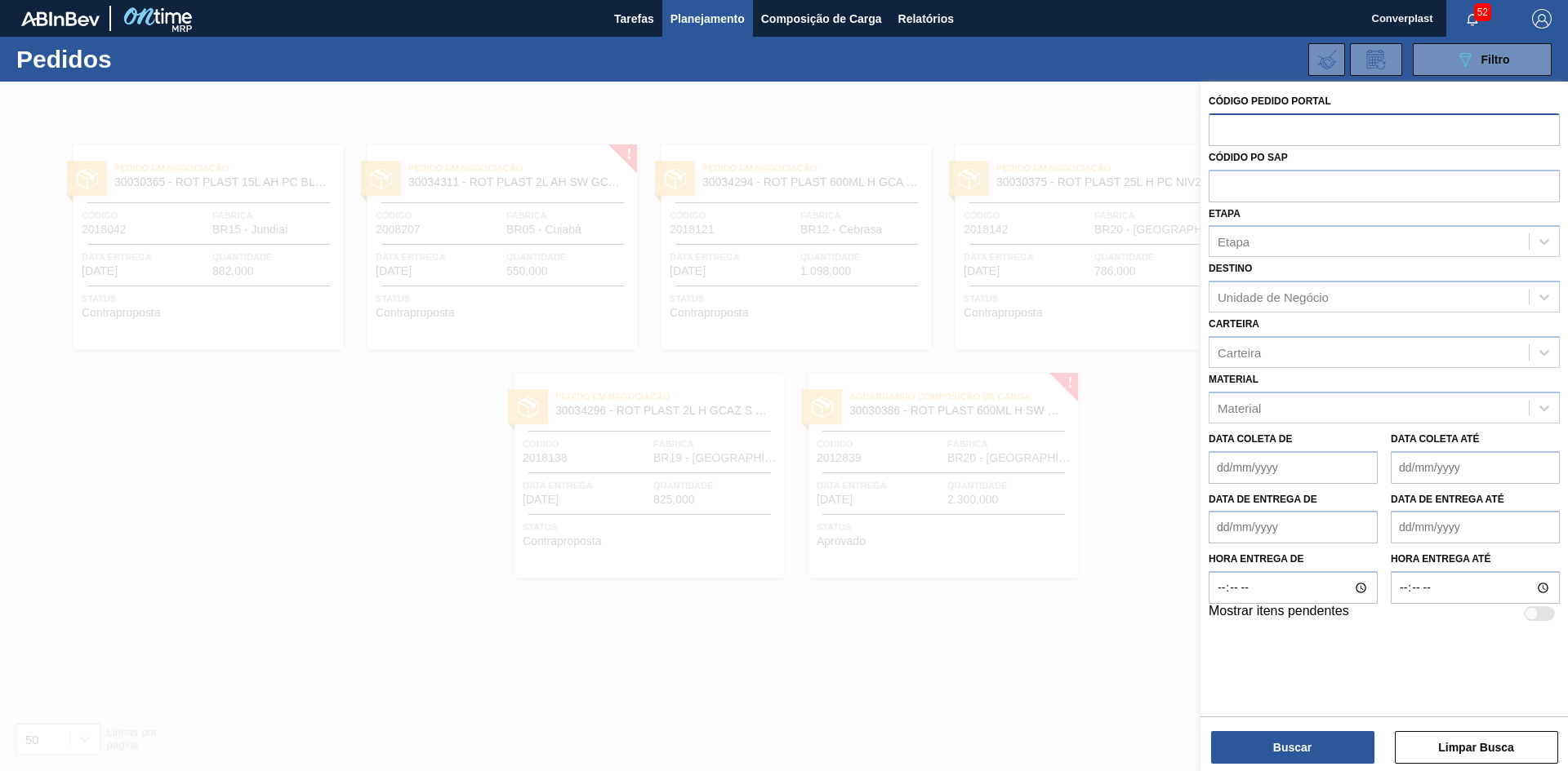
paste input "2003565"
type input "2003565"
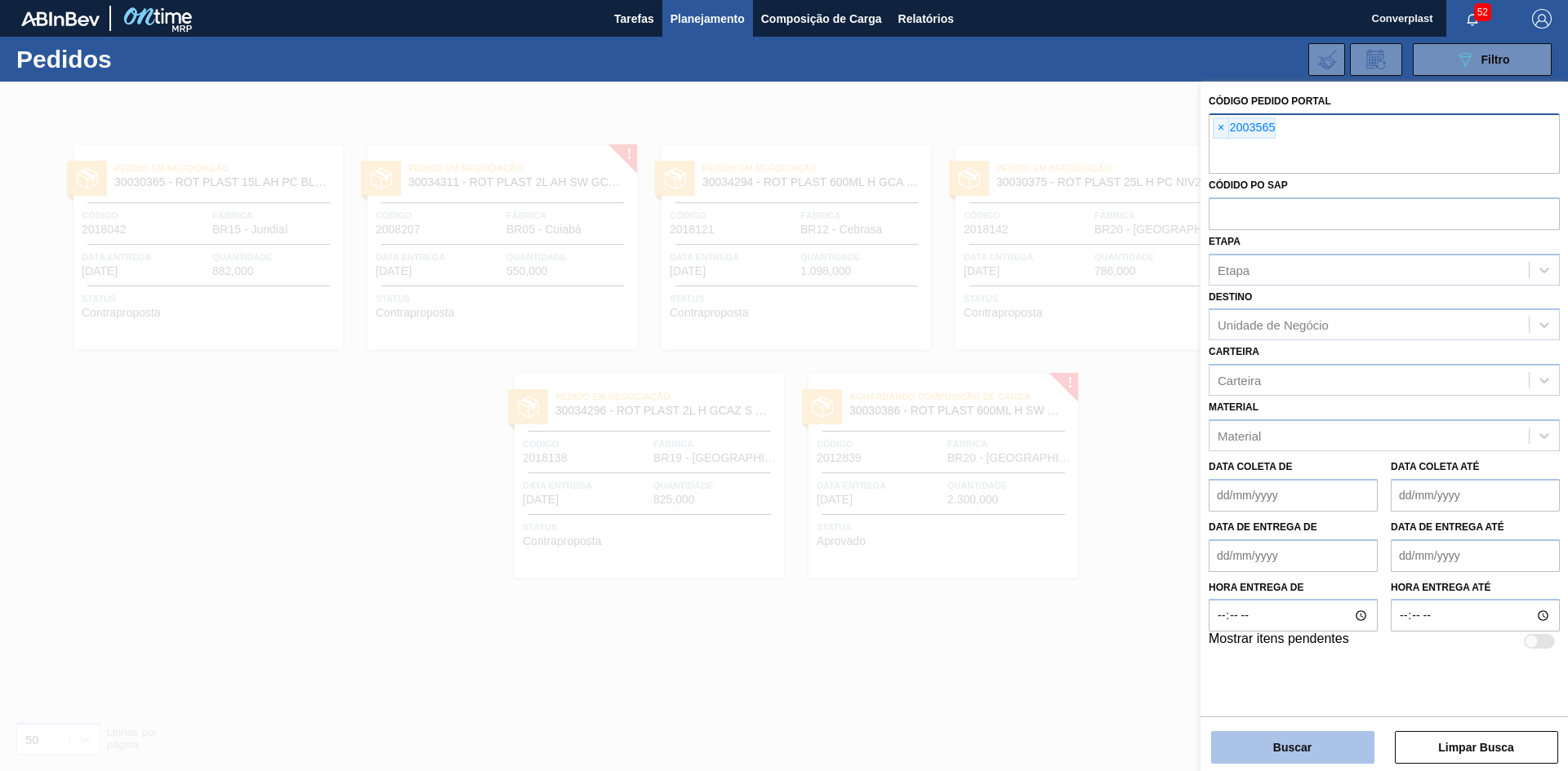
click at [1313, 758] on button "Buscar" at bounding box center [1292, 747] width 163 height 32
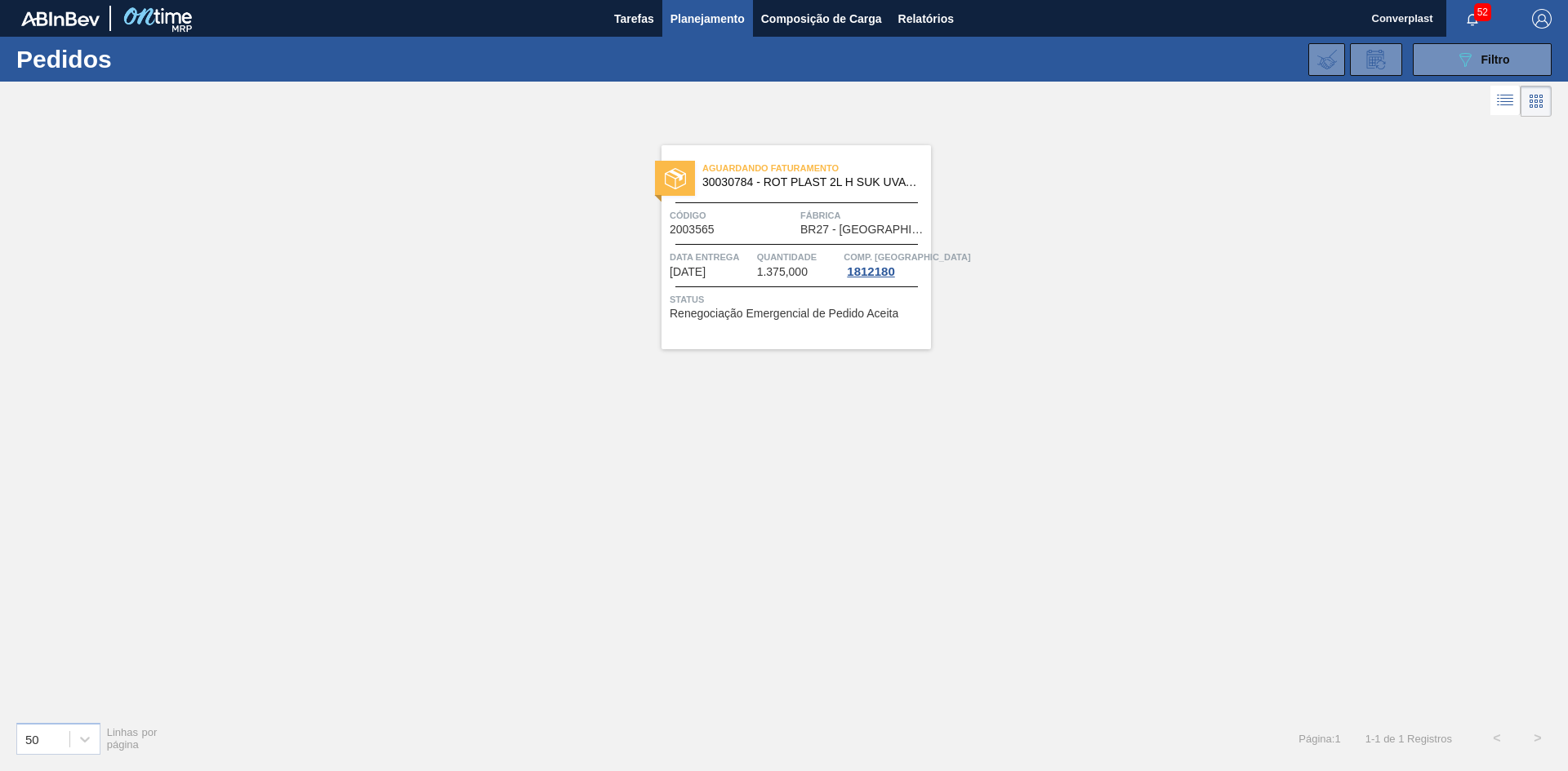
click at [809, 302] on span "Status" at bounding box center [798, 299] width 257 height 17
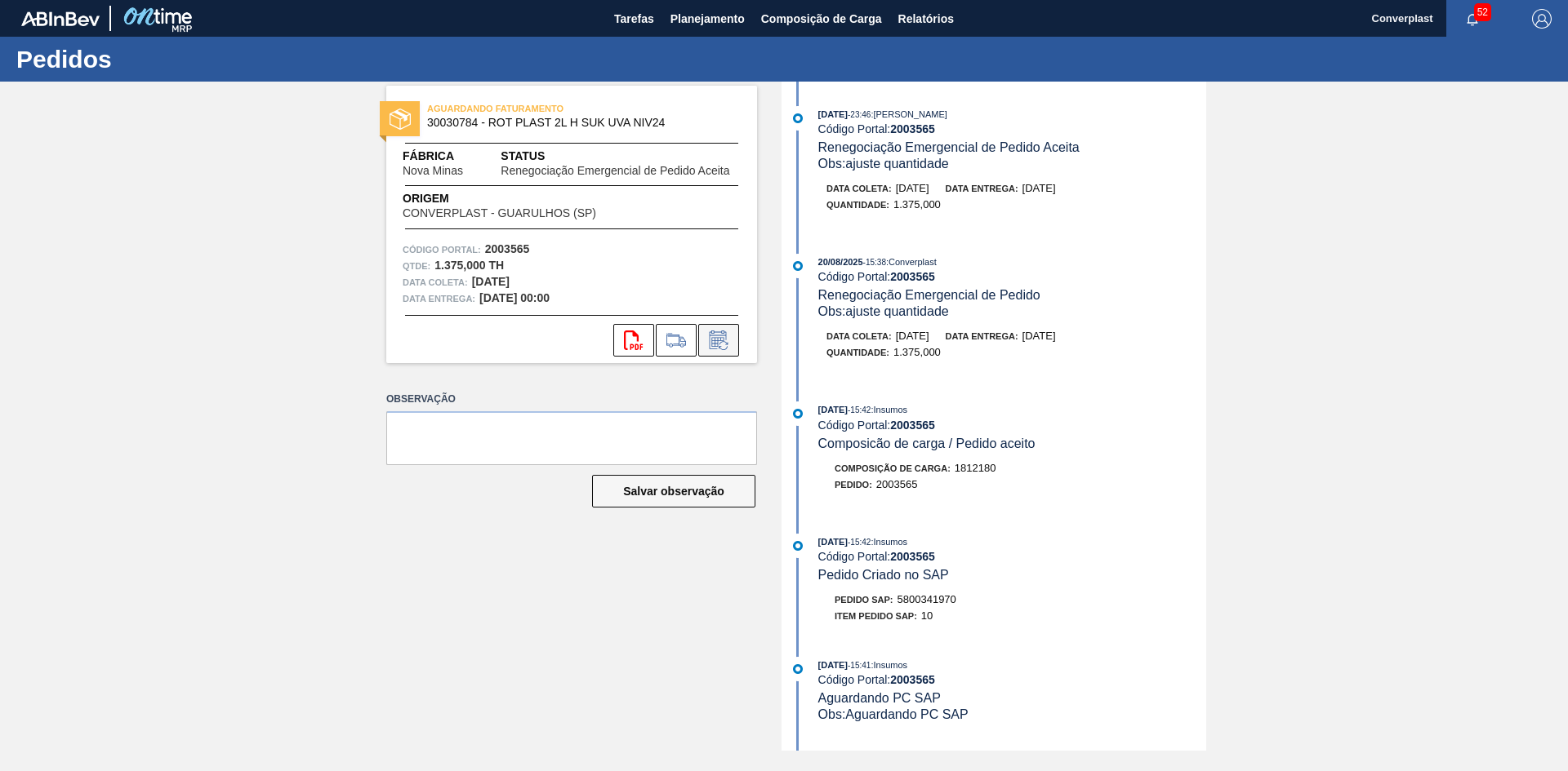
click at [721, 349] on icon at bounding box center [722, 345] width 9 height 9
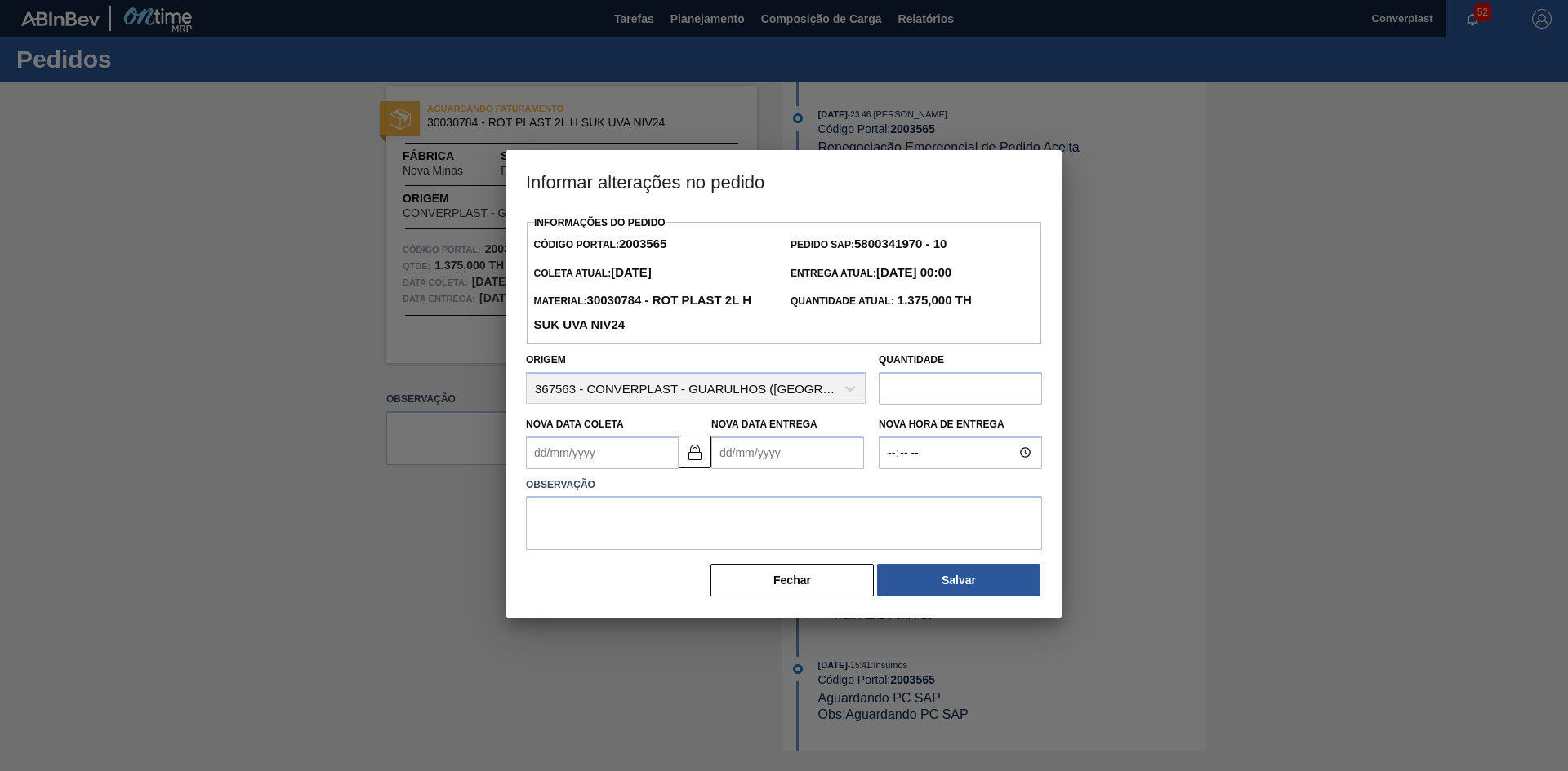
click at [766, 457] on Entrega2003565 "Nova Data Entrega" at bounding box center [788, 452] width 153 height 32
type Coleta2003565 "[DATE]"
type Entrega2003565 "2"
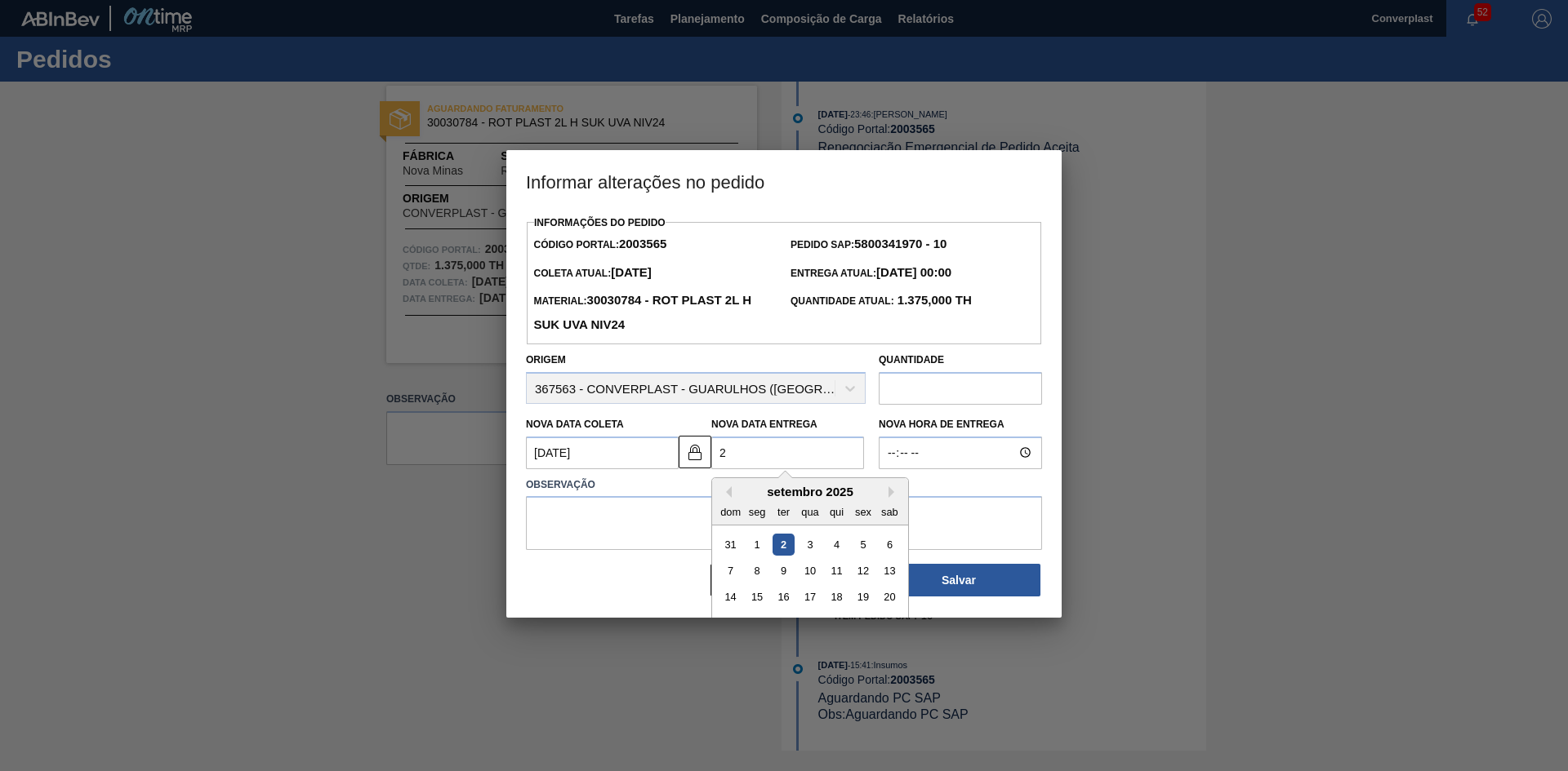
type Coleta2003565 "[DATE]"
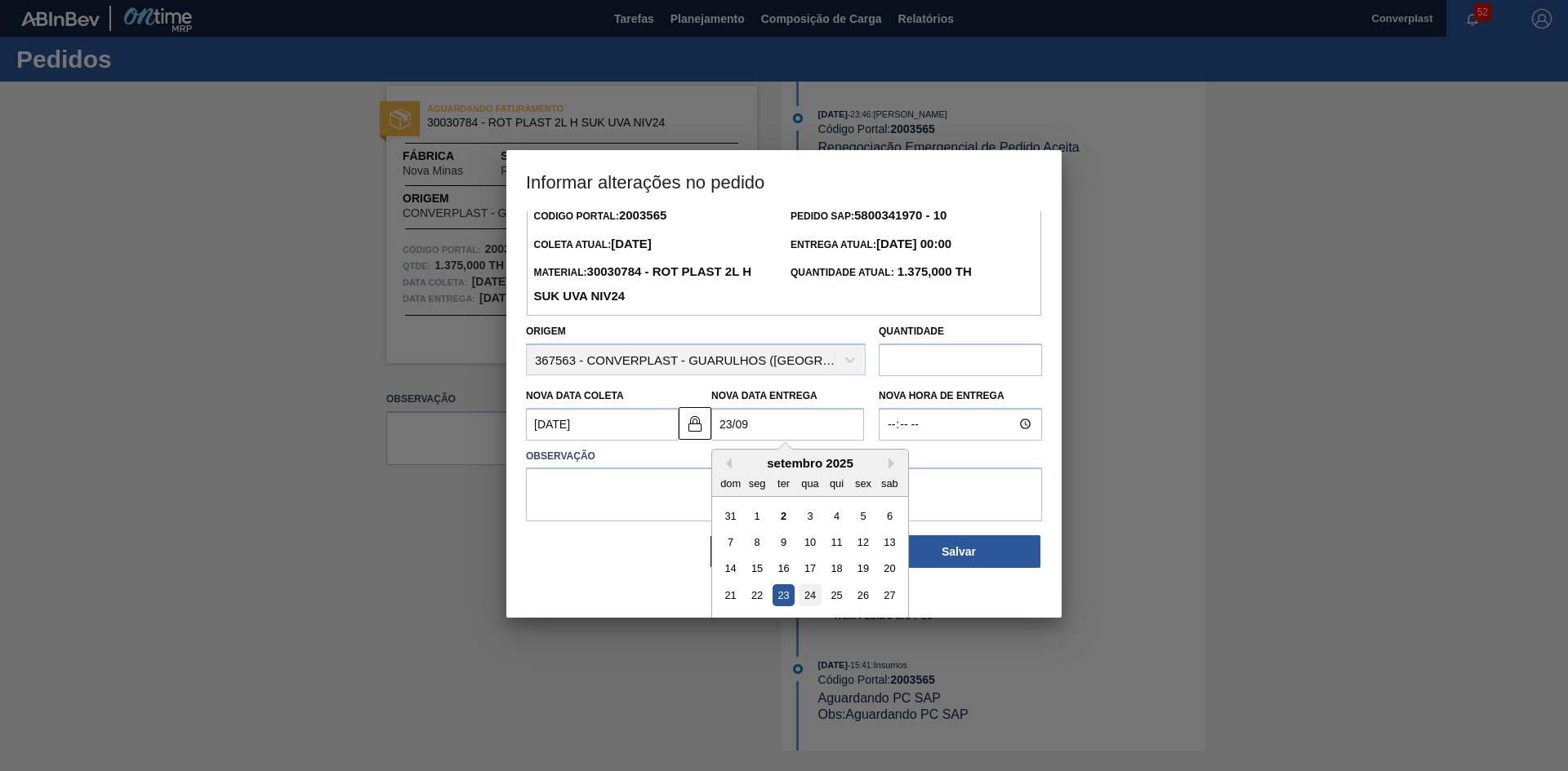
scroll to position [55, 0]
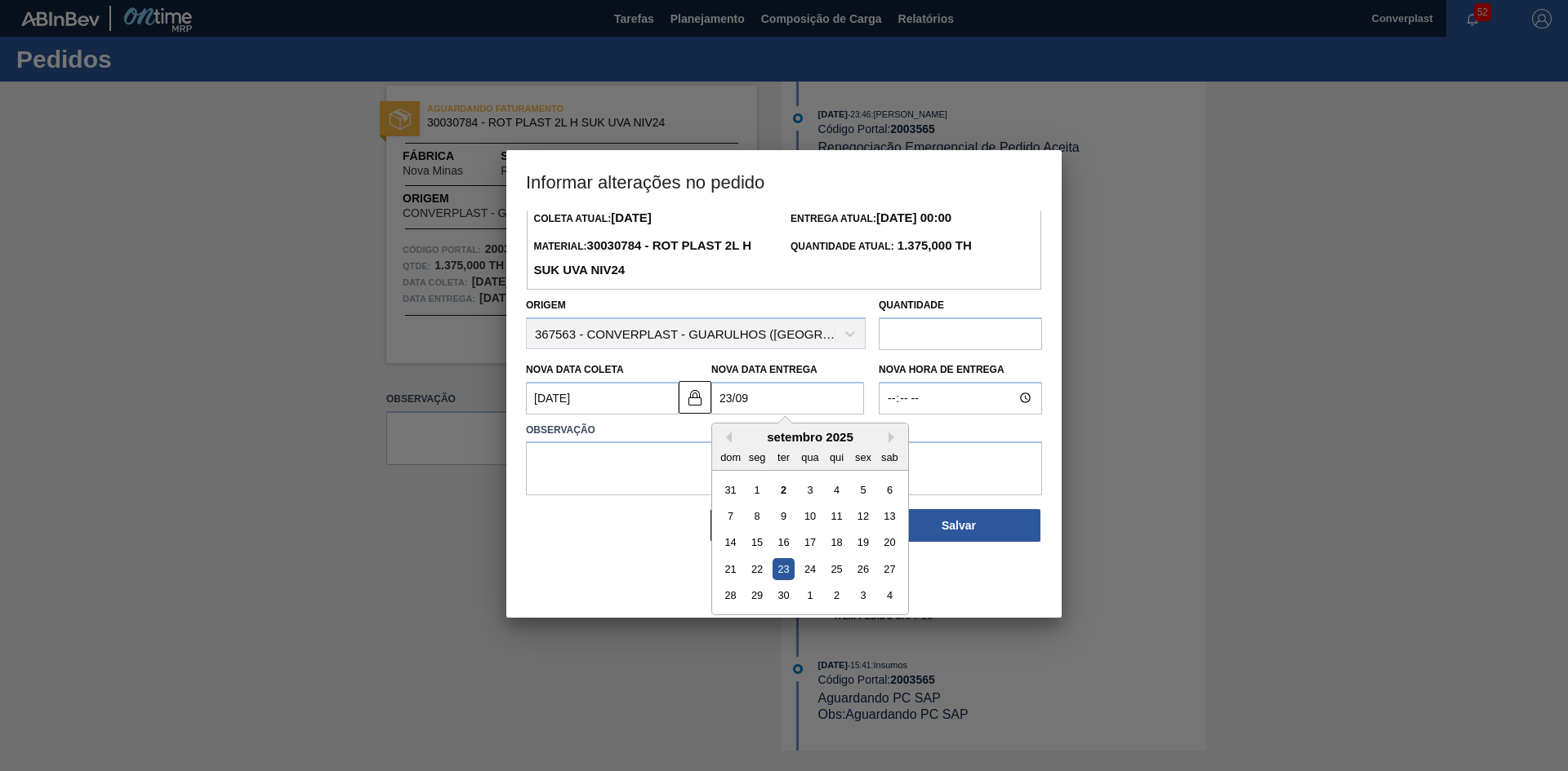
click at [781, 568] on div "23" at bounding box center [783, 569] width 23 height 23
type Entrega2003565 "[DATE]"
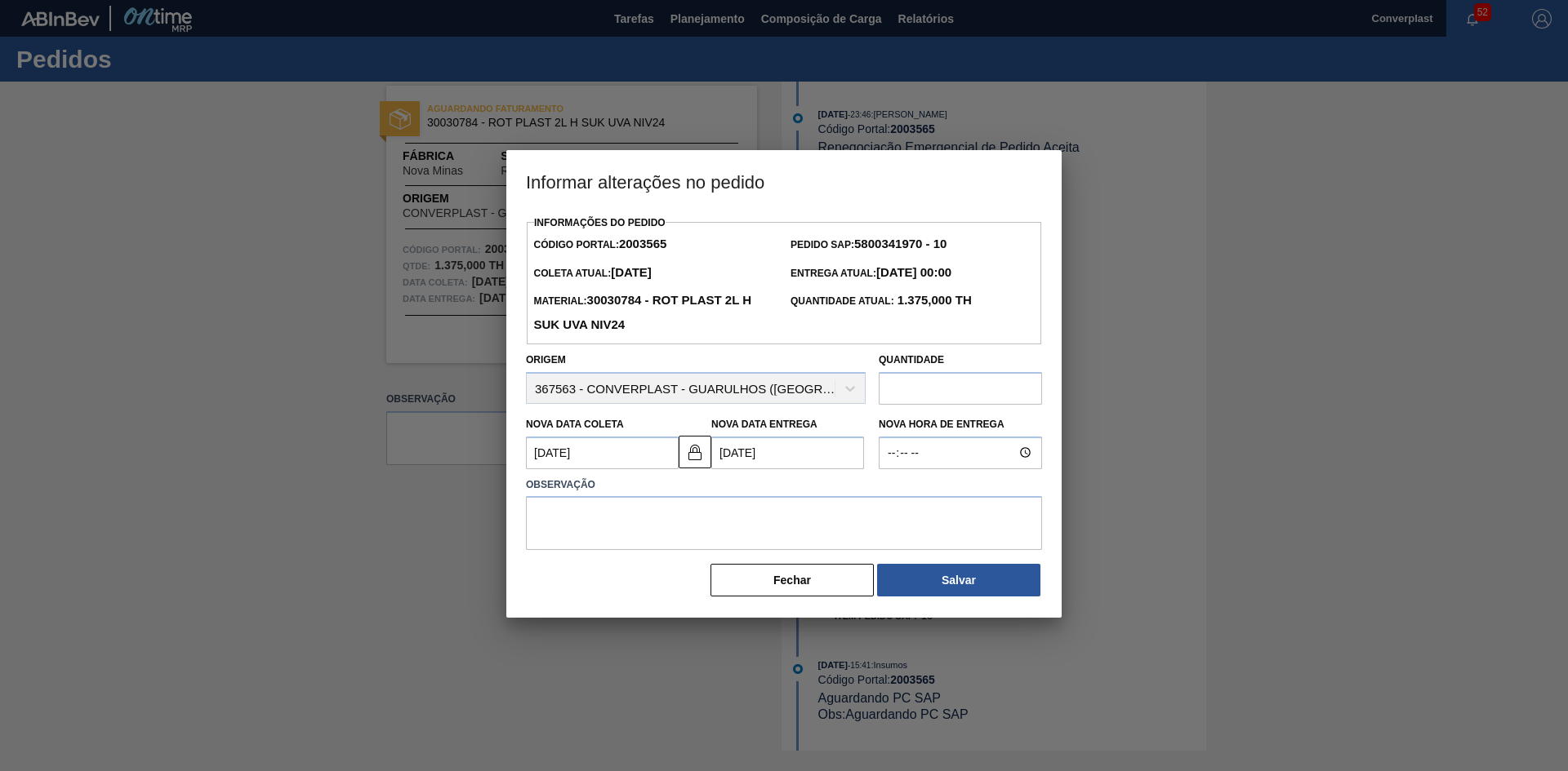
click at [685, 487] on label "Observação" at bounding box center [783, 485] width 516 height 23
click at [677, 517] on textarea at bounding box center [783, 522] width 516 height 54
type textarea "AJUSTE DATA"
click at [931, 594] on button "Salvar" at bounding box center [958, 579] width 163 height 32
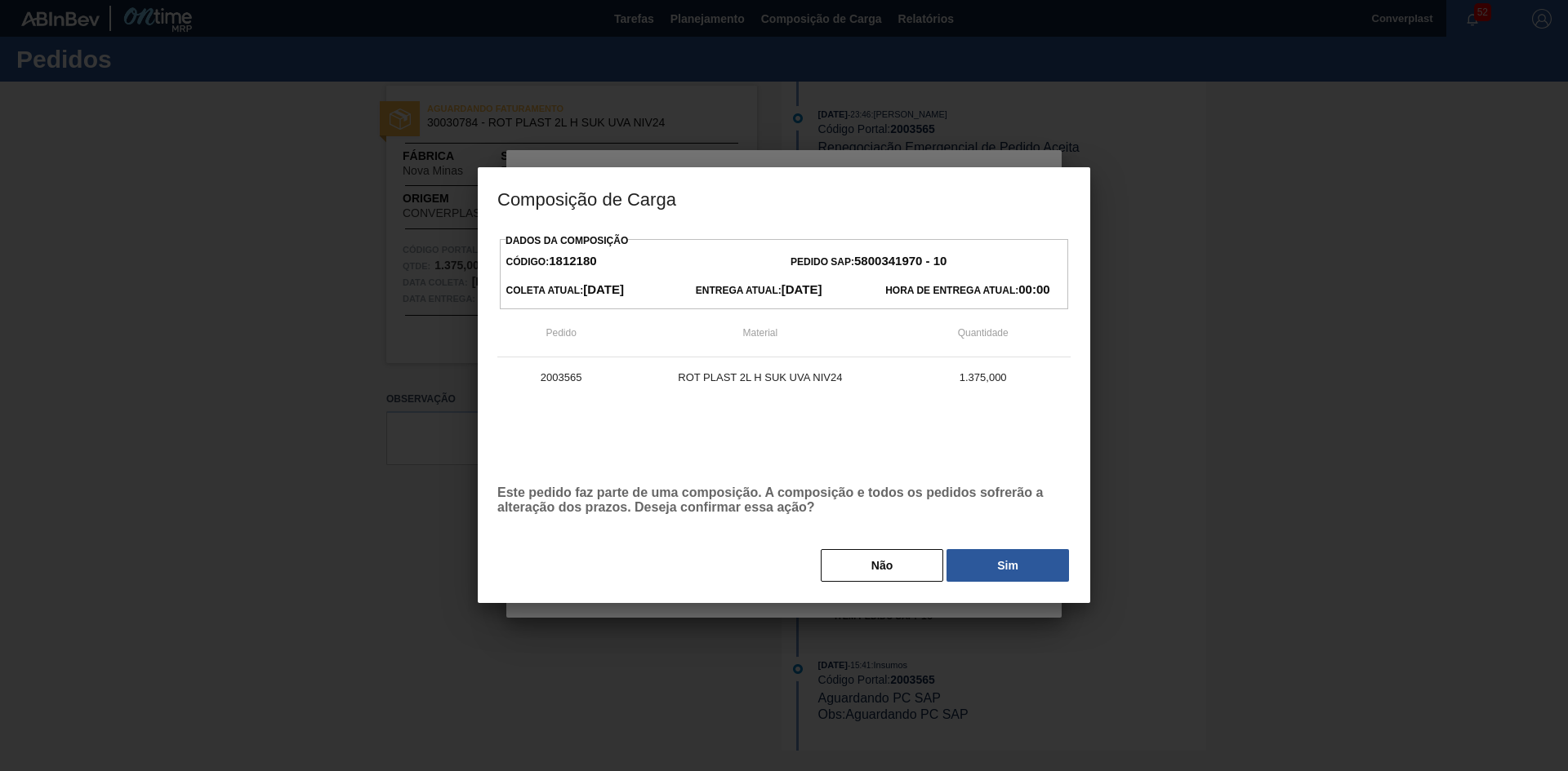
click at [1007, 566] on button "Sim" at bounding box center [1007, 565] width 122 height 32
